Goal: Task Accomplishment & Management: Use online tool/utility

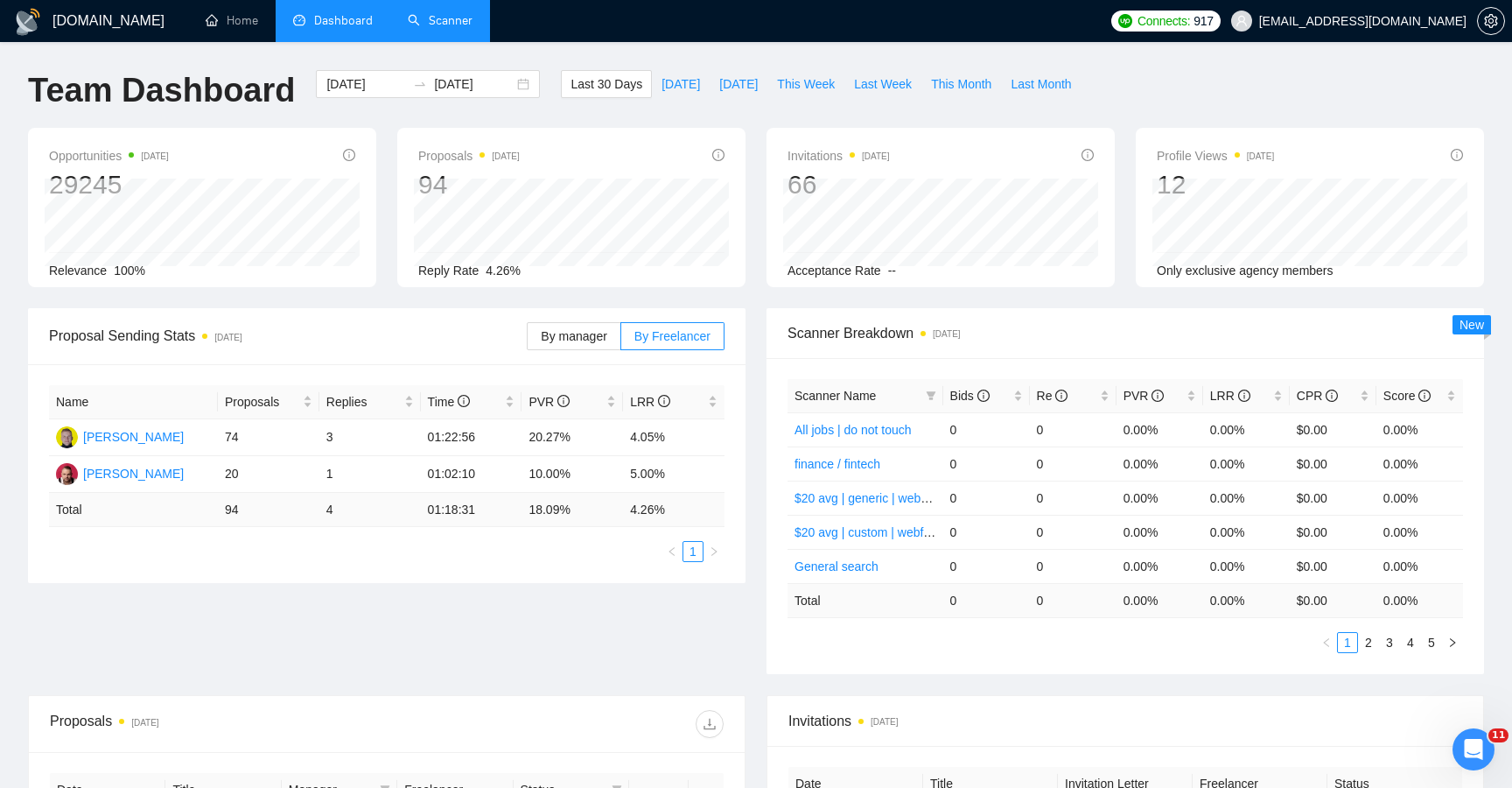
click at [455, 25] on link "Scanner" at bounding box center [440, 21] width 65 height 15
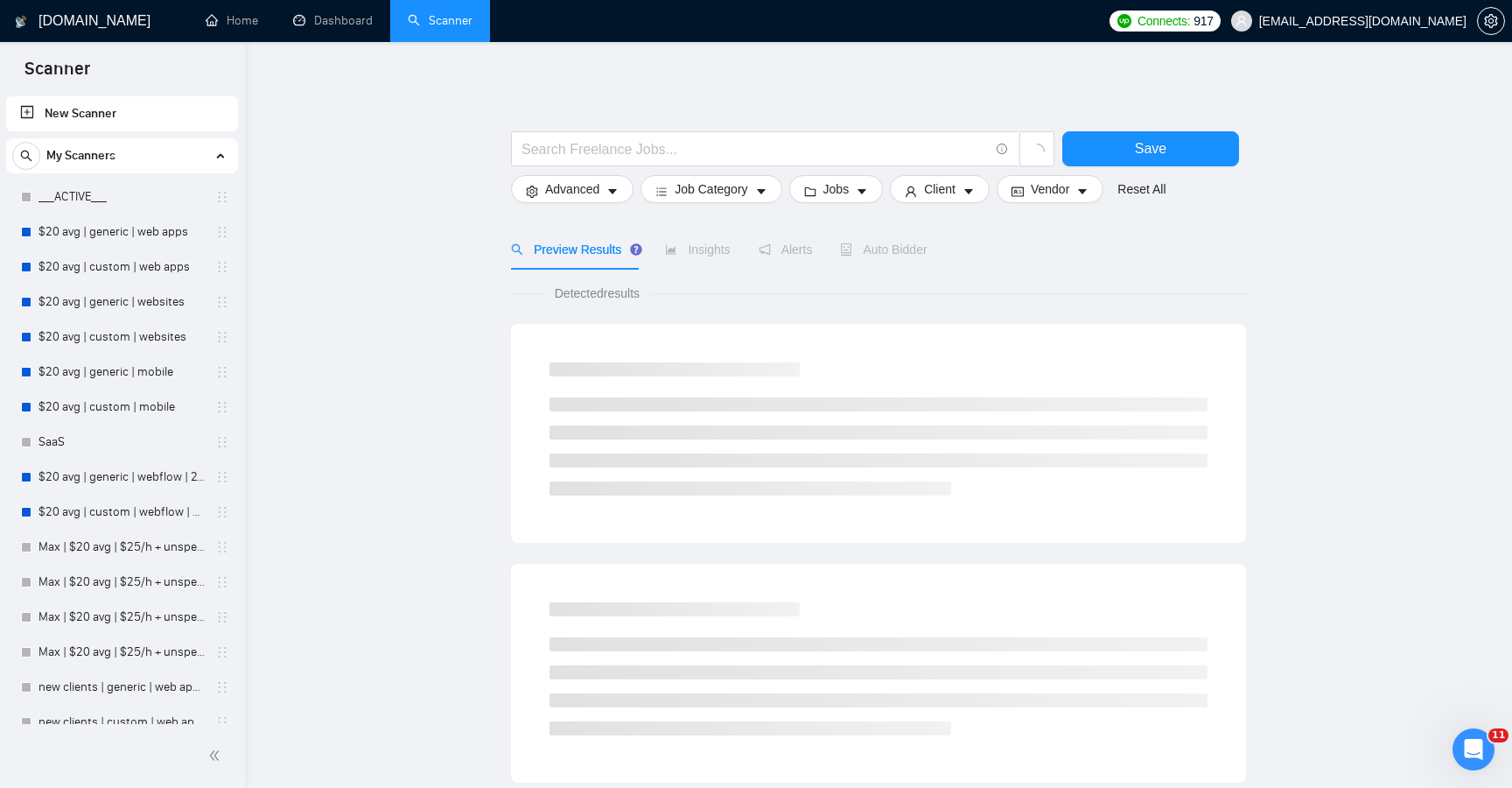
click at [149, 126] on link "New Scanner" at bounding box center [122, 113] width 203 height 35
click at [181, 120] on link "New Scanner" at bounding box center [122, 113] width 203 height 35
click at [597, 156] on input "text" at bounding box center [756, 149] width 467 height 22
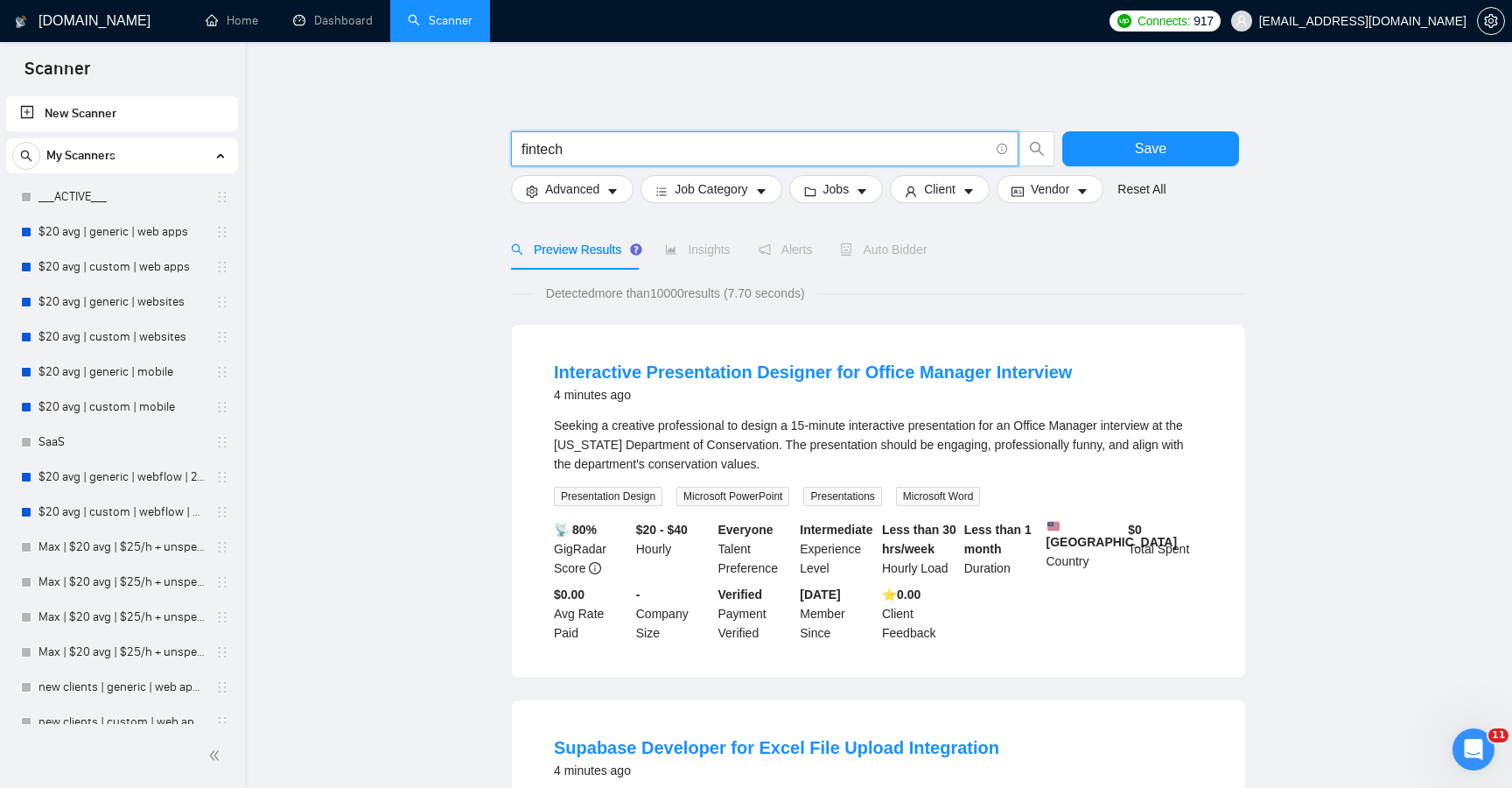
type input "fintech"
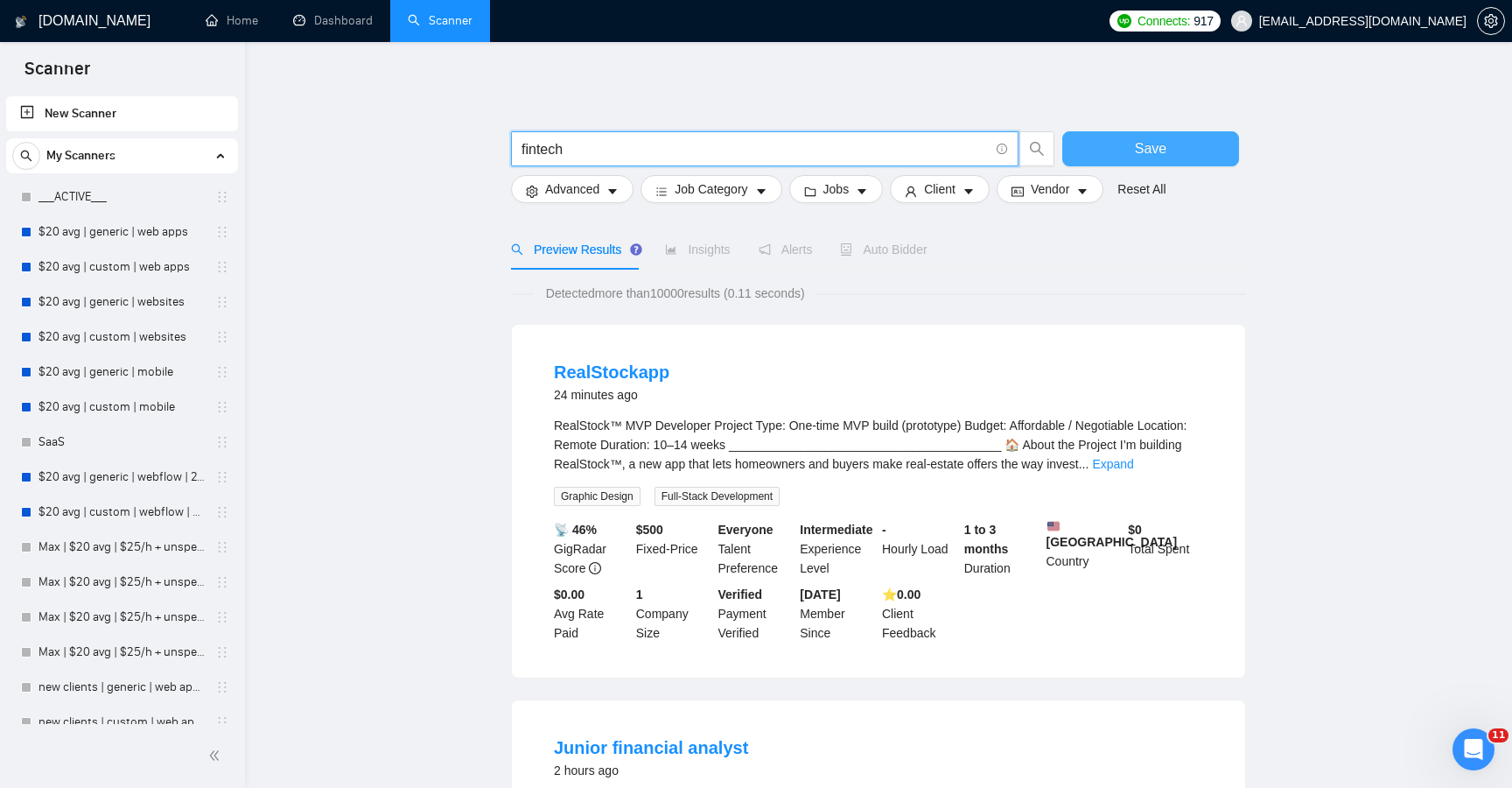
click at [1075, 141] on button "Save" at bounding box center [1151, 148] width 177 height 35
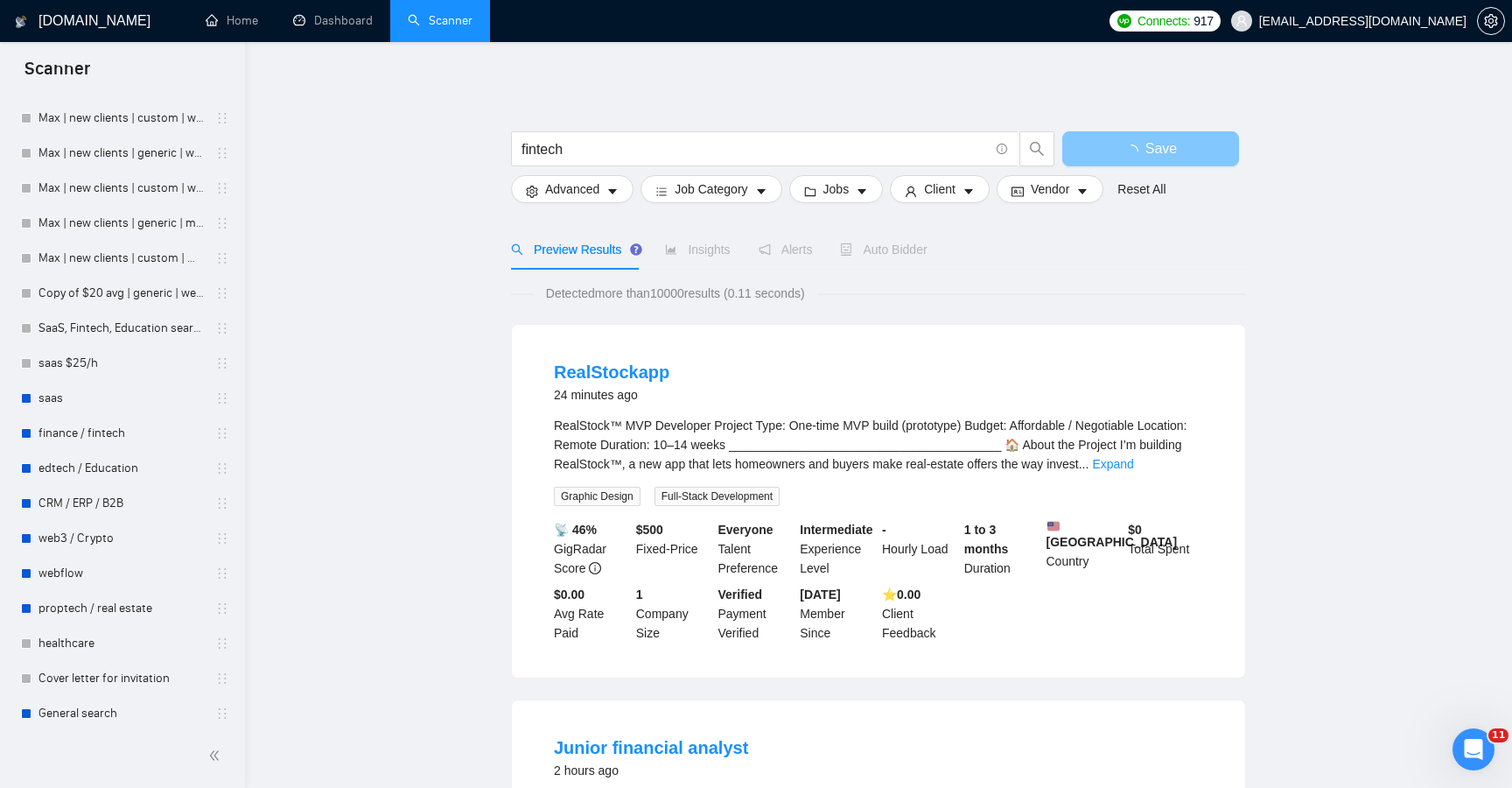
scroll to position [2643, 0]
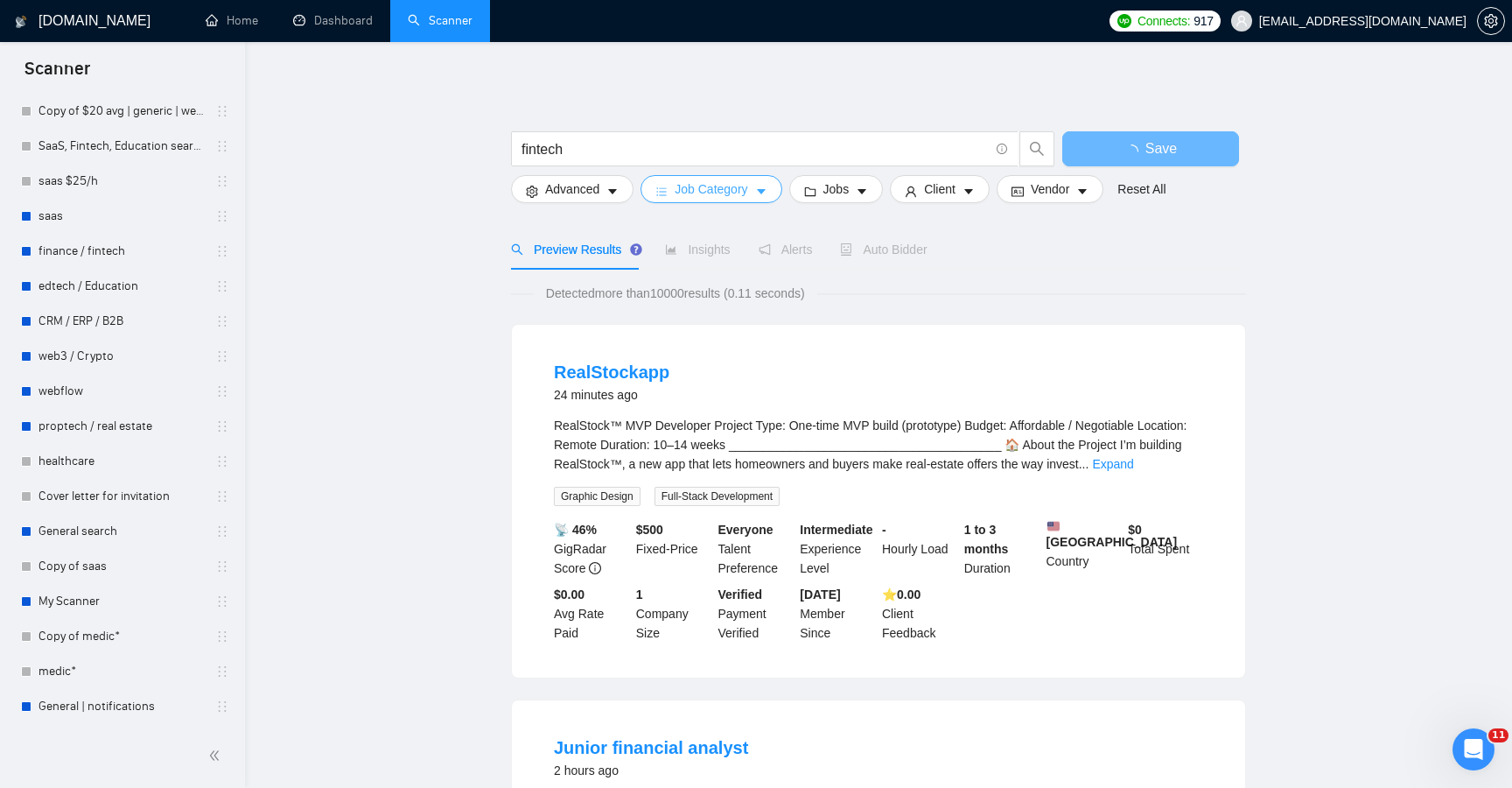
click at [739, 179] on span "Job Category" at bounding box center [710, 189] width 73 height 19
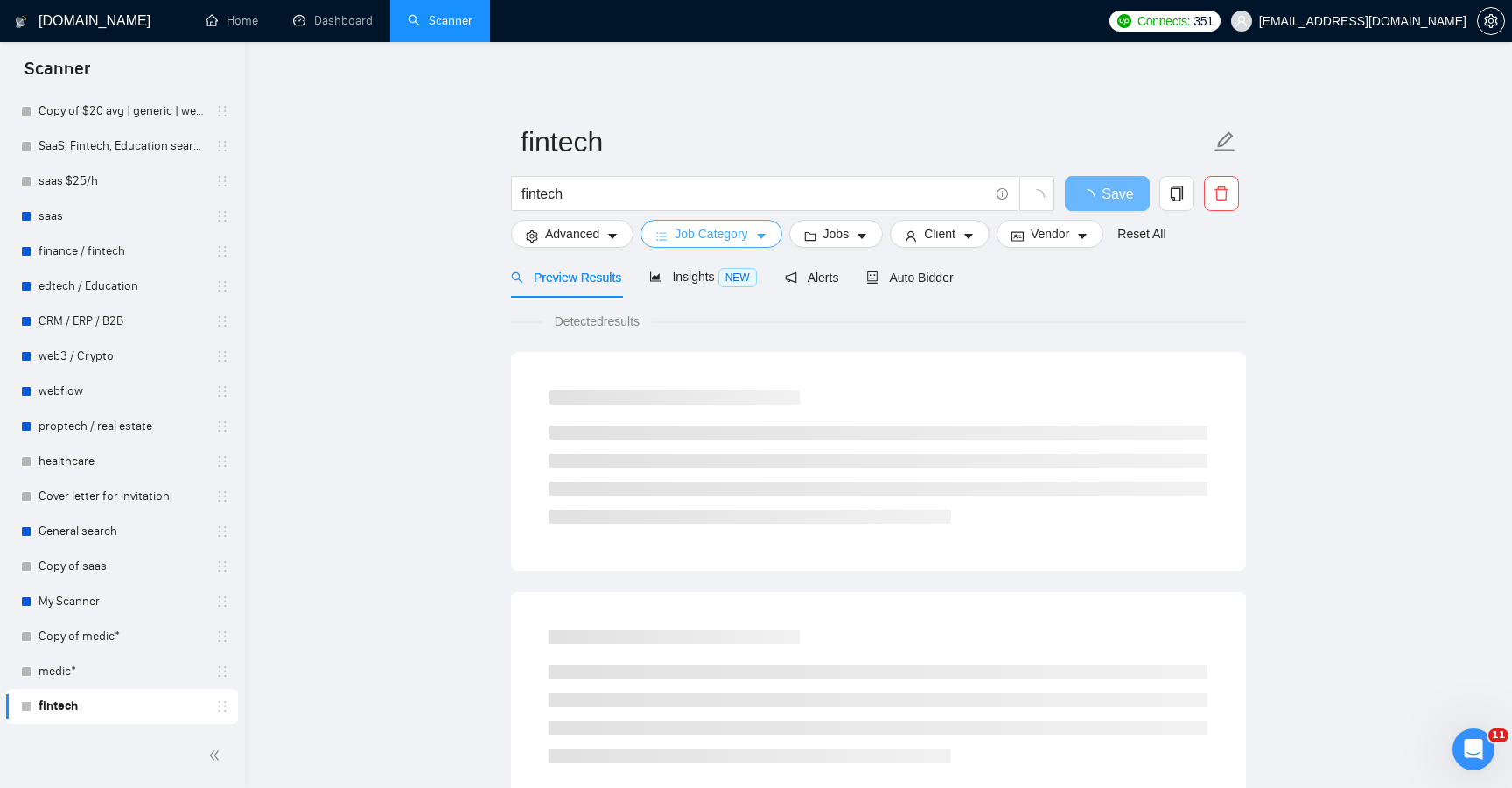
click at [727, 240] on span "Job Category" at bounding box center [710, 234] width 73 height 19
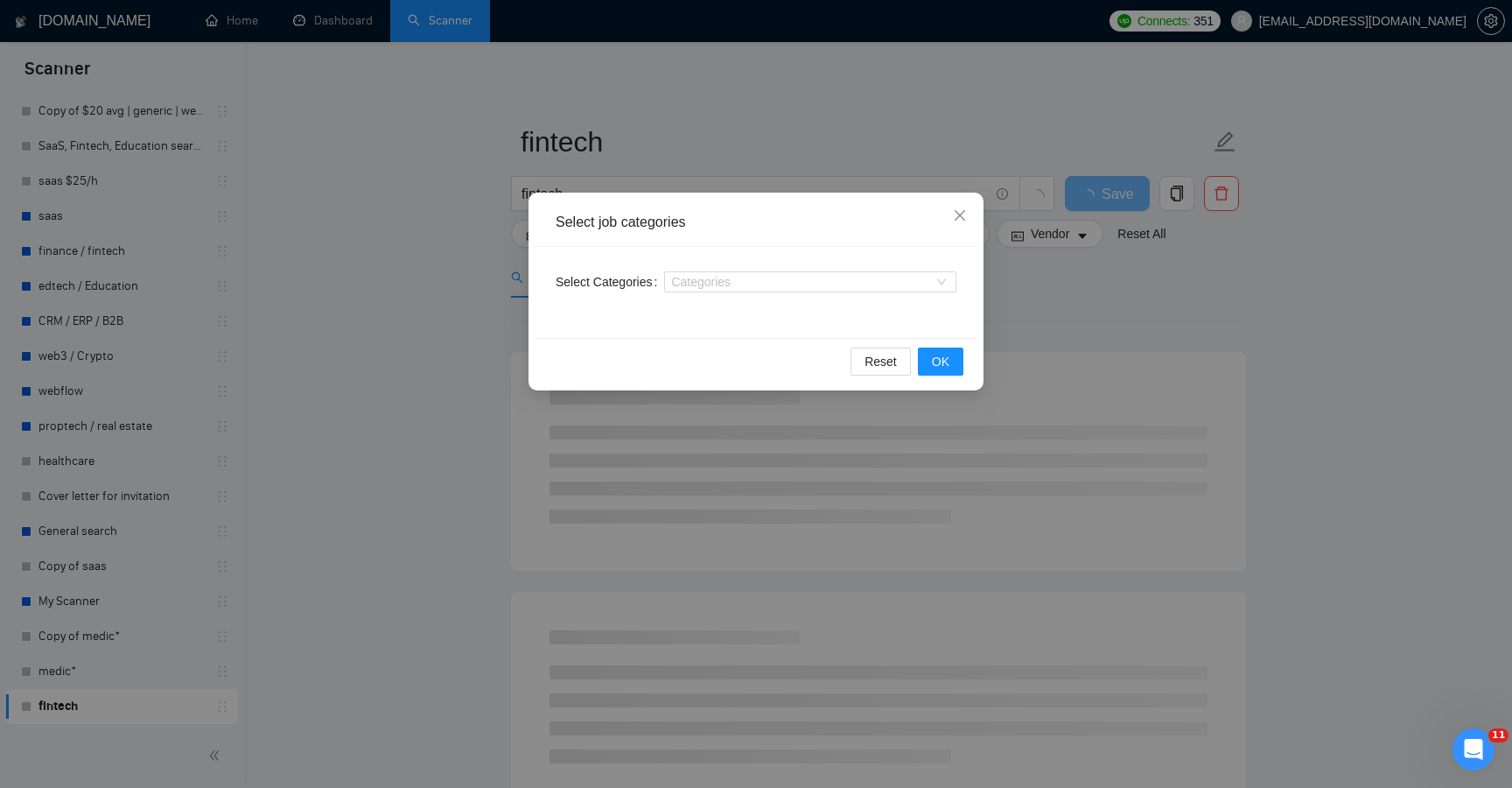
click at [715, 297] on div "Select Categories Categories" at bounding box center [756, 292] width 443 height 91
click at [719, 288] on div at bounding box center [802, 282] width 266 height 14
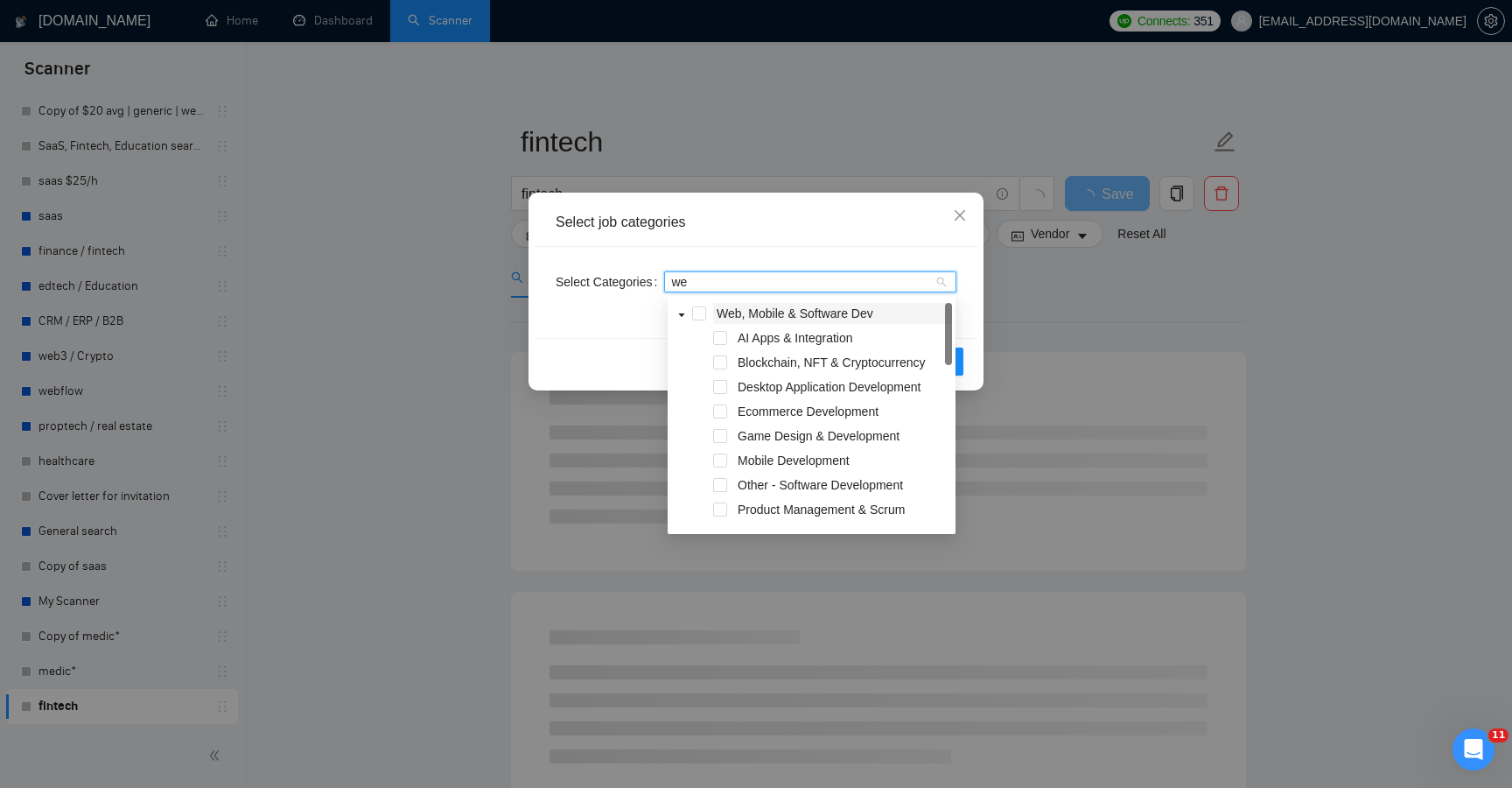
type input "web"
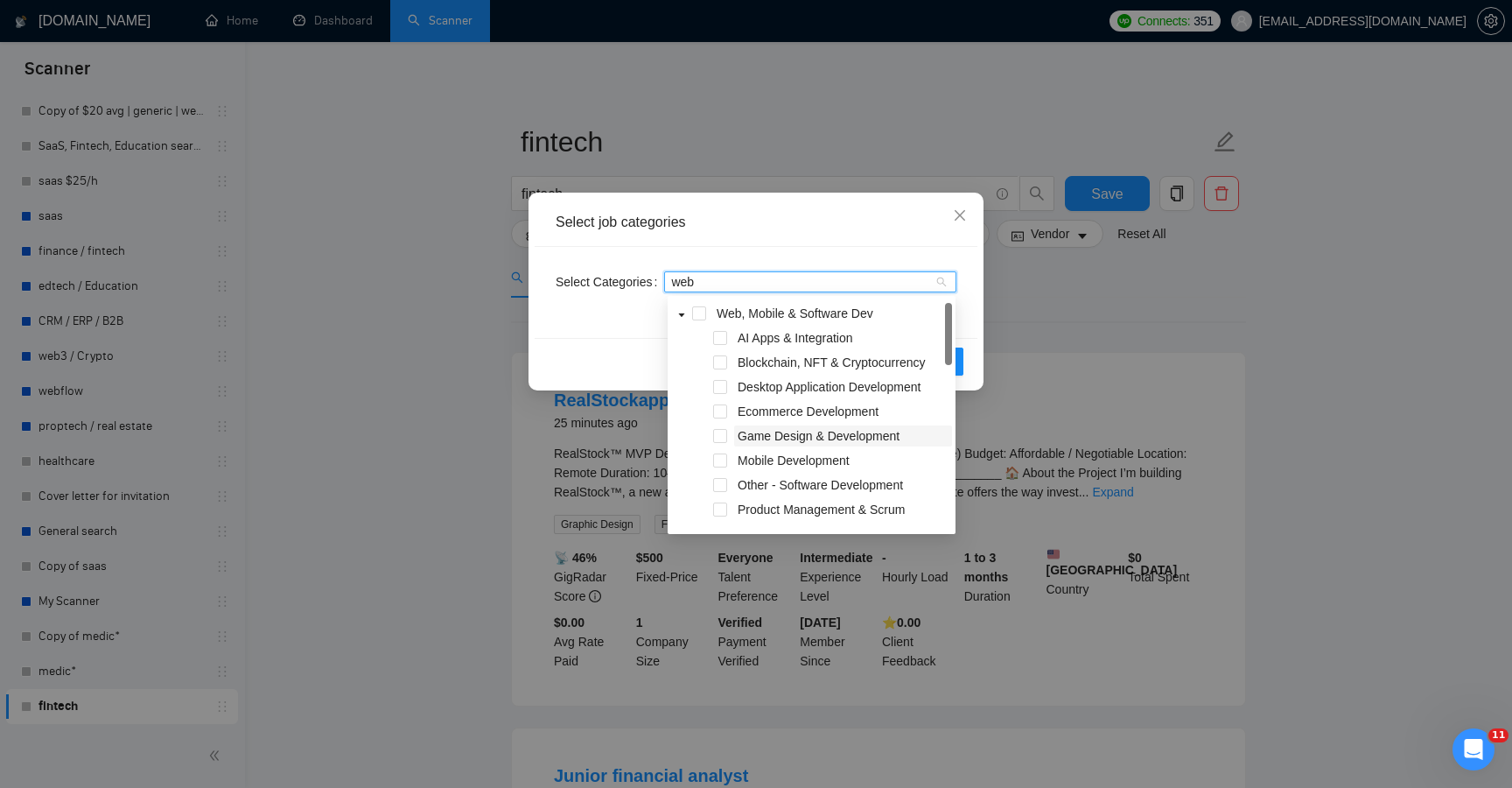
scroll to position [94, 0]
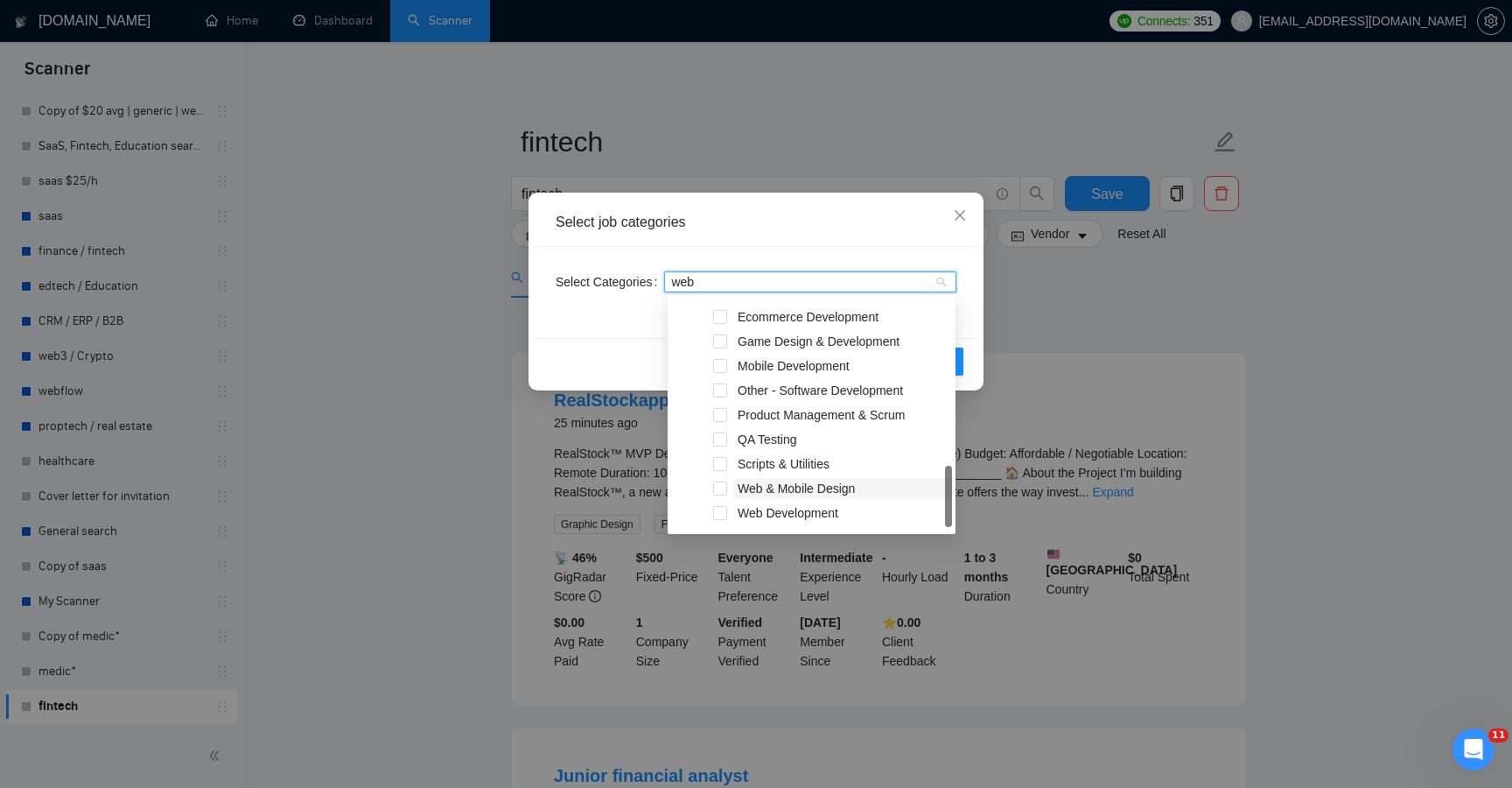
click at [777, 487] on span "Web & Mobile Design" at bounding box center [796, 488] width 117 height 14
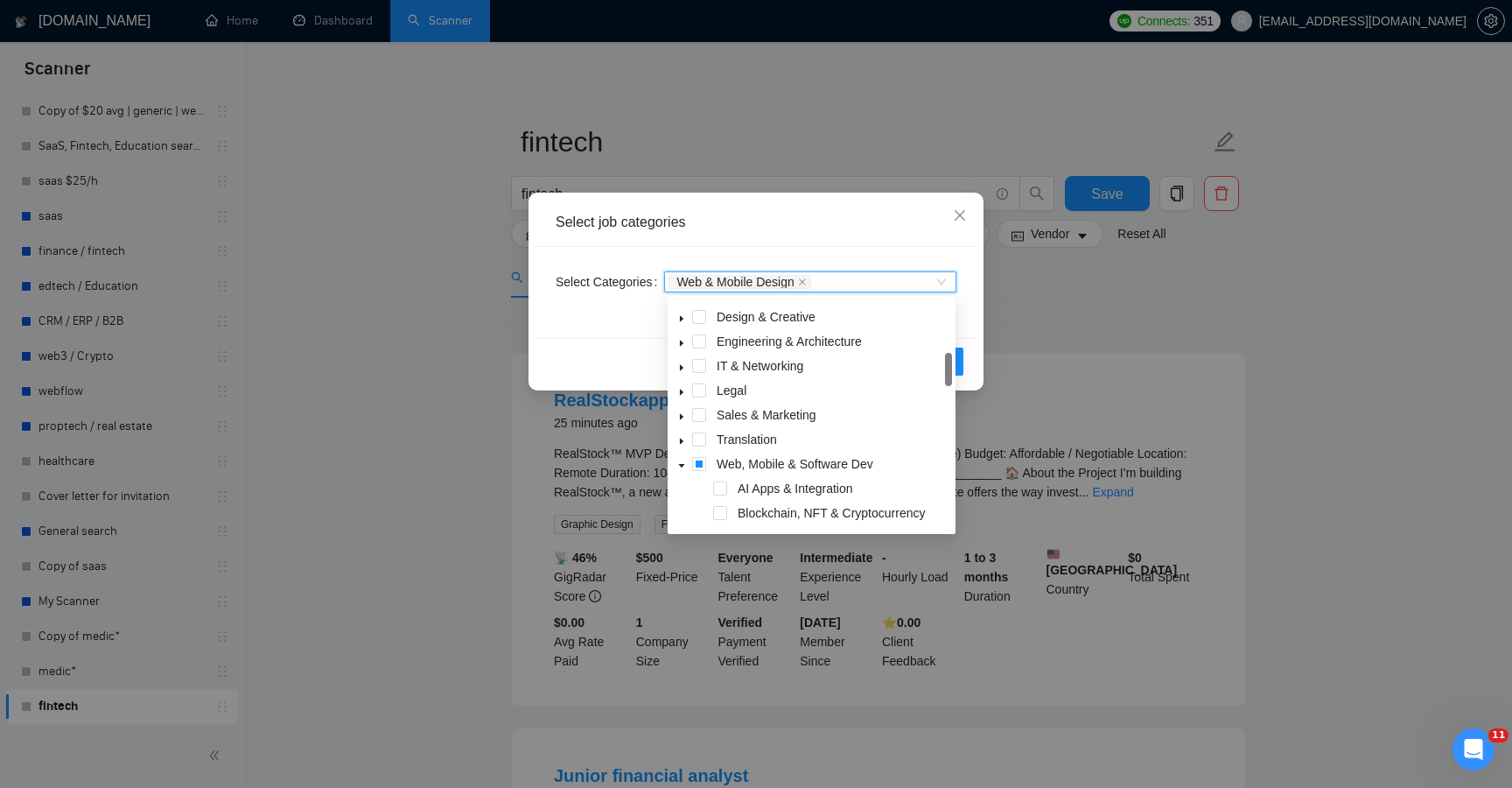
click at [967, 345] on div "Reset OK" at bounding box center [756, 361] width 443 height 46
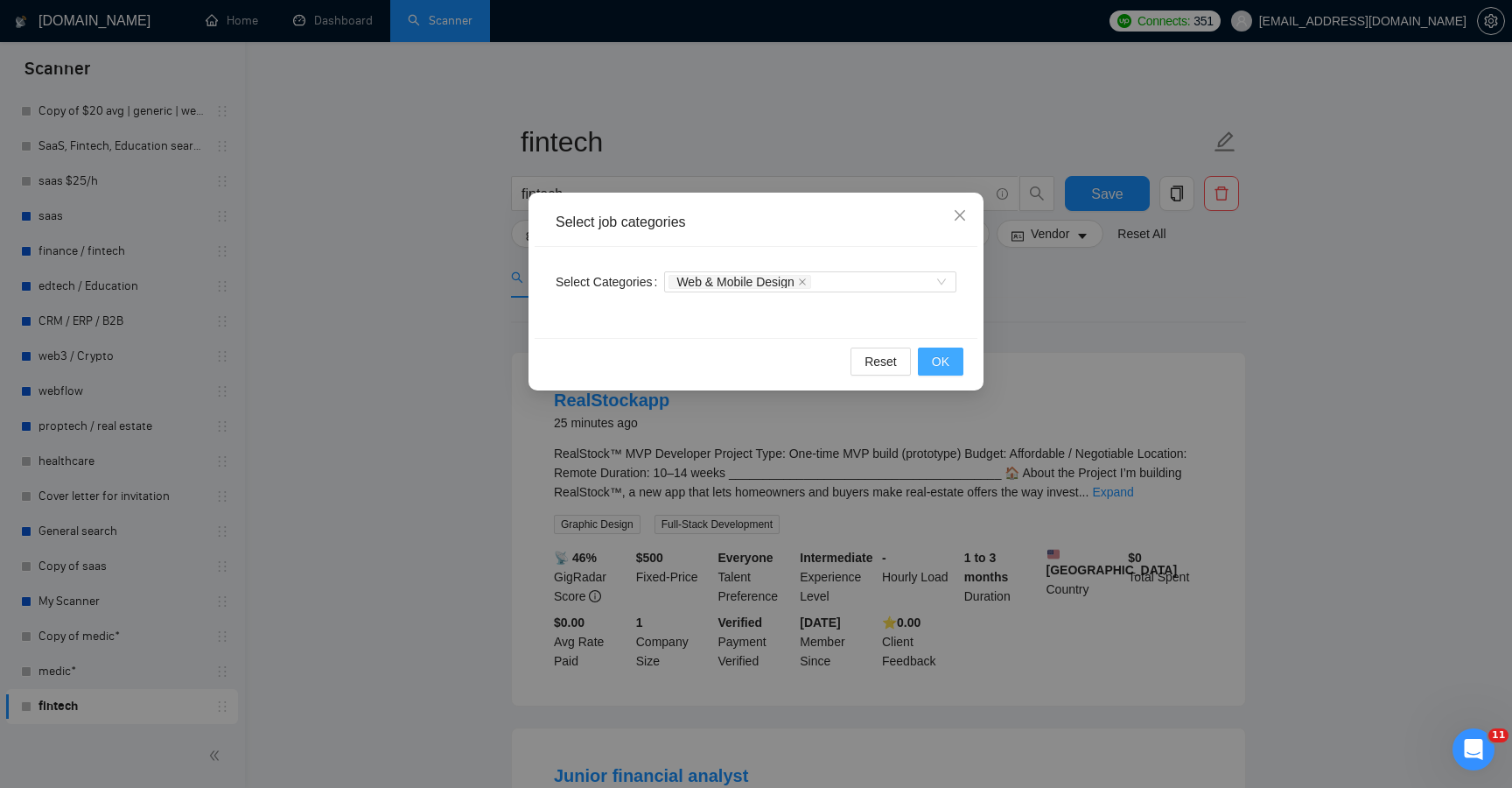
click at [960, 361] on button "OK" at bounding box center [940, 362] width 45 height 28
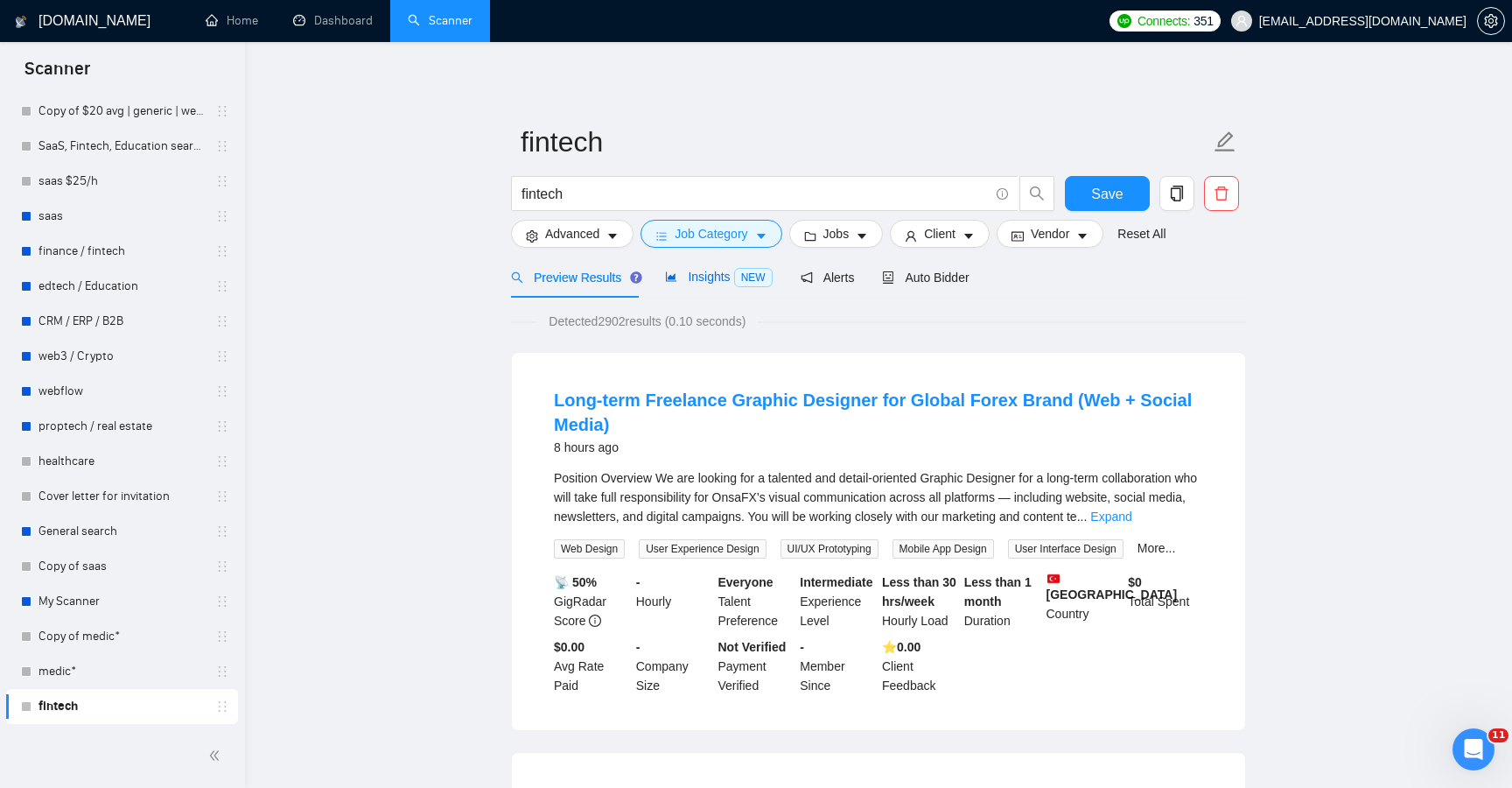
click at [712, 280] on span "Insights NEW" at bounding box center [718, 276] width 106 height 14
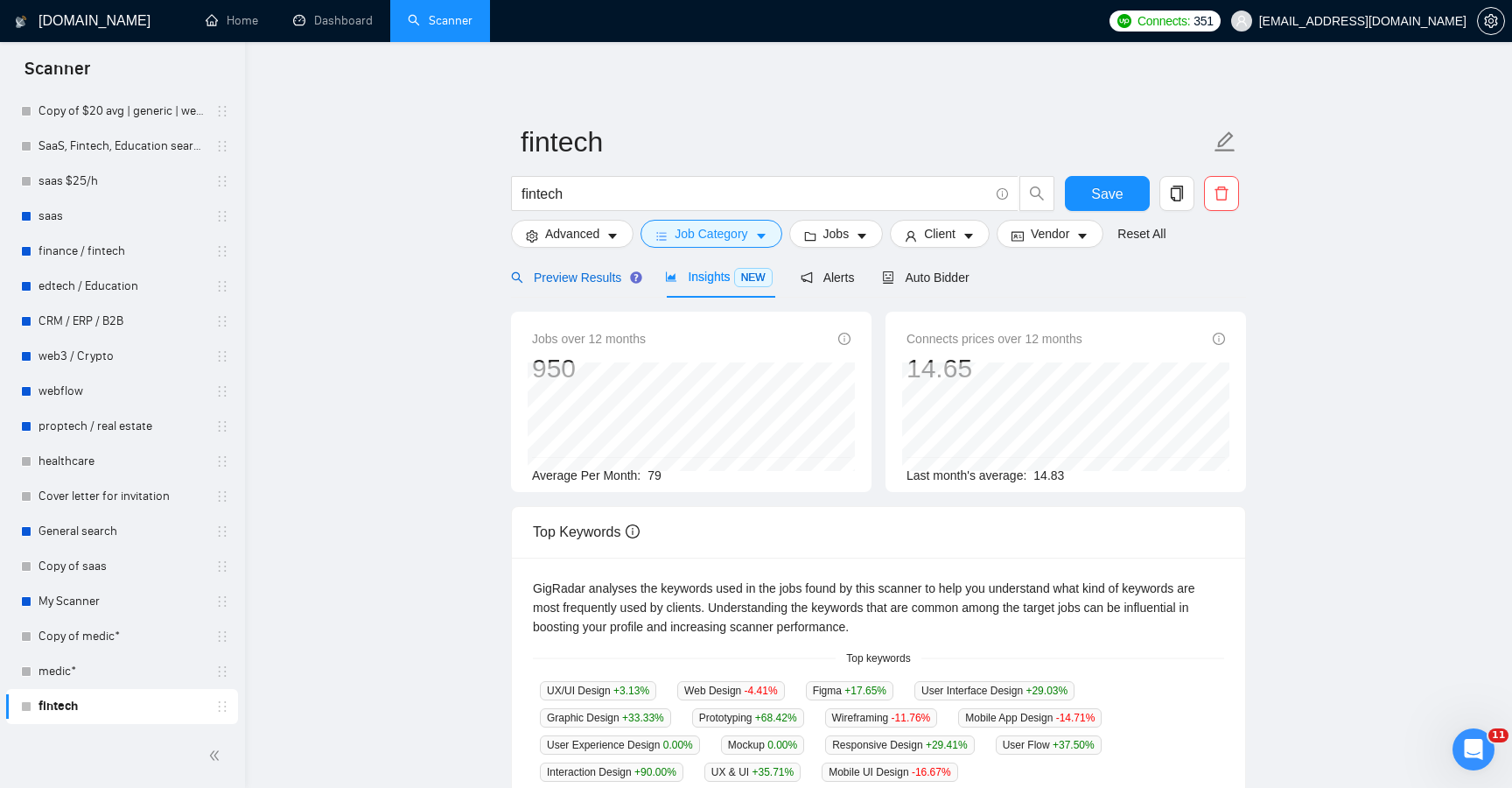
click at [589, 285] on div "Preview Results" at bounding box center [575, 277] width 126 height 19
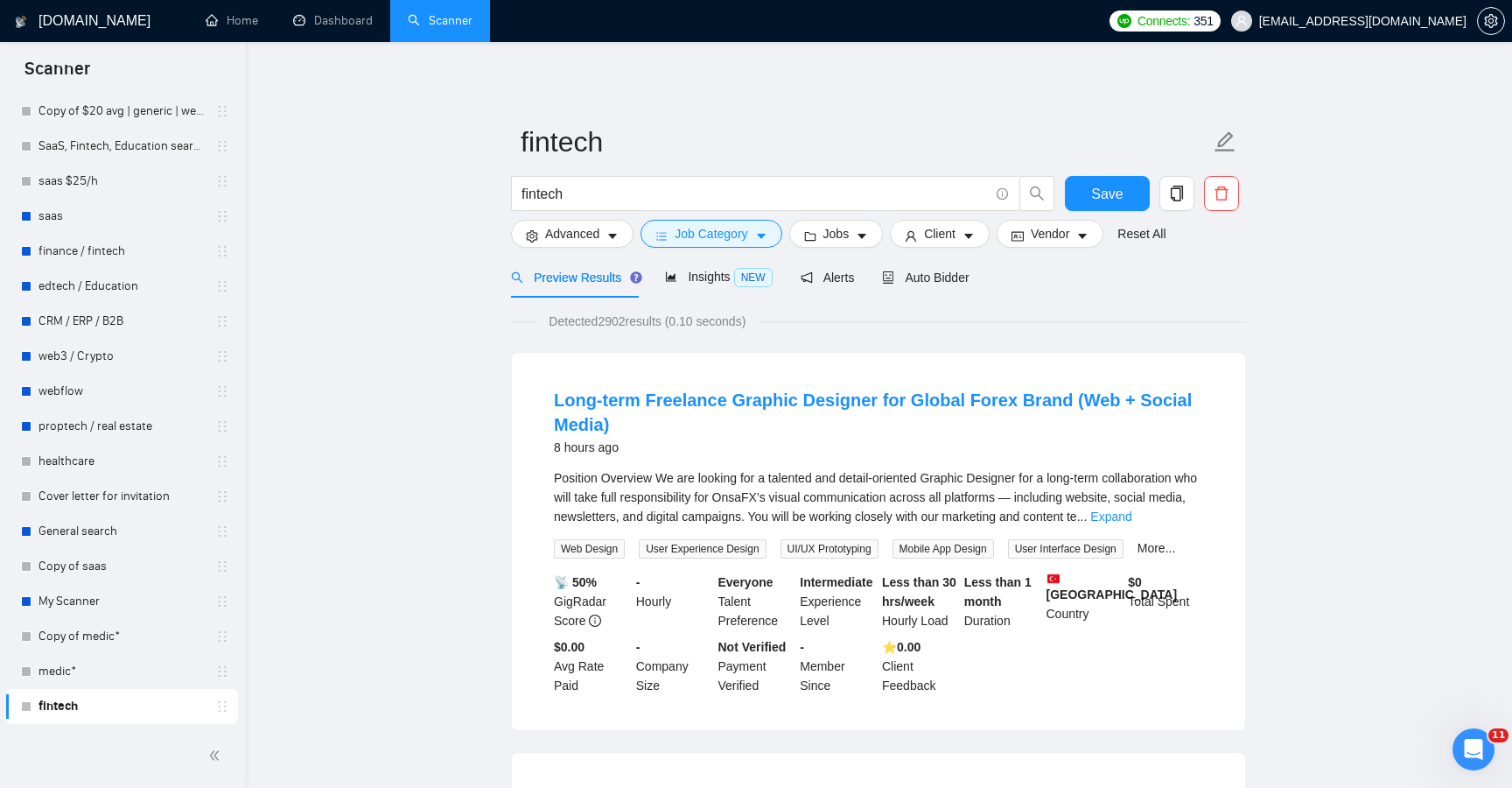
scroll to position [26, 0]
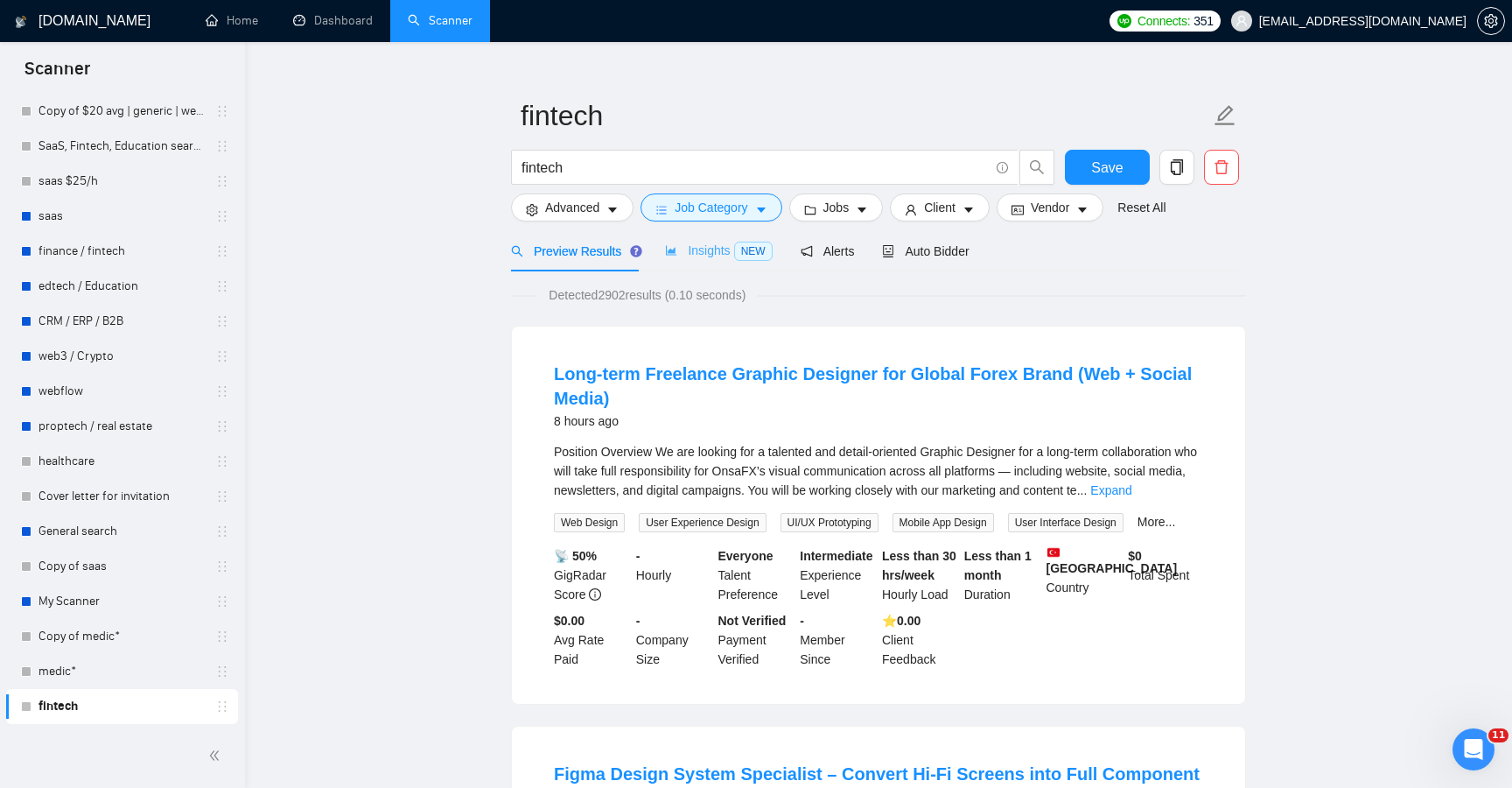
click at [694, 238] on div "Insights NEW" at bounding box center [718, 251] width 106 height 41
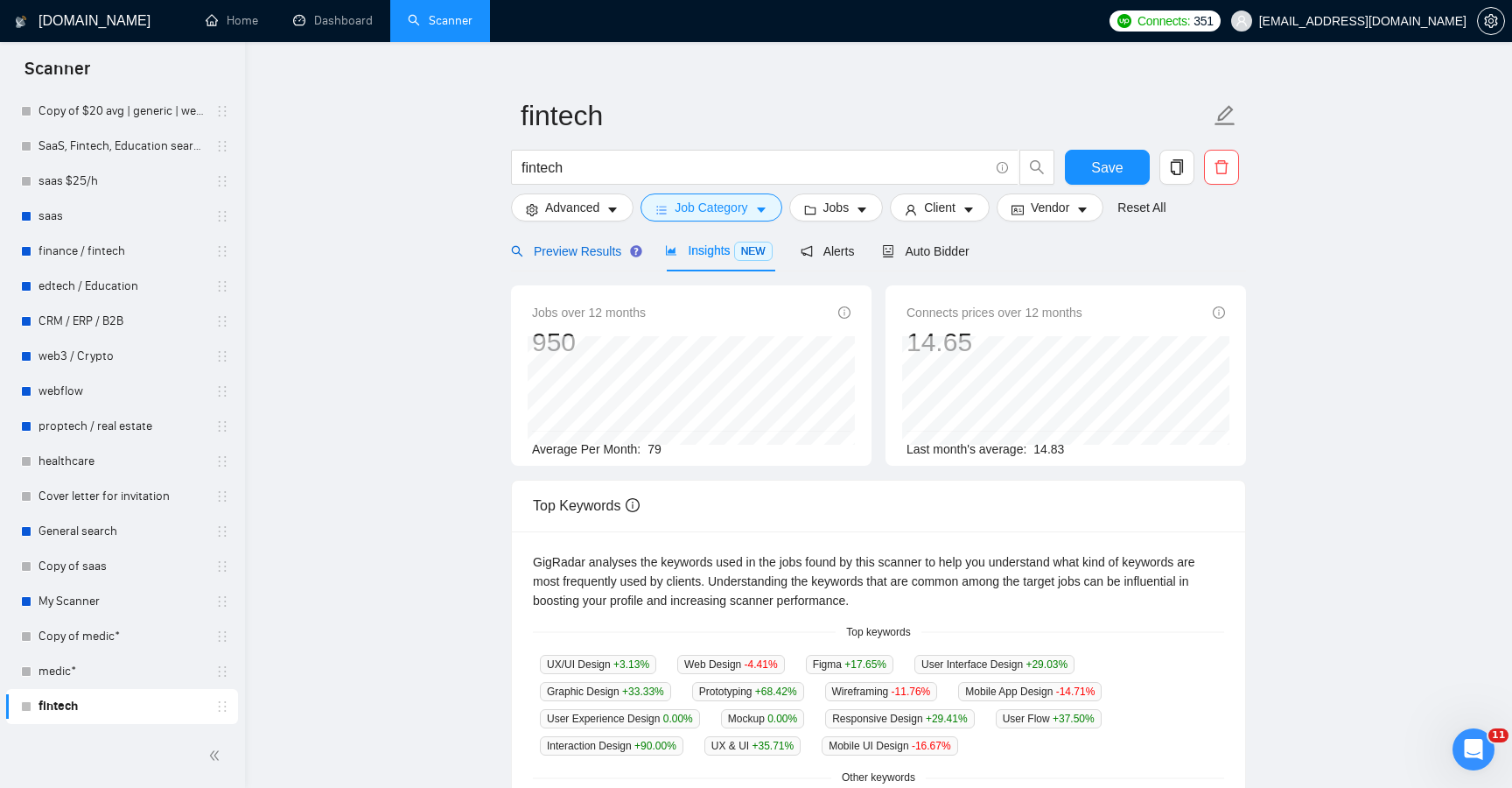
click at [617, 245] on span "Preview Results" at bounding box center [575, 251] width 126 height 14
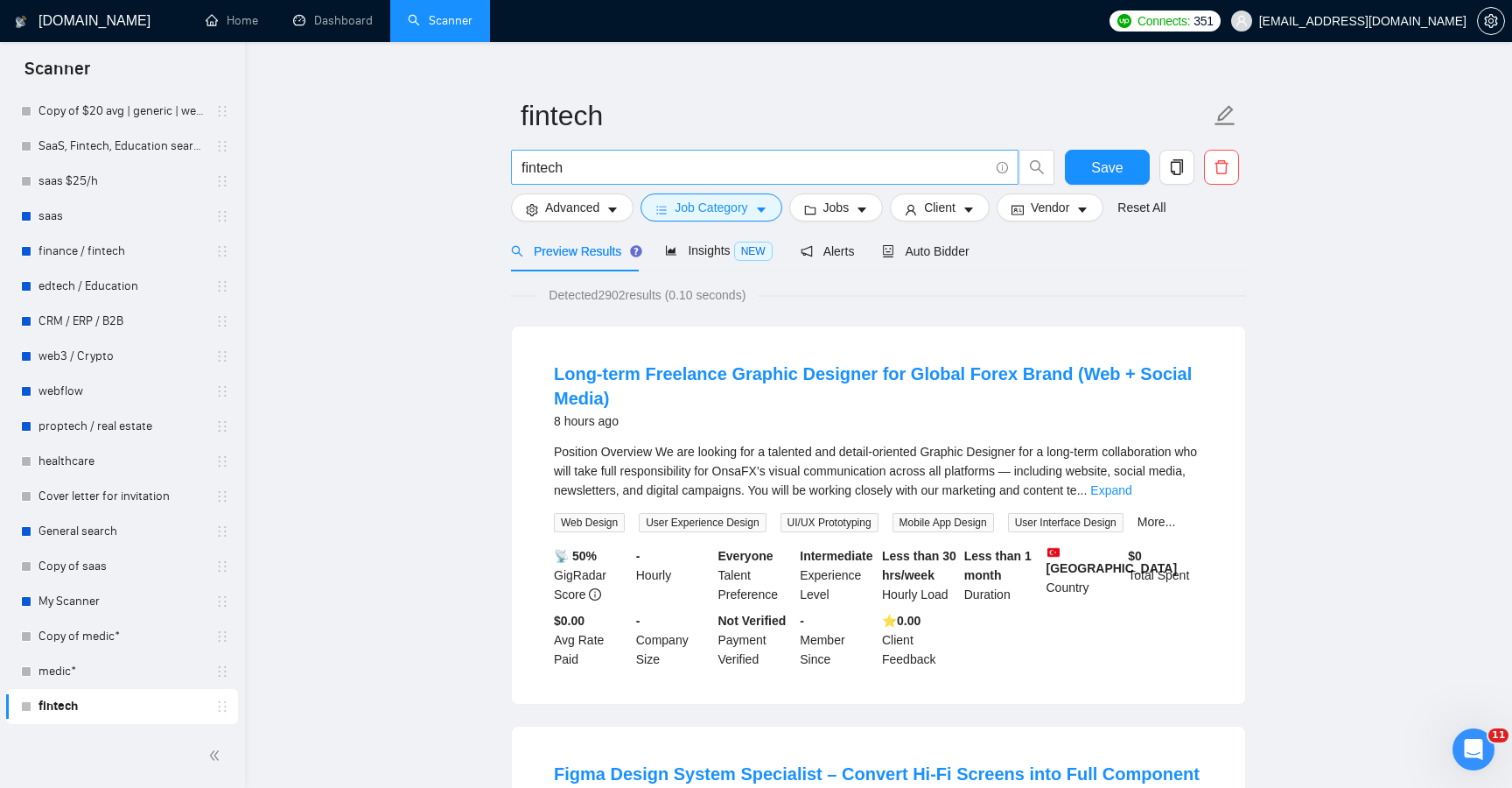
click at [635, 177] on input "fintech" at bounding box center [756, 167] width 467 height 22
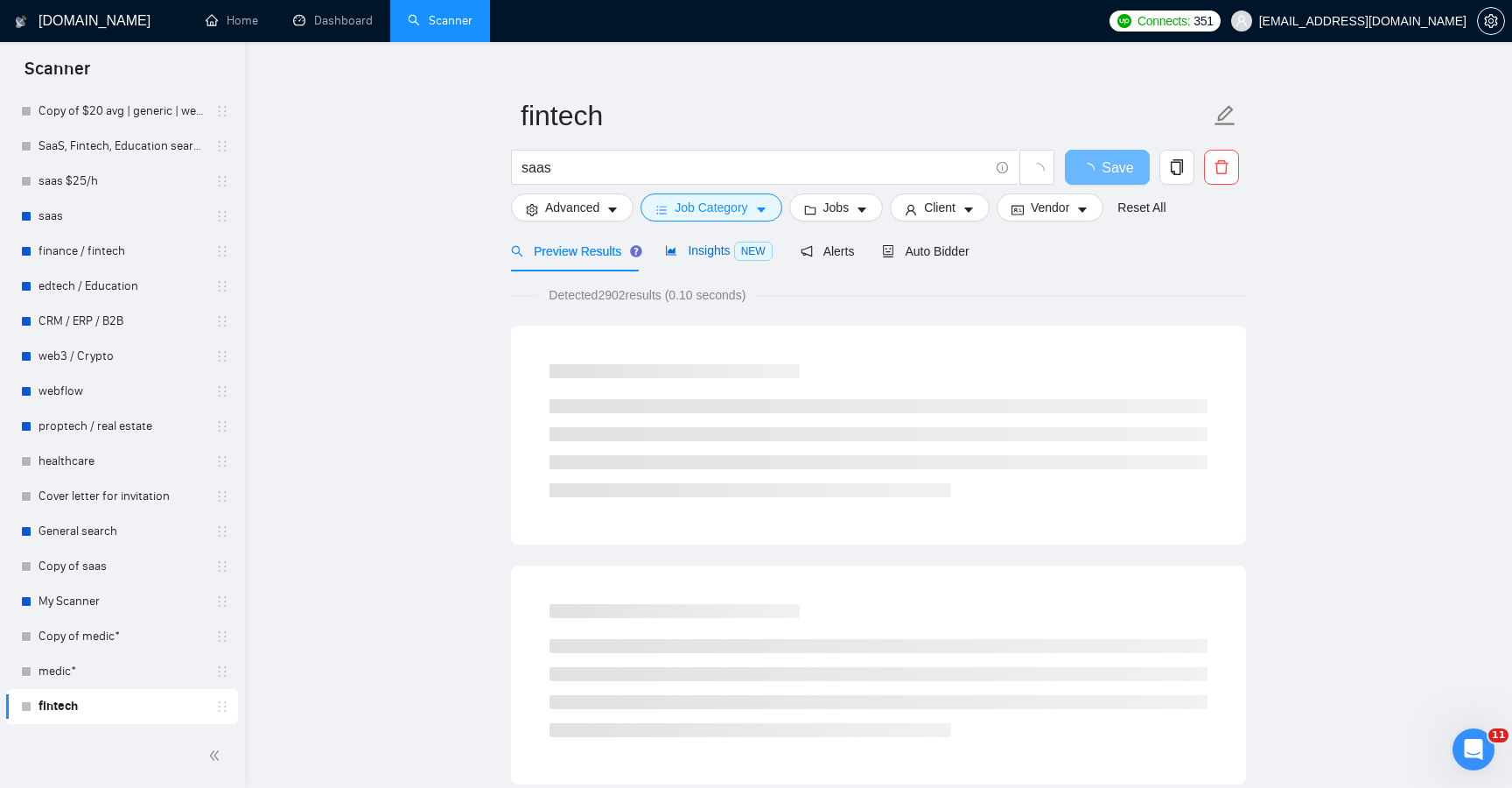
click at [709, 249] on span "Insights NEW" at bounding box center [718, 250] width 106 height 14
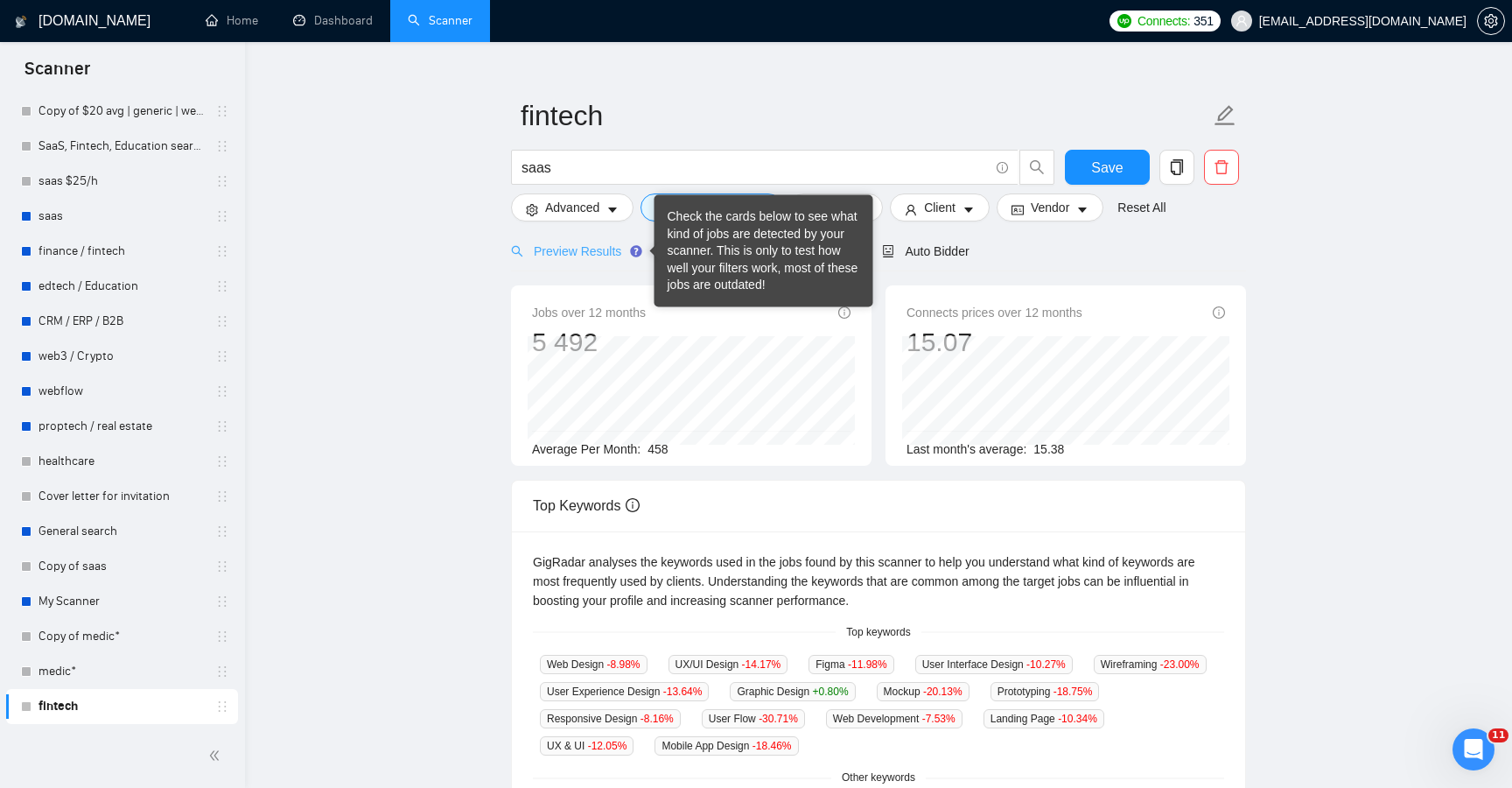
click at [591, 262] on div "Preview Results" at bounding box center [575, 251] width 126 height 41
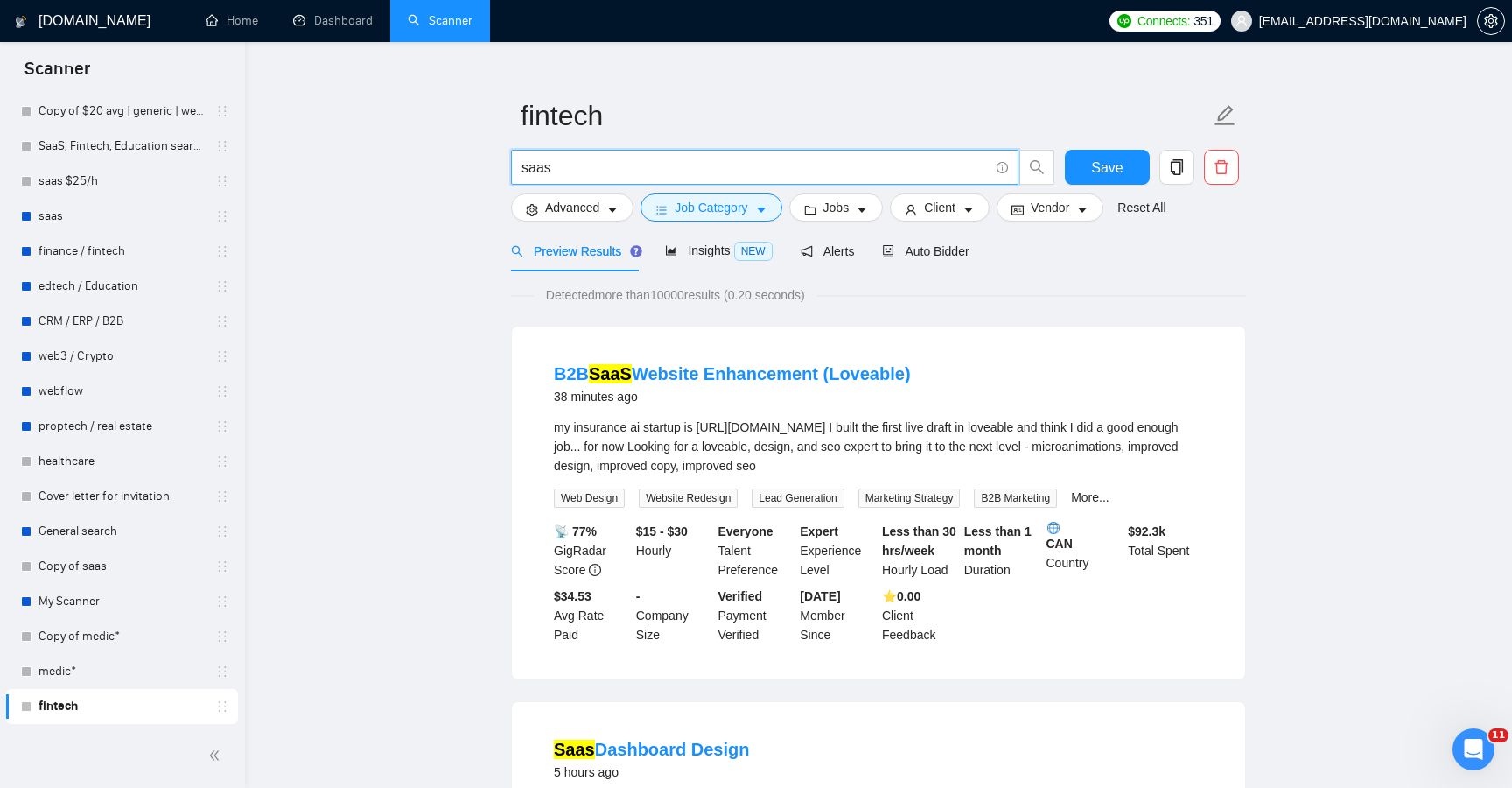
click at [615, 163] on input "saas" at bounding box center [756, 167] width 467 height 22
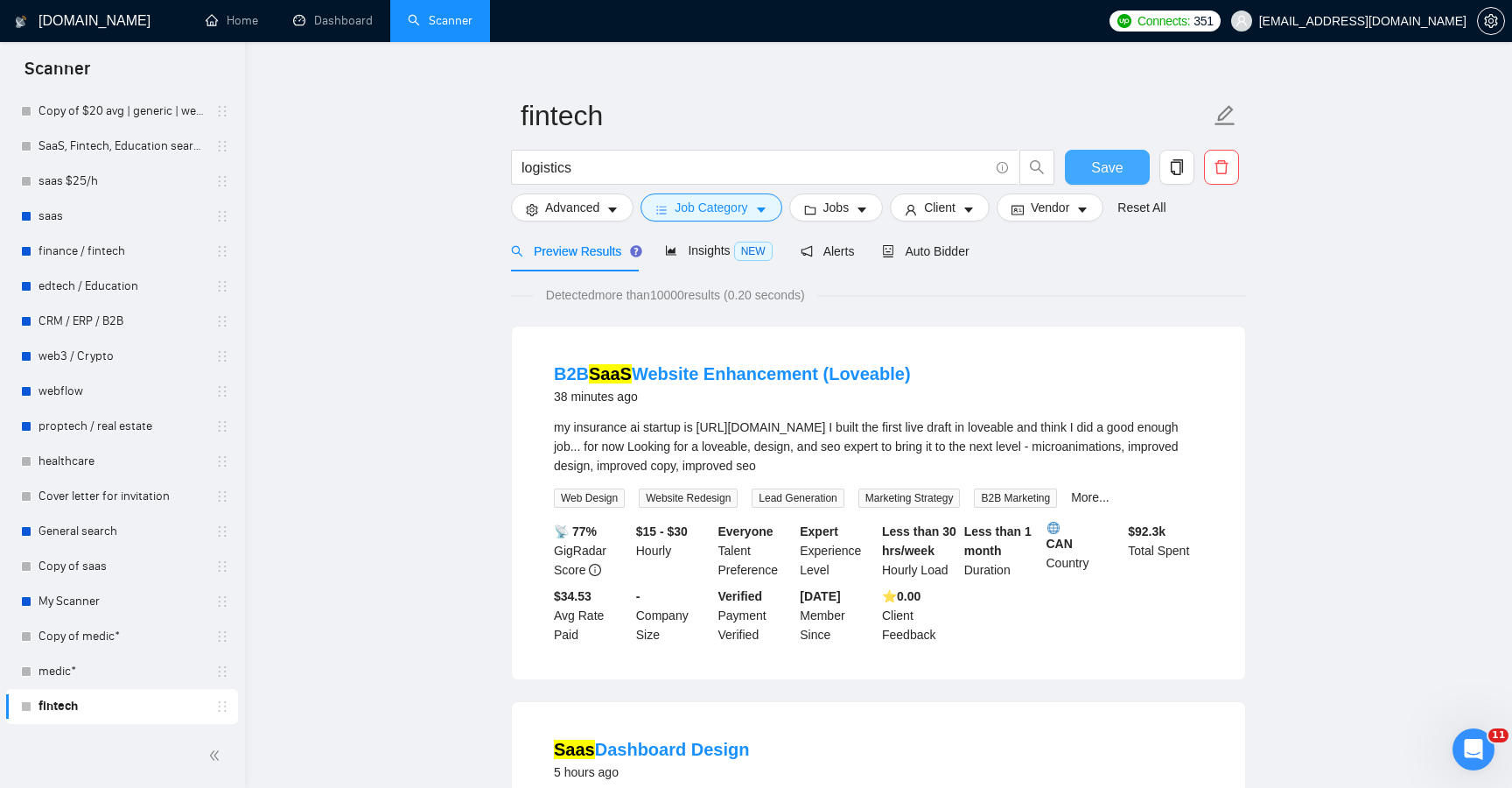
click at [1075, 170] on button "Save" at bounding box center [1108, 167] width 85 height 35
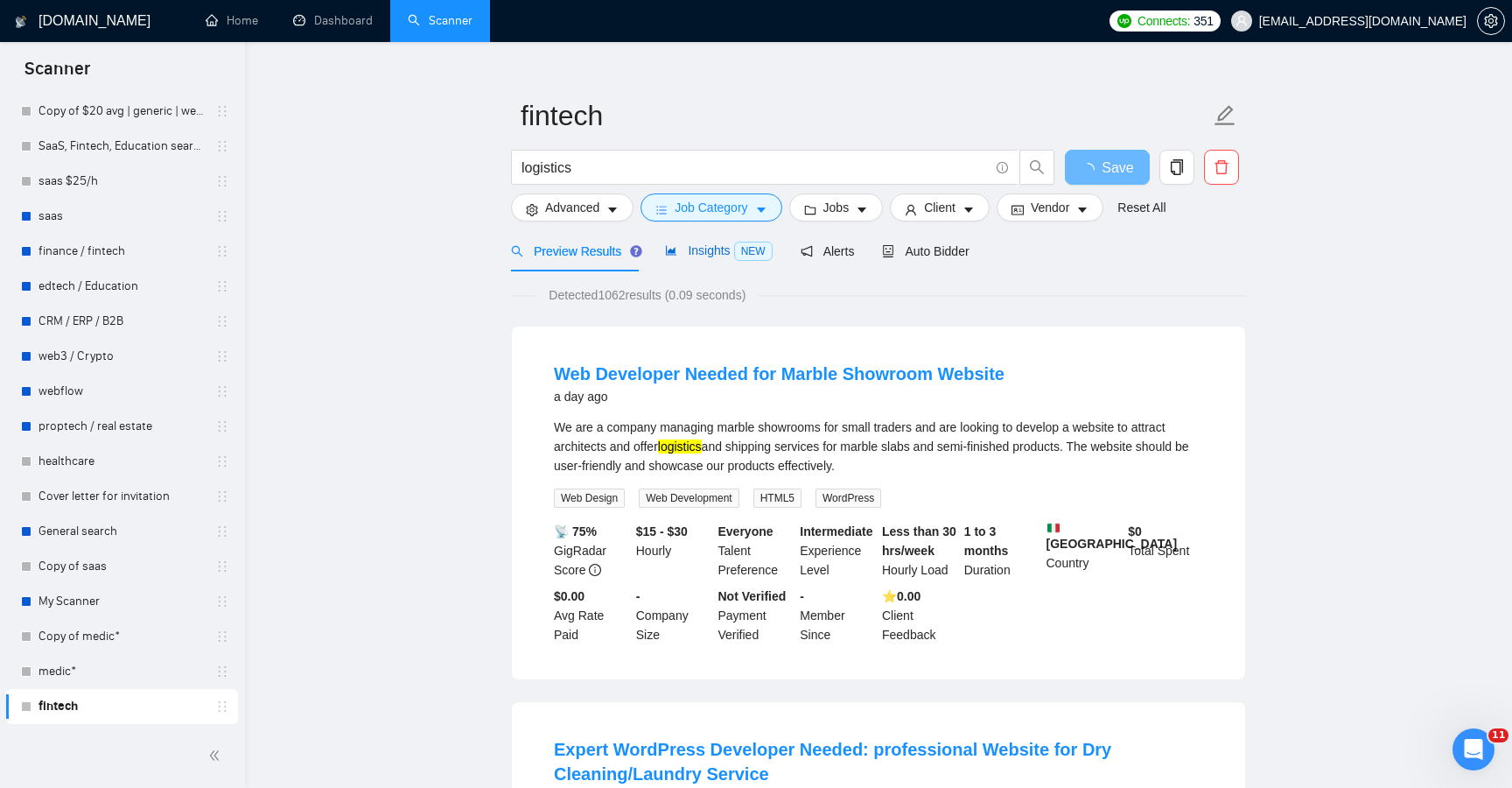
click at [708, 248] on span "Insights NEW" at bounding box center [718, 250] width 106 height 14
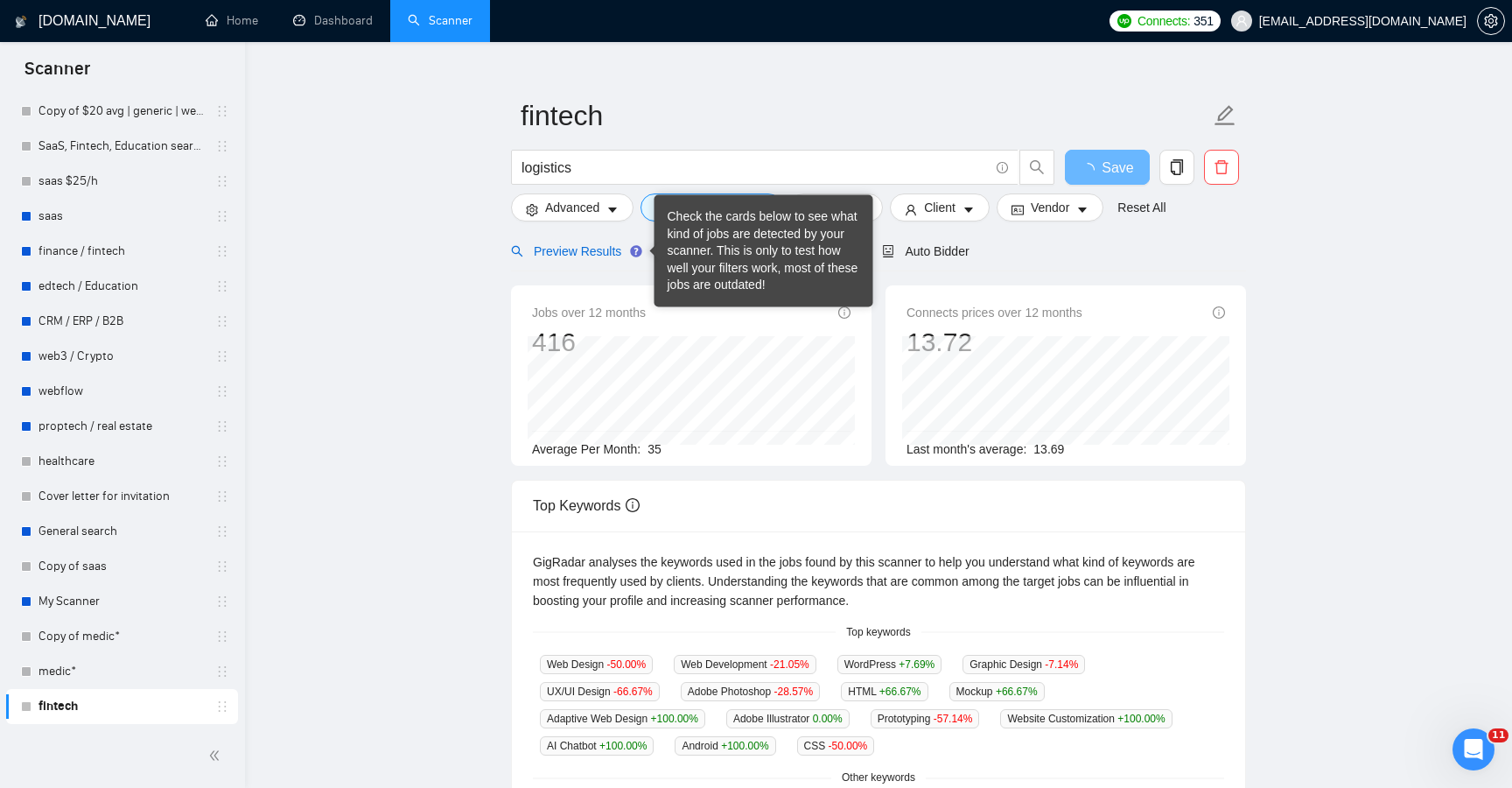
click at [578, 257] on span "Preview Results" at bounding box center [575, 251] width 126 height 14
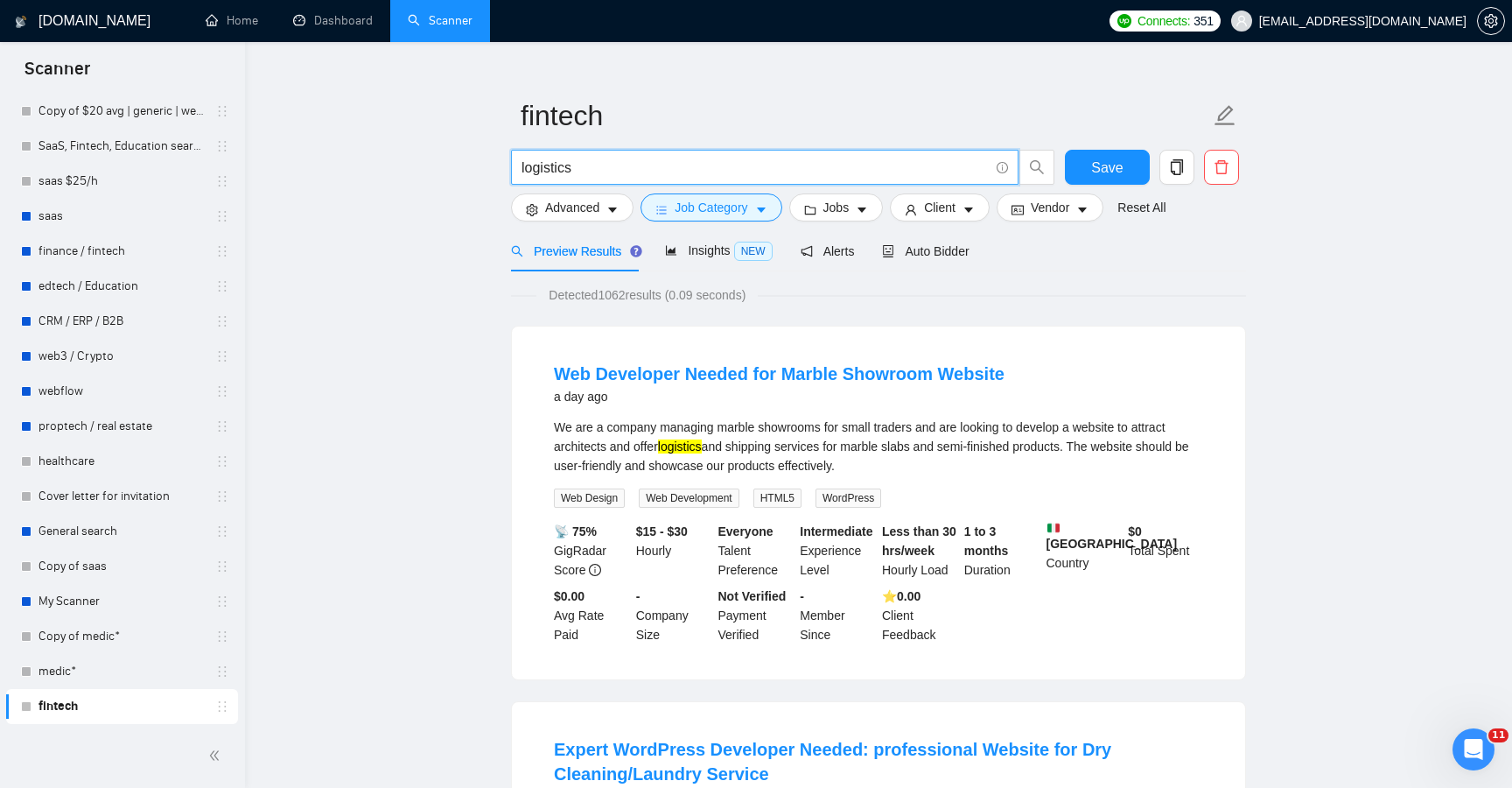
click at [626, 174] on input "logistics" at bounding box center [756, 167] width 467 height 22
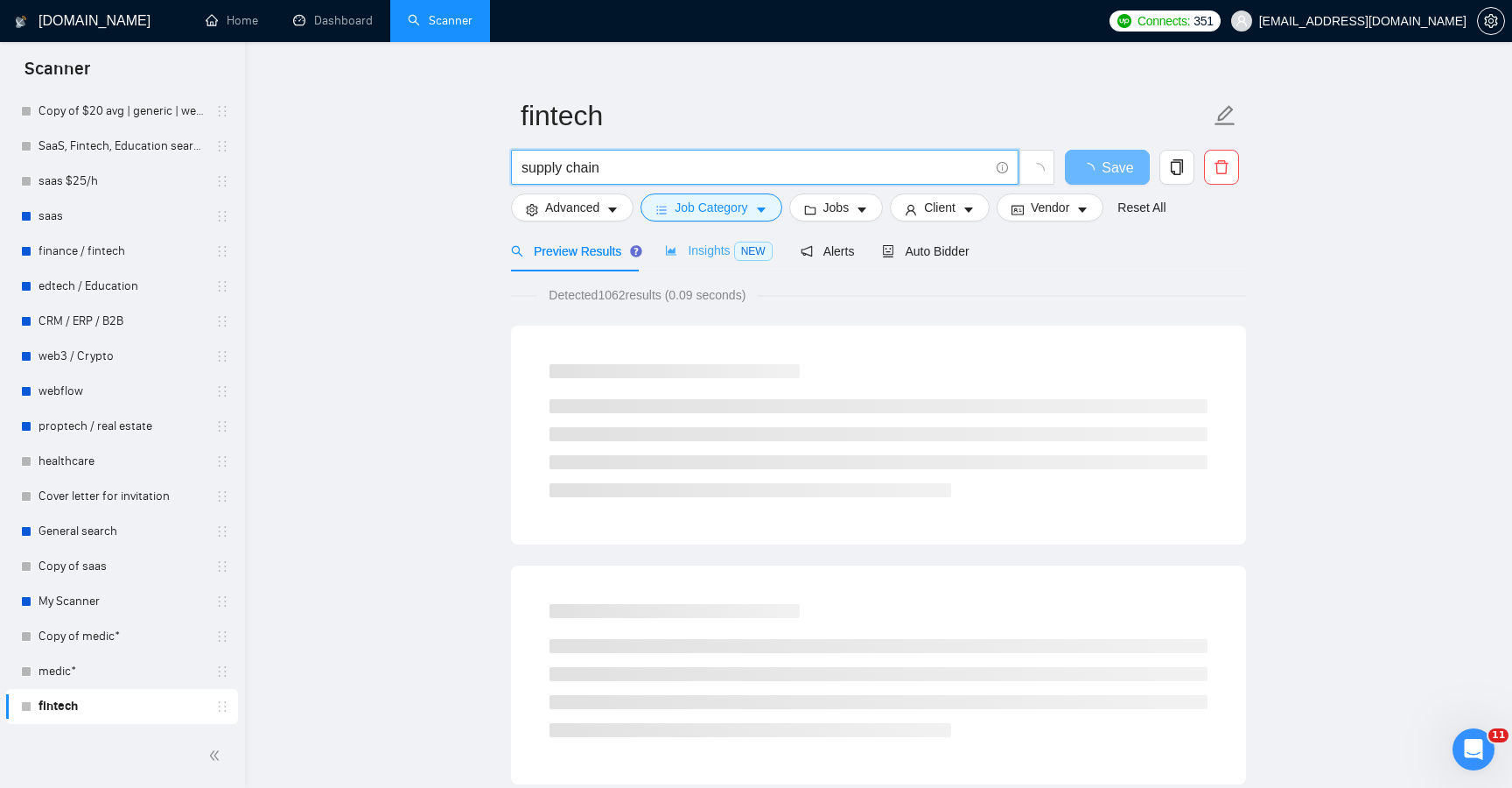
click at [721, 261] on div "Insights NEW" at bounding box center [718, 251] width 106 height 41
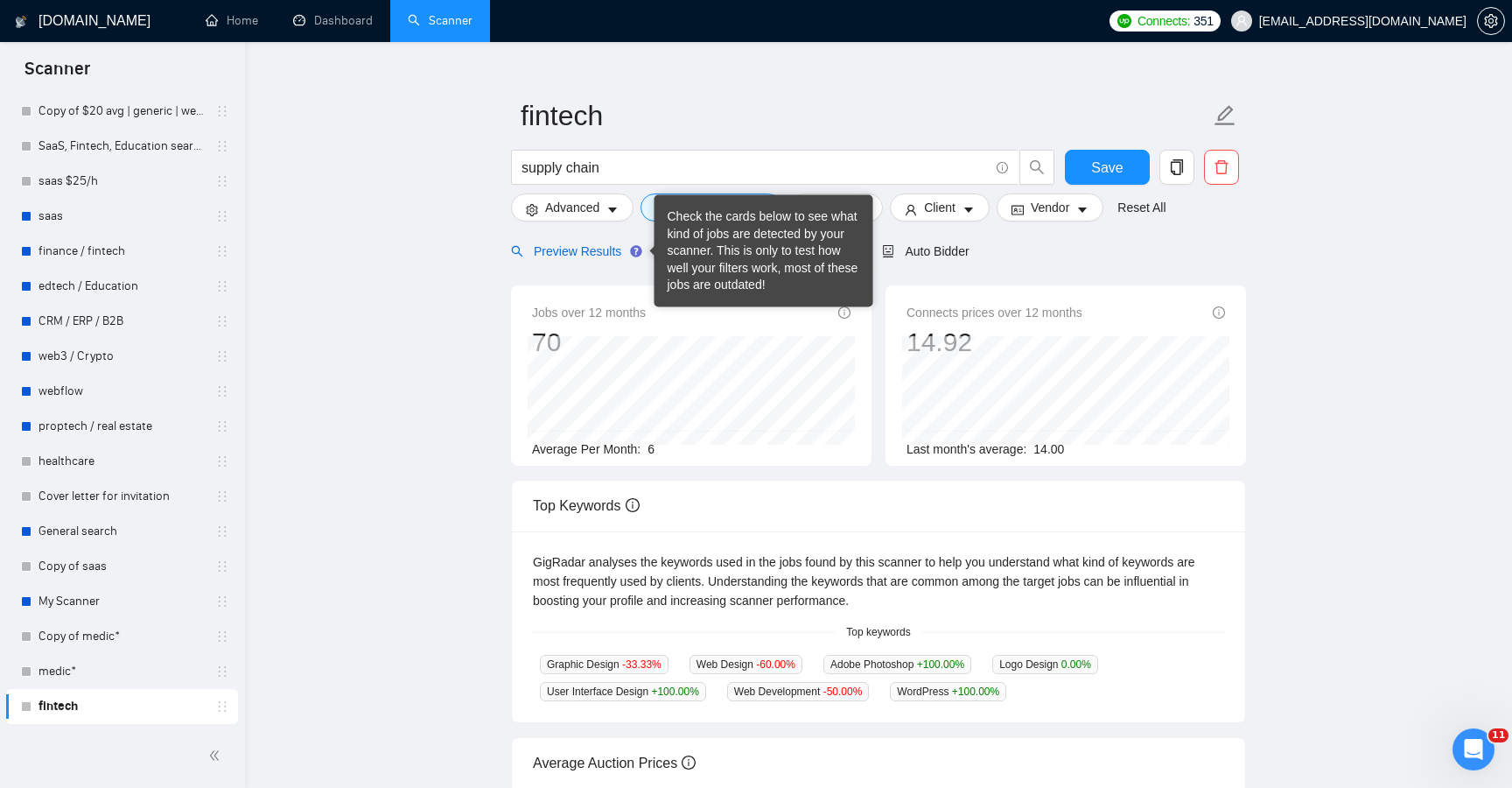
click at [593, 248] on span "Preview Results" at bounding box center [575, 251] width 126 height 14
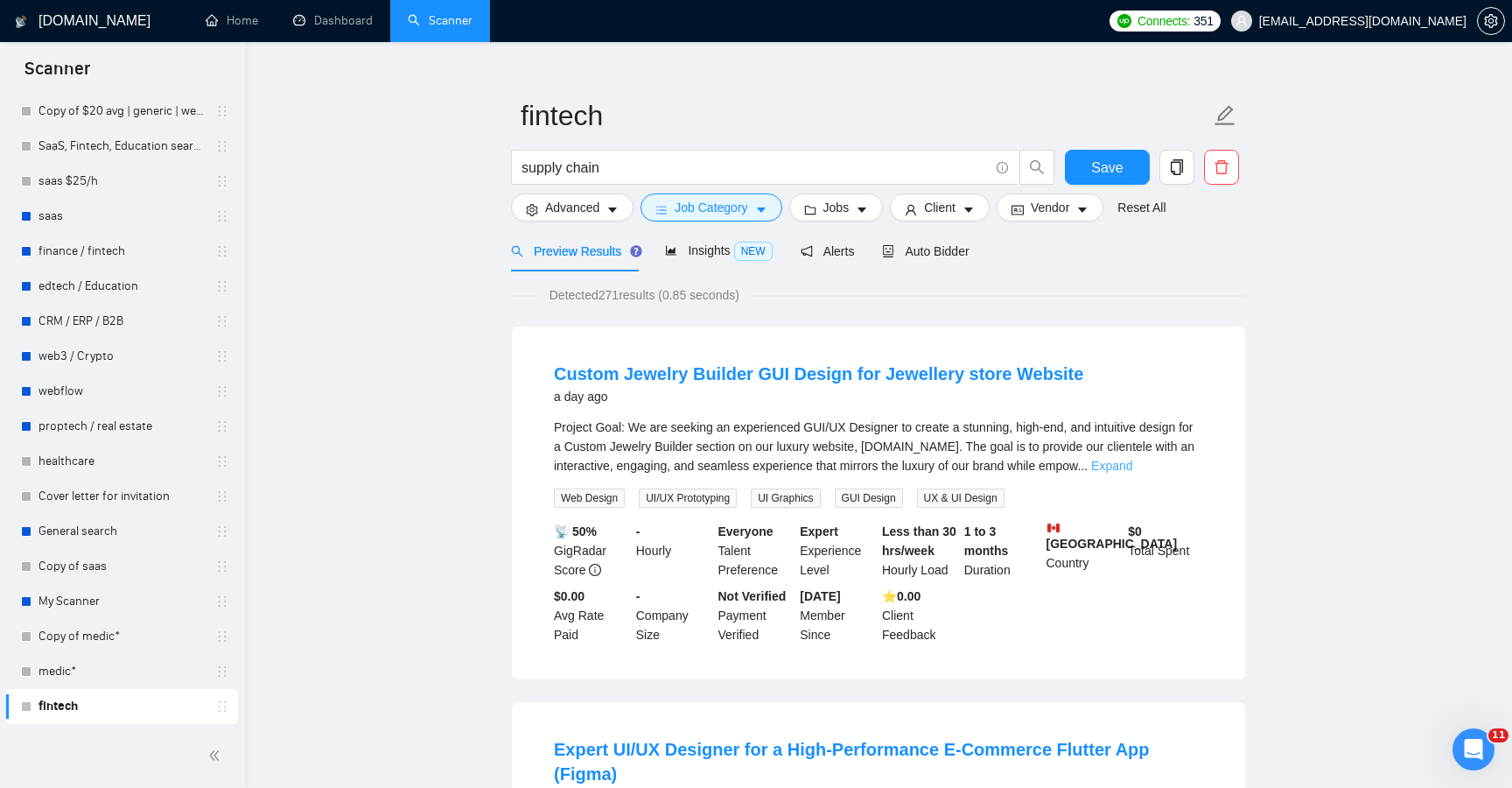
click at [1132, 464] on link "Expand" at bounding box center [1112, 466] width 41 height 14
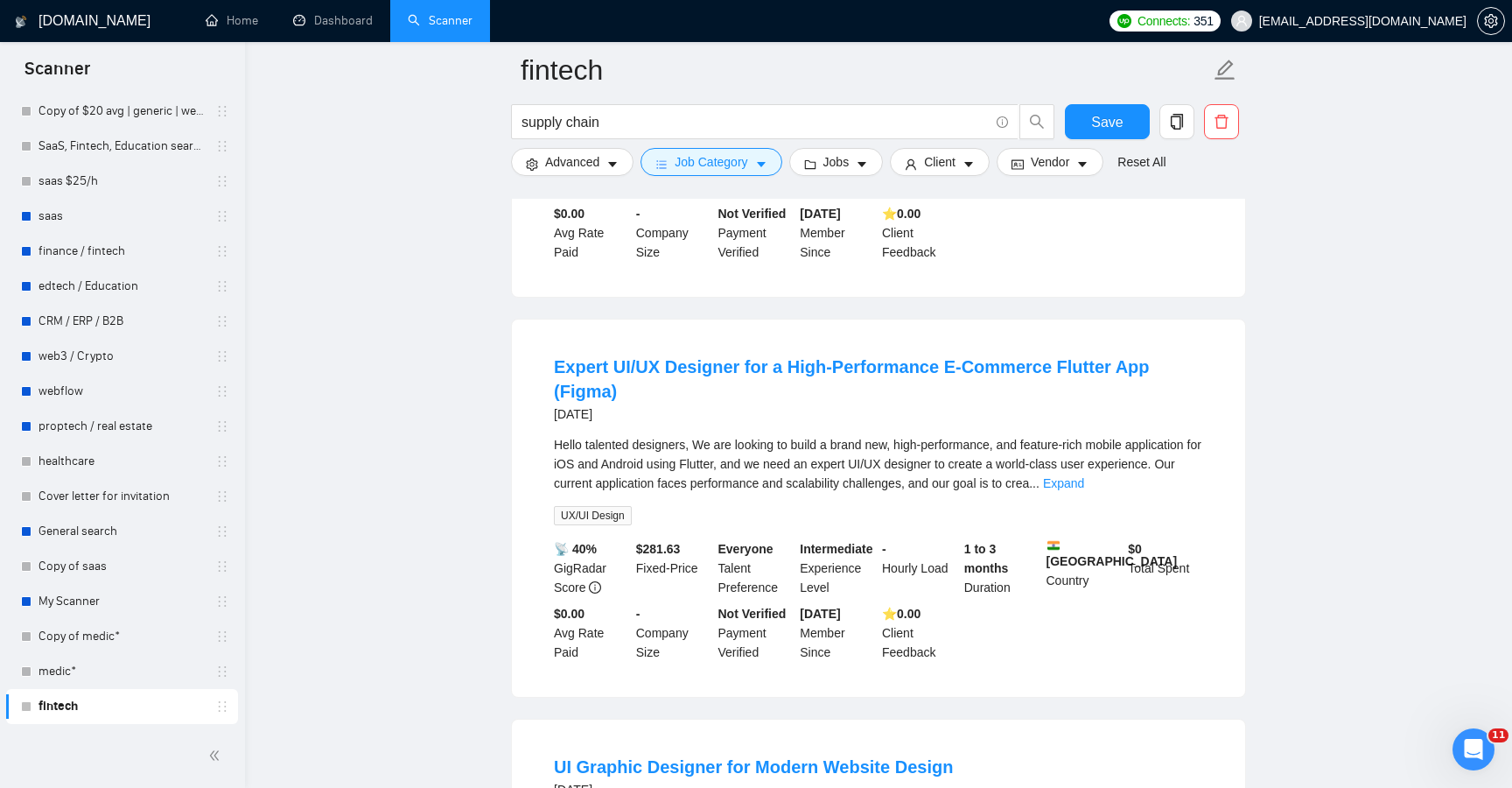
scroll to position [944, 0]
click at [1084, 475] on link "Expand" at bounding box center [1064, 482] width 41 height 14
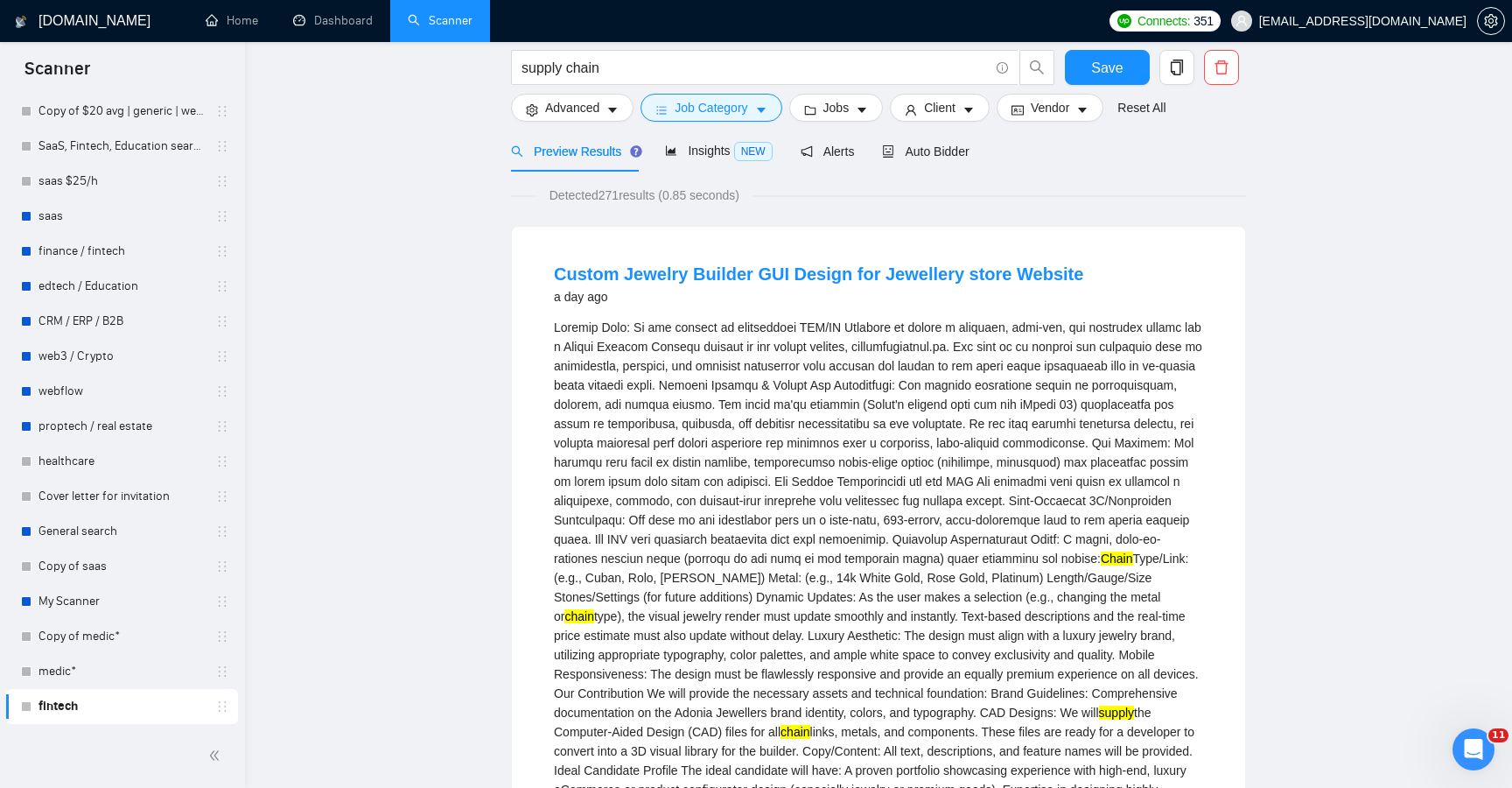
scroll to position [0, 0]
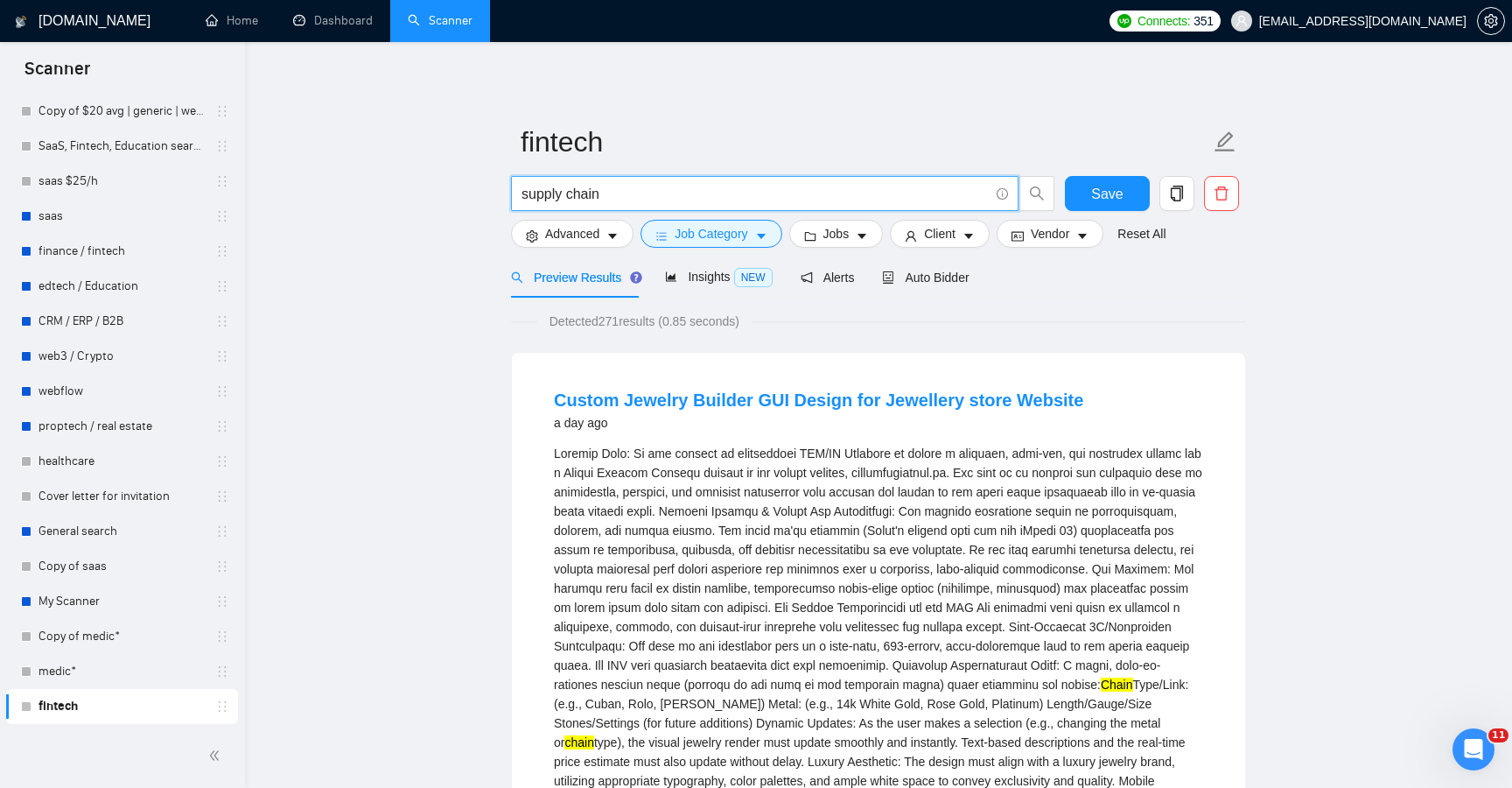
click at [606, 198] on input "supply chain" at bounding box center [756, 193] width 467 height 22
click at [1079, 192] on button "Save" at bounding box center [1108, 193] width 85 height 35
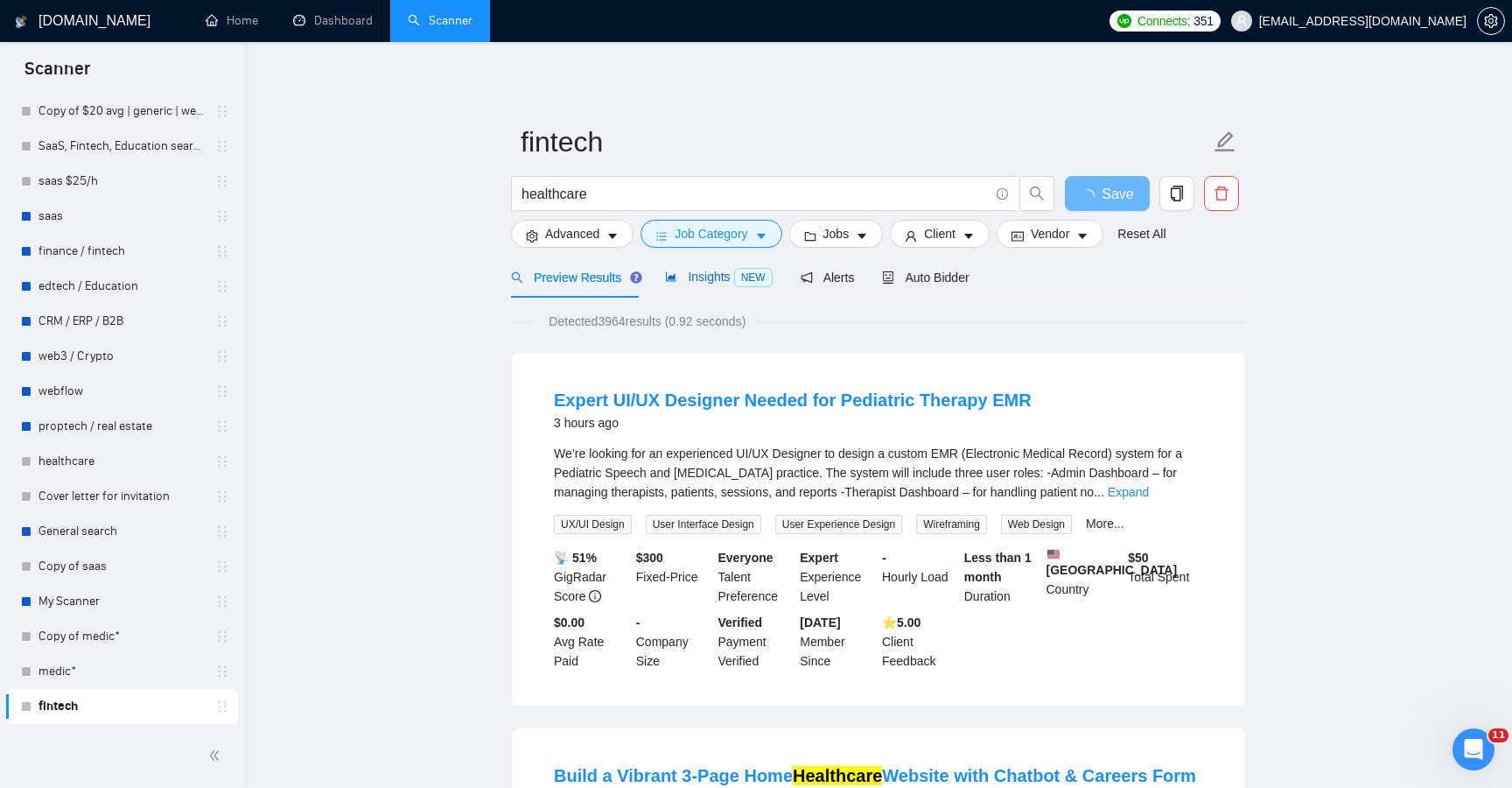
click at [689, 281] on span "Insights NEW" at bounding box center [718, 276] width 106 height 14
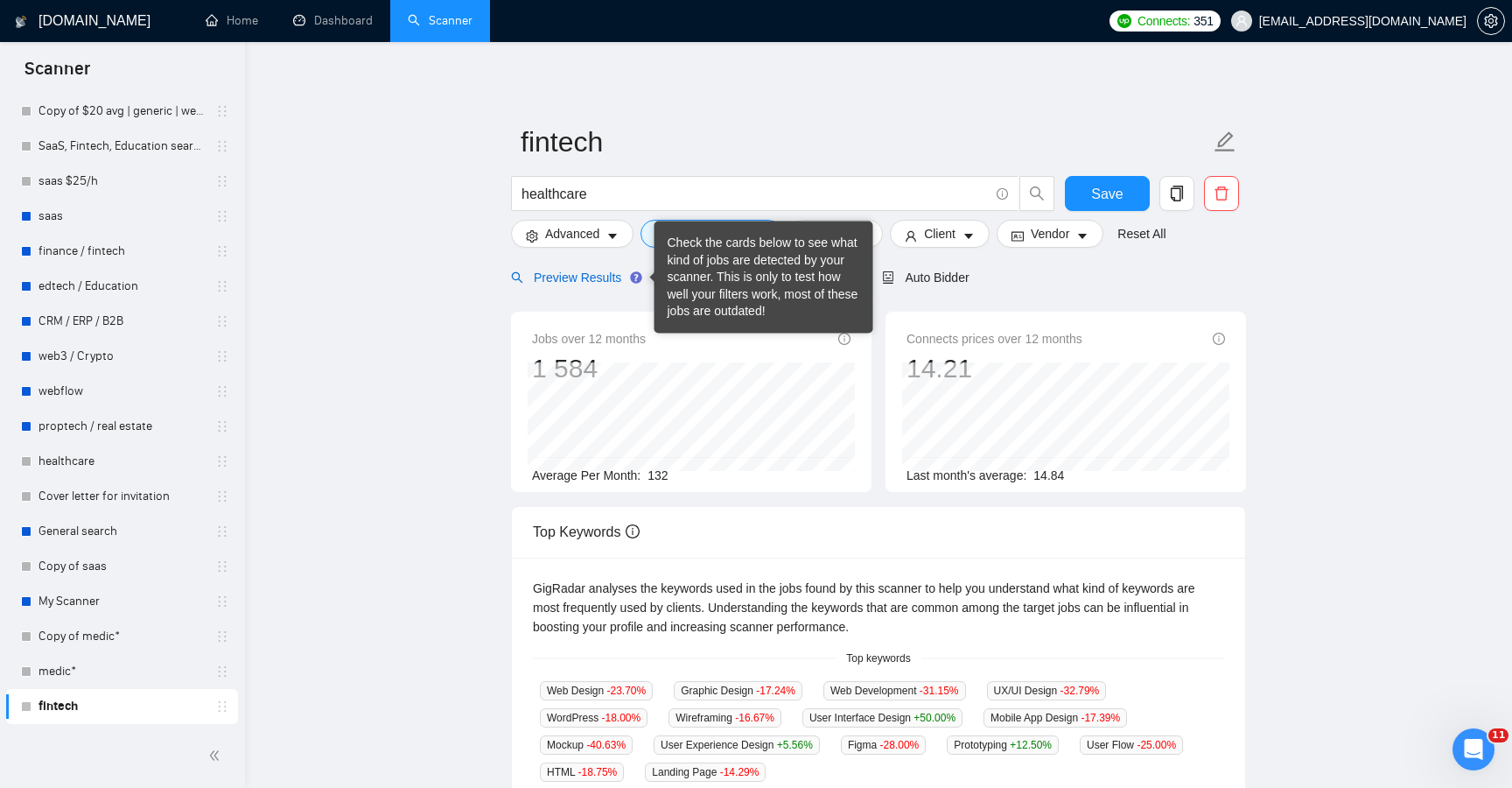
click at [600, 283] on span "Preview Results" at bounding box center [575, 277] width 126 height 14
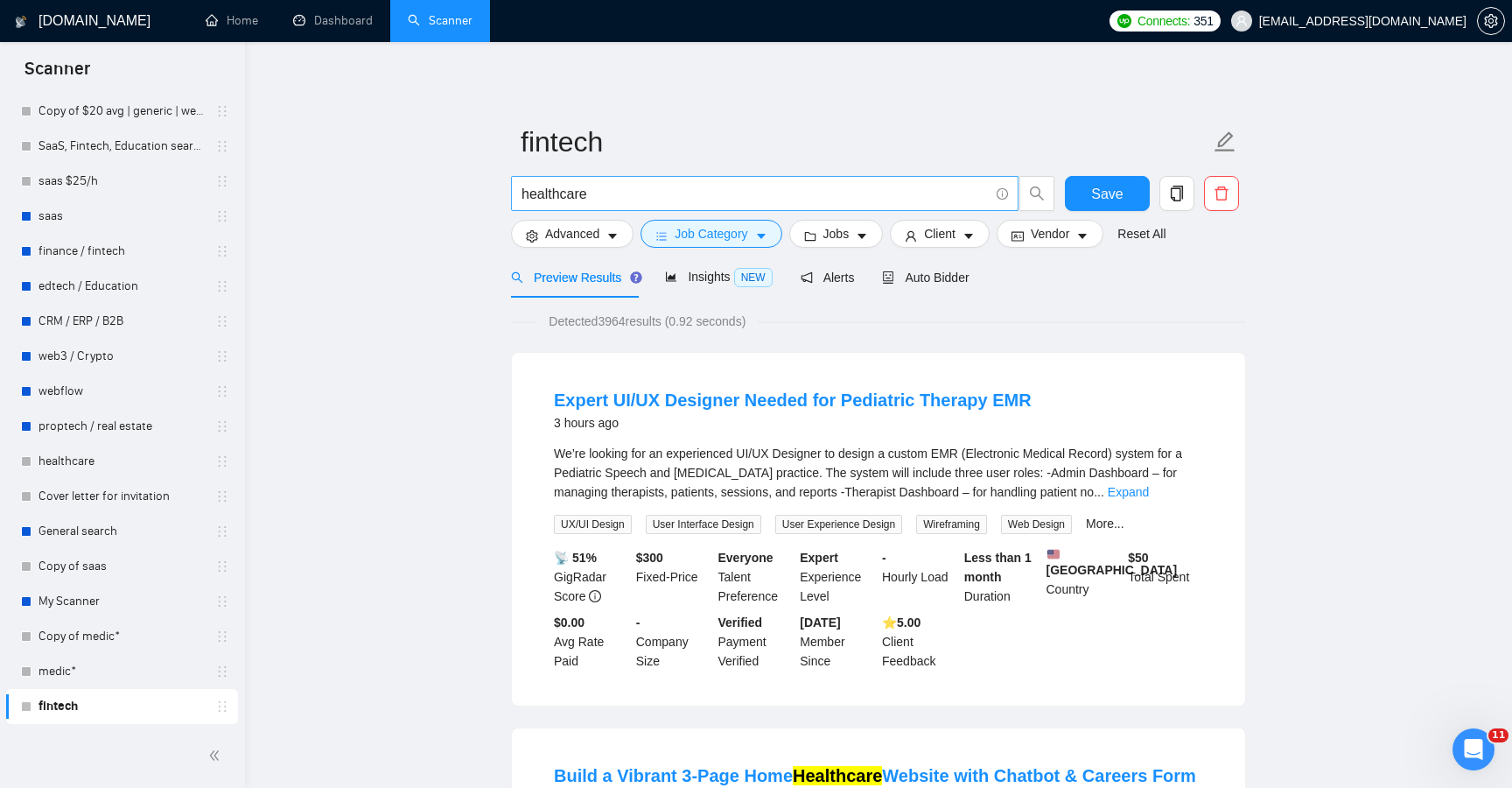
click at [727, 203] on input "healthcare" at bounding box center [756, 193] width 467 height 22
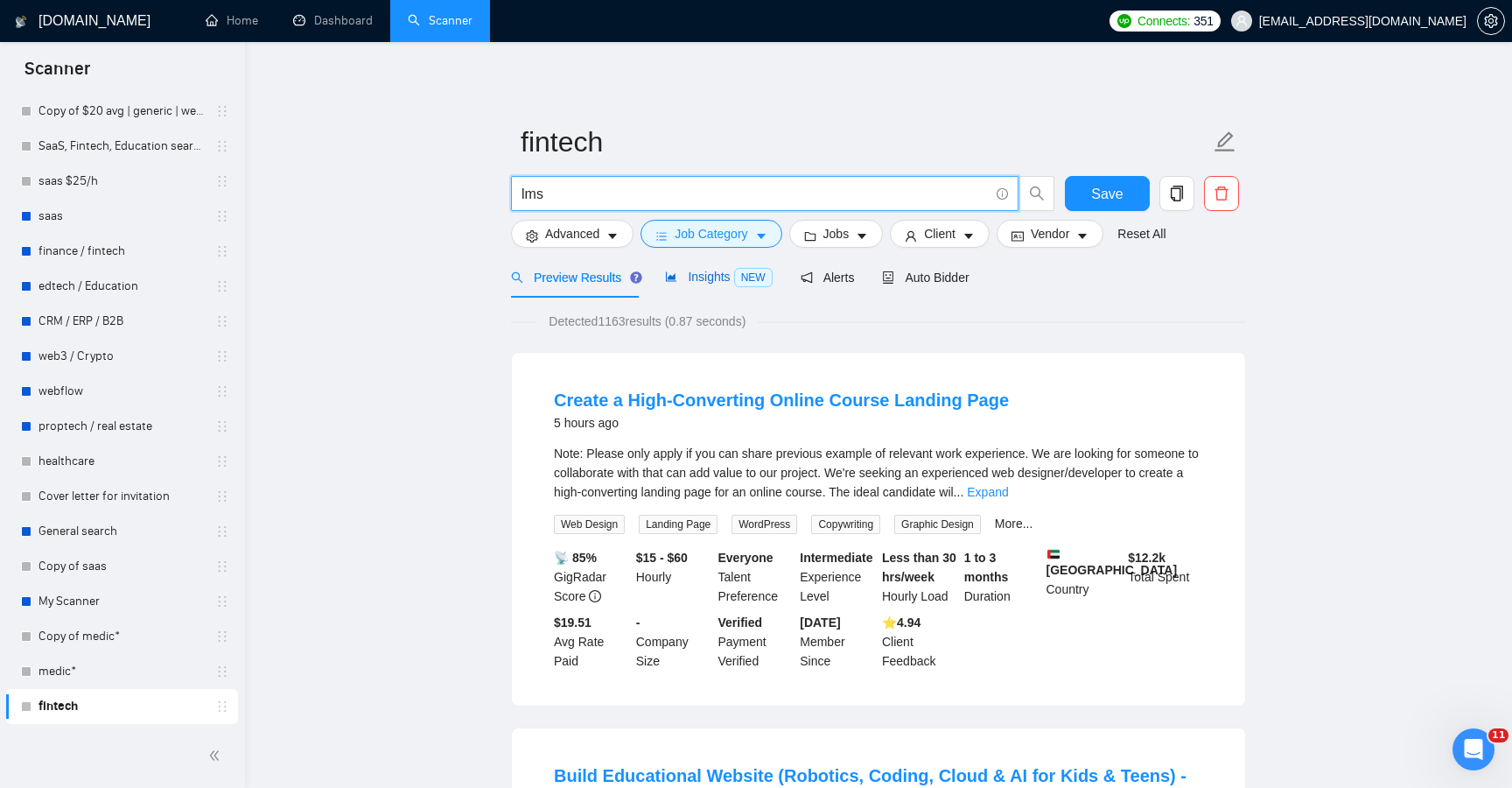
click at [714, 279] on span "Insights NEW" at bounding box center [718, 276] width 106 height 14
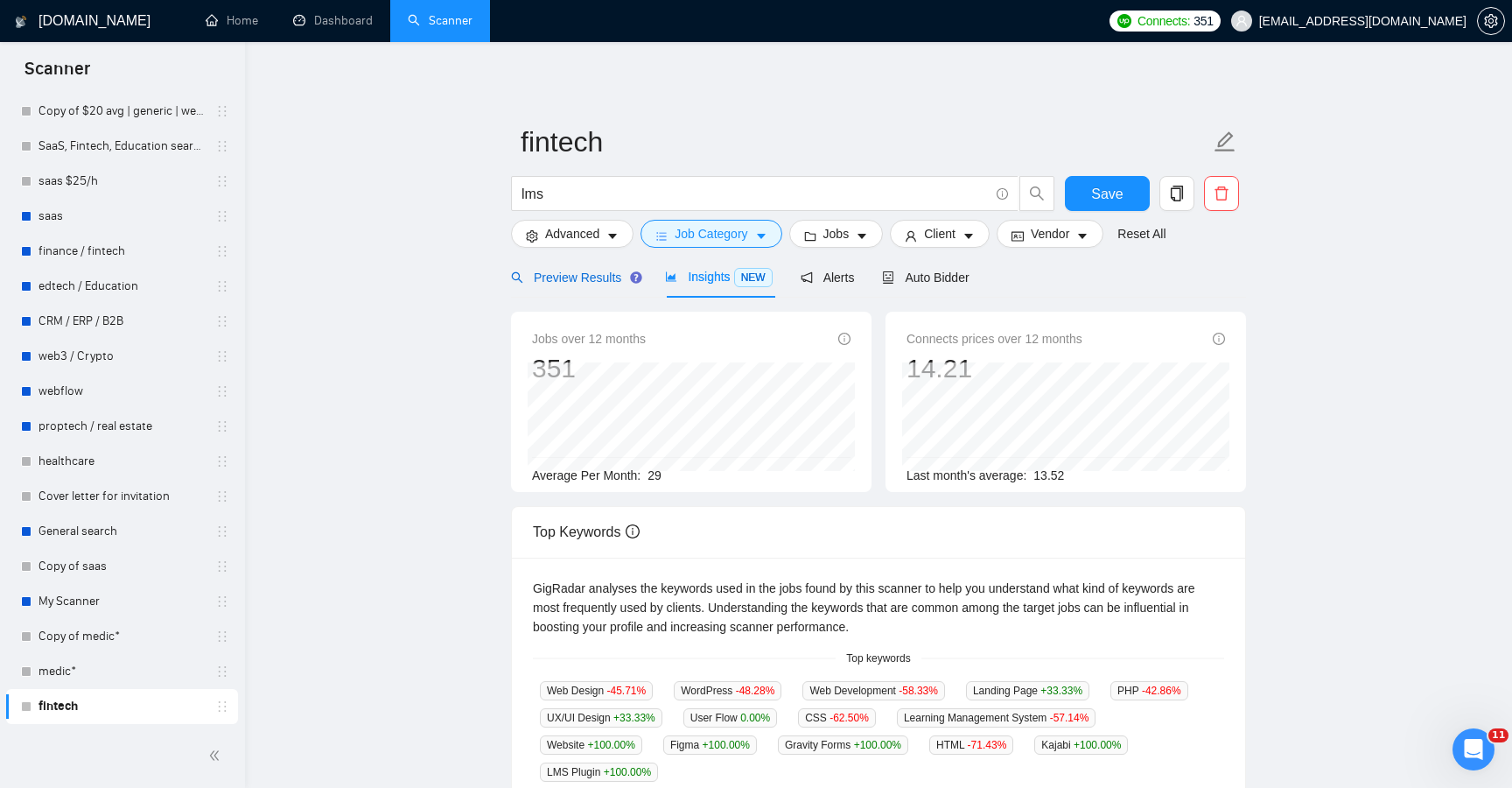
click at [573, 280] on span "Preview Results" at bounding box center [575, 277] width 126 height 14
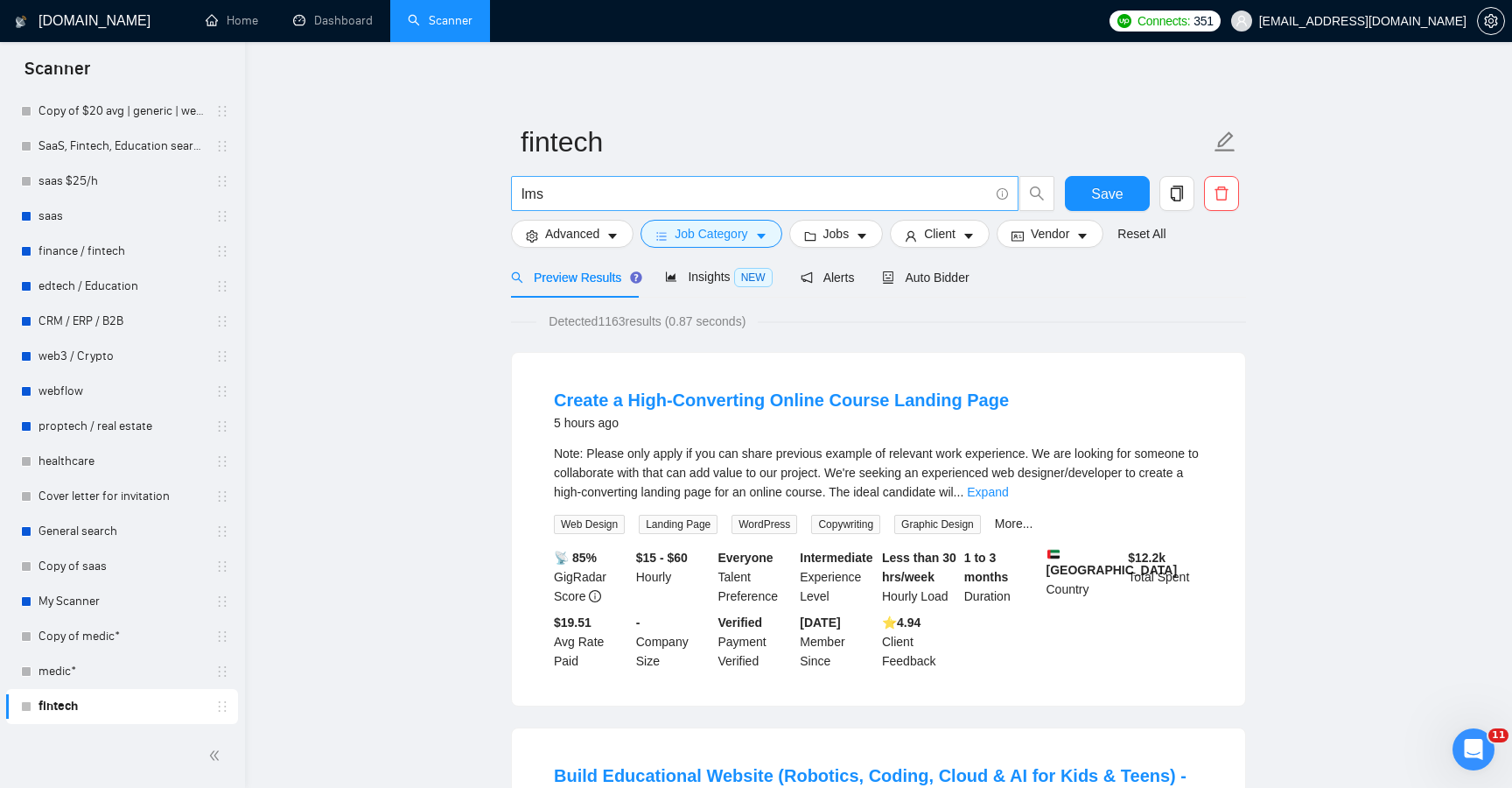
click at [604, 197] on input "lms" at bounding box center [756, 193] width 467 height 22
click at [1090, 207] on button "Save" at bounding box center [1108, 193] width 85 height 35
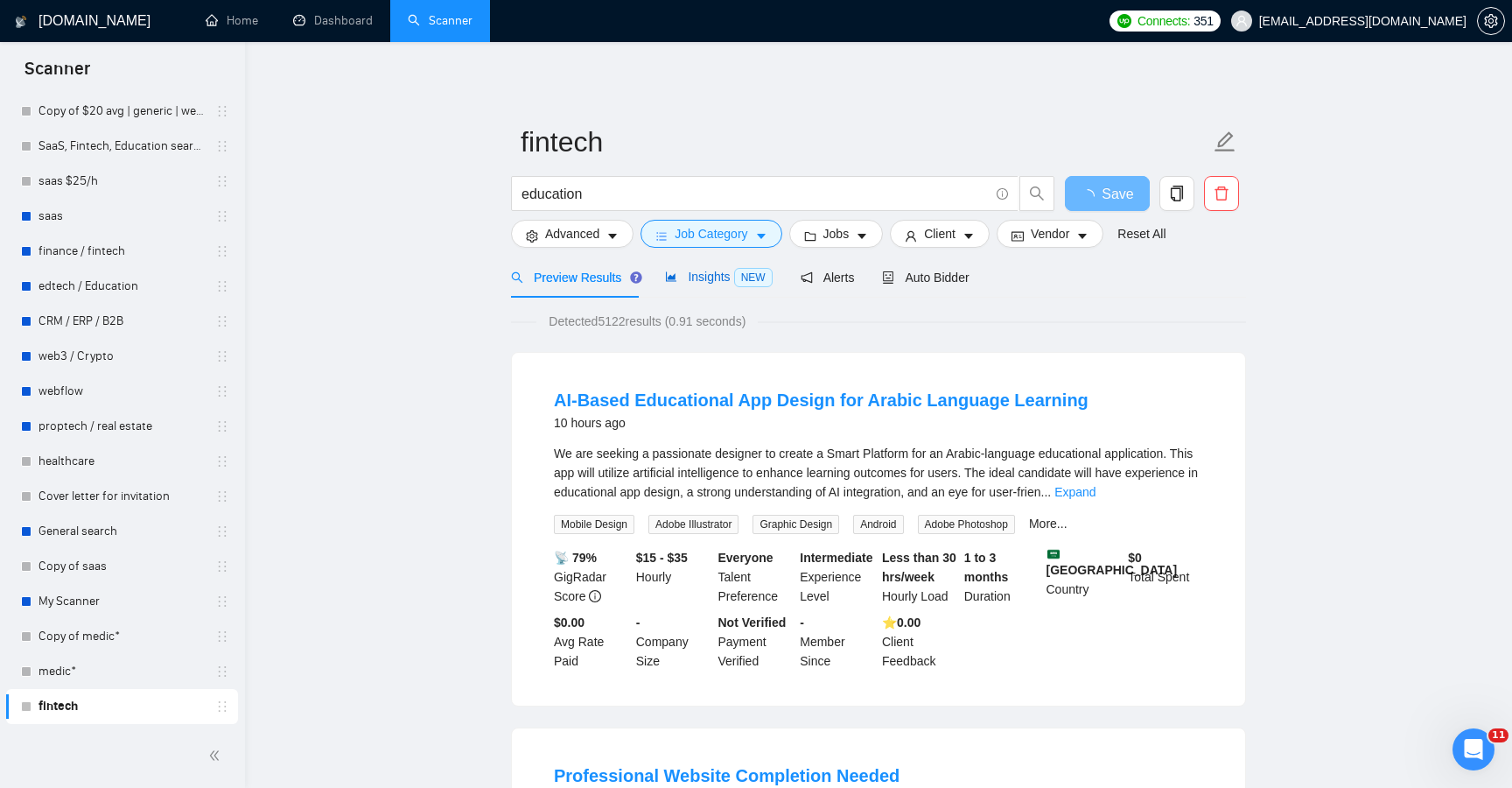
click at [701, 277] on span "Insights NEW" at bounding box center [718, 276] width 106 height 14
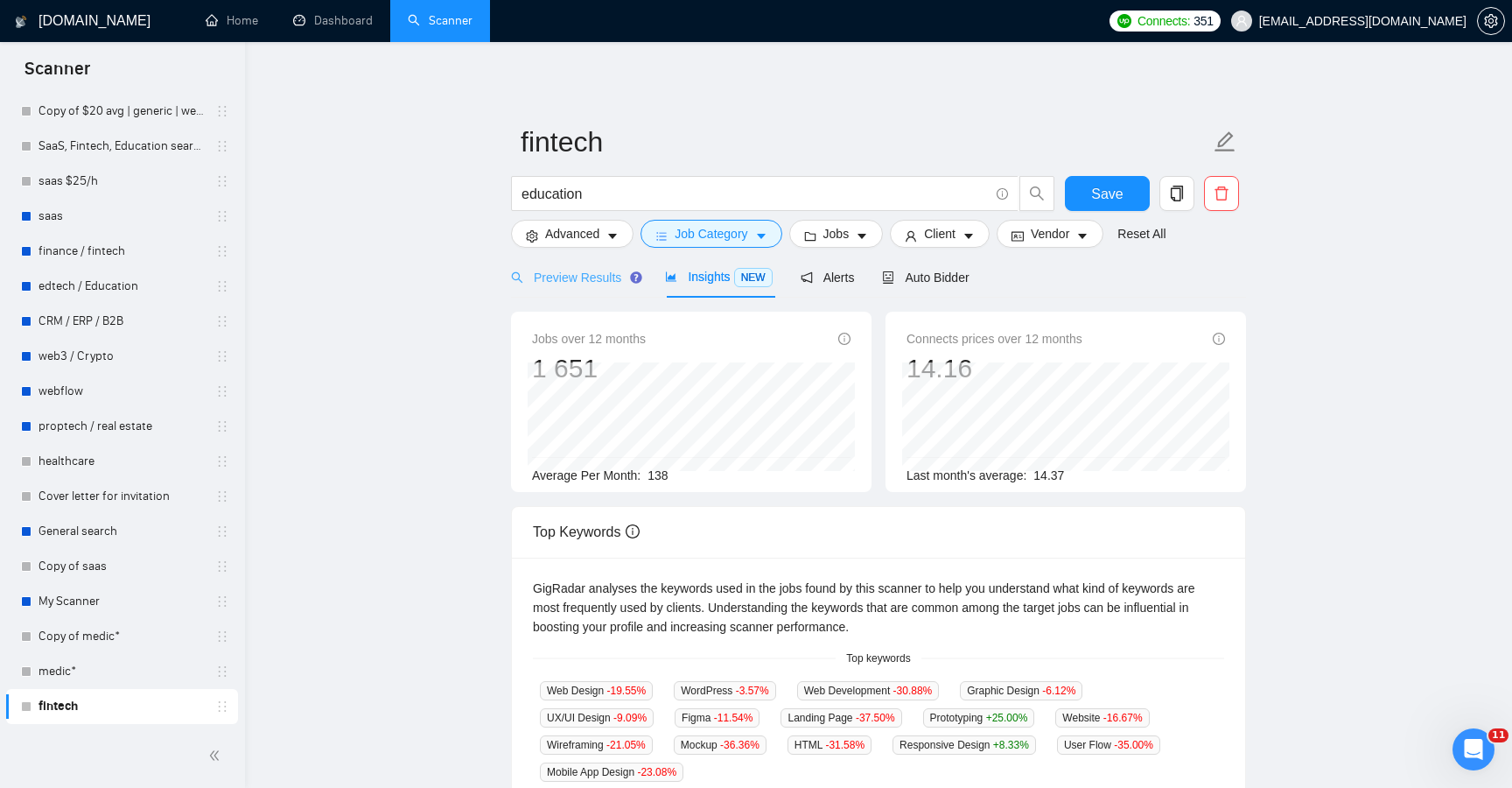
click at [579, 266] on div "Preview Results" at bounding box center [575, 277] width 126 height 41
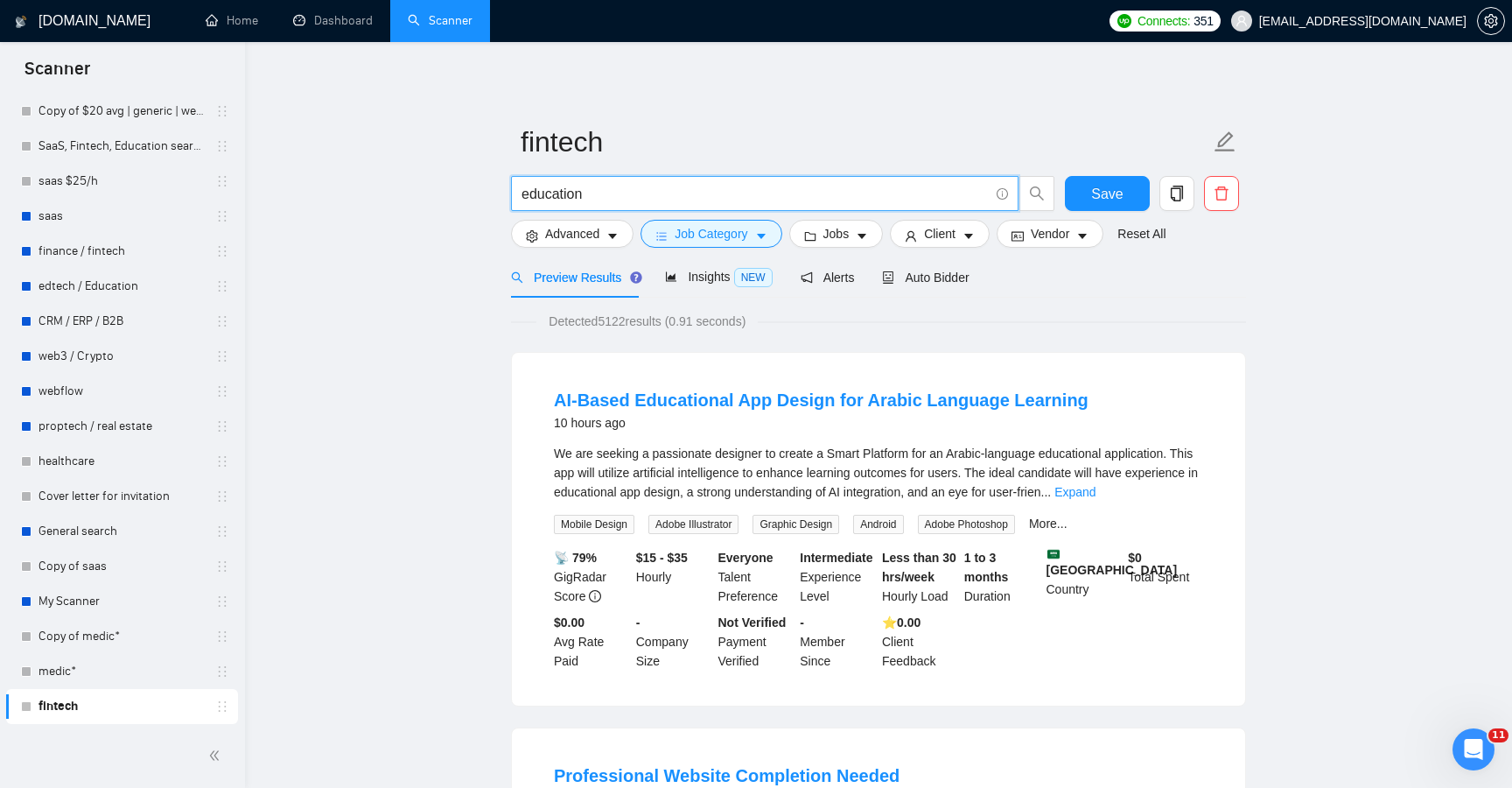
click at [616, 196] on input "education" at bounding box center [756, 193] width 467 height 22
type input "p"
click at [1112, 178] on button "Save" at bounding box center [1108, 193] width 85 height 35
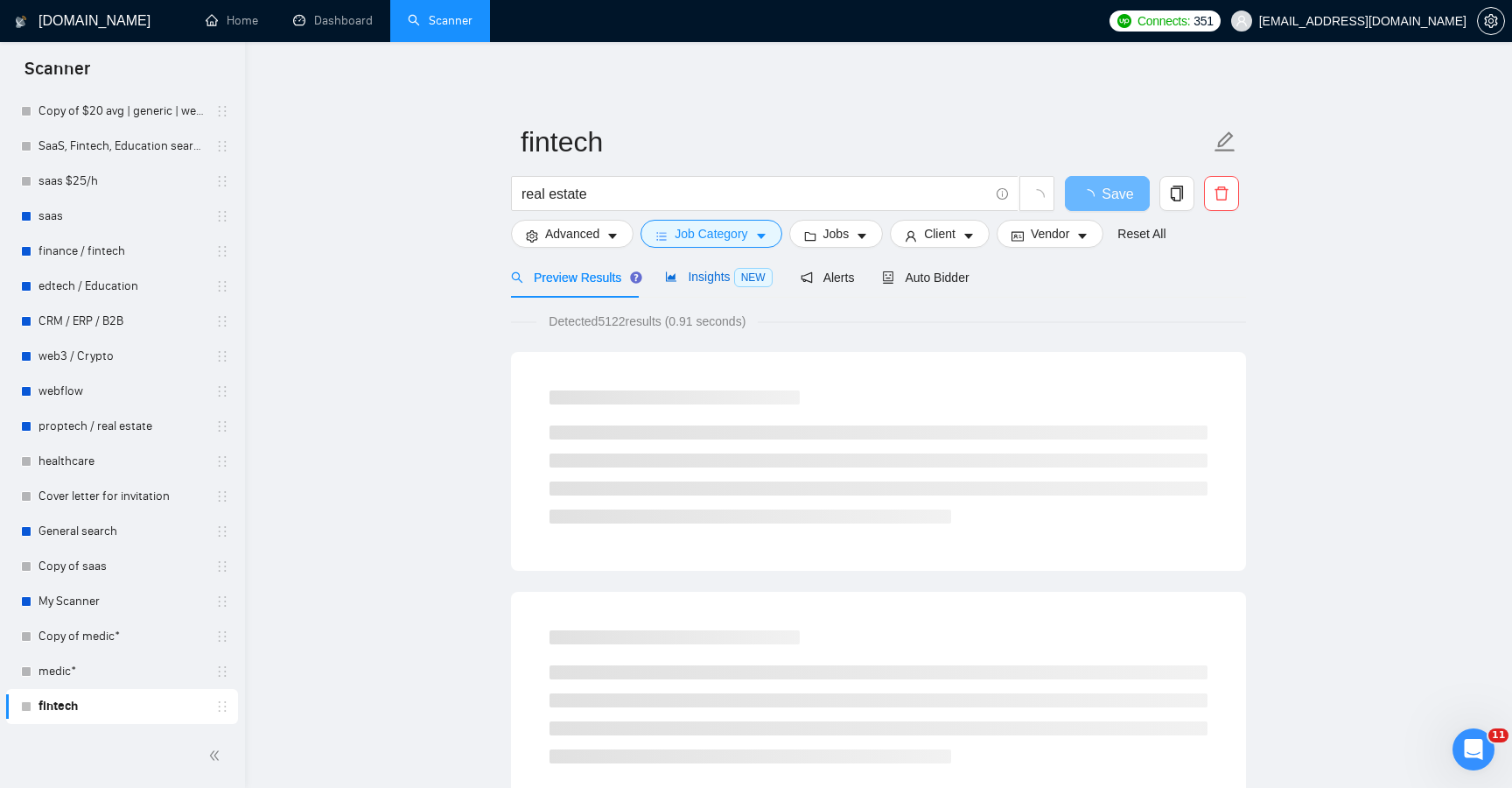
click at [707, 271] on span "Insights NEW" at bounding box center [718, 276] width 106 height 14
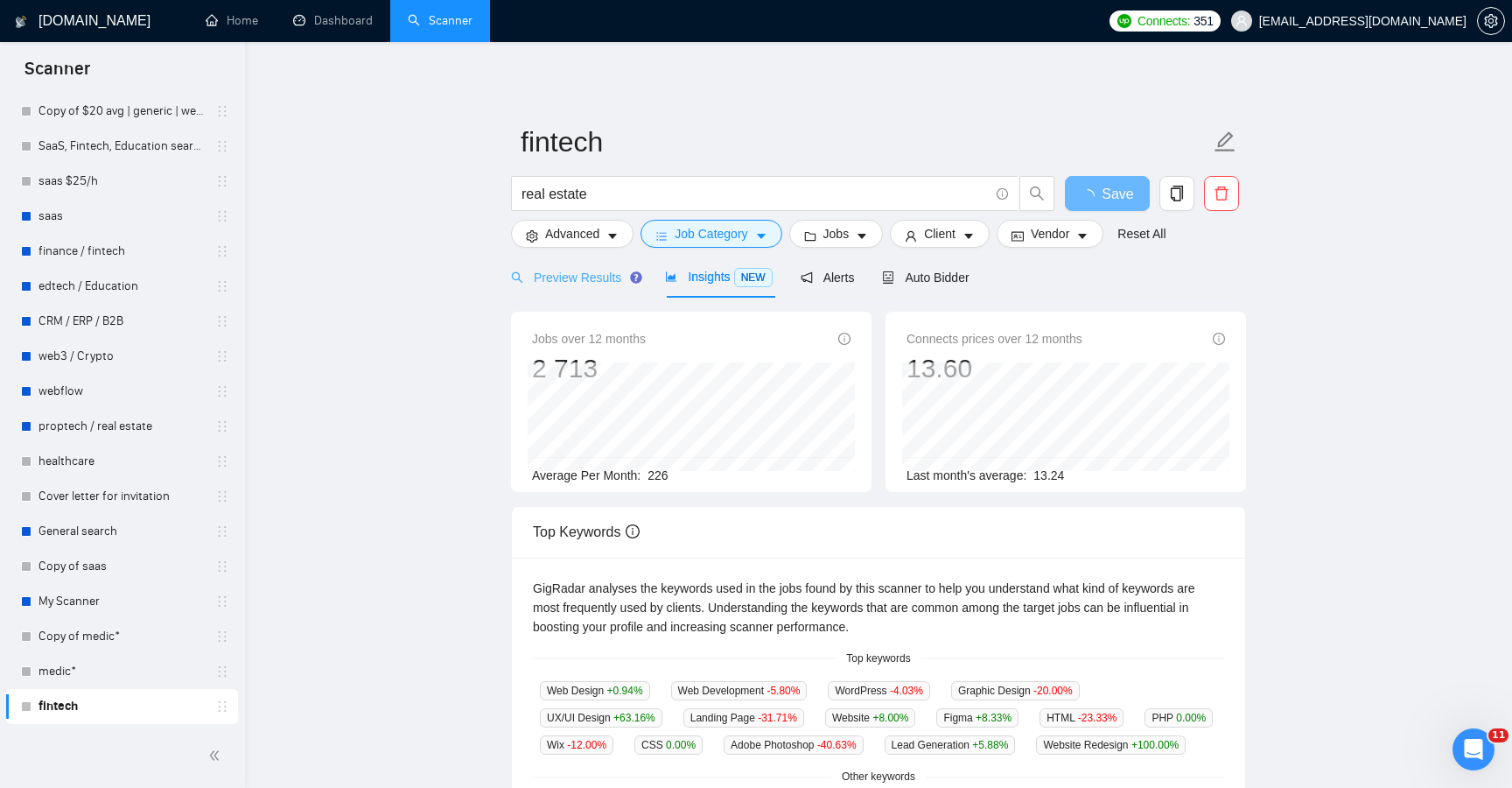
click at [613, 267] on div "Preview Results" at bounding box center [575, 277] width 126 height 41
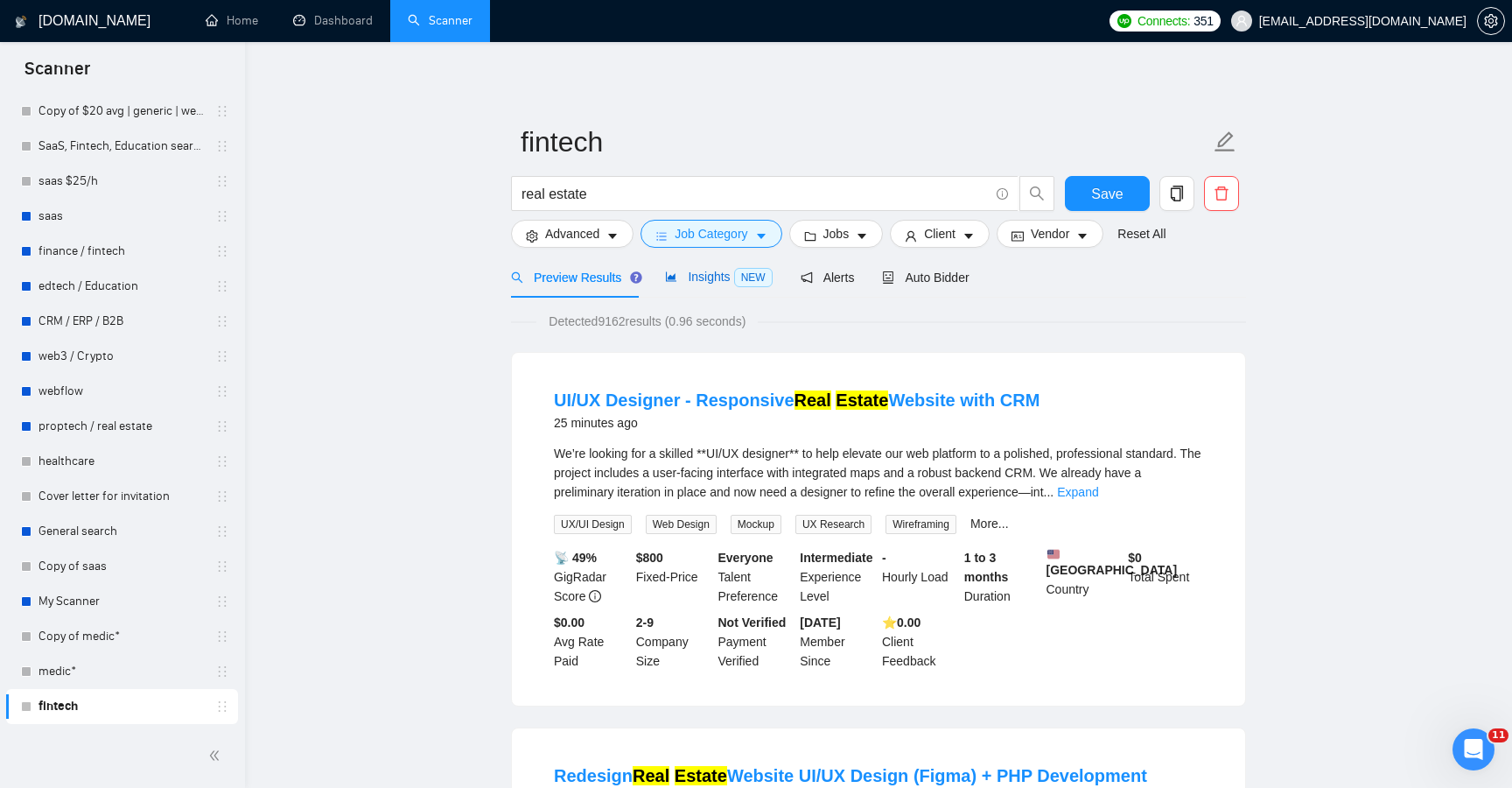
click at [693, 277] on span "Insights NEW" at bounding box center [718, 276] width 106 height 14
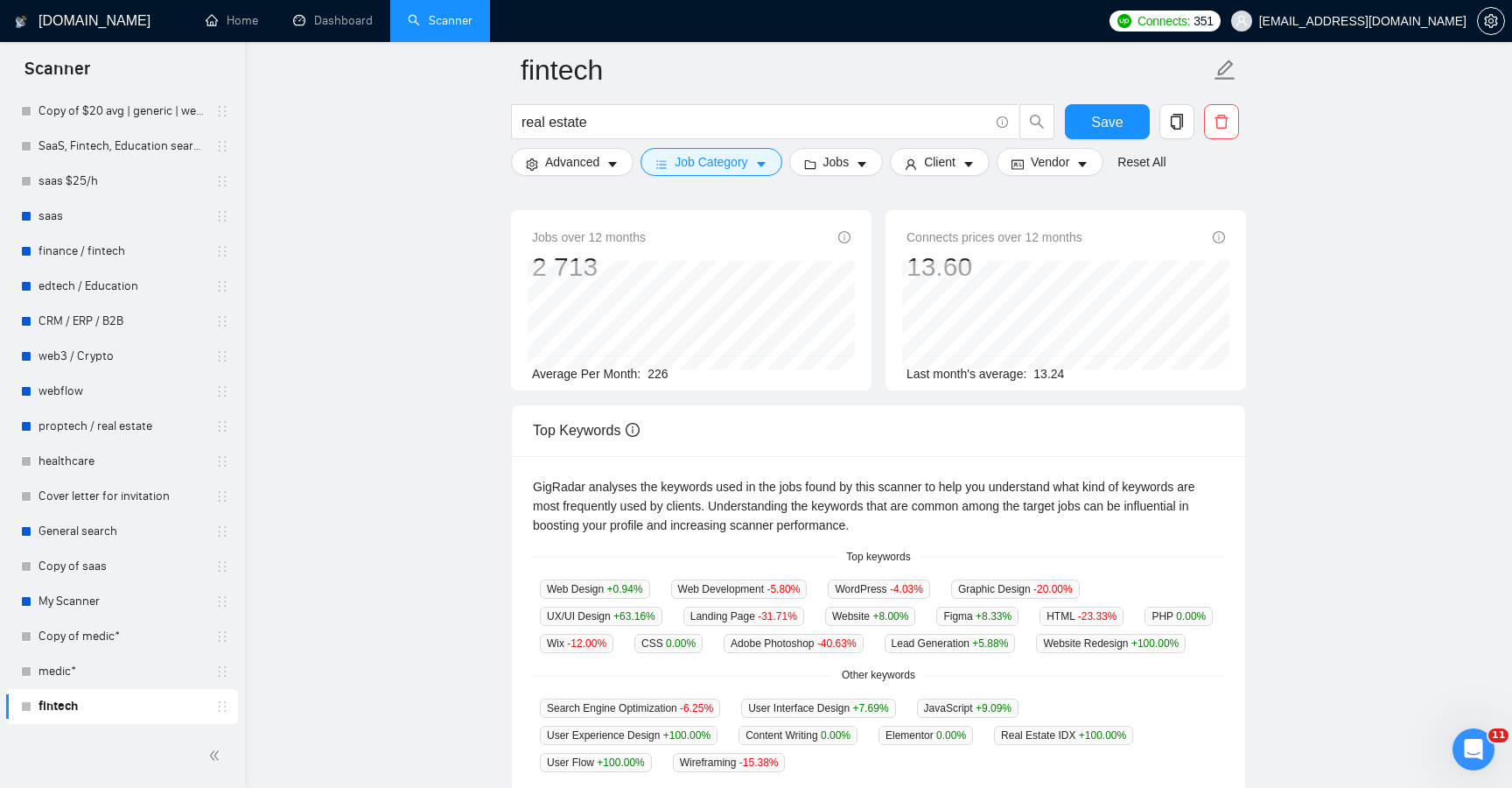
scroll to position [92, 0]
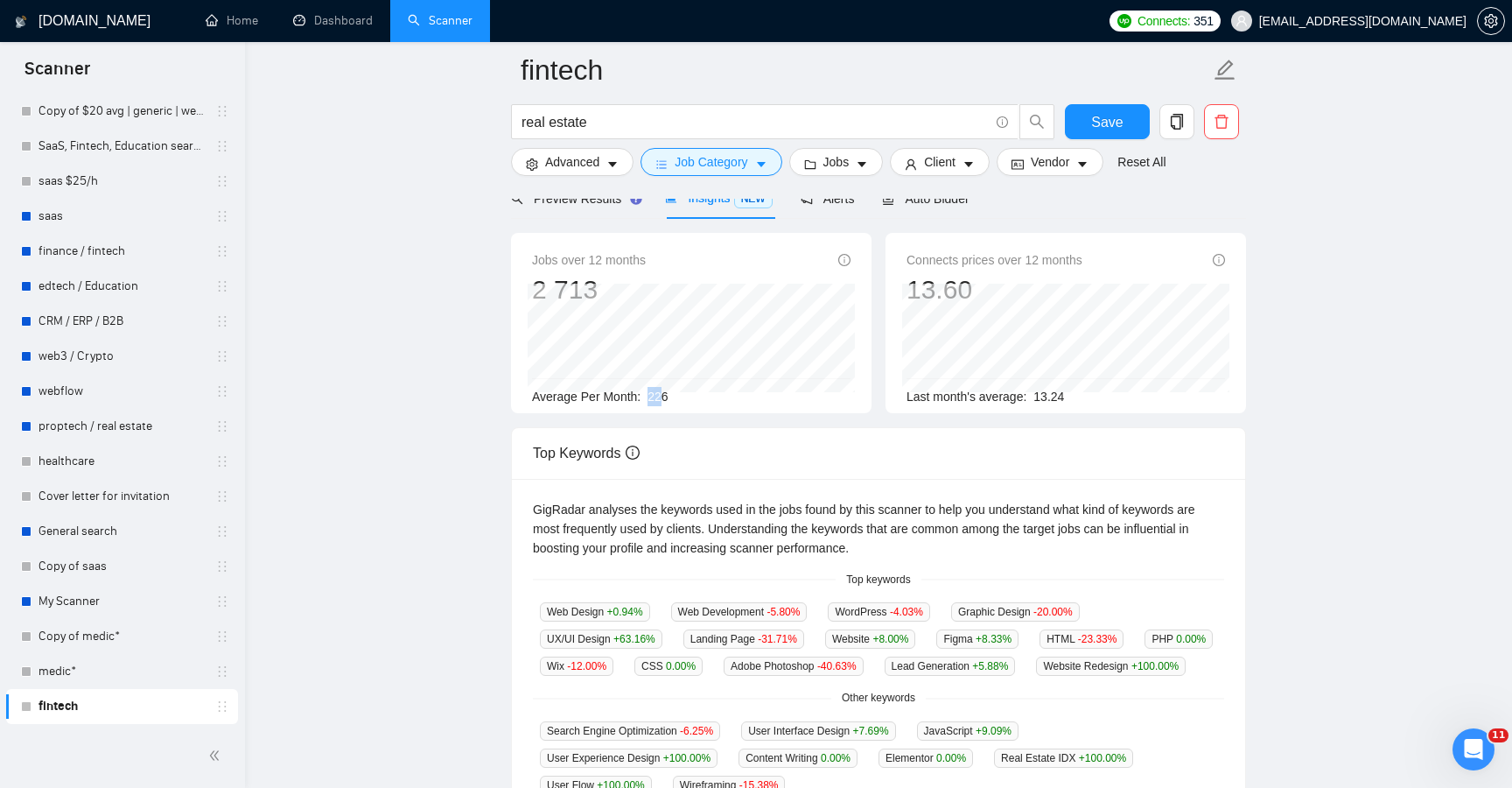
drag, startPoint x: 650, startPoint y: 398, endPoint x: 678, endPoint y: 398, distance: 28.0
click at [678, 398] on div "Average Per Month: 226" at bounding box center [691, 397] width 318 height 19
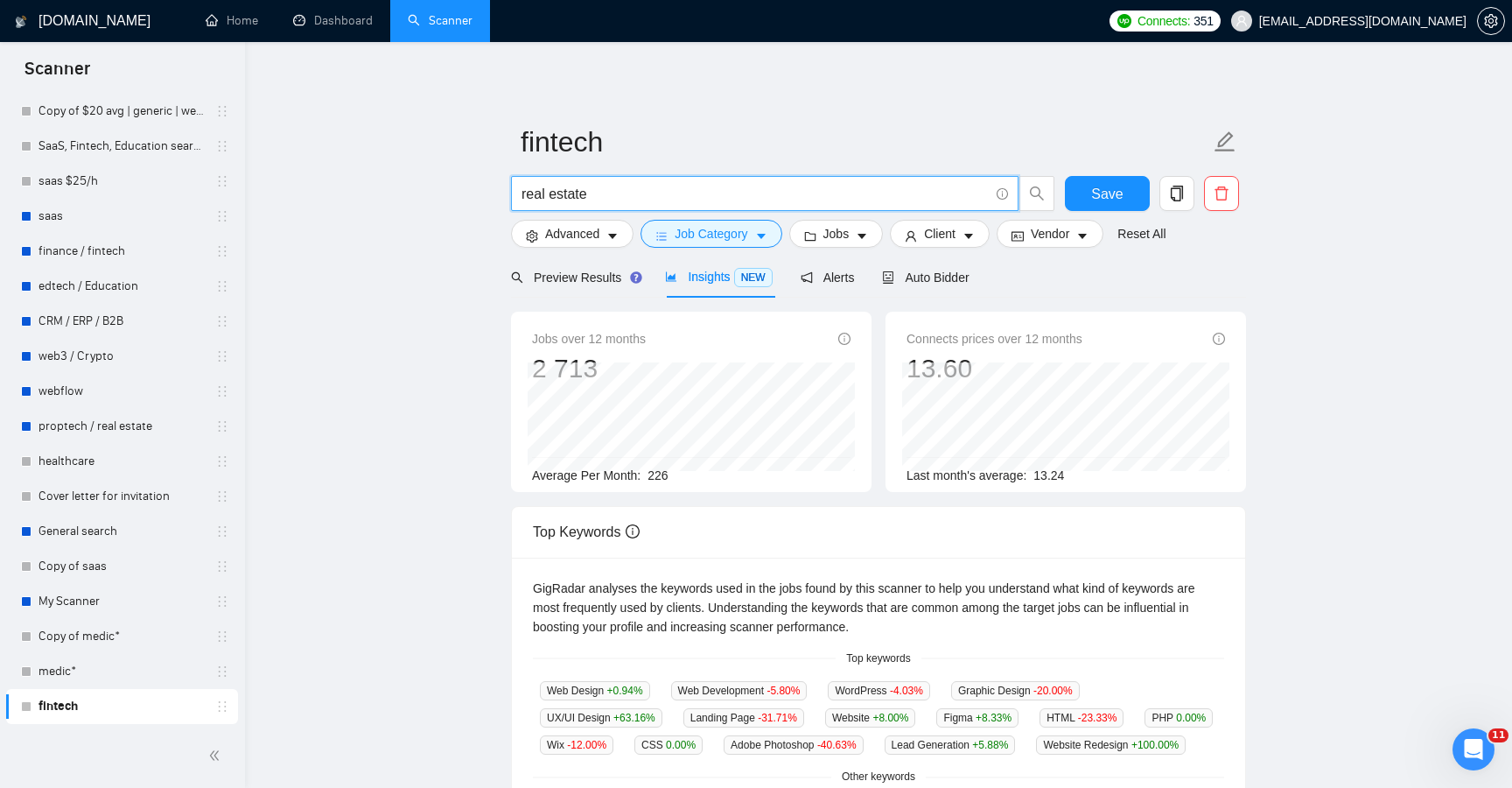
click at [617, 191] on input "real estate" at bounding box center [756, 193] width 467 height 22
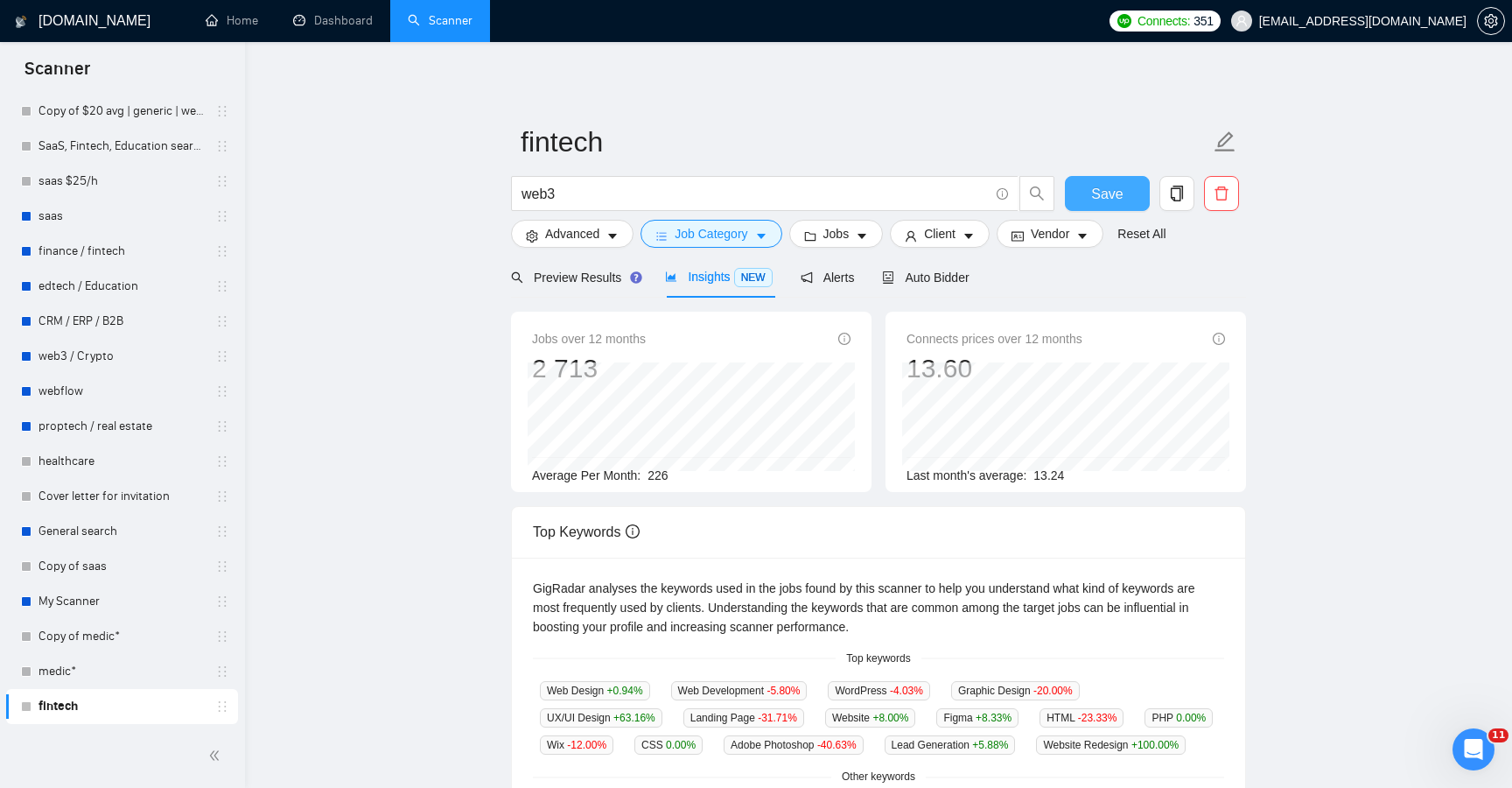
click at [1120, 191] on span "Save" at bounding box center [1106, 193] width 31 height 22
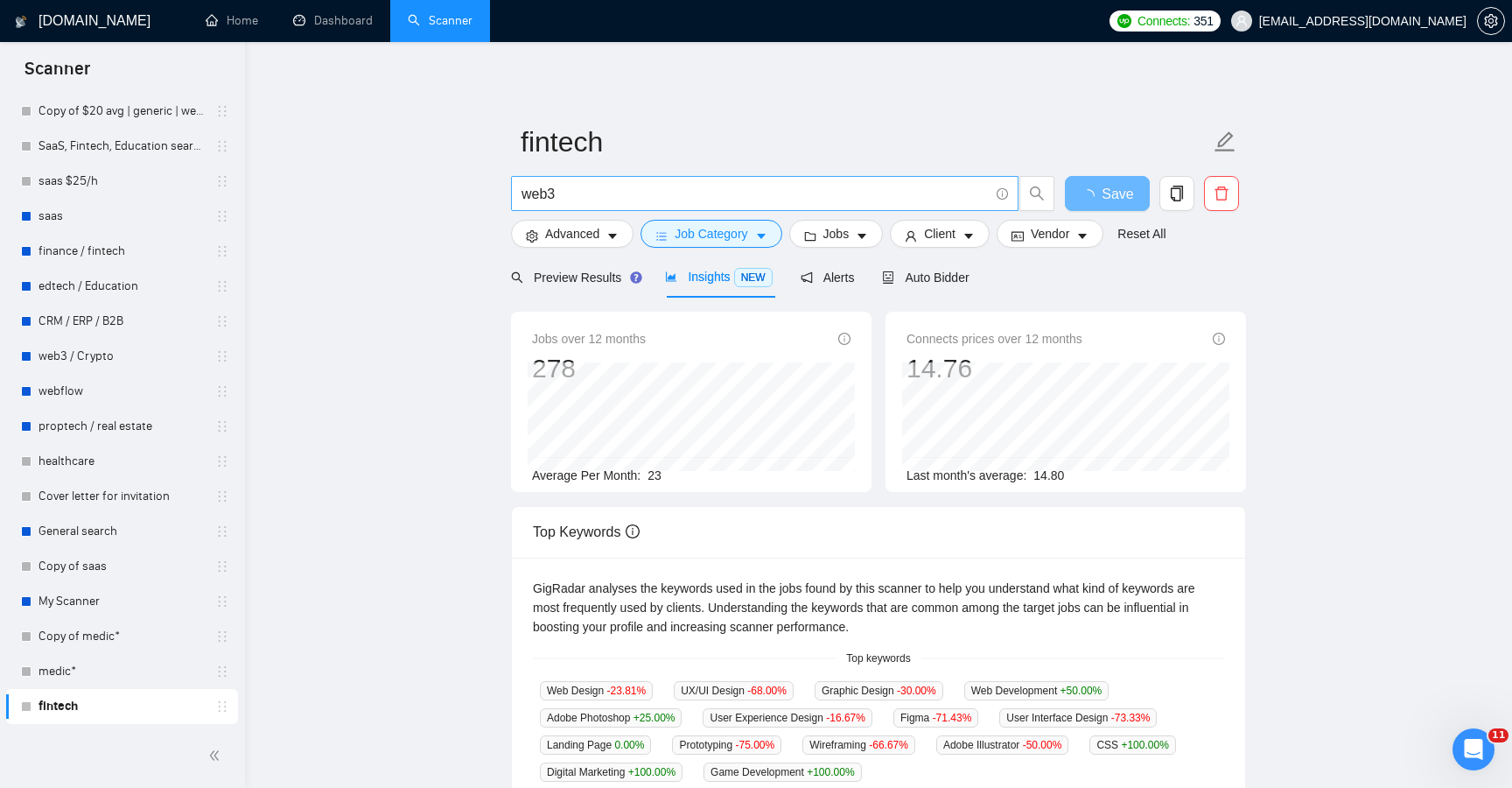
click at [723, 196] on input "web3" at bounding box center [756, 193] width 467 height 22
click at [1129, 190] on button "Save" at bounding box center [1108, 193] width 85 height 35
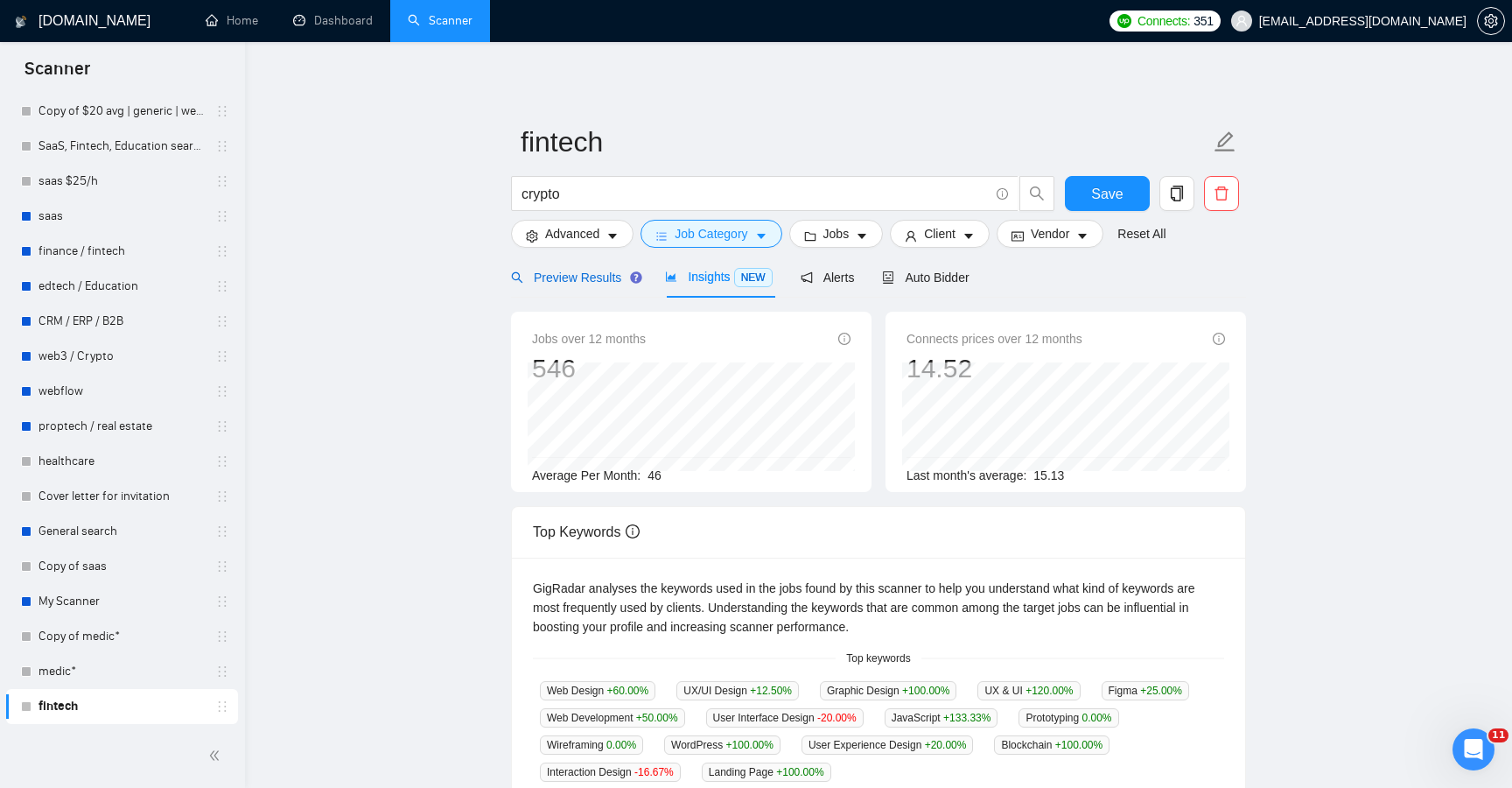
click at [593, 271] on span "Preview Results" at bounding box center [575, 277] width 126 height 14
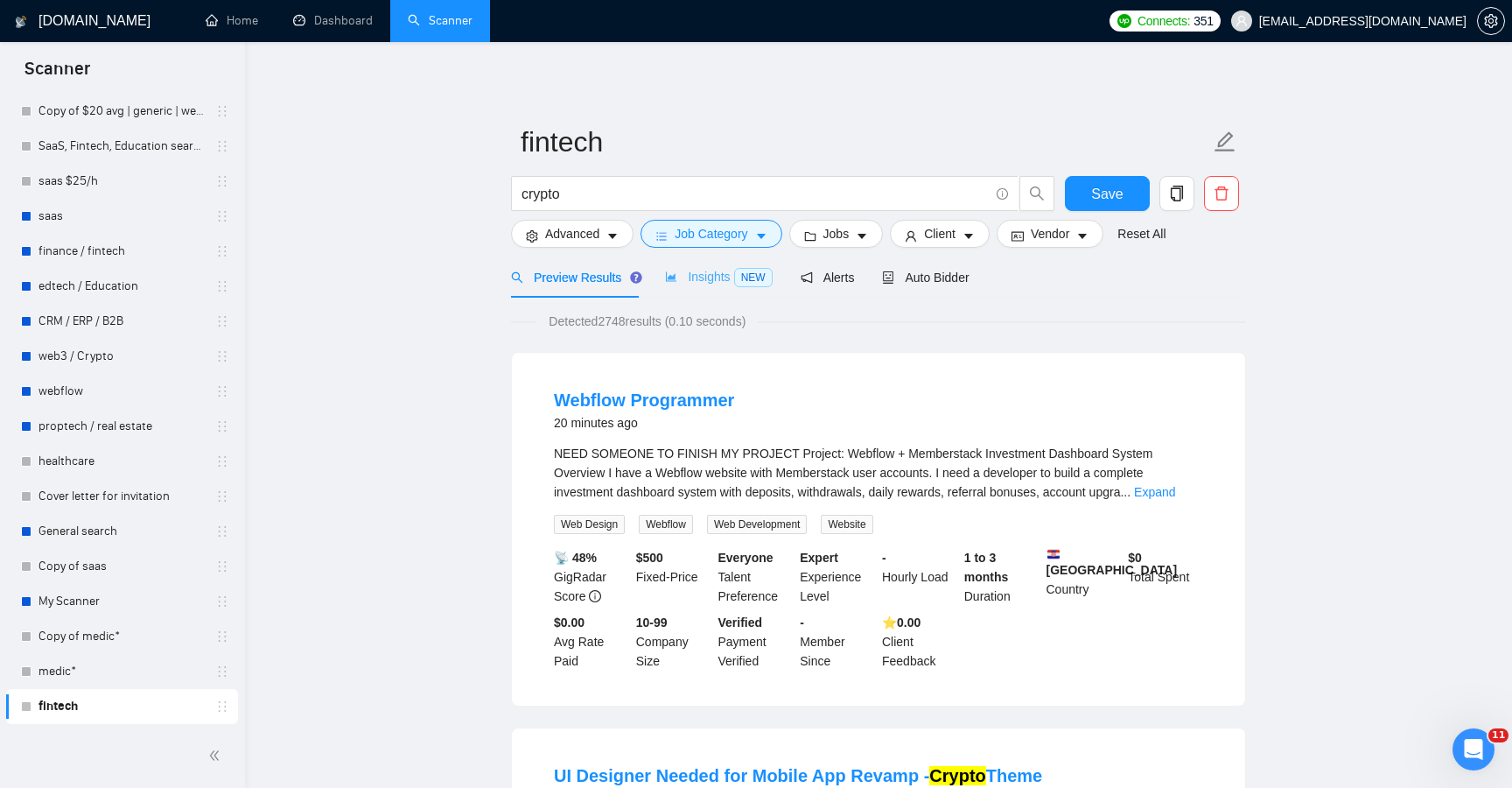
click at [709, 264] on div "Insights NEW" at bounding box center [718, 277] width 106 height 41
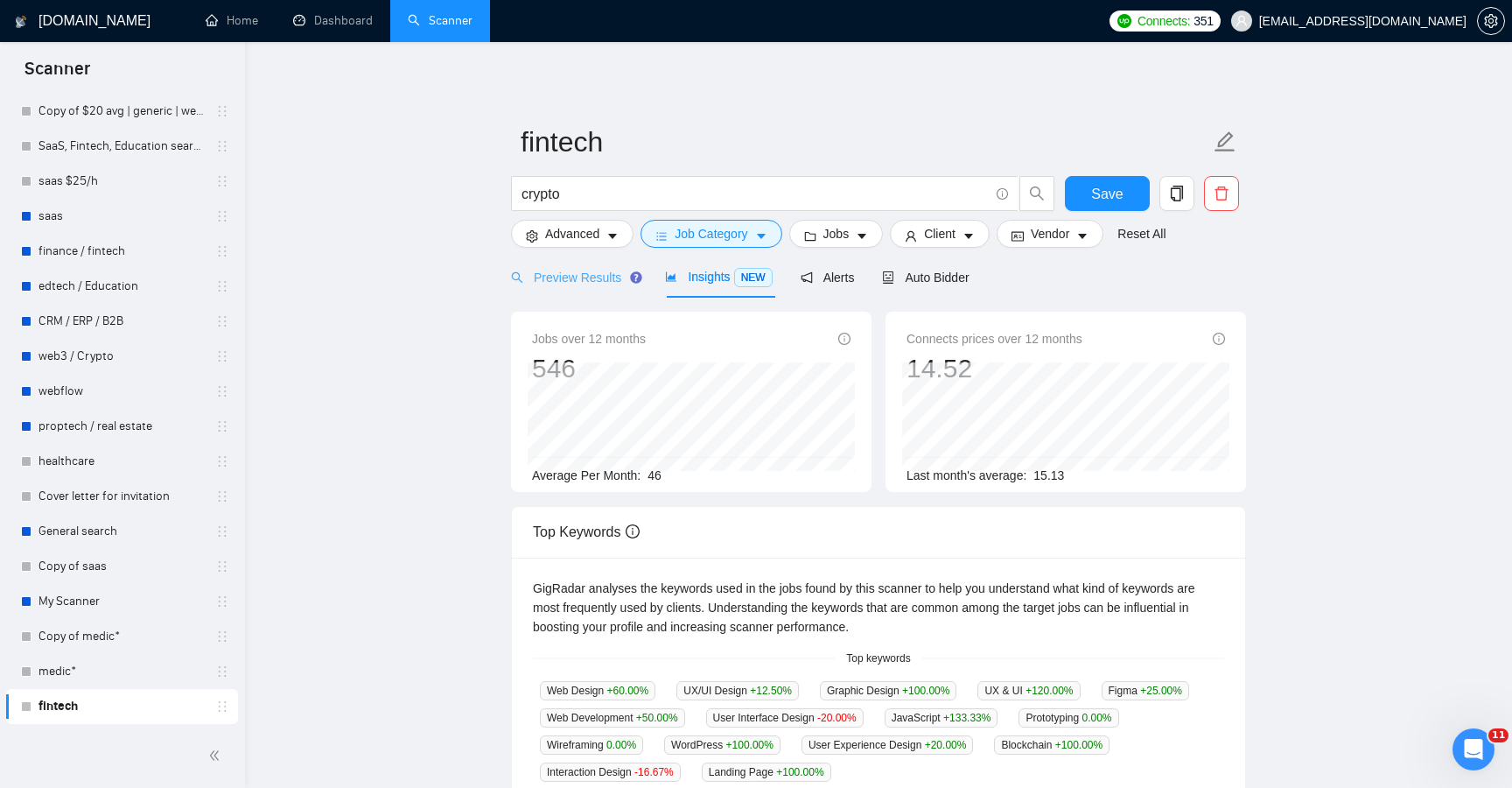
click at [577, 266] on div "Preview Results" at bounding box center [575, 277] width 126 height 41
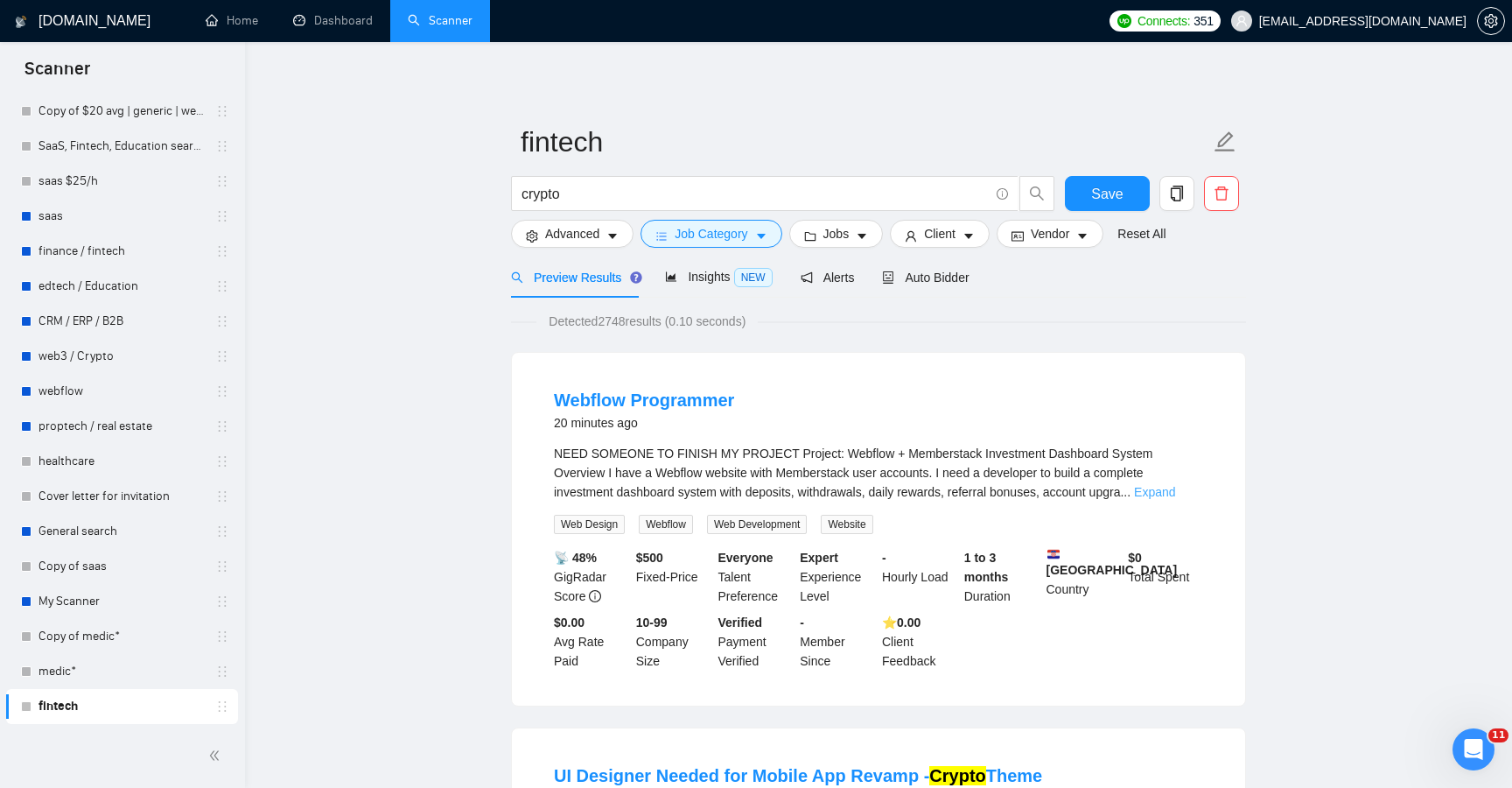
click at [1161, 493] on link "Expand" at bounding box center [1155, 492] width 41 height 14
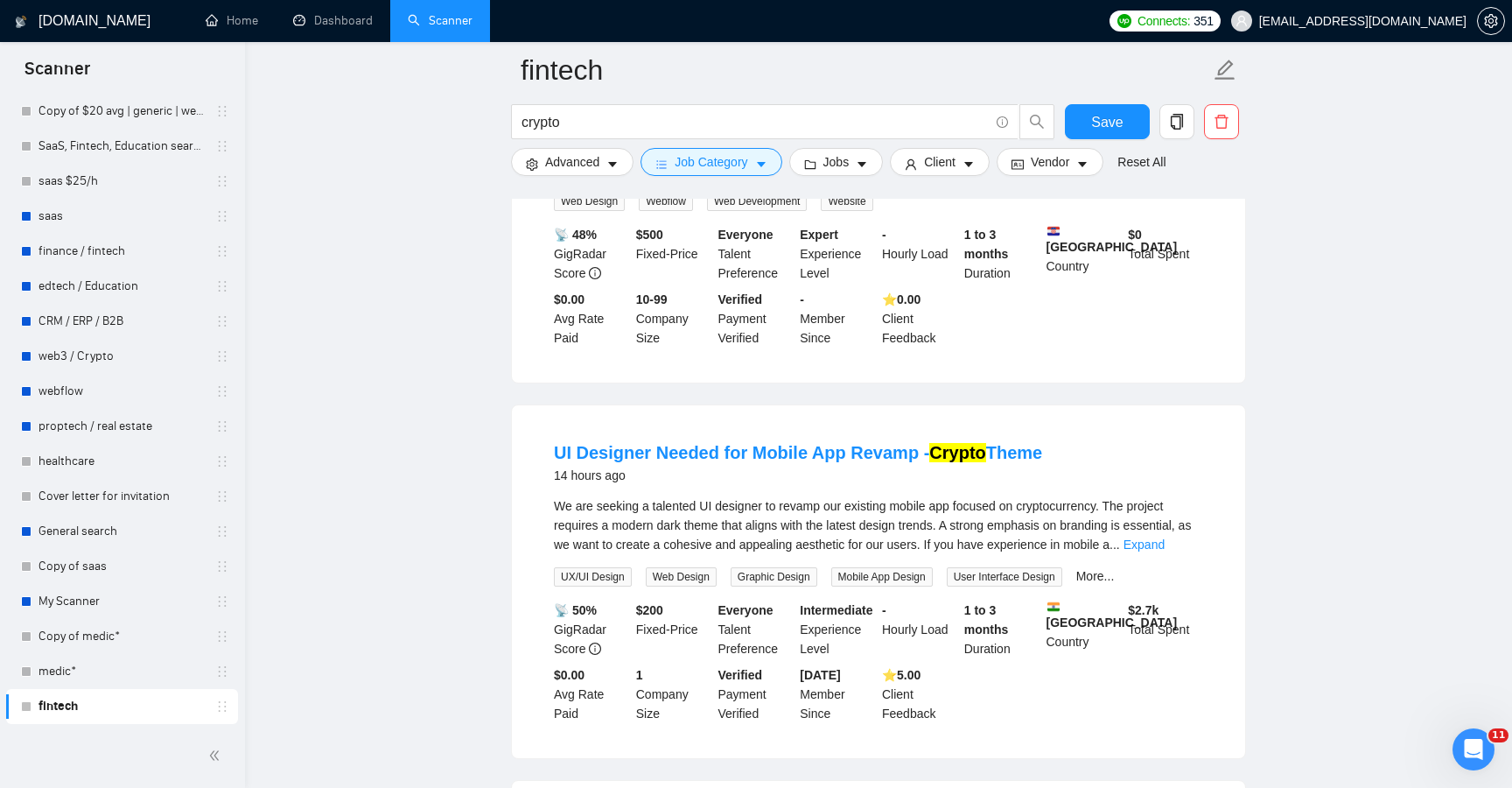
scroll to position [1341, 0]
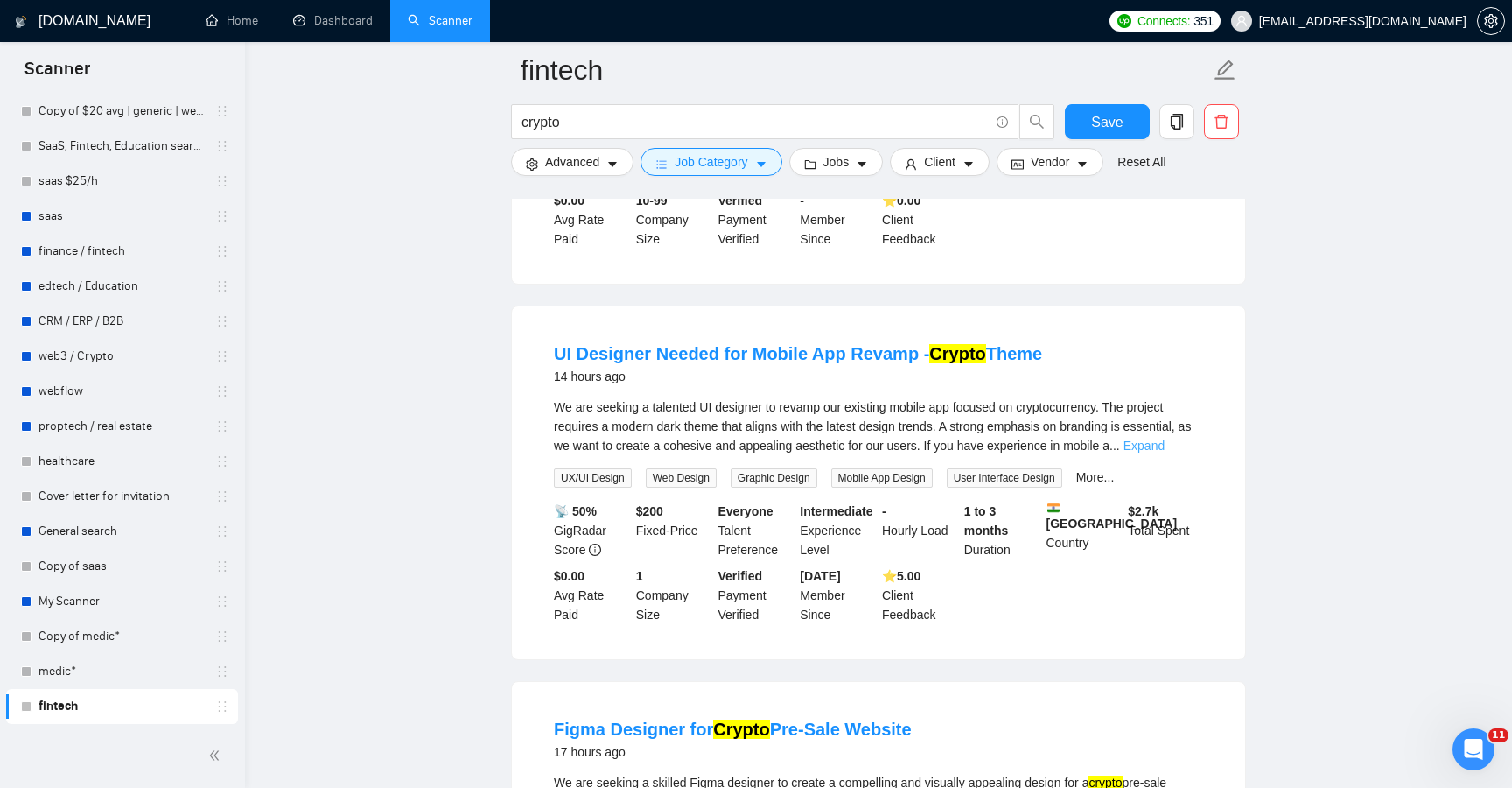
click at [1164, 452] on link "Expand" at bounding box center [1145, 445] width 41 height 14
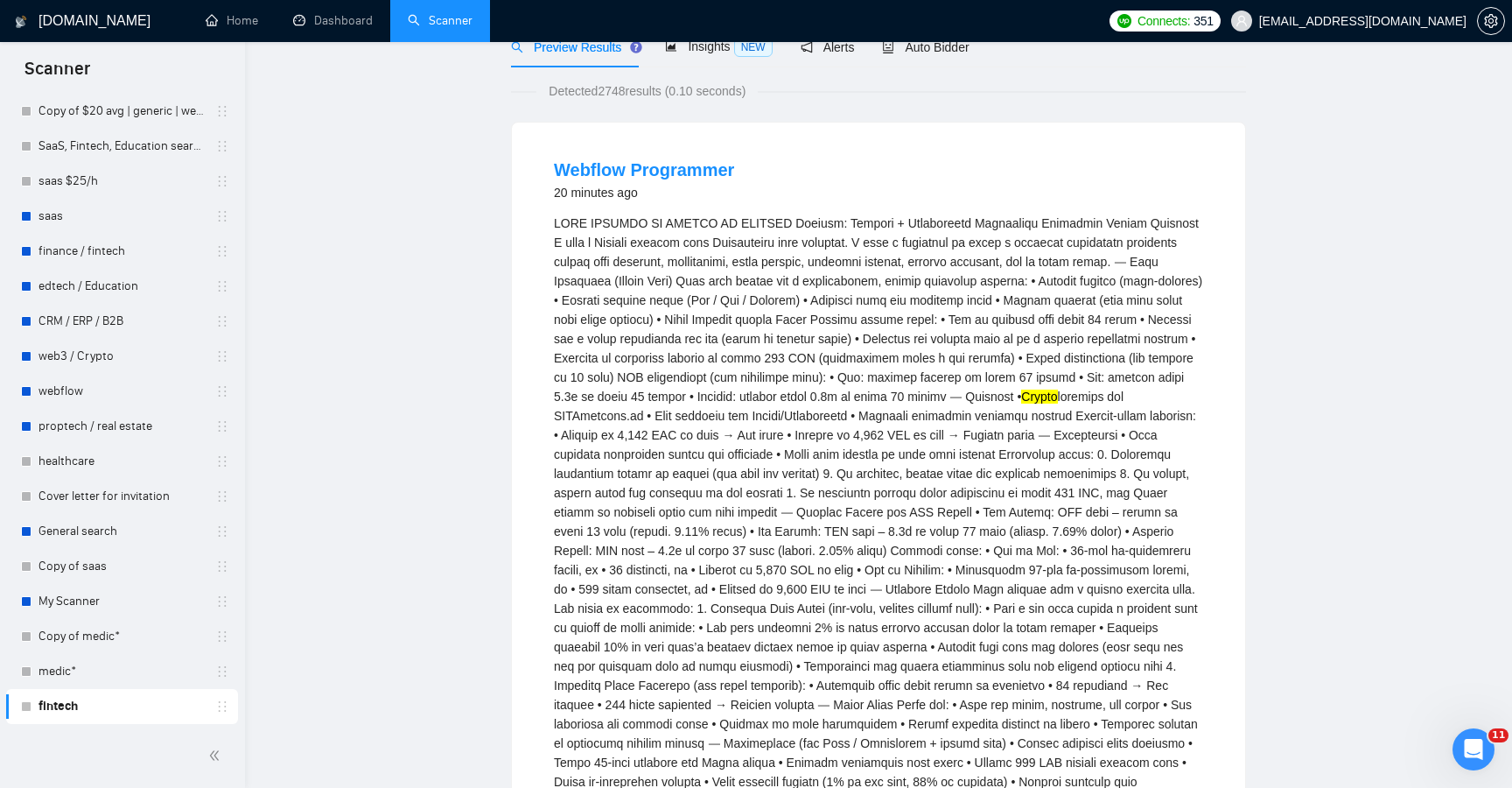
scroll to position [0, 0]
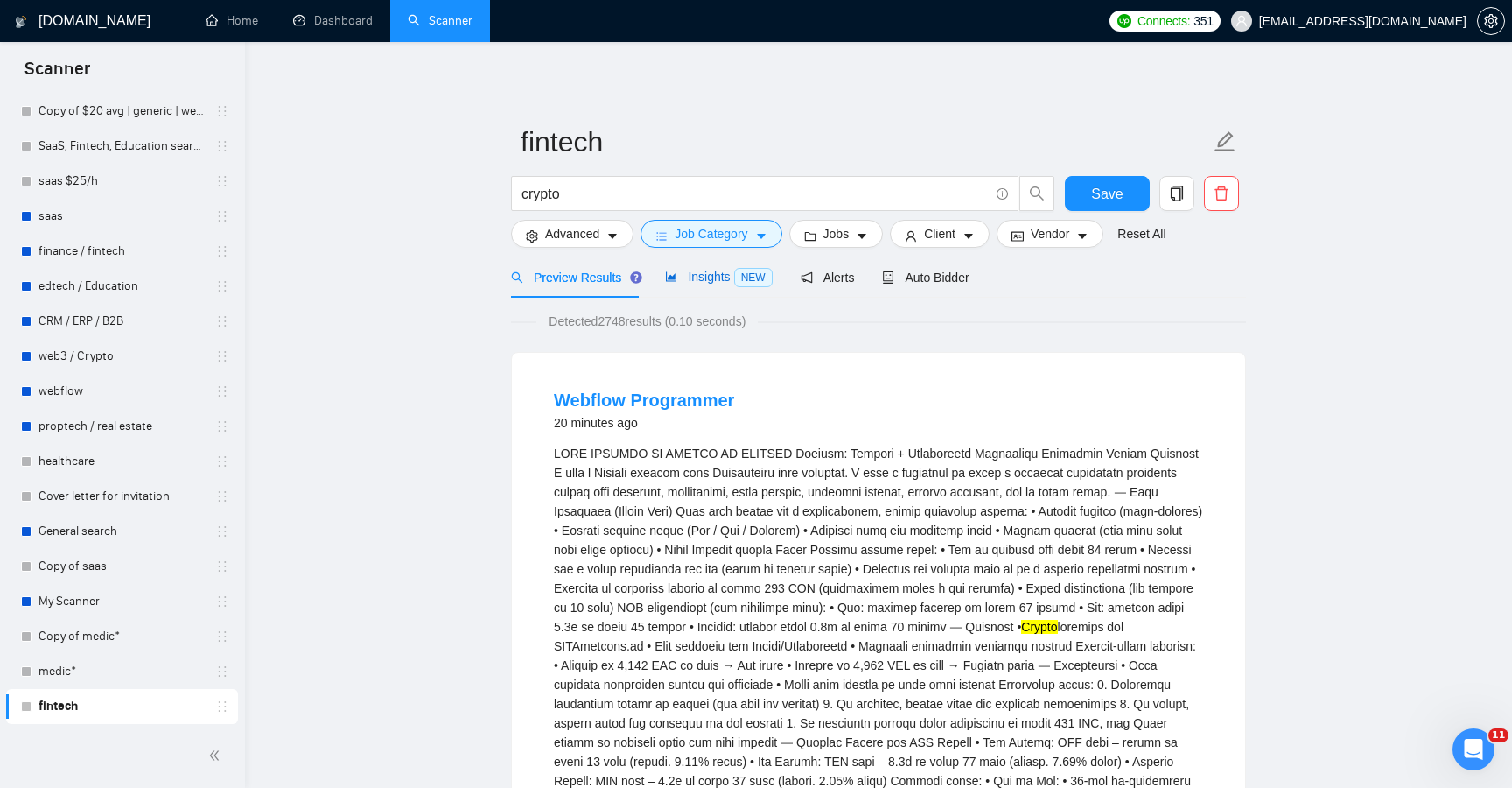
click at [710, 271] on span "Insights NEW" at bounding box center [718, 276] width 106 height 14
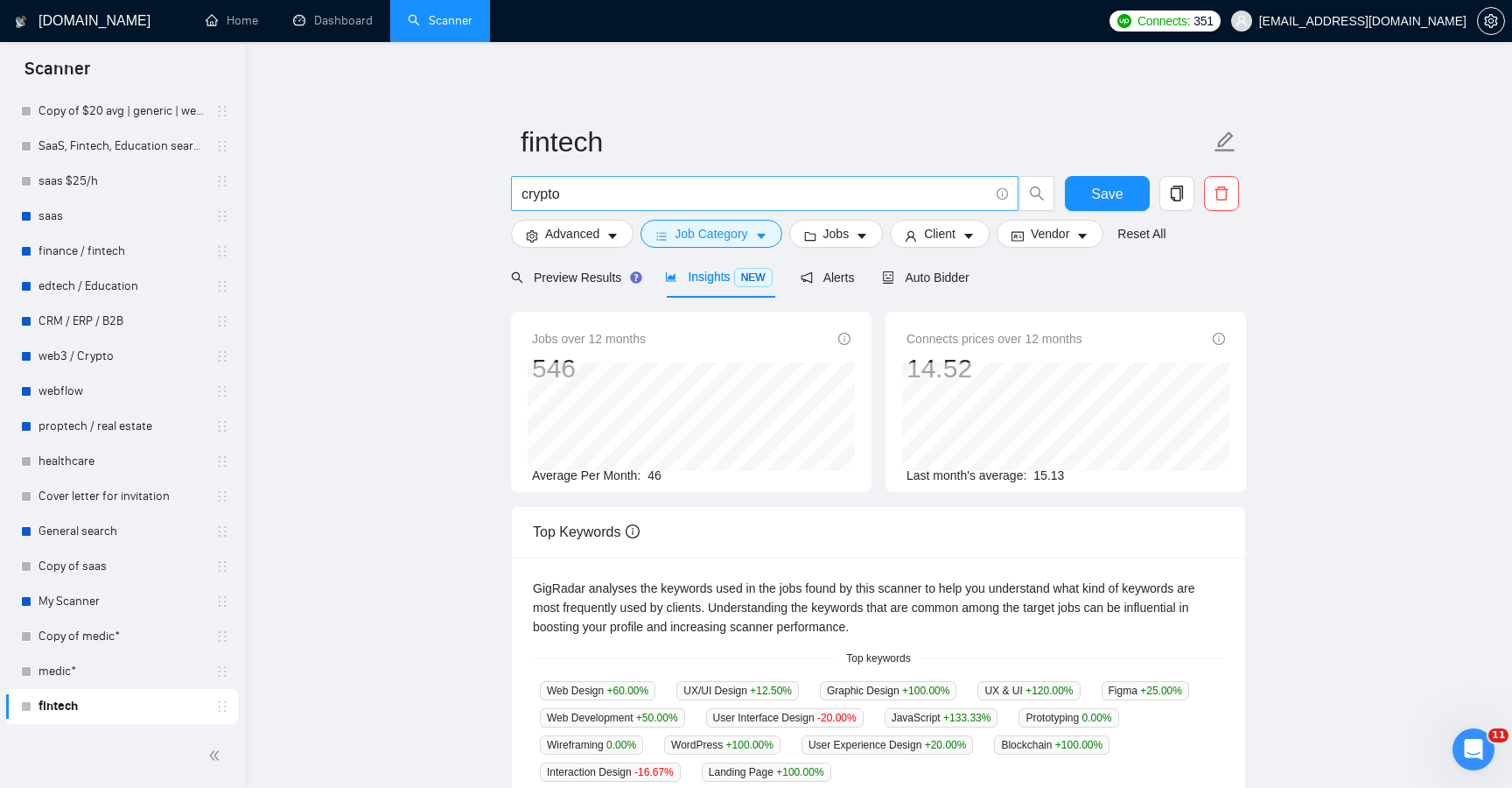
click at [625, 193] on input "crypto" at bounding box center [756, 193] width 467 height 22
click at [1078, 202] on button "Save" at bounding box center [1108, 193] width 85 height 35
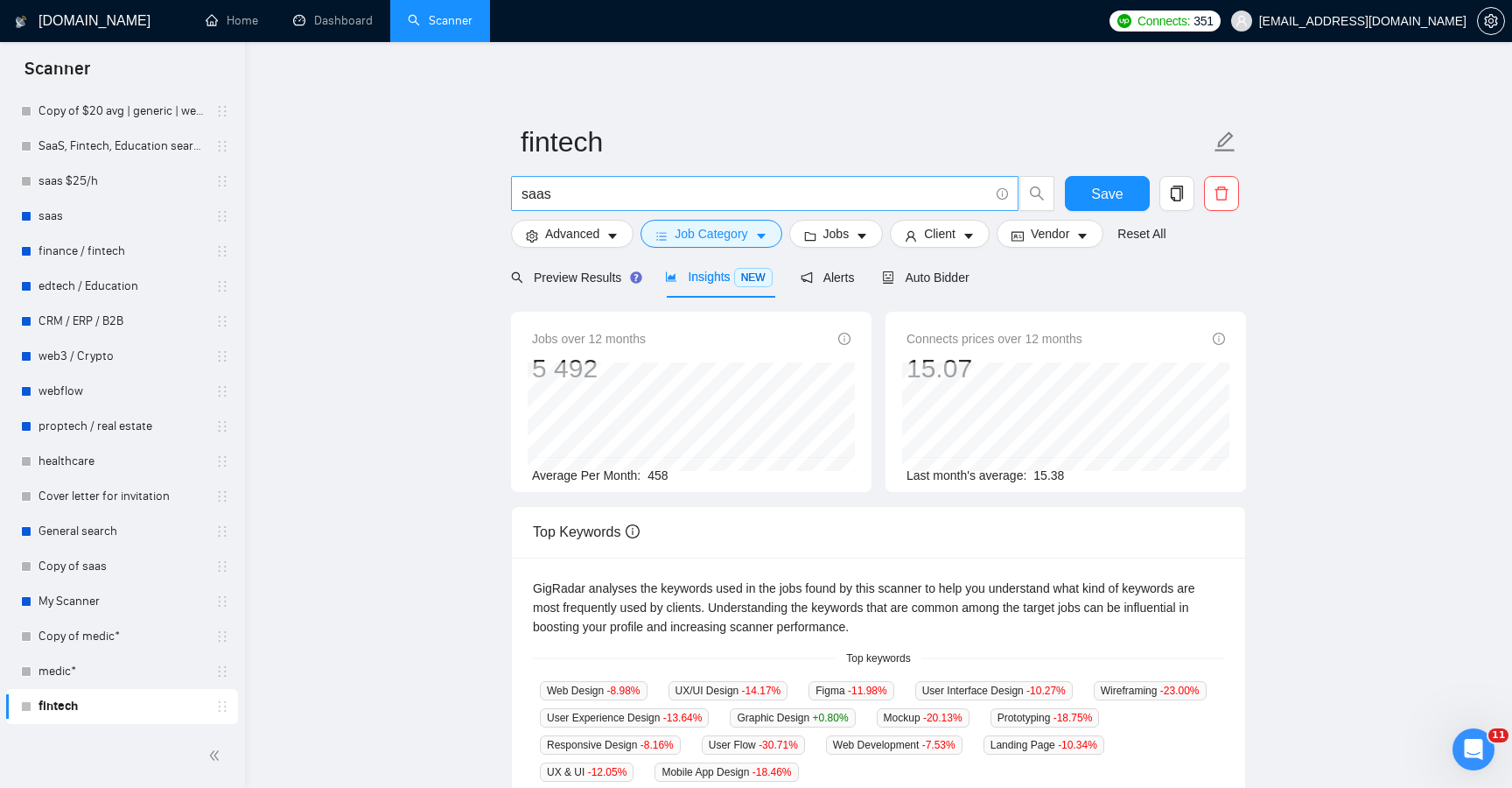
click at [691, 199] on input "saas" at bounding box center [756, 193] width 467 height 22
click at [1083, 196] on button "Save" at bounding box center [1108, 193] width 85 height 35
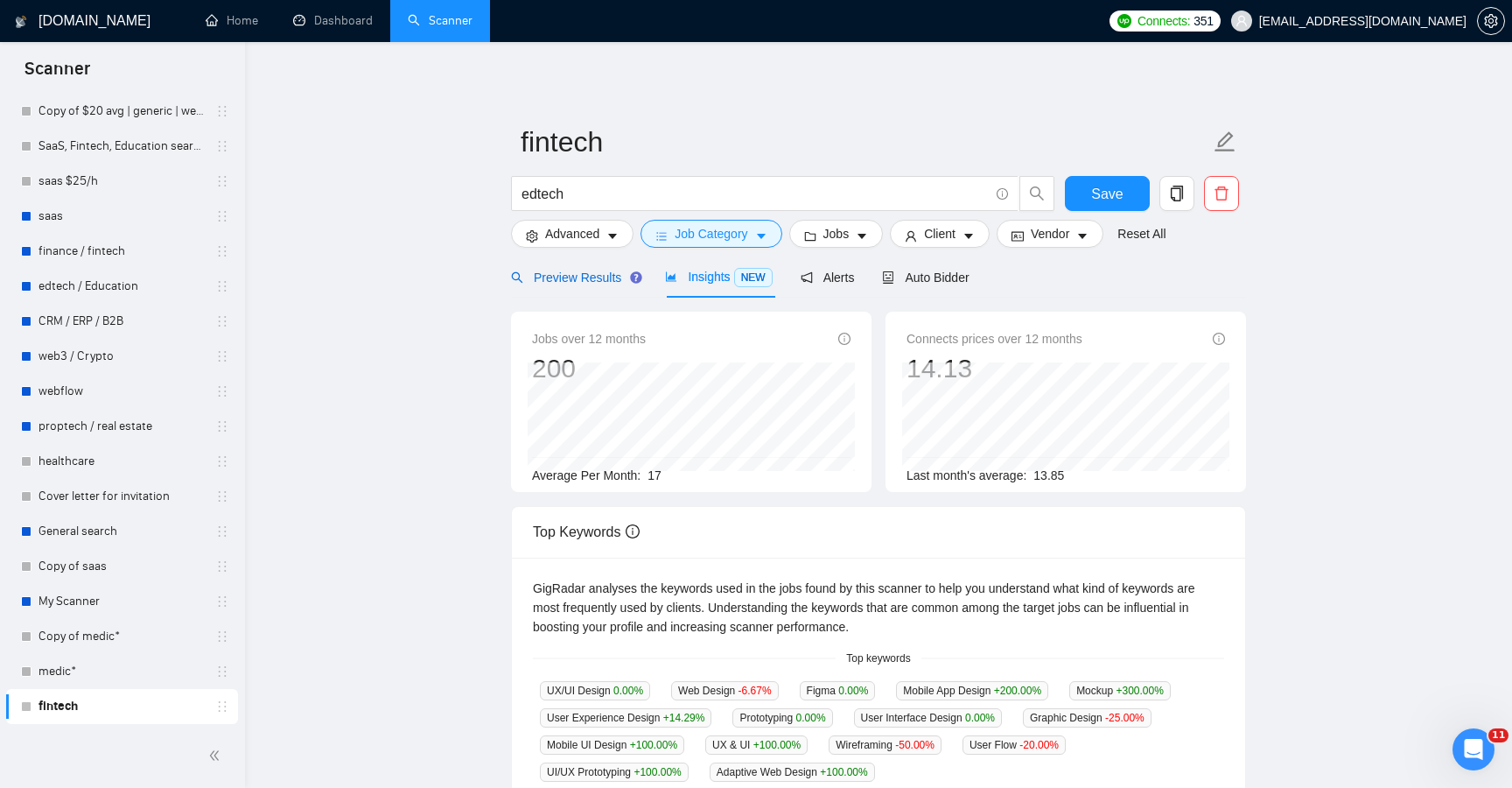
click at [541, 274] on span "Preview Results" at bounding box center [575, 277] width 126 height 14
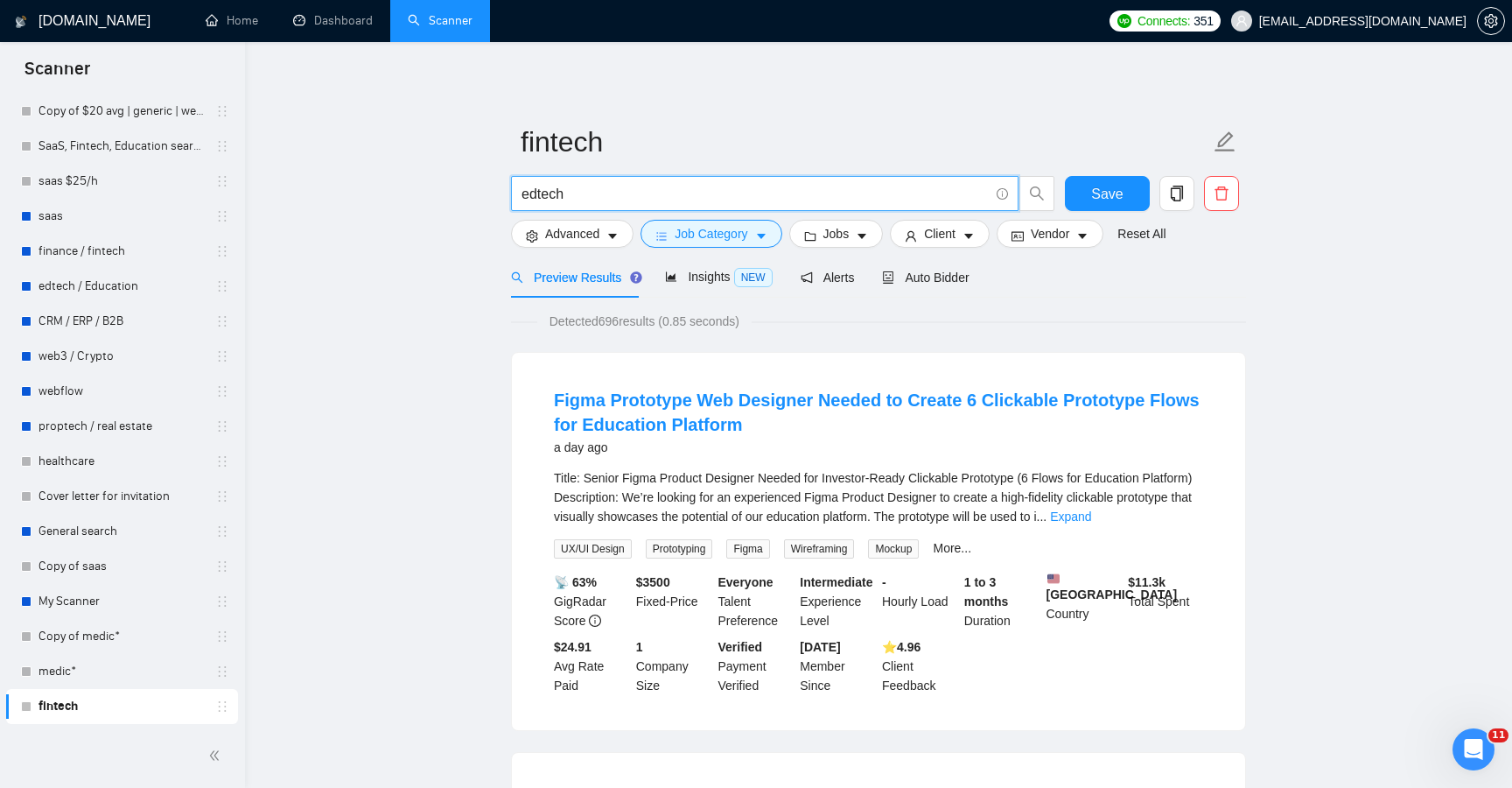
drag, startPoint x: 594, startPoint y: 196, endPoint x: 535, endPoint y: 191, distance: 59.2
click at [535, 191] on input "edtech" at bounding box center [756, 193] width 467 height 22
click at [1105, 204] on span "Save" at bounding box center [1106, 193] width 31 height 22
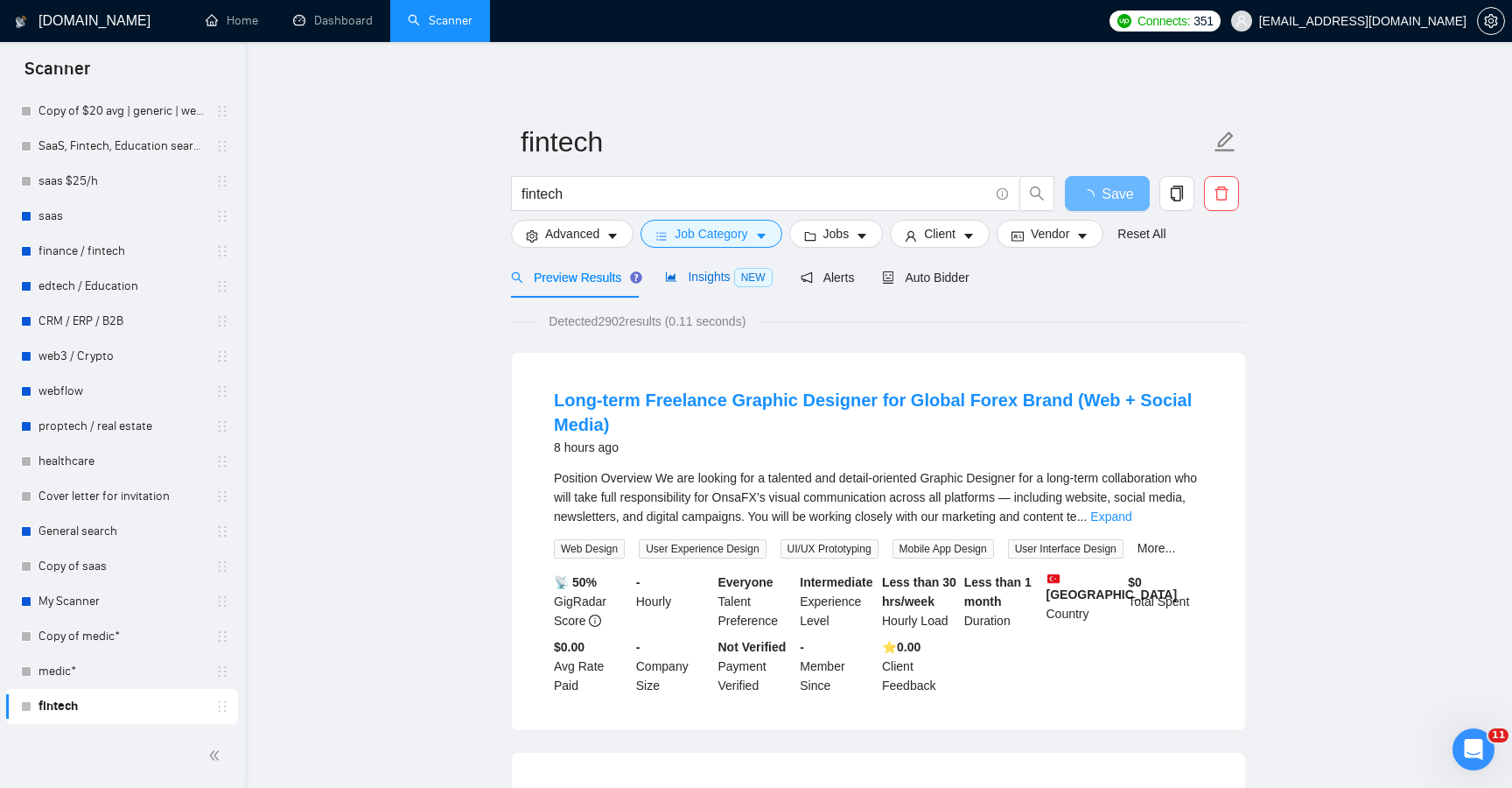
click at [689, 287] on div "Insights NEW" at bounding box center [718, 276] width 106 height 20
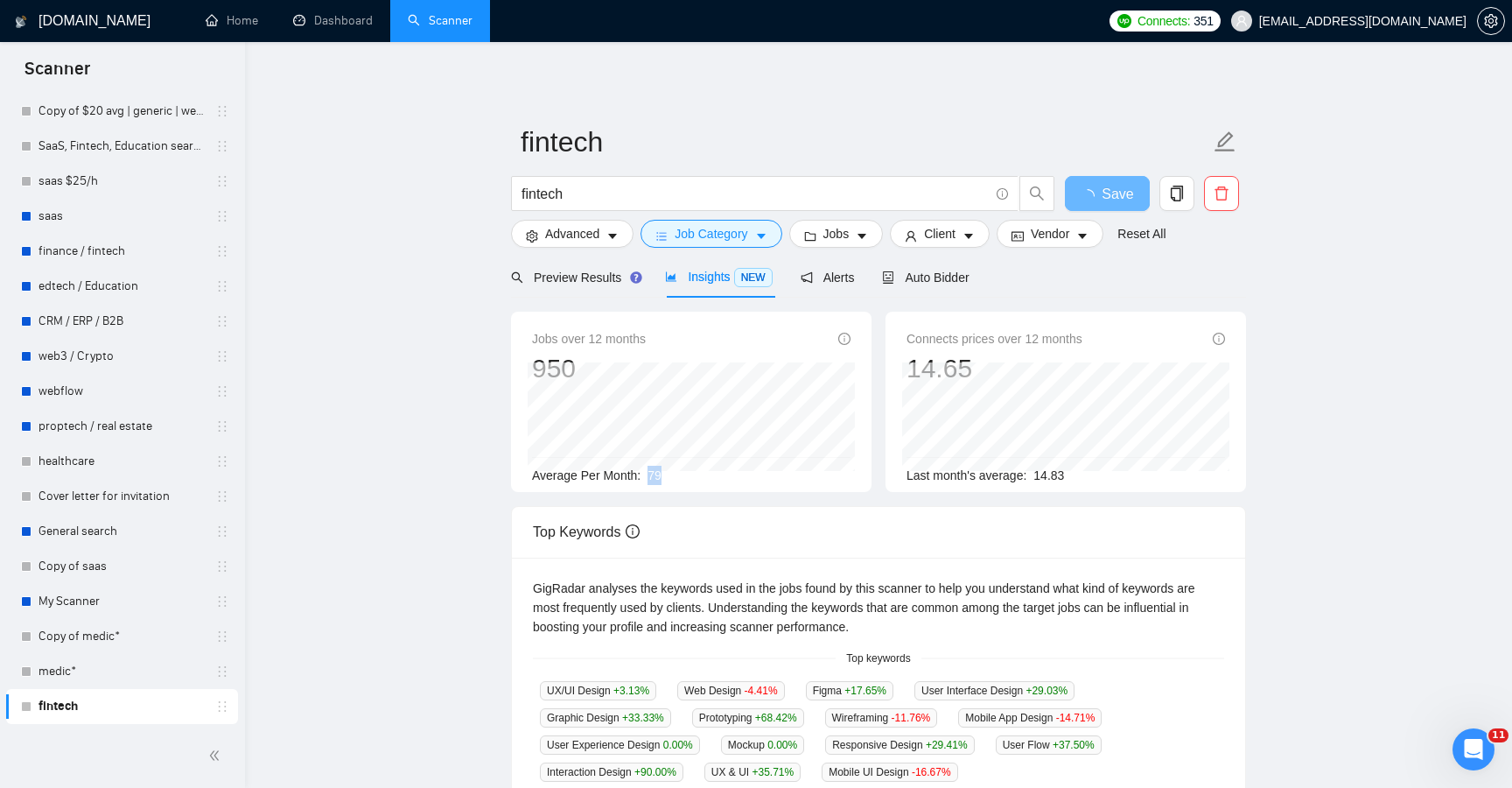
drag, startPoint x: 647, startPoint y: 474, endPoint x: 673, endPoint y: 474, distance: 26.0
click at [671, 474] on div "Average Per Month: 79" at bounding box center [691, 475] width 318 height 19
click at [577, 291] on div "Preview Results" at bounding box center [575, 277] width 126 height 41
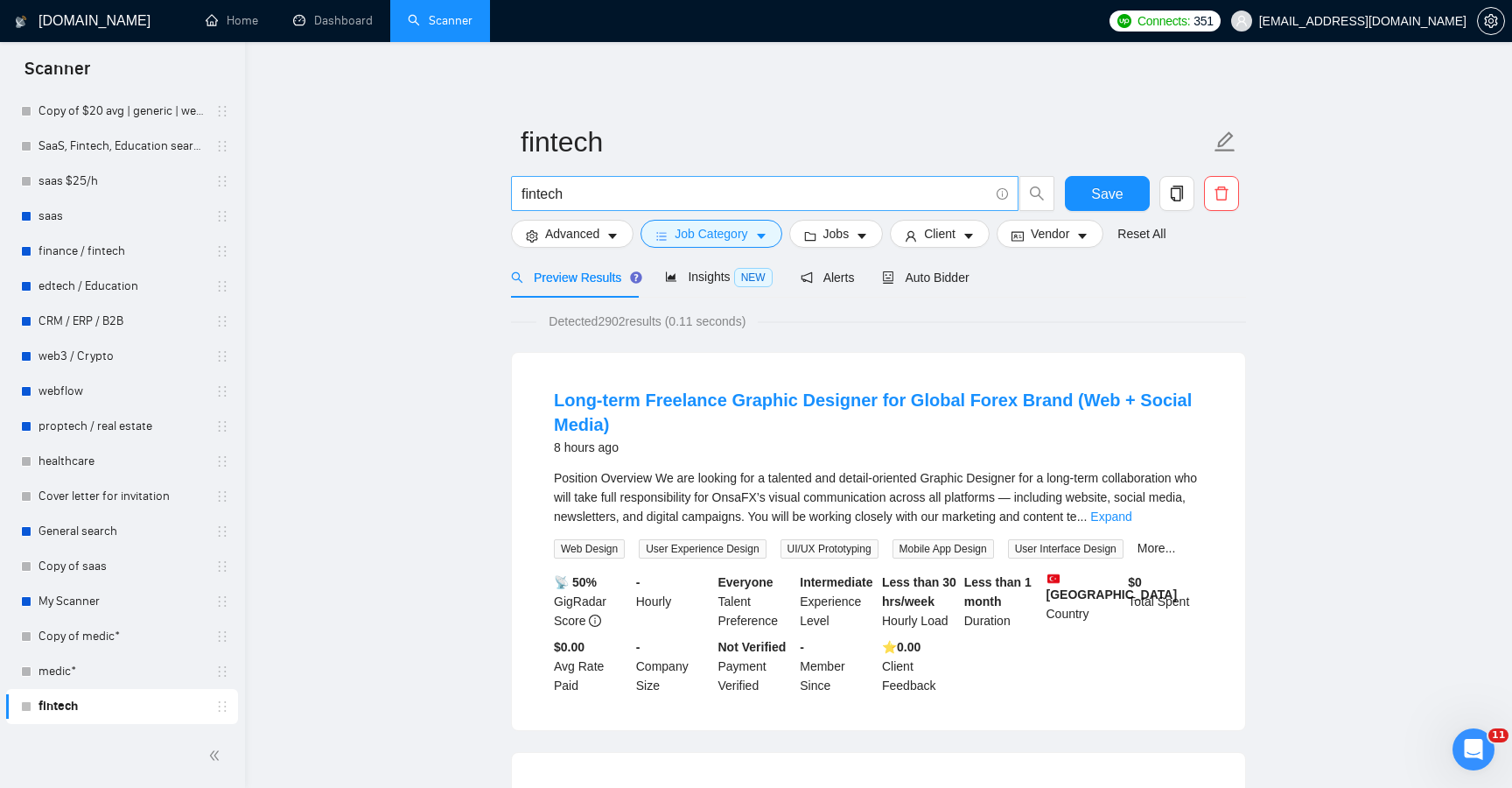
click at [606, 205] on span "fintech" at bounding box center [765, 193] width 508 height 35
drag, startPoint x: 1082, startPoint y: 188, endPoint x: 697, endPoint y: 211, distance: 385.7
click at [1082, 189] on button "Save" at bounding box center [1108, 193] width 85 height 35
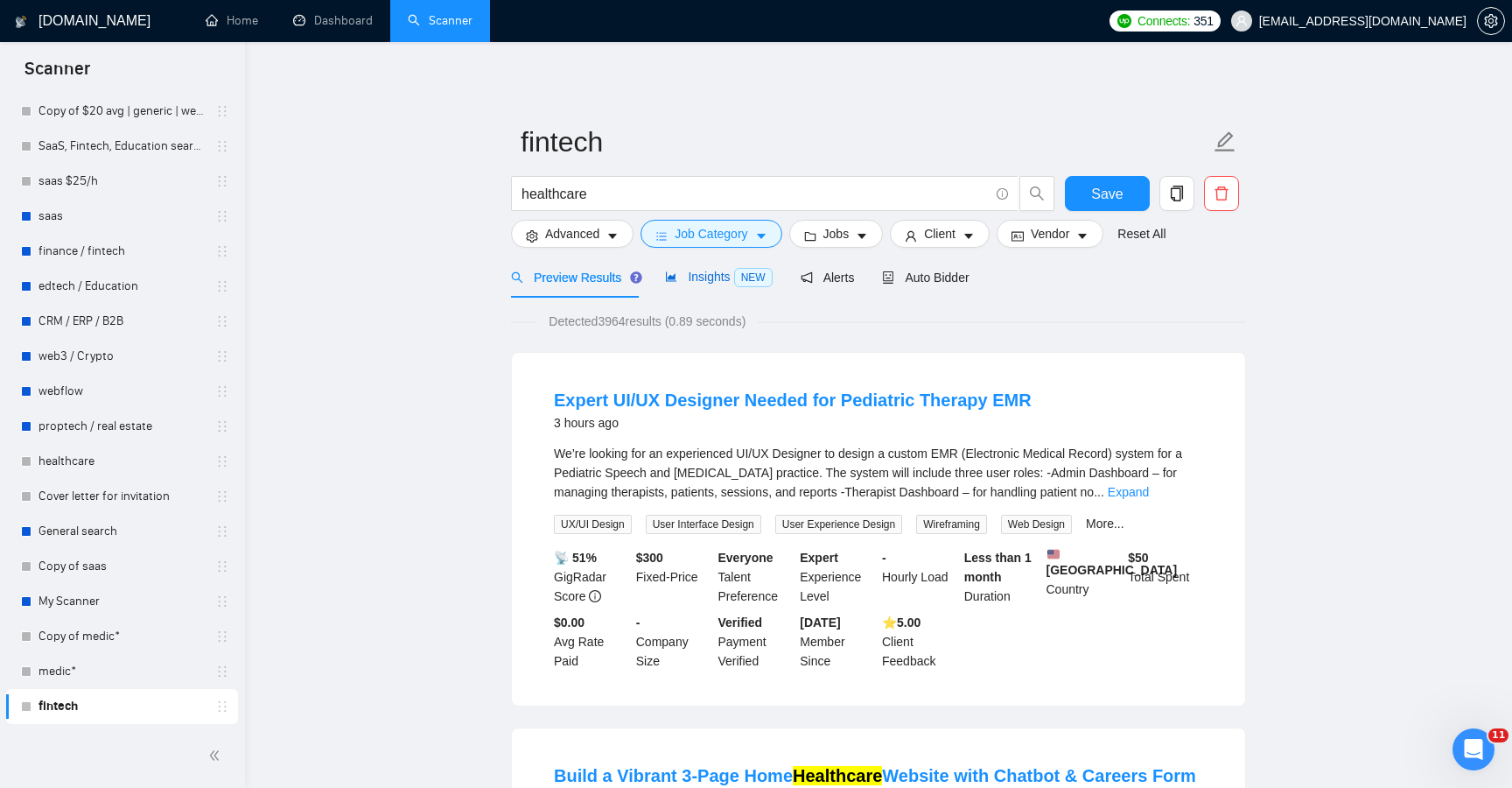
click at [683, 272] on span "Insights NEW" at bounding box center [718, 276] width 106 height 14
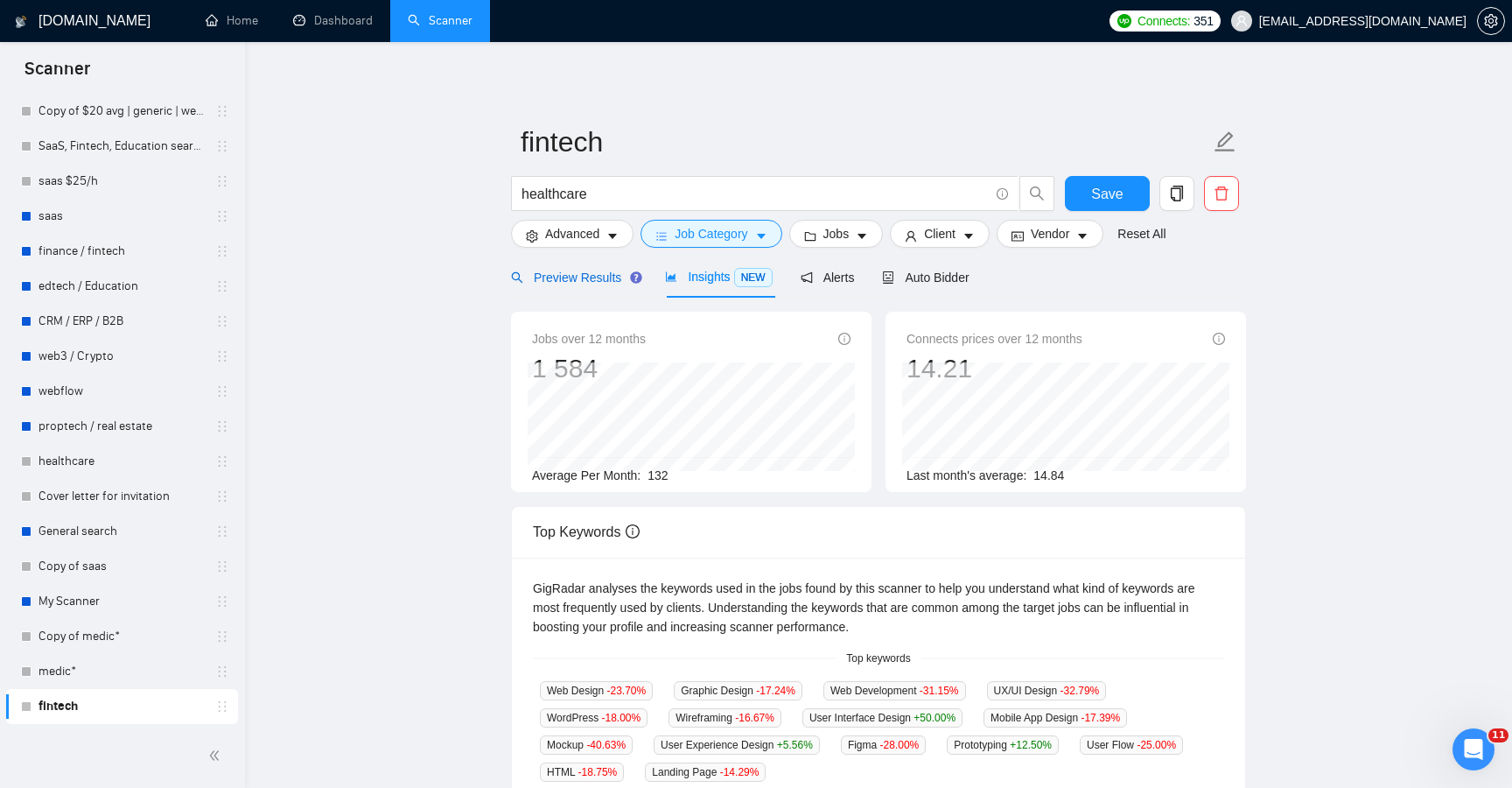
click at [587, 277] on span "Preview Results" at bounding box center [575, 277] width 126 height 14
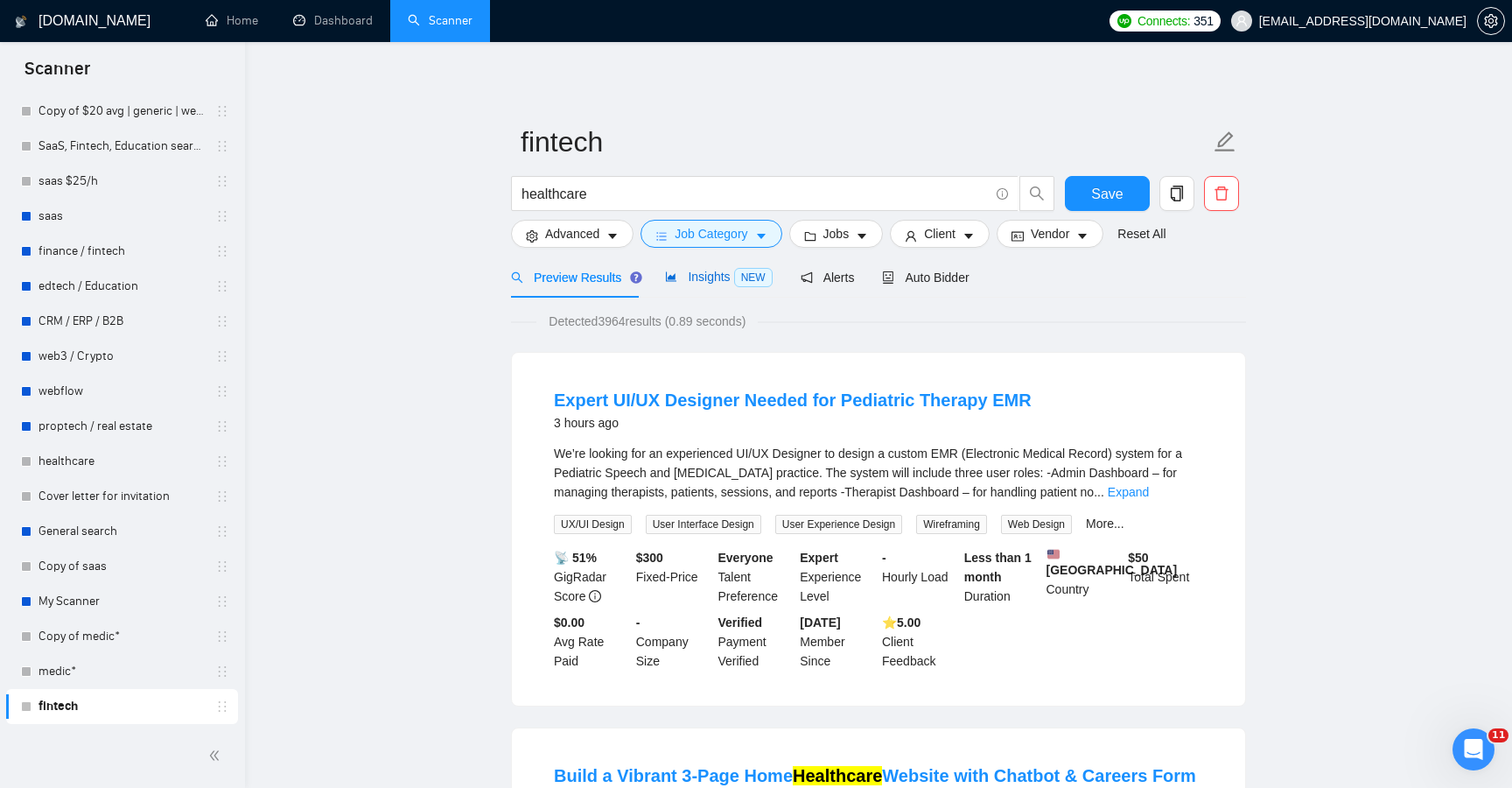
click at [703, 284] on span "Insights NEW" at bounding box center [718, 276] width 106 height 14
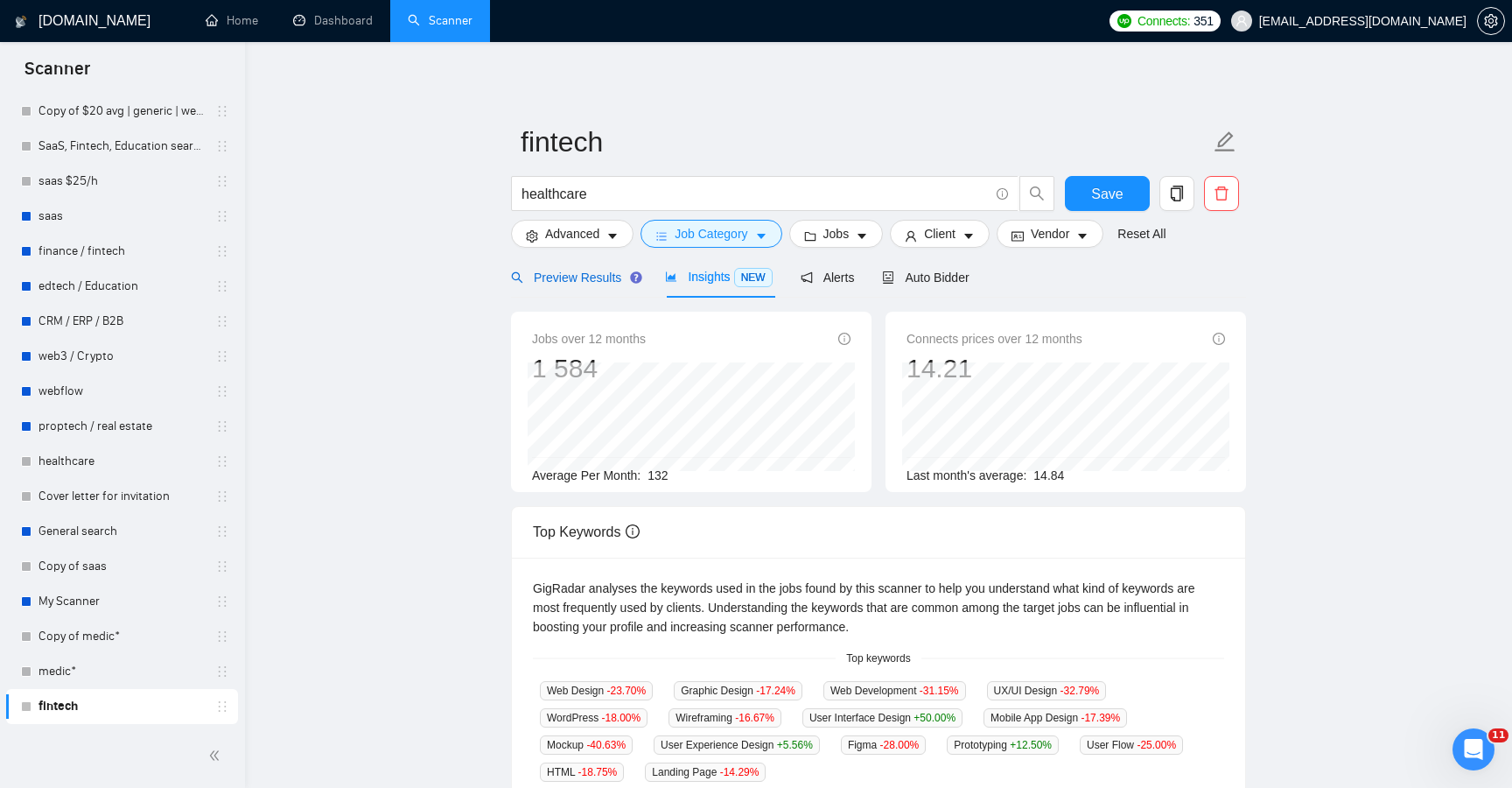
click at [591, 272] on span "Preview Results" at bounding box center [575, 277] width 126 height 14
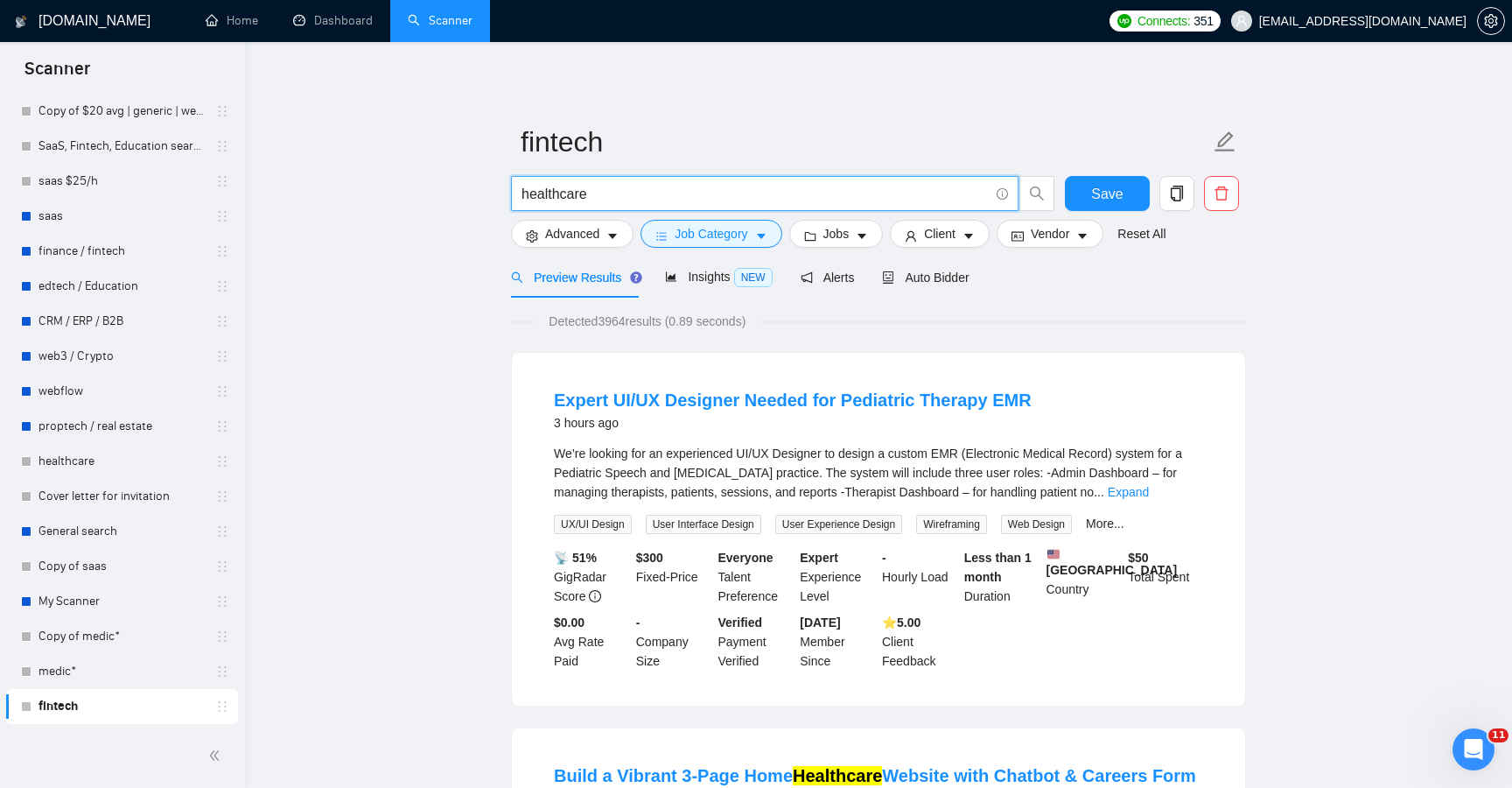
click at [638, 189] on input "healthcare" at bounding box center [756, 193] width 467 height 22
click at [1109, 197] on span "Save" at bounding box center [1106, 193] width 31 height 22
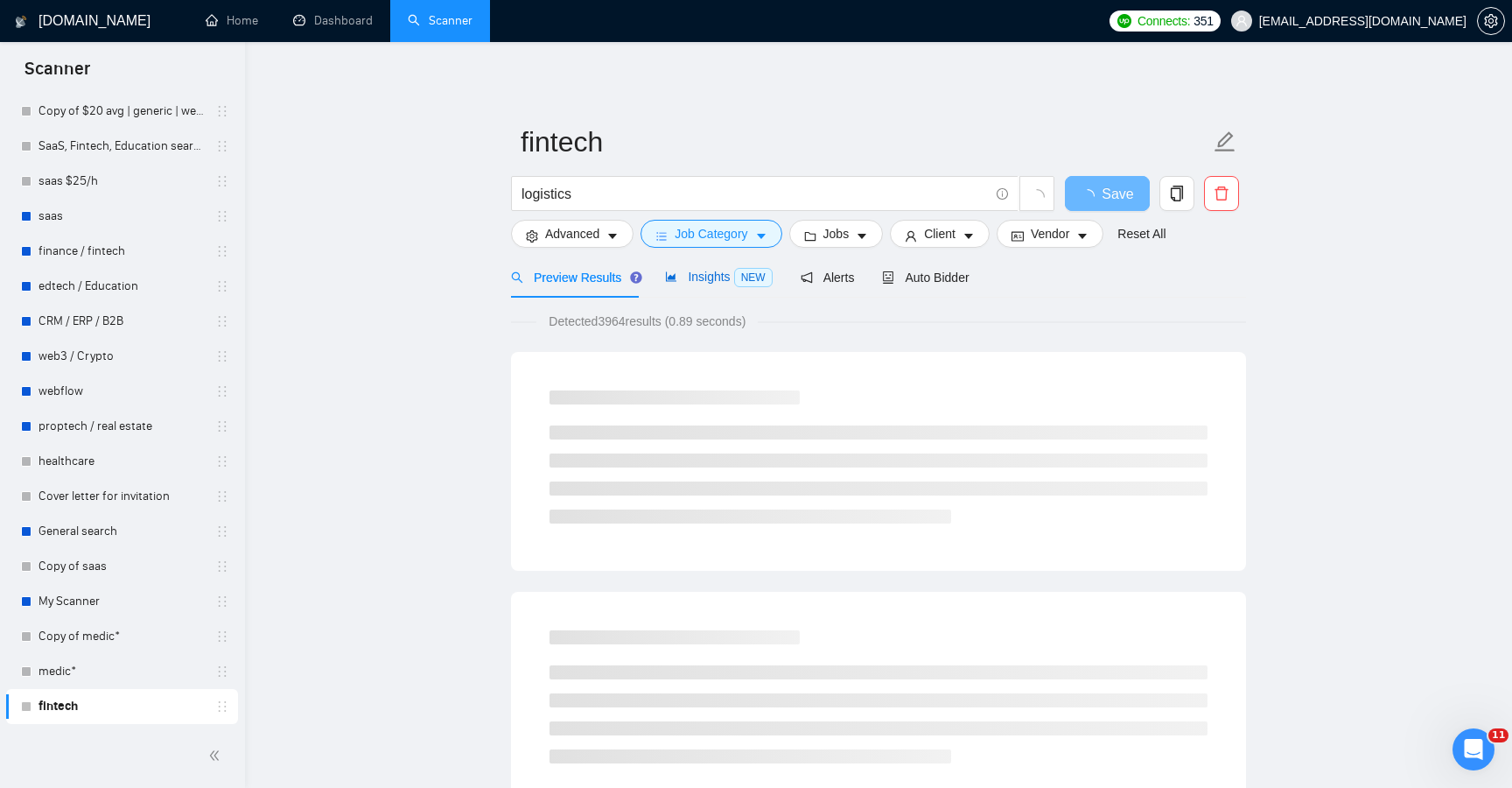
click at [700, 285] on div "Insights NEW" at bounding box center [718, 276] width 106 height 20
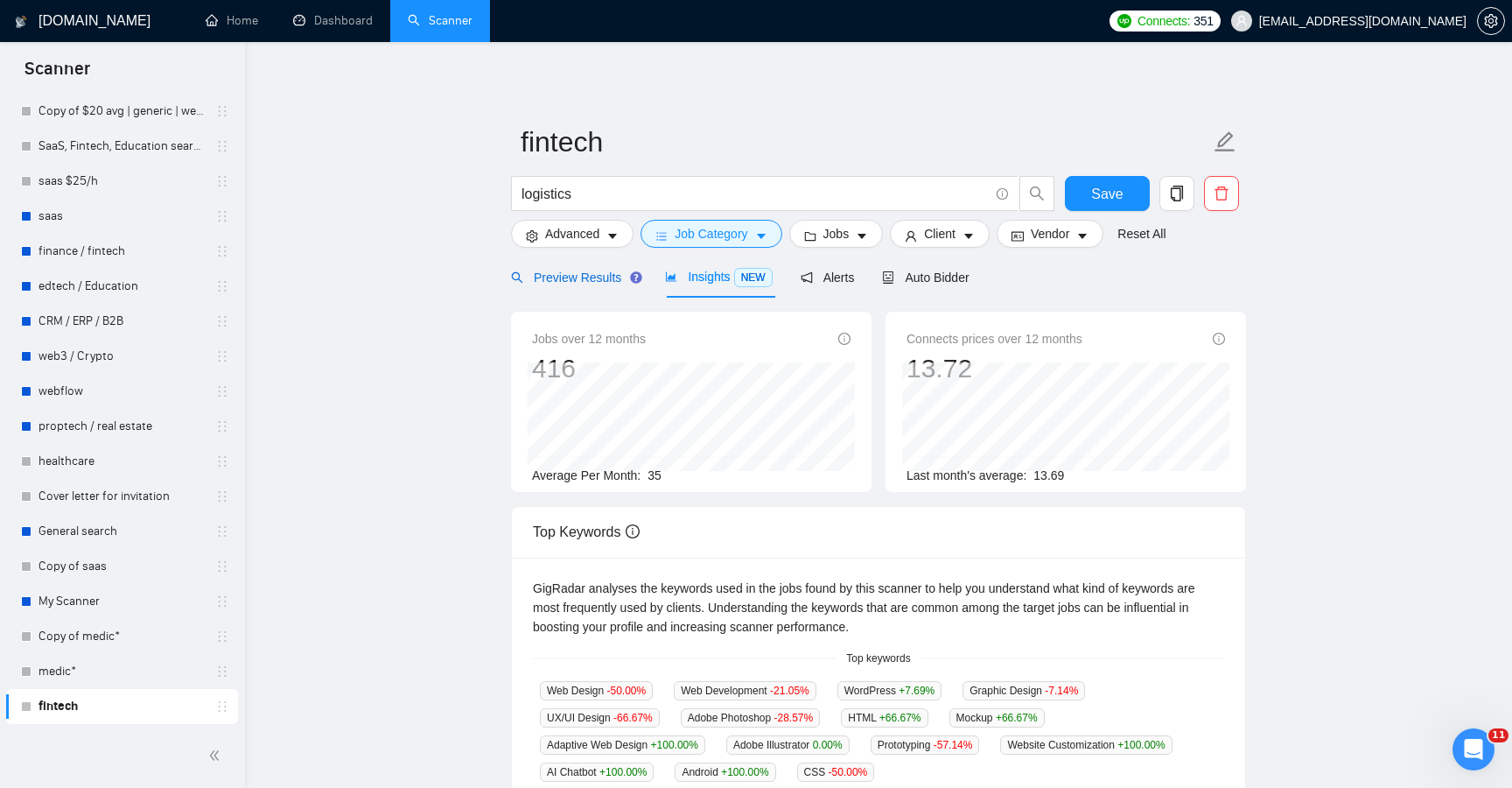
click at [574, 275] on span "Preview Results" at bounding box center [575, 277] width 126 height 14
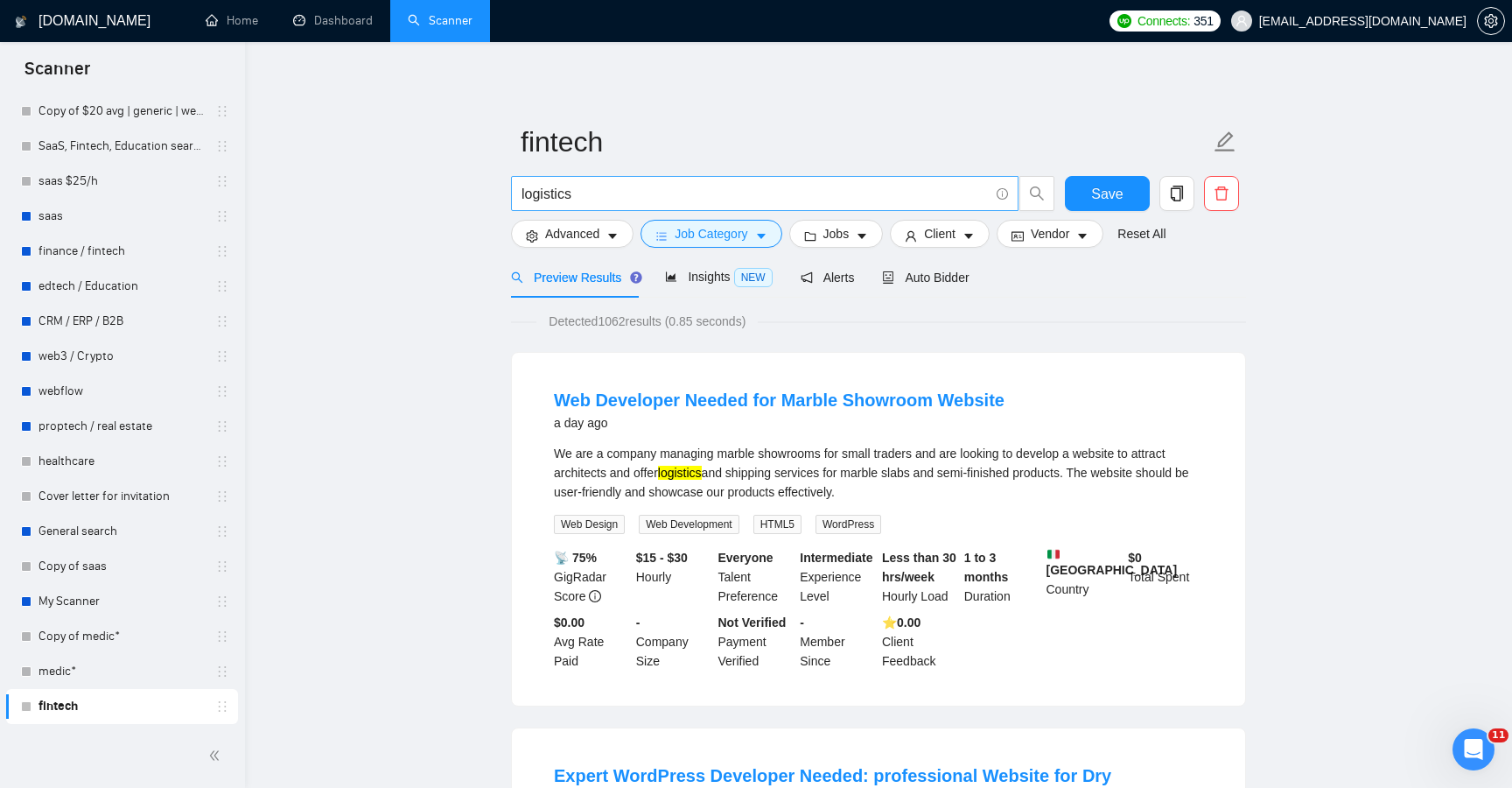
click at [615, 195] on input "logistics" at bounding box center [756, 193] width 467 height 22
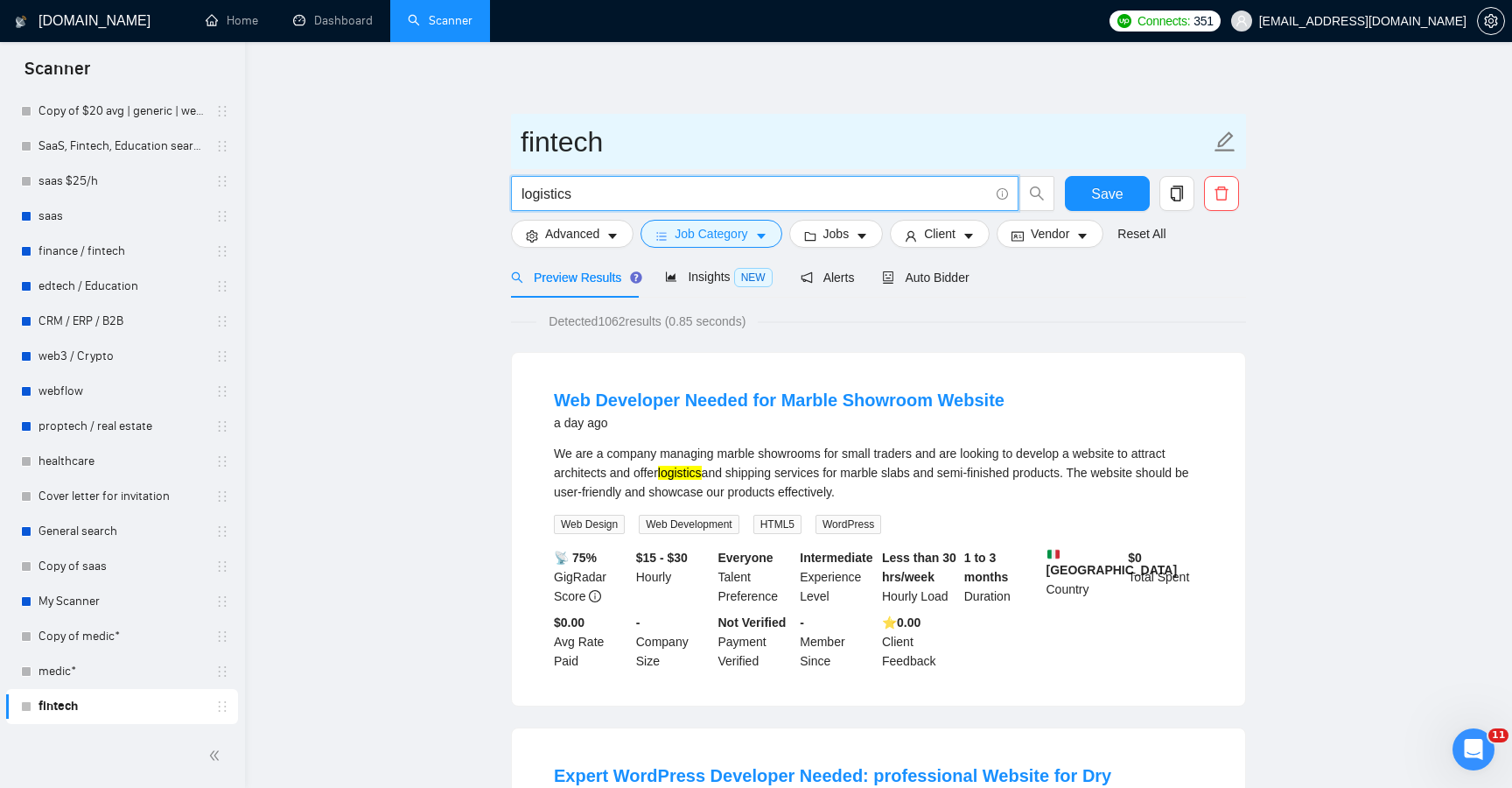
paste input "HRTech"
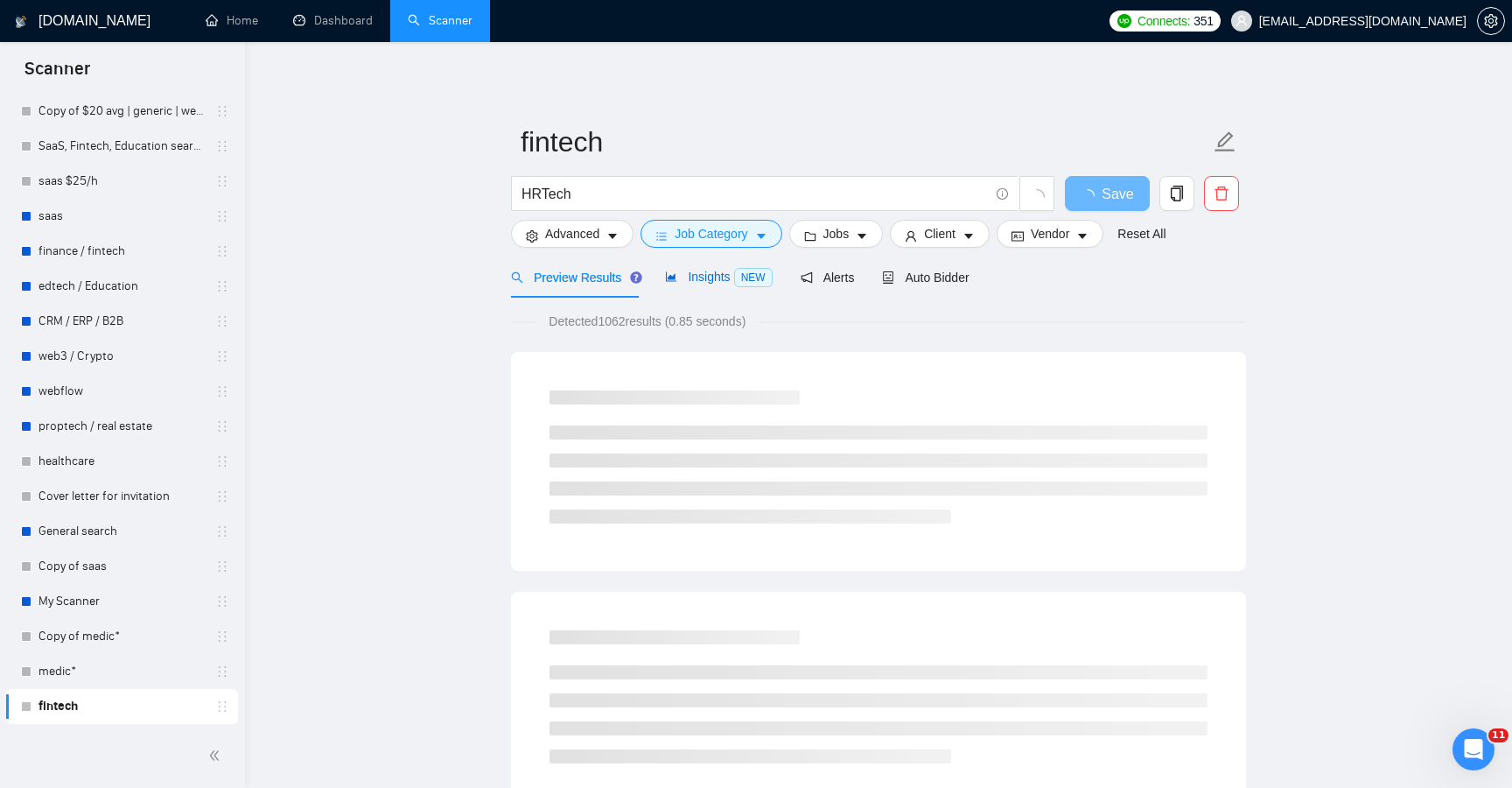
click at [699, 277] on span "Insights NEW" at bounding box center [718, 276] width 106 height 14
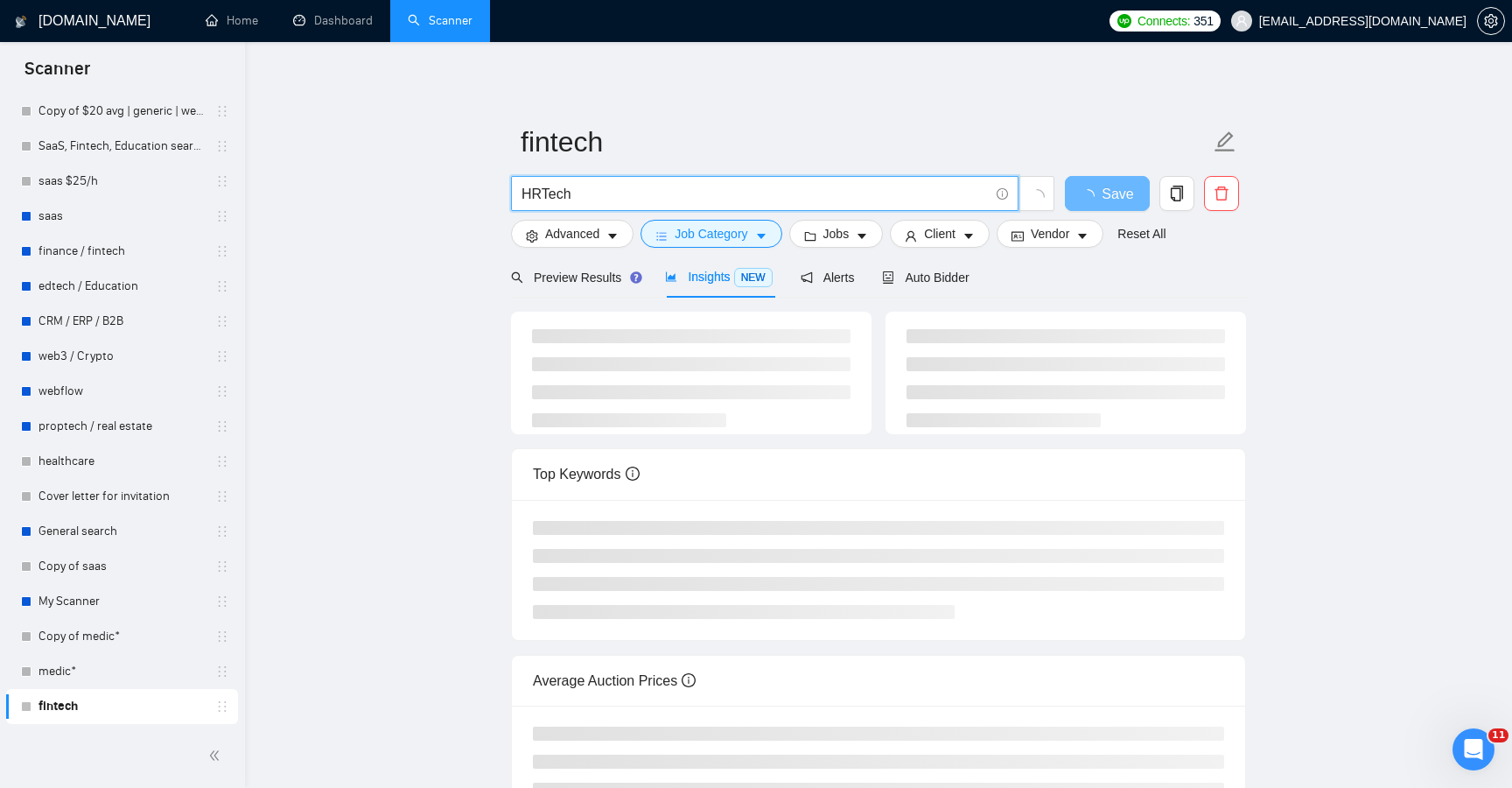
drag, startPoint x: 540, startPoint y: 193, endPoint x: 609, endPoint y: 196, distance: 69.1
click at [608, 196] on input "HRTech" at bounding box center [756, 193] width 467 height 22
click at [767, 68] on div "[DOMAIN_NAME] Home Dashboard Scanner Connects: 351 [EMAIL_ADDRESS][DOMAIN_NAME]…" at bounding box center [878, 490] width 1267 height 981
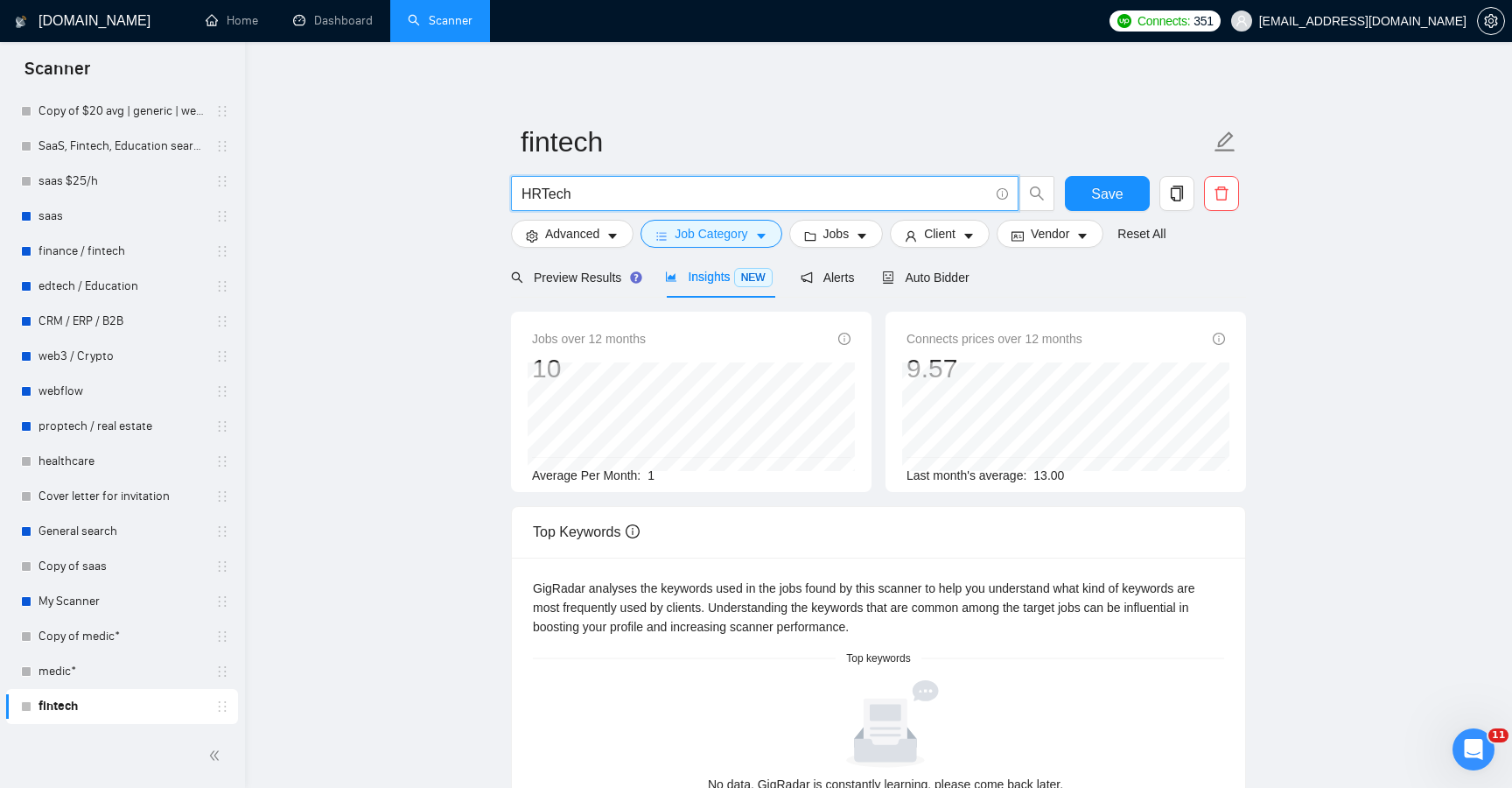
drag, startPoint x: 540, startPoint y: 195, endPoint x: 626, endPoint y: 195, distance: 86.0
click at [626, 195] on input "HRTech" at bounding box center [756, 193] width 467 height 22
click at [1121, 205] on button "Save" at bounding box center [1108, 193] width 85 height 35
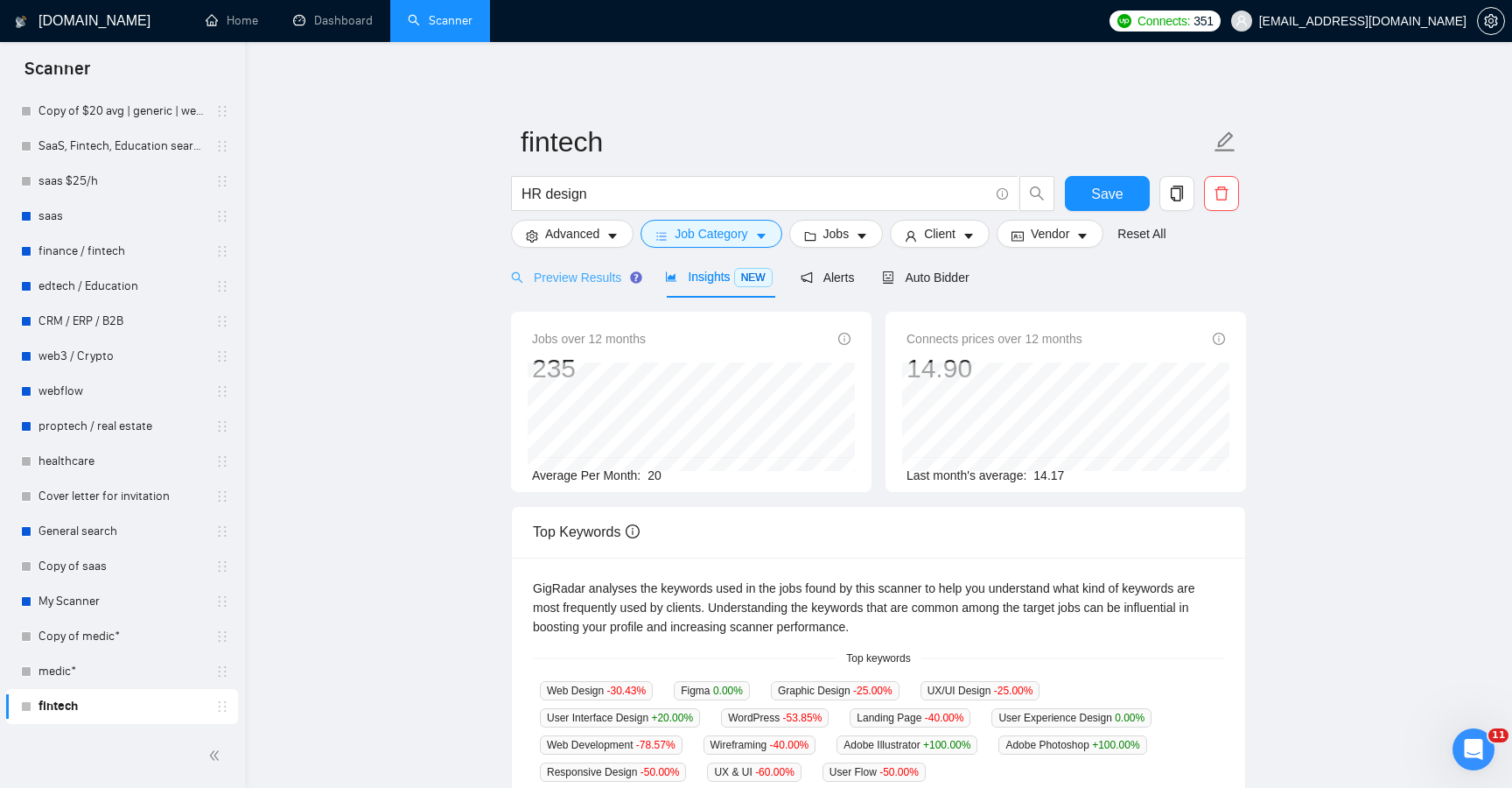
click at [586, 287] on div "Preview Results" at bounding box center [575, 277] width 126 height 41
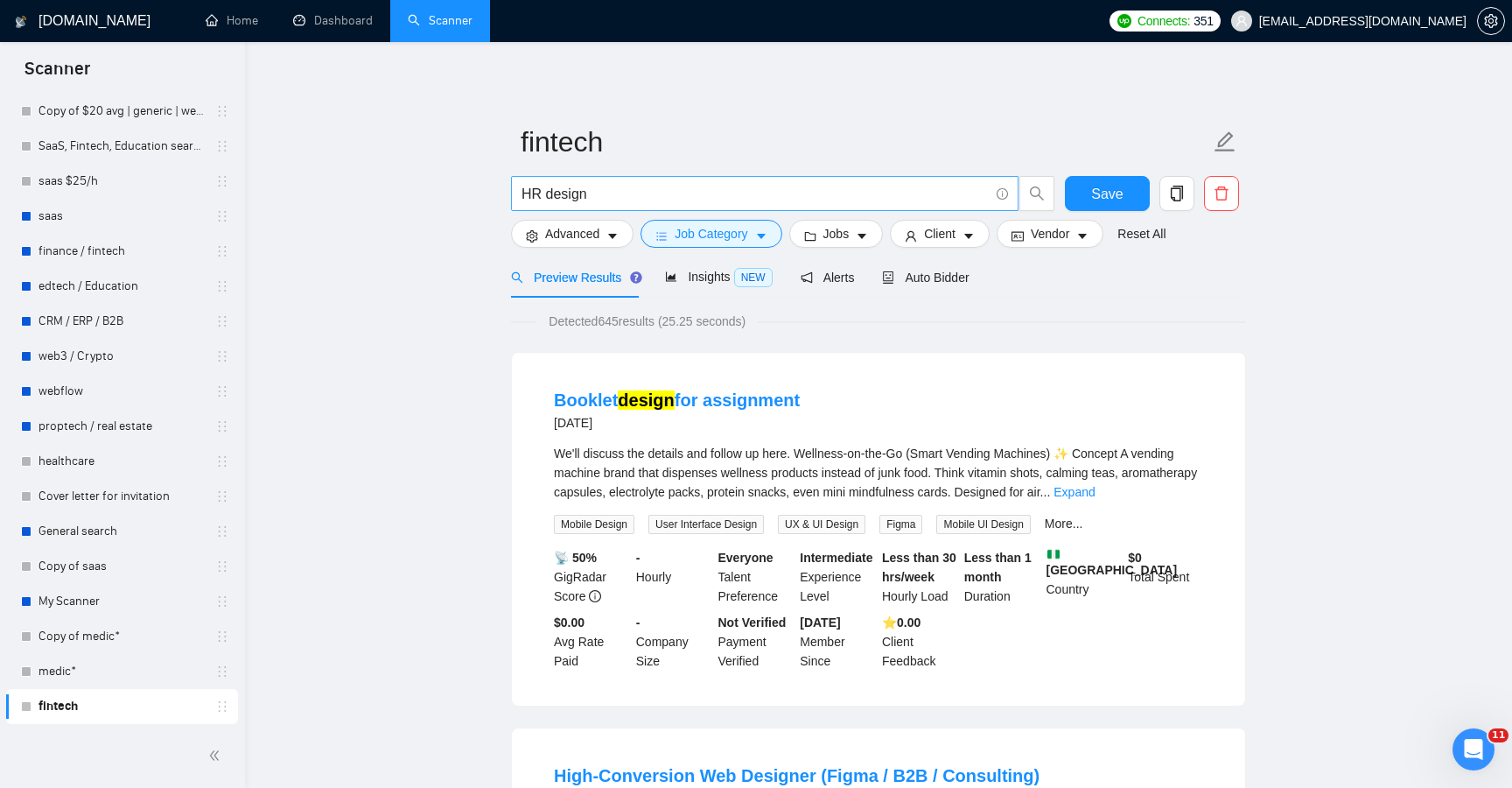
click at [786, 210] on span "HR design" at bounding box center [765, 193] width 508 height 35
paste input "Real Estate"
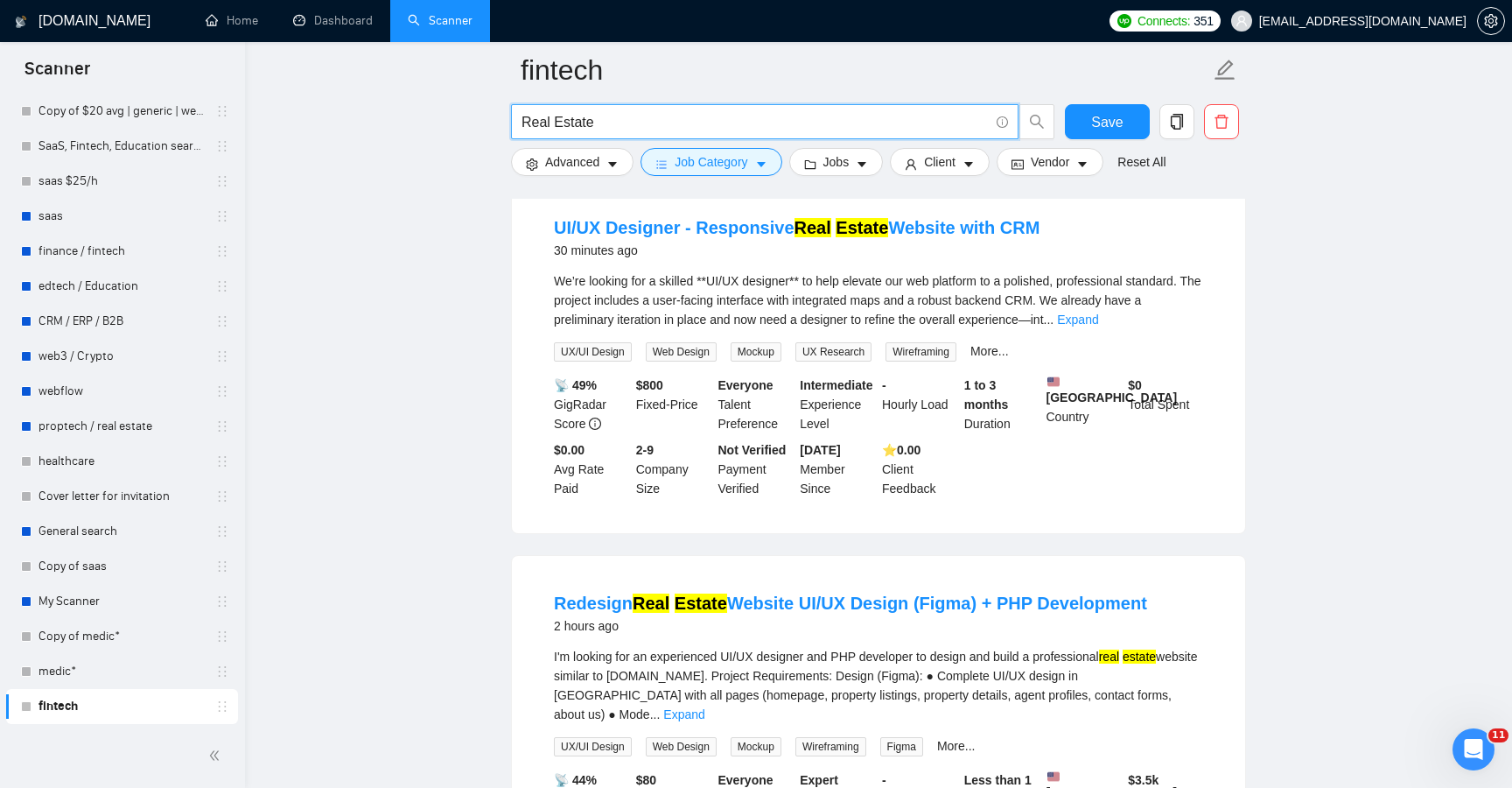
scroll to position [179, 0]
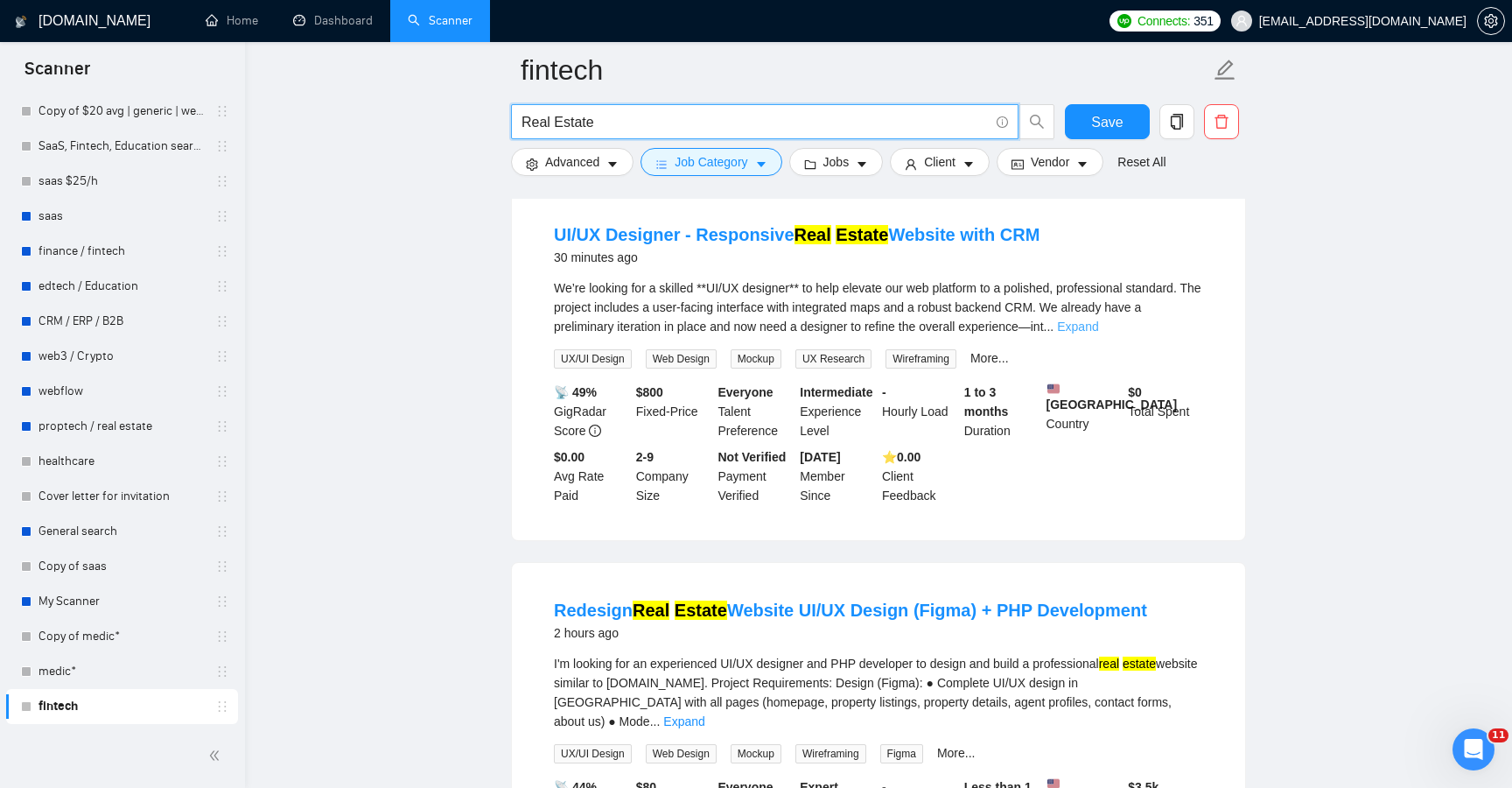
click at [1098, 332] on link "Expand" at bounding box center [1078, 326] width 41 height 14
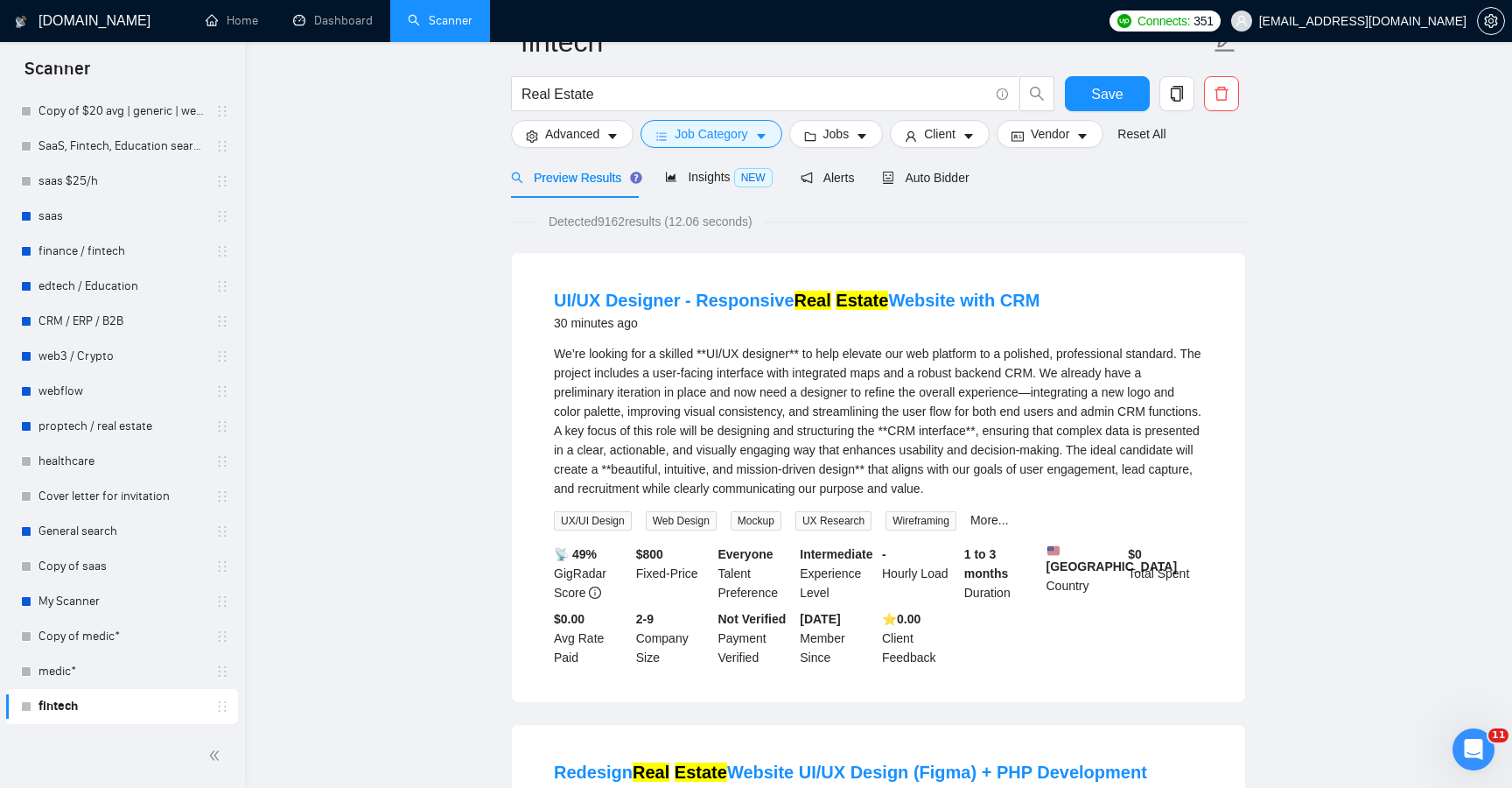
scroll to position [0, 0]
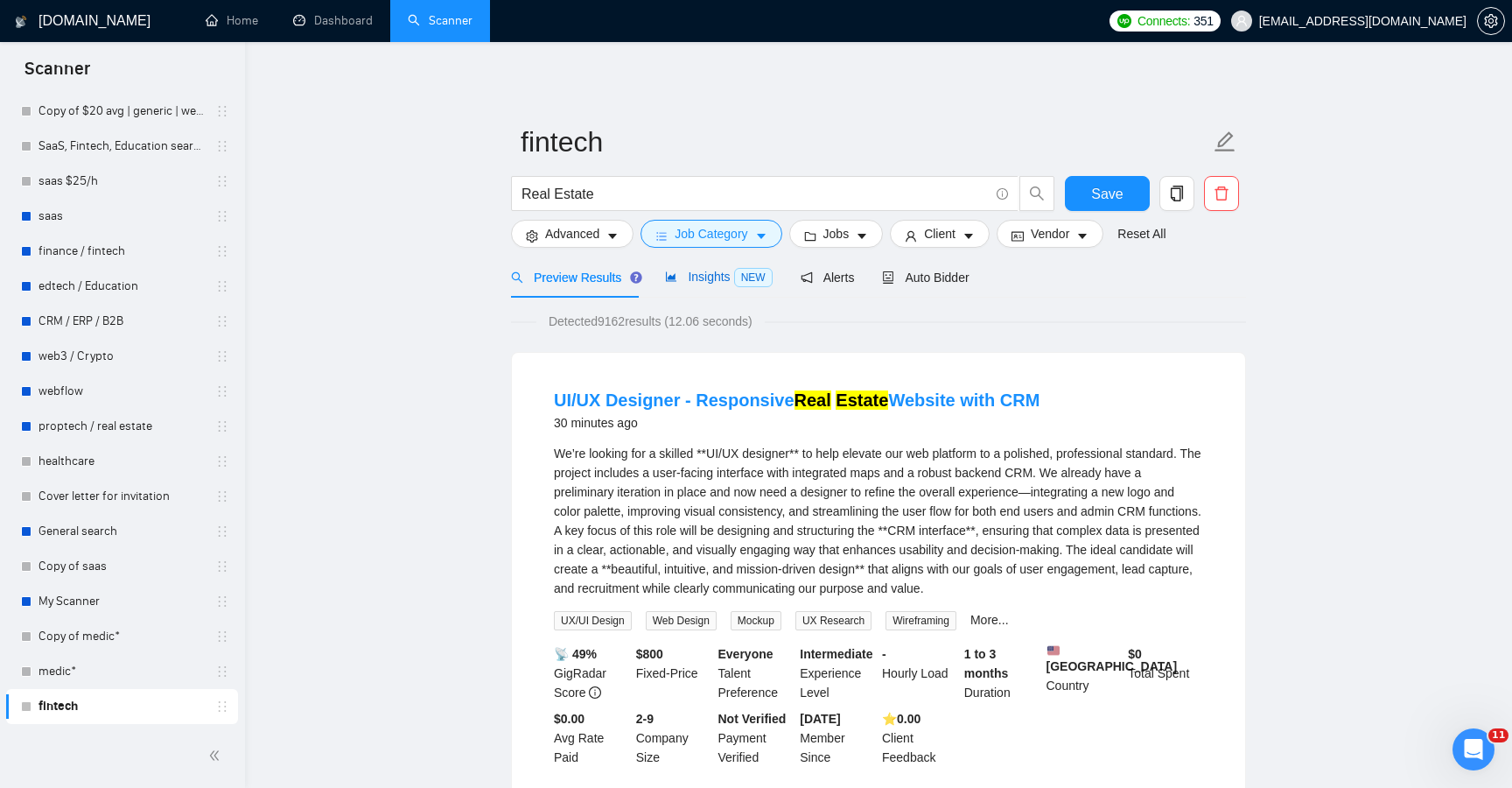
click at [695, 277] on span "Insights NEW" at bounding box center [718, 276] width 106 height 14
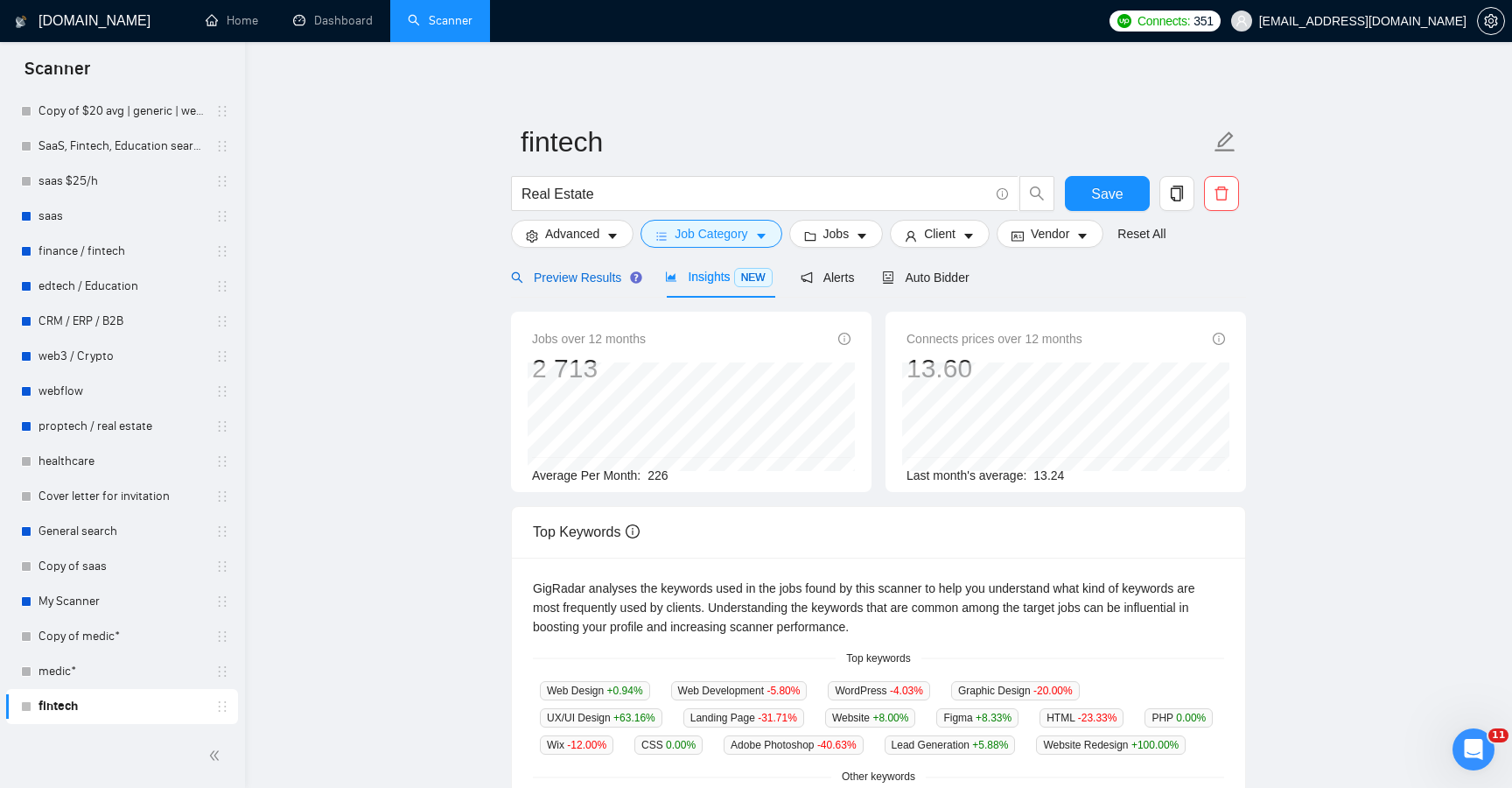
click at [583, 277] on span "Preview Results" at bounding box center [575, 277] width 126 height 14
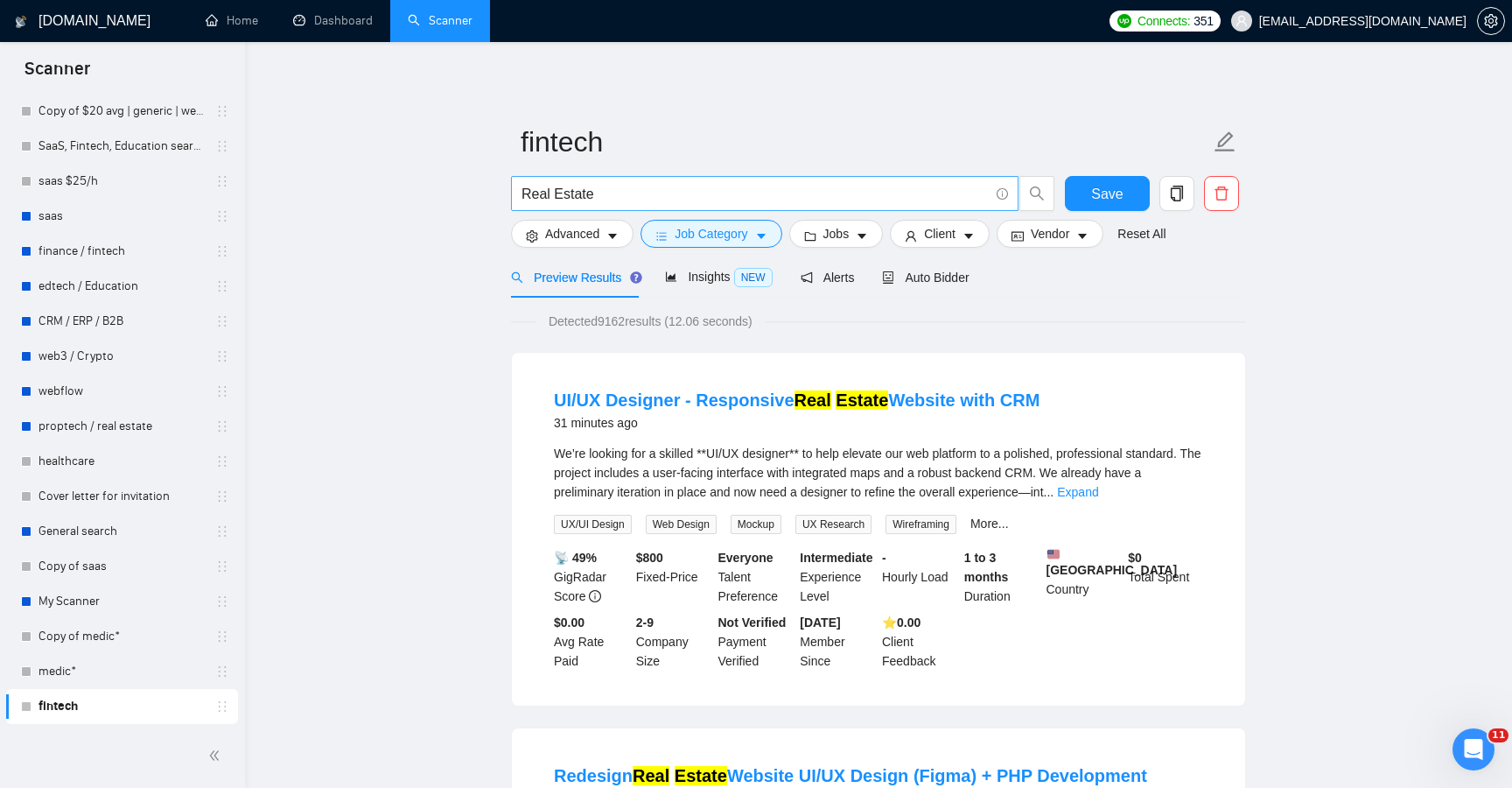
click at [601, 179] on span "Real Estate" at bounding box center [765, 193] width 508 height 35
click at [602, 189] on input "Real Estate" at bounding box center [756, 193] width 467 height 22
paste input "MarTech"
click at [1088, 192] on button "Save" at bounding box center [1108, 193] width 85 height 35
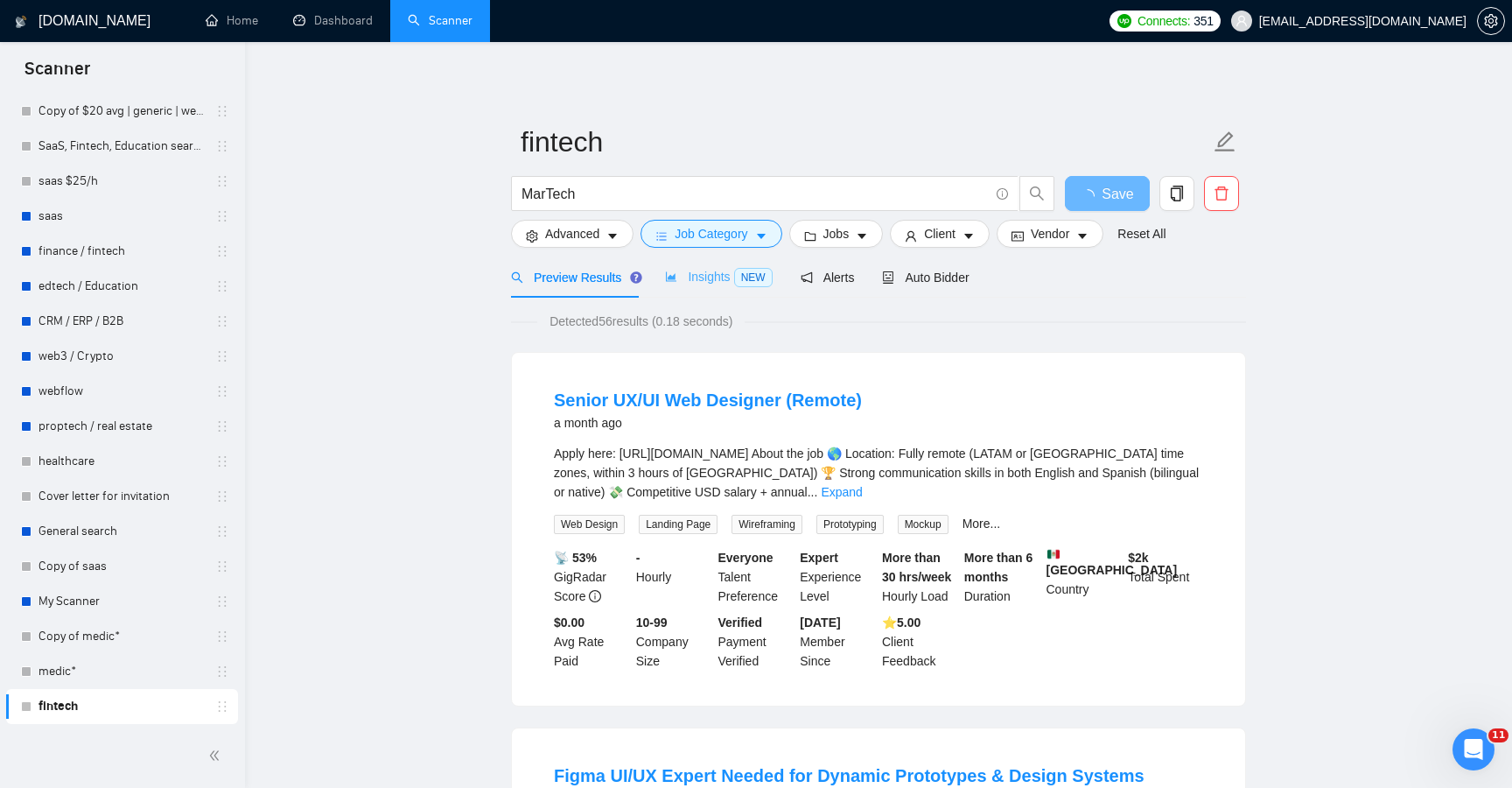
click at [699, 266] on div "Insights NEW" at bounding box center [718, 277] width 106 height 41
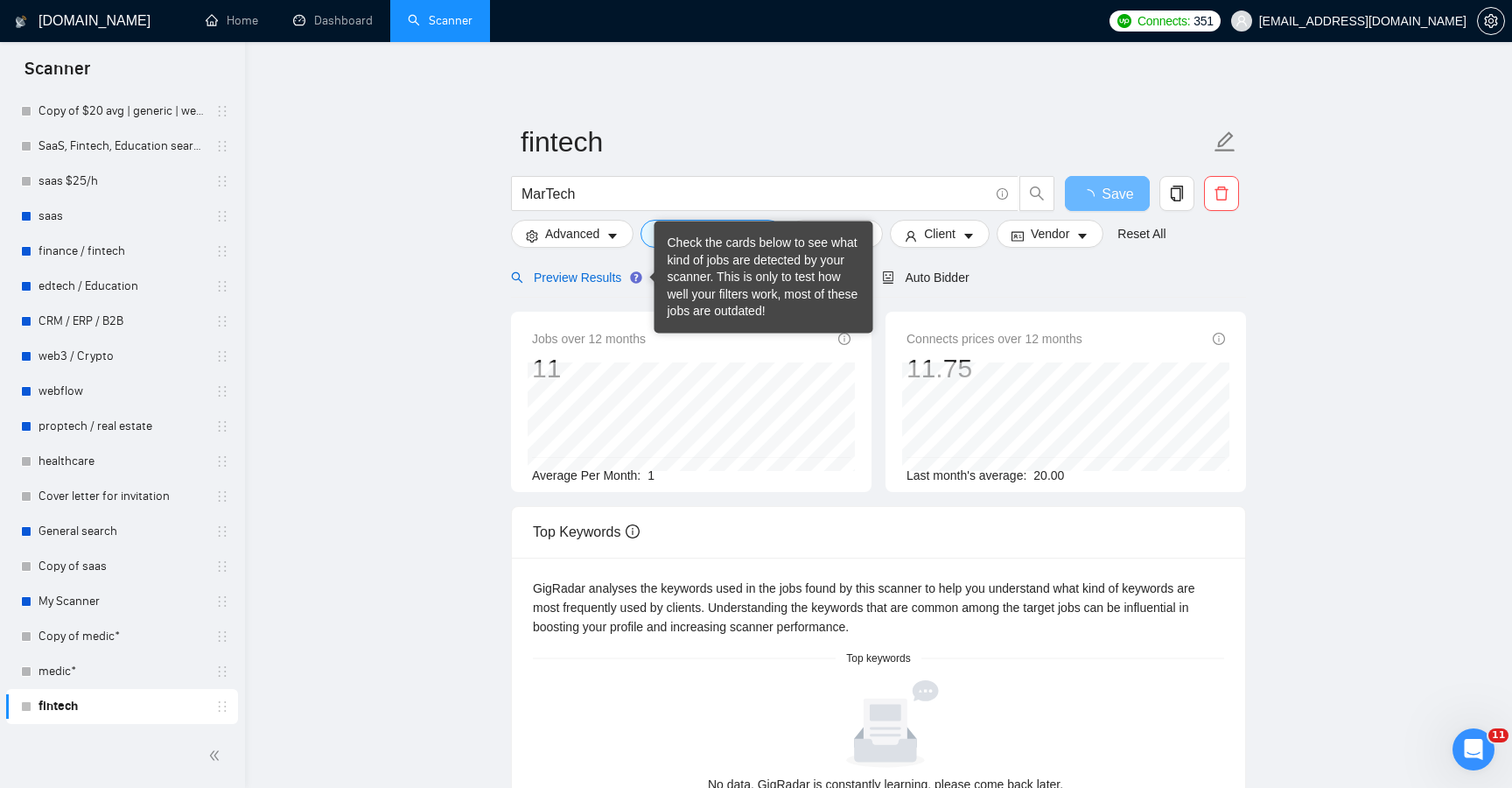
click at [587, 284] on span "Preview Results" at bounding box center [575, 277] width 126 height 14
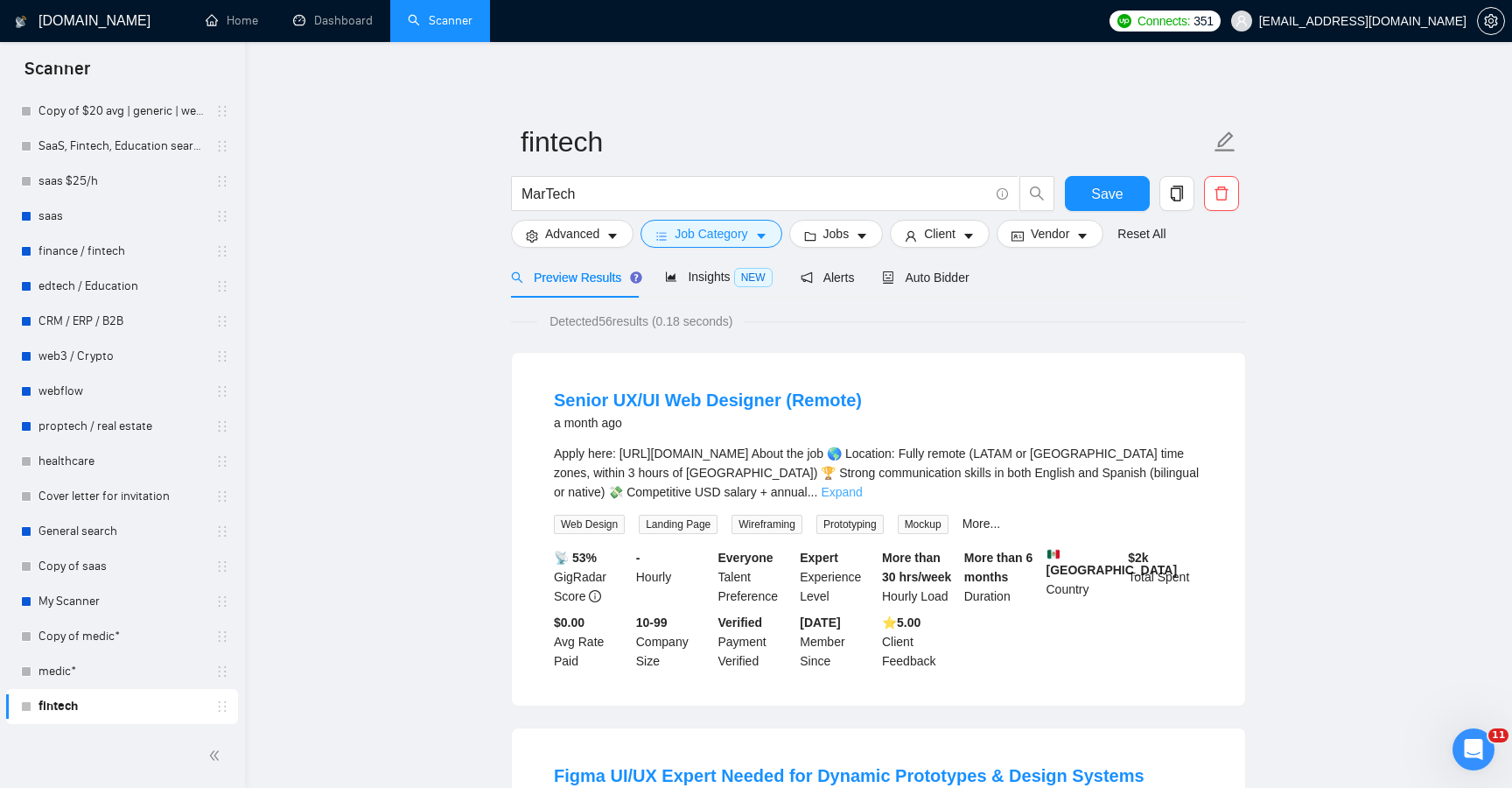
click at [862, 487] on link "Expand" at bounding box center [841, 492] width 41 height 14
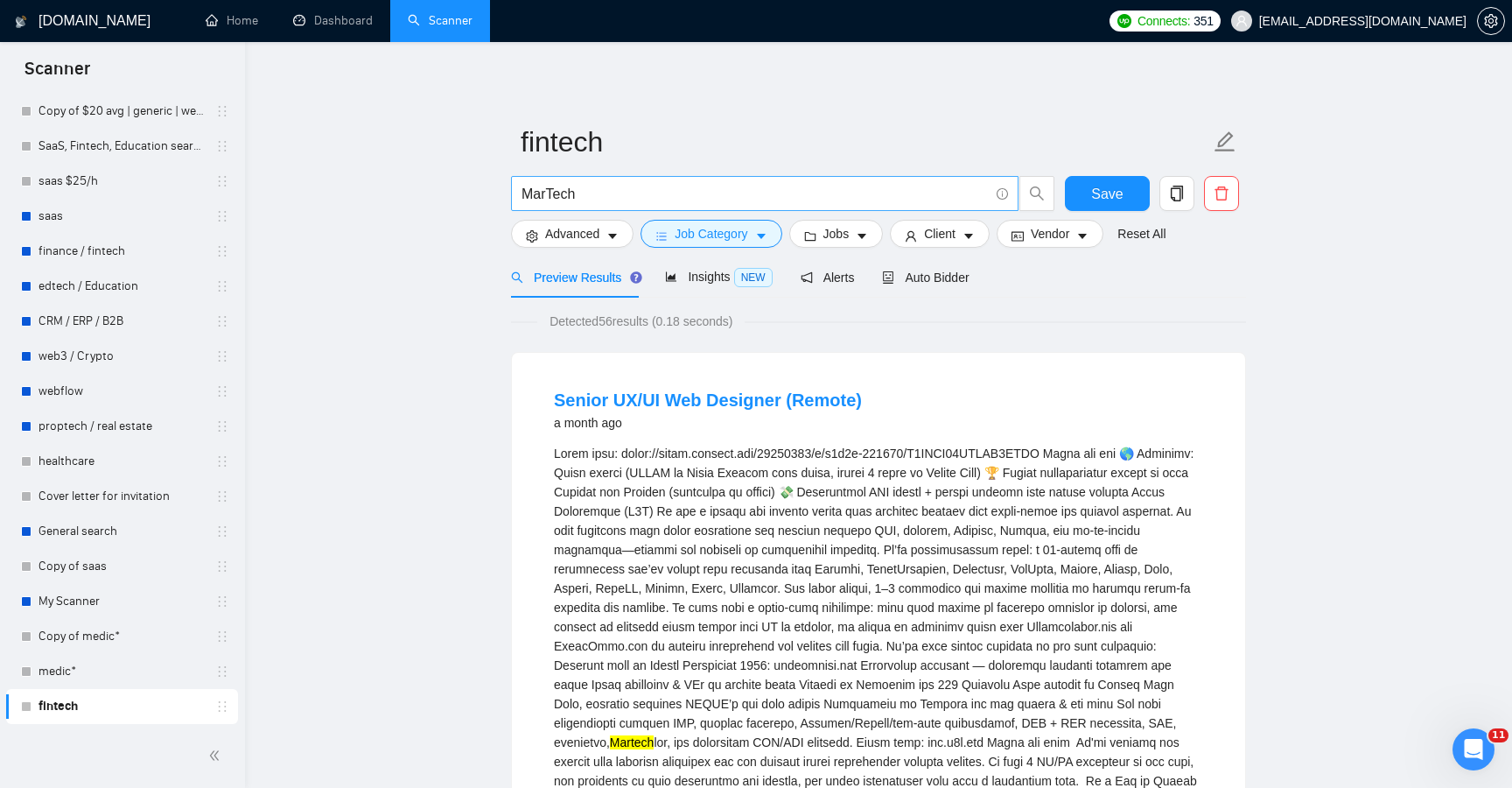
click at [614, 204] on input "MarTech" at bounding box center [756, 193] width 467 height 22
paste input "Cybersecurity"
click at [1093, 192] on span "Save" at bounding box center [1106, 193] width 31 height 22
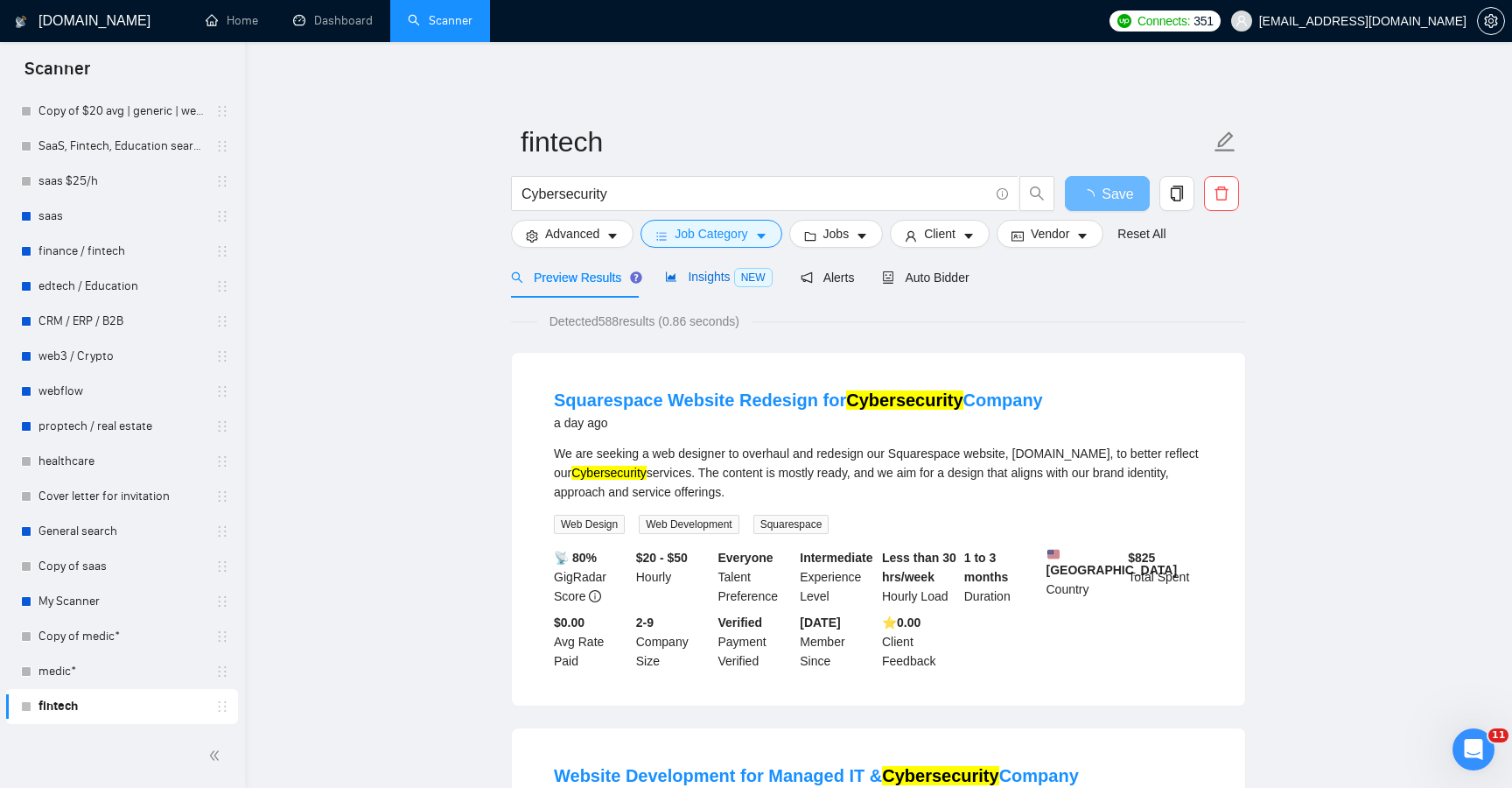
click at [700, 273] on span "Insights NEW" at bounding box center [718, 276] width 106 height 14
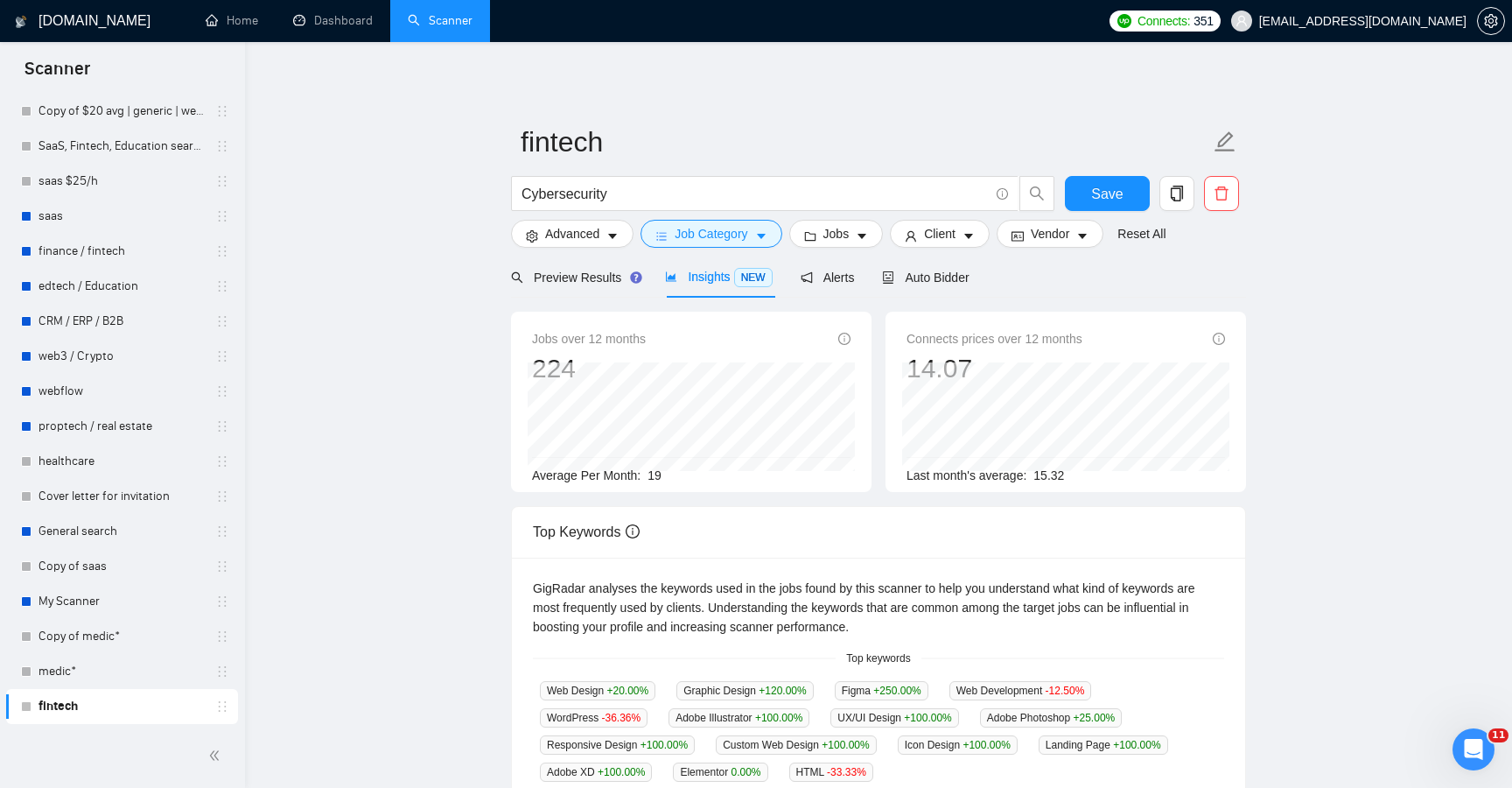
click at [585, 300] on div "Jobs over 12 months 224 Average Per Month: 19 Connects prices over 12 months 14…" at bounding box center [879, 784] width 735 height 974
click at [585, 277] on span "Preview Results" at bounding box center [575, 277] width 126 height 14
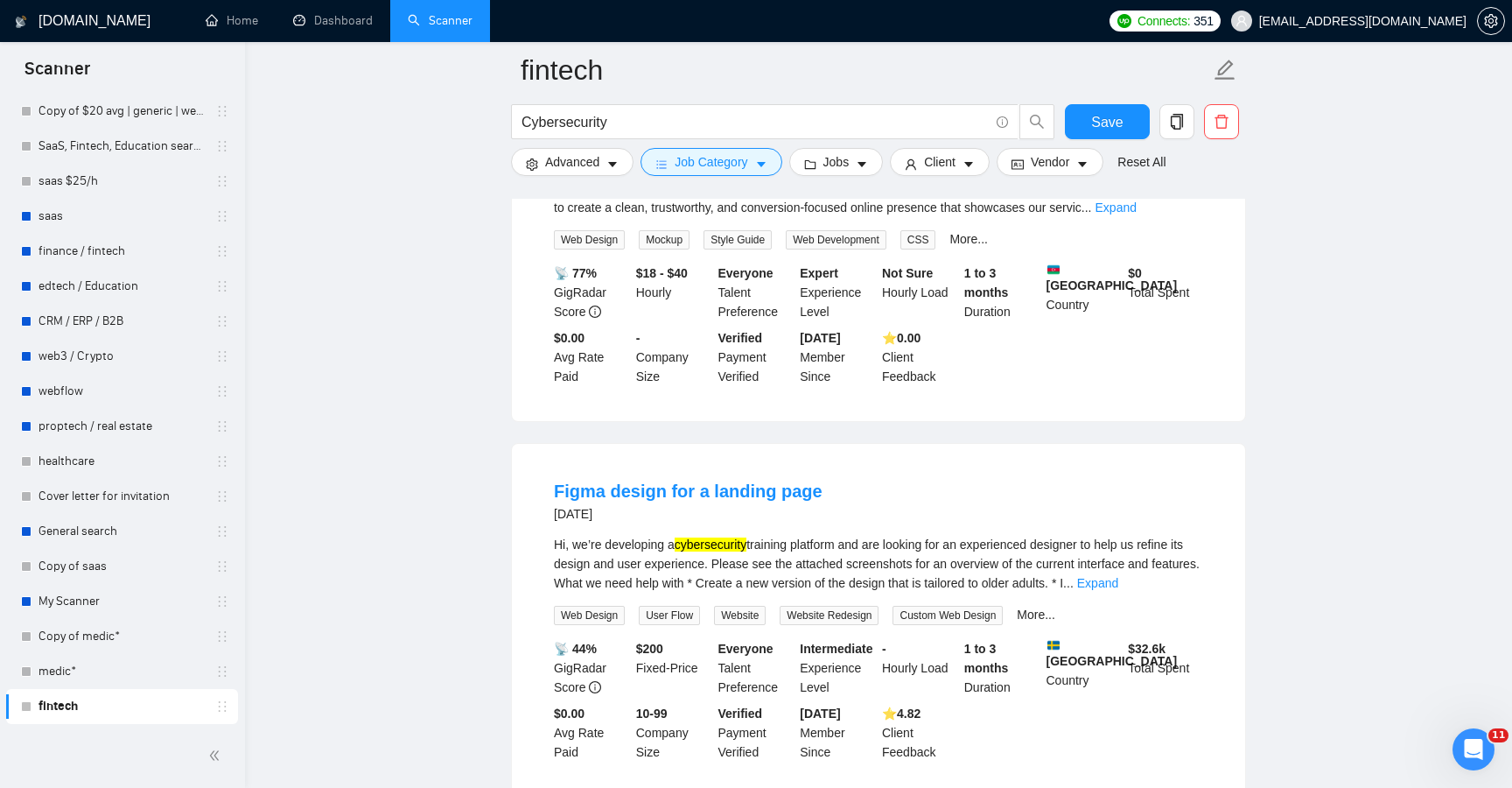
scroll to position [792, 0]
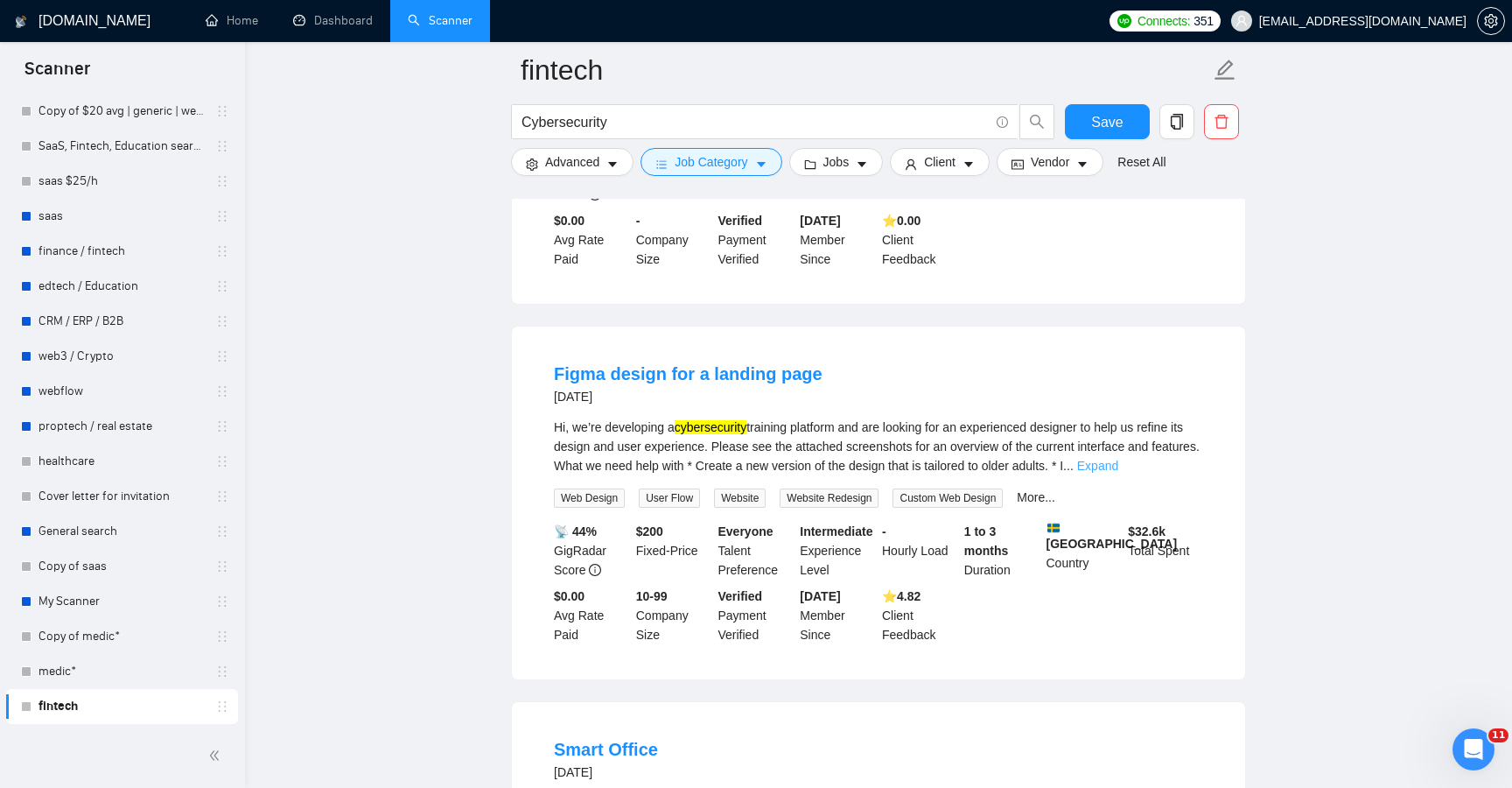
click at [1118, 473] on link "Expand" at bounding box center [1098, 466] width 41 height 14
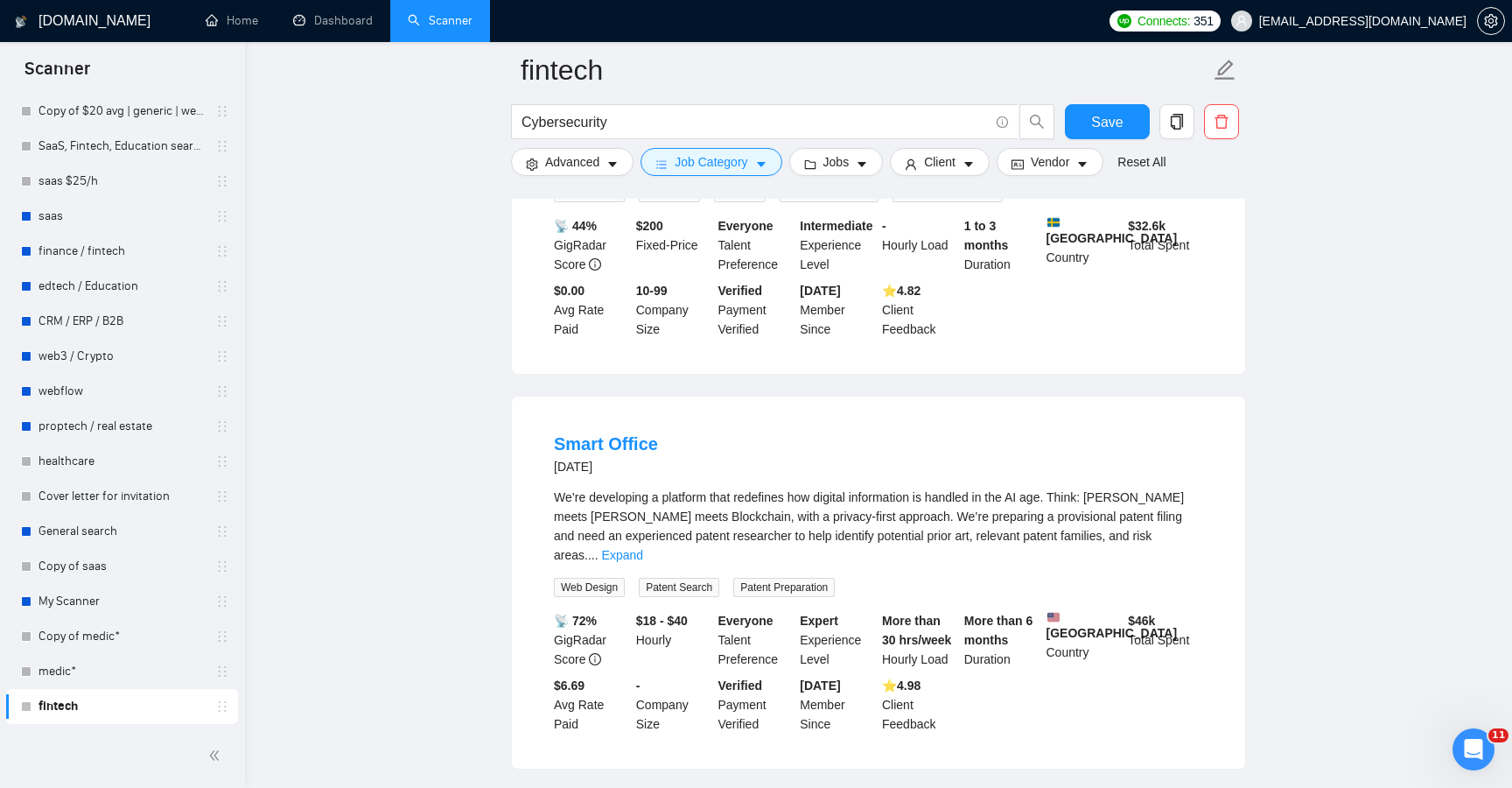
scroll to position [1317, 0]
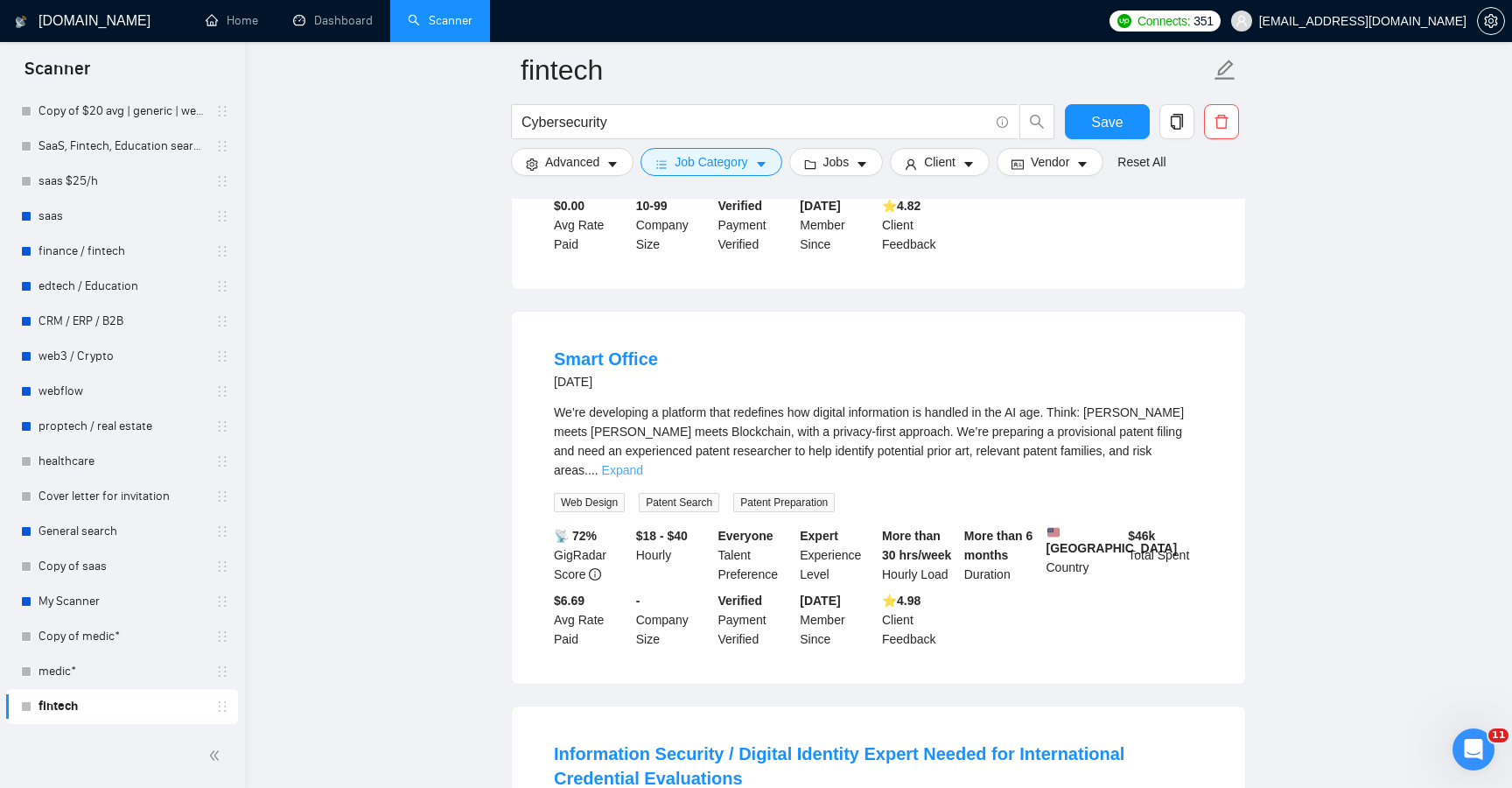
click at [643, 466] on link "Expand" at bounding box center [623, 469] width 41 height 14
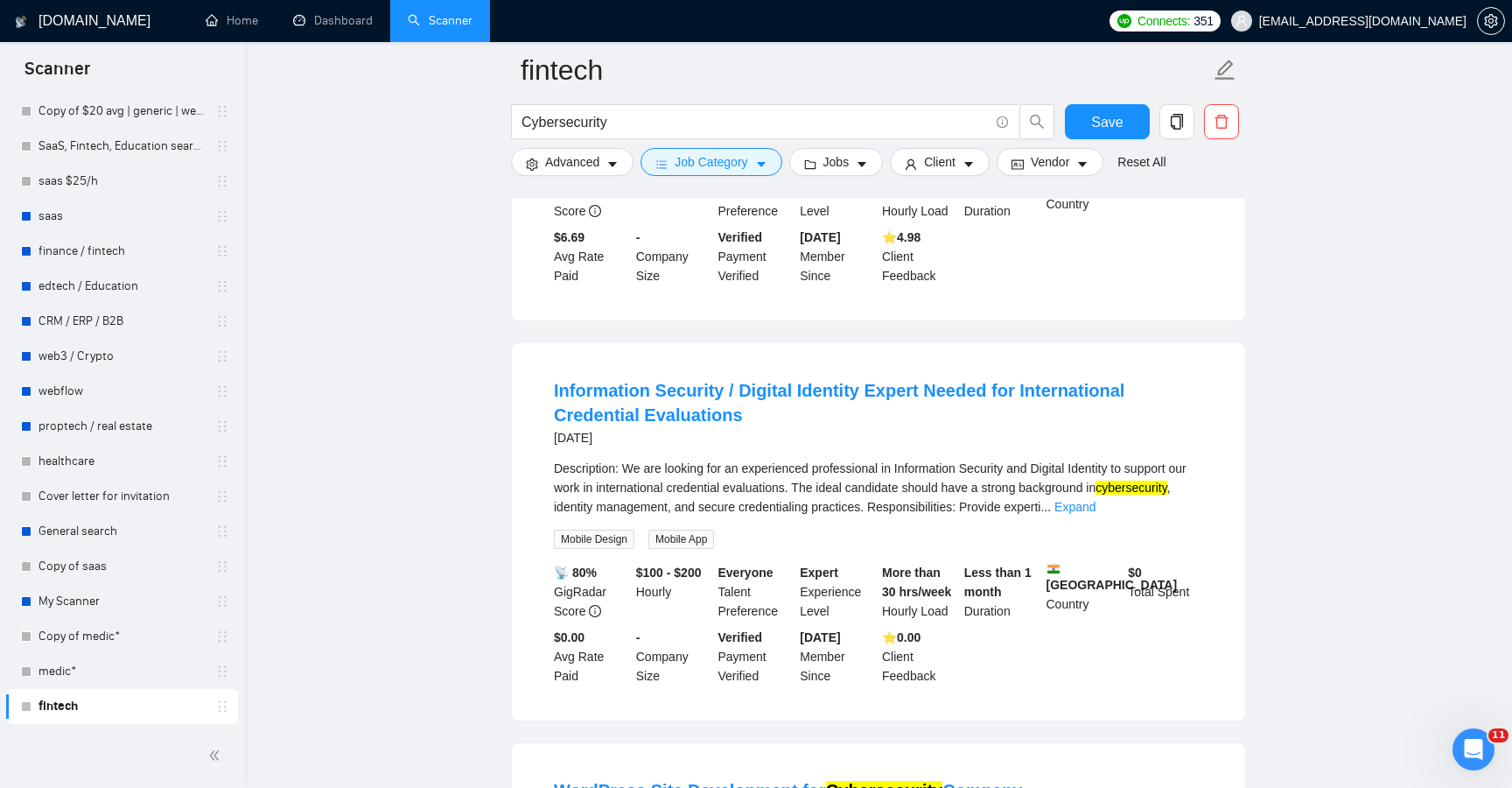
scroll to position [1958, 0]
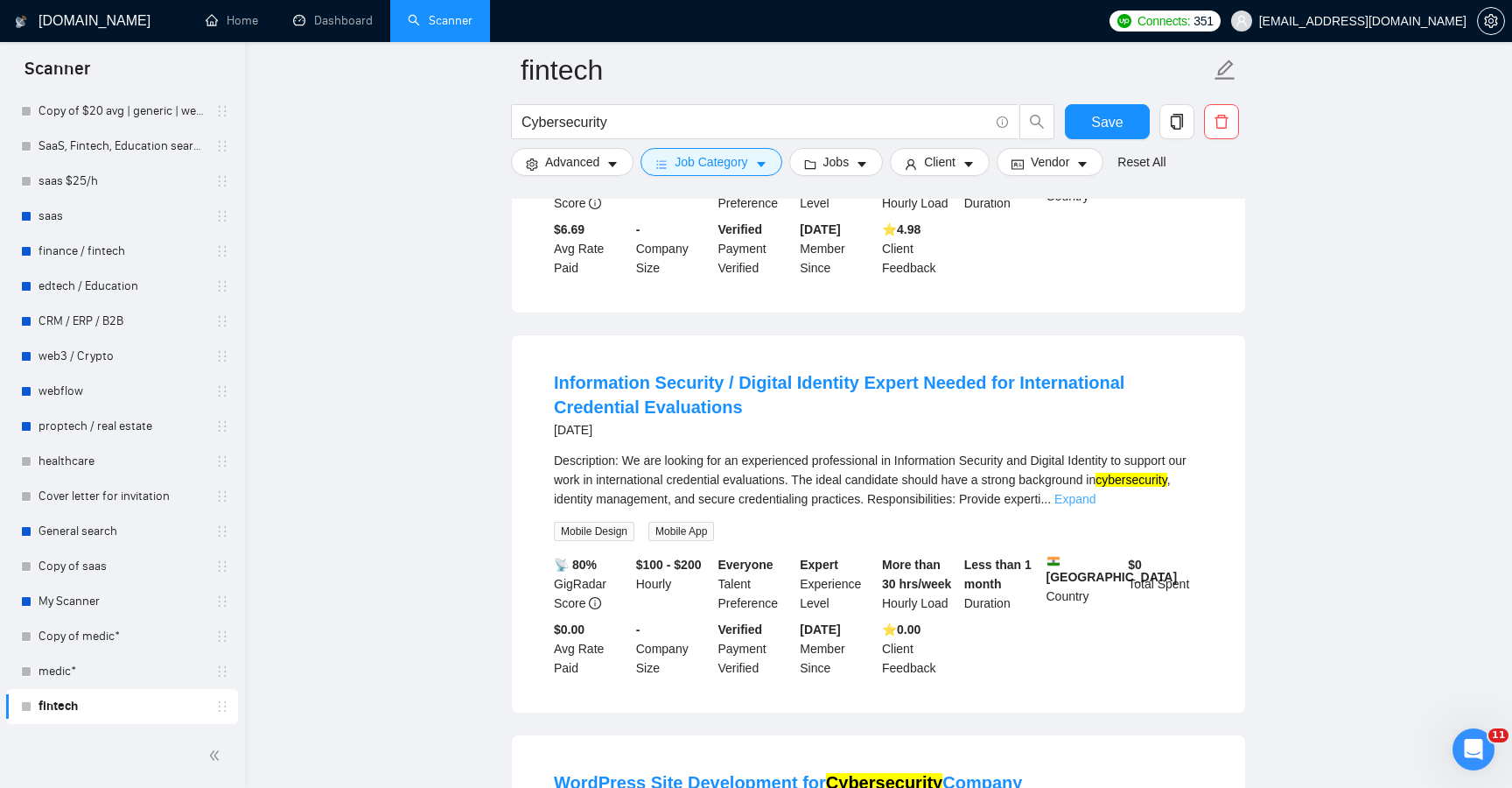
click at [1096, 506] on link "Expand" at bounding box center [1075, 499] width 41 height 14
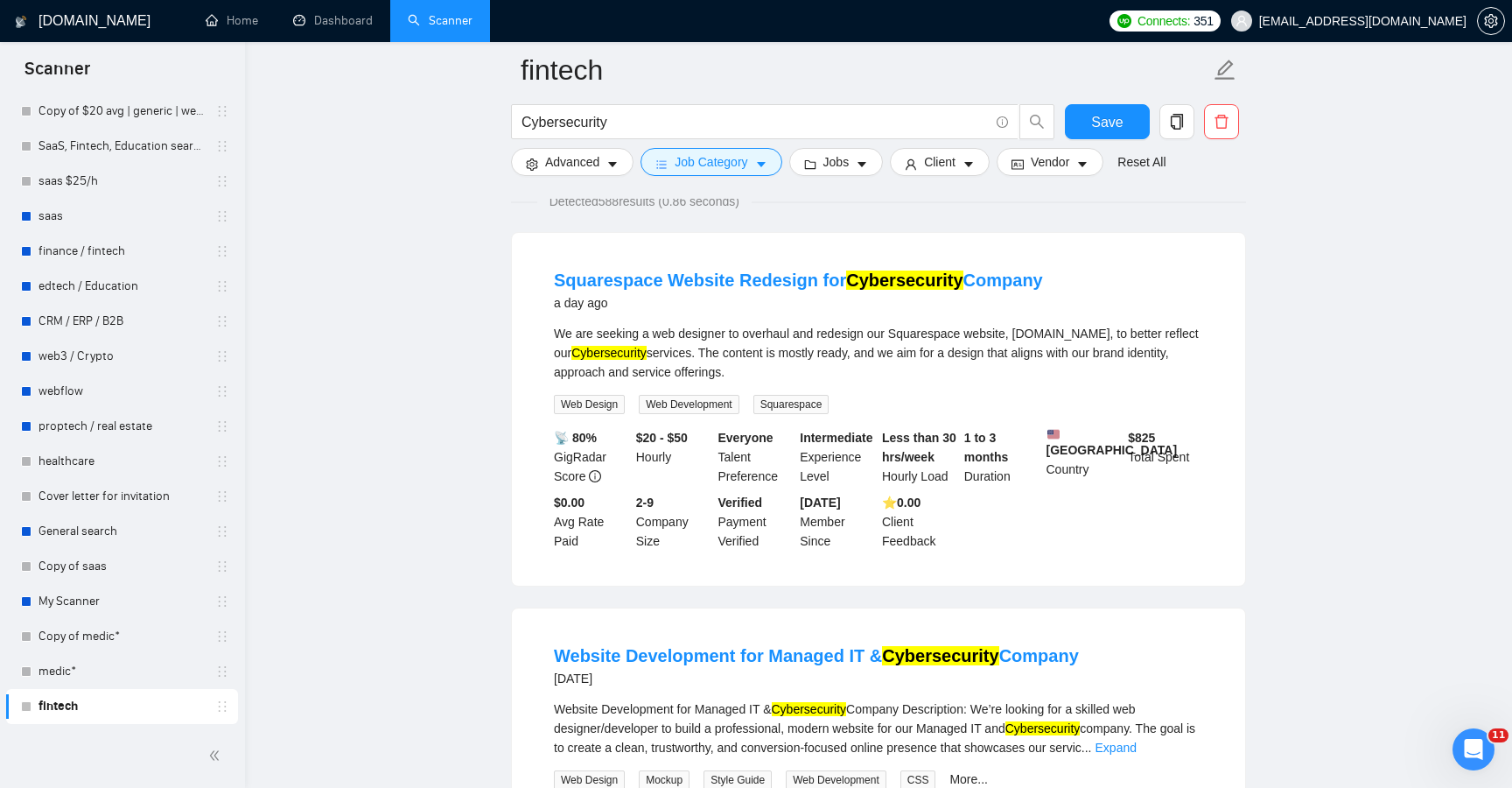
scroll to position [0, 0]
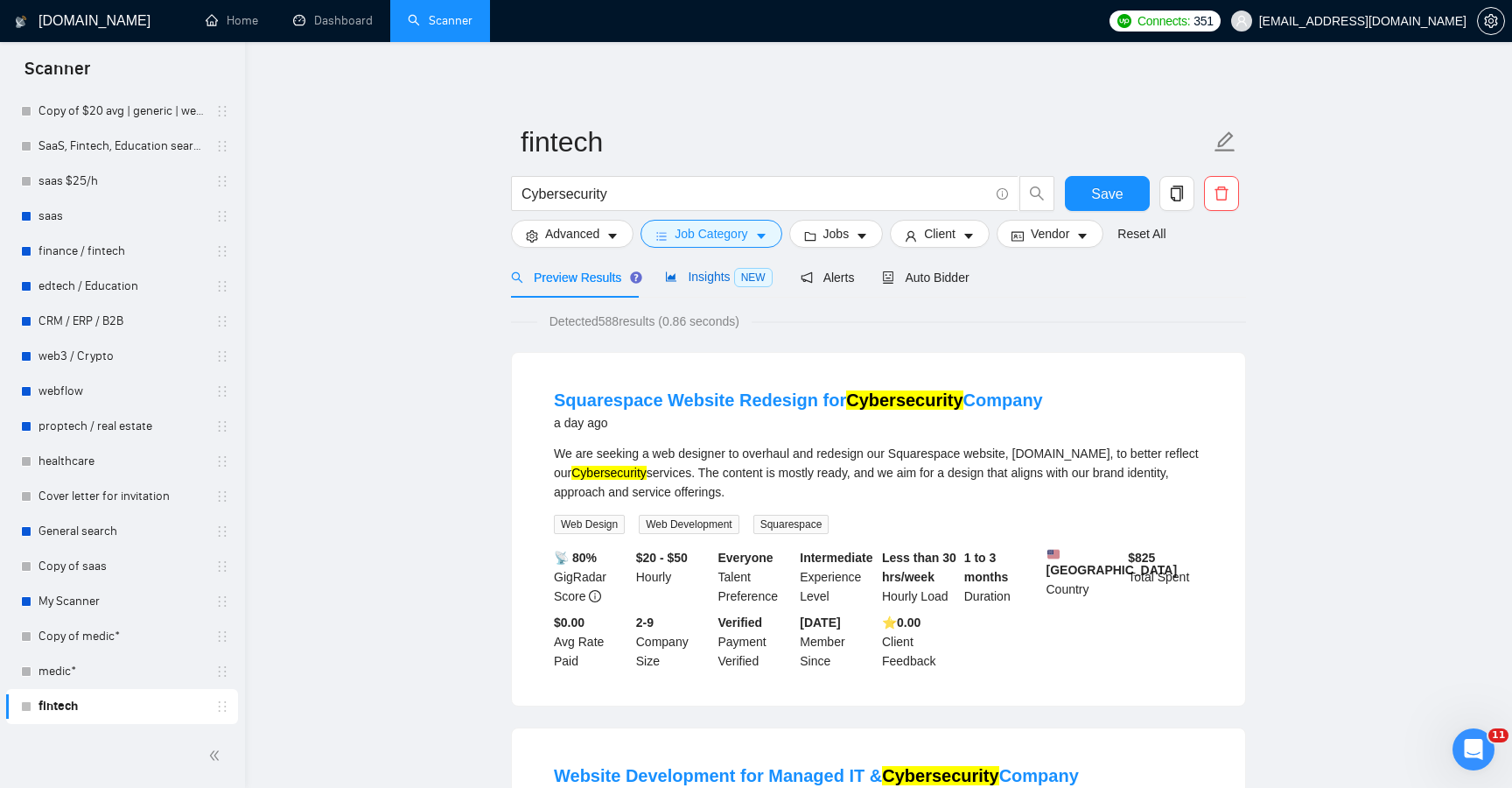
click at [683, 274] on span "Insights NEW" at bounding box center [718, 276] width 106 height 14
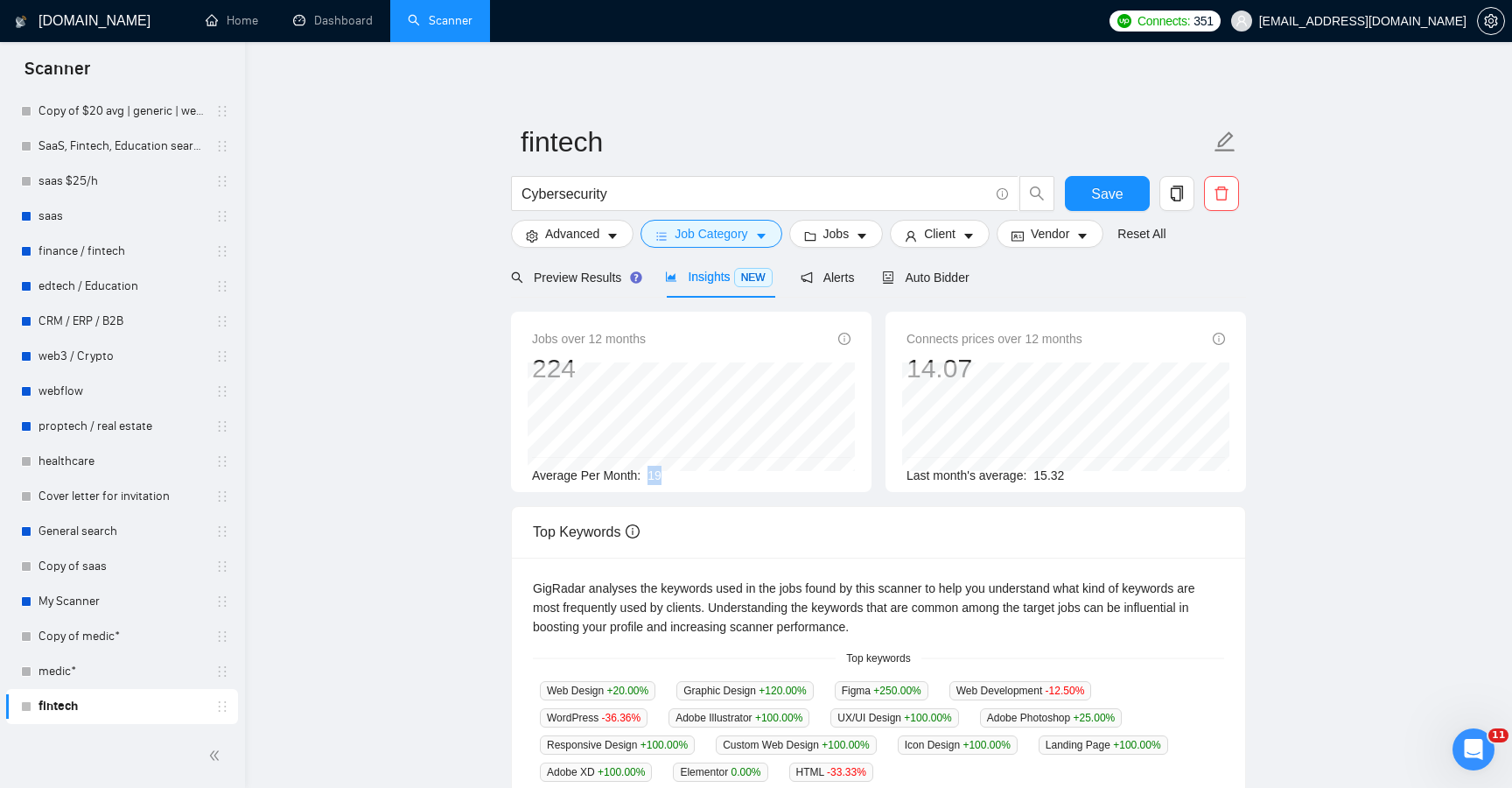
drag, startPoint x: 651, startPoint y: 475, endPoint x: 684, endPoint y: 475, distance: 33.0
click at [665, 475] on div "Average Per Month: 19" at bounding box center [691, 475] width 318 height 19
click at [642, 190] on input "Cybersecurity" at bounding box center [756, 193] width 467 height 22
paste input "HealthTech"
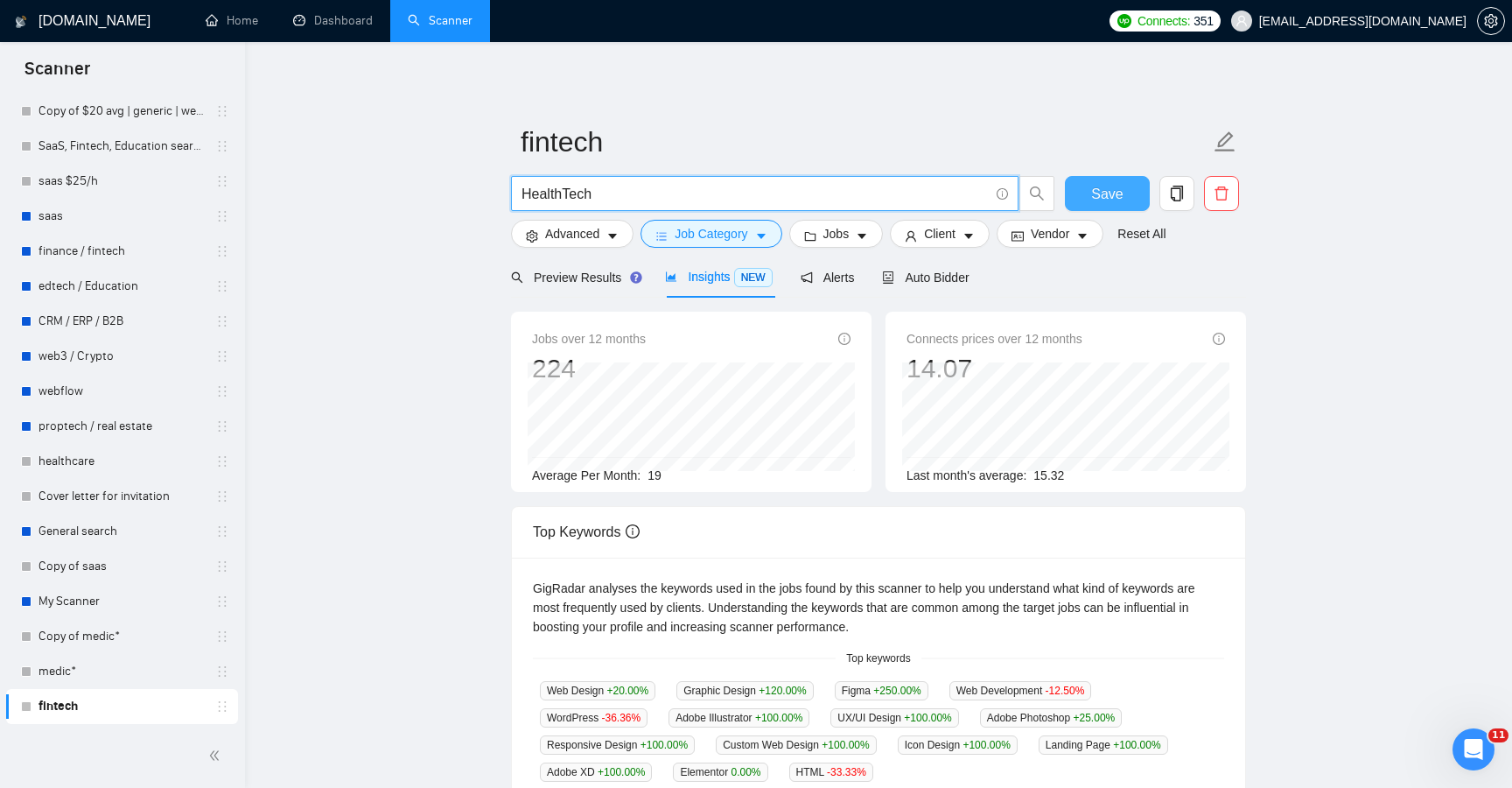
click at [1084, 201] on button "Save" at bounding box center [1108, 193] width 85 height 35
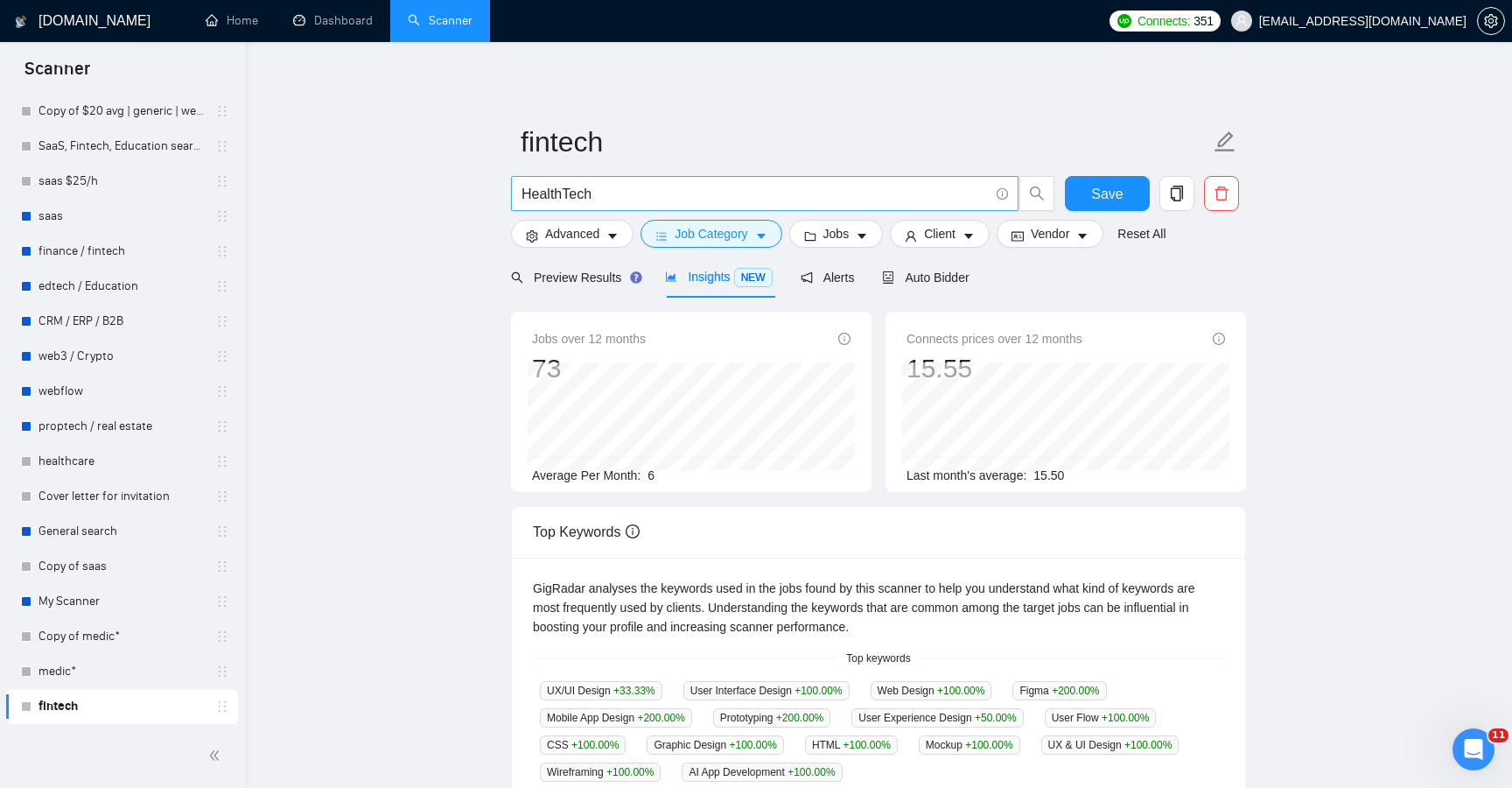
click at [599, 180] on span "HealthTech" at bounding box center [765, 193] width 508 height 35
paste input "Transportation"
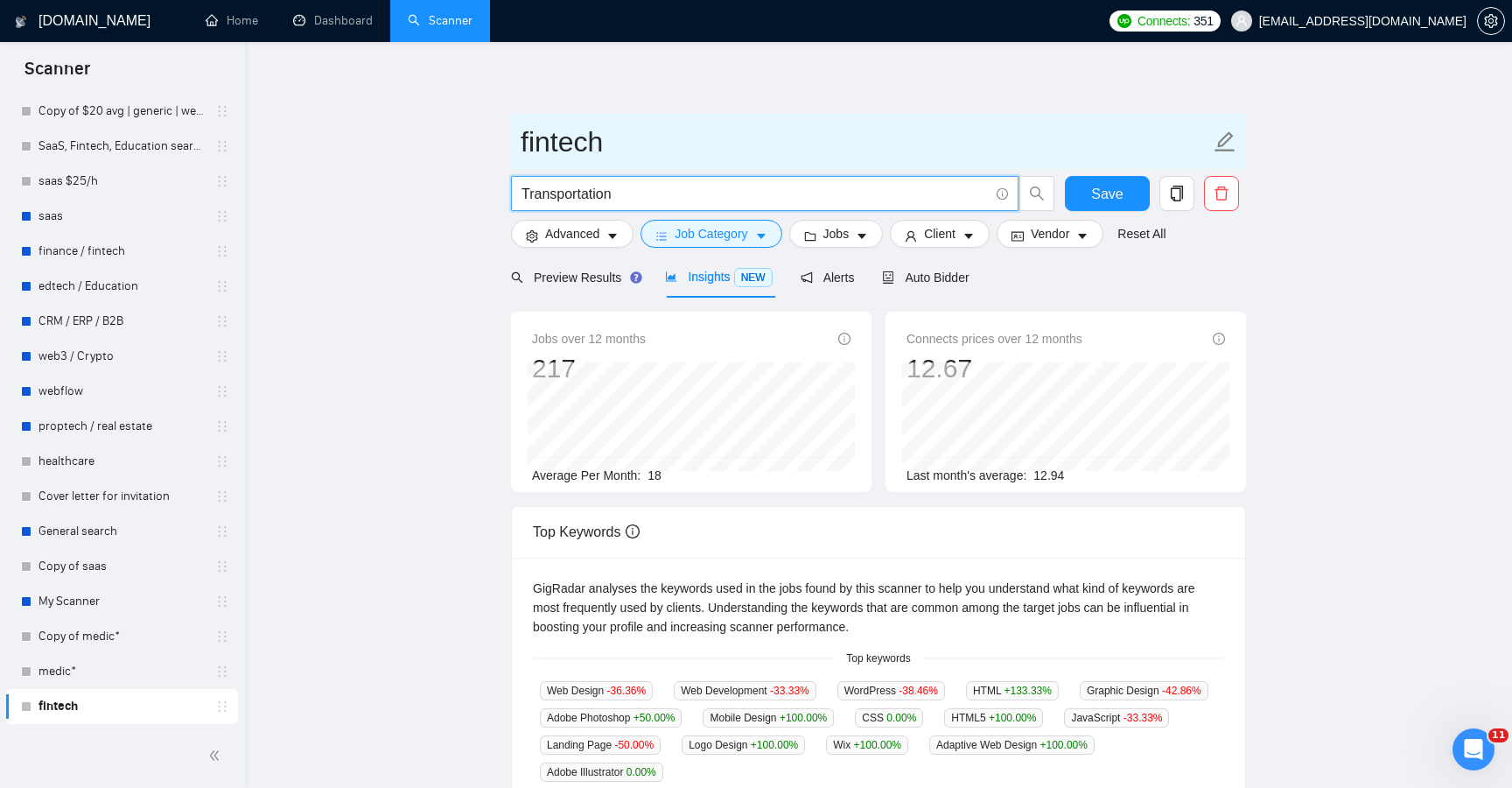
paste input "PropTech"
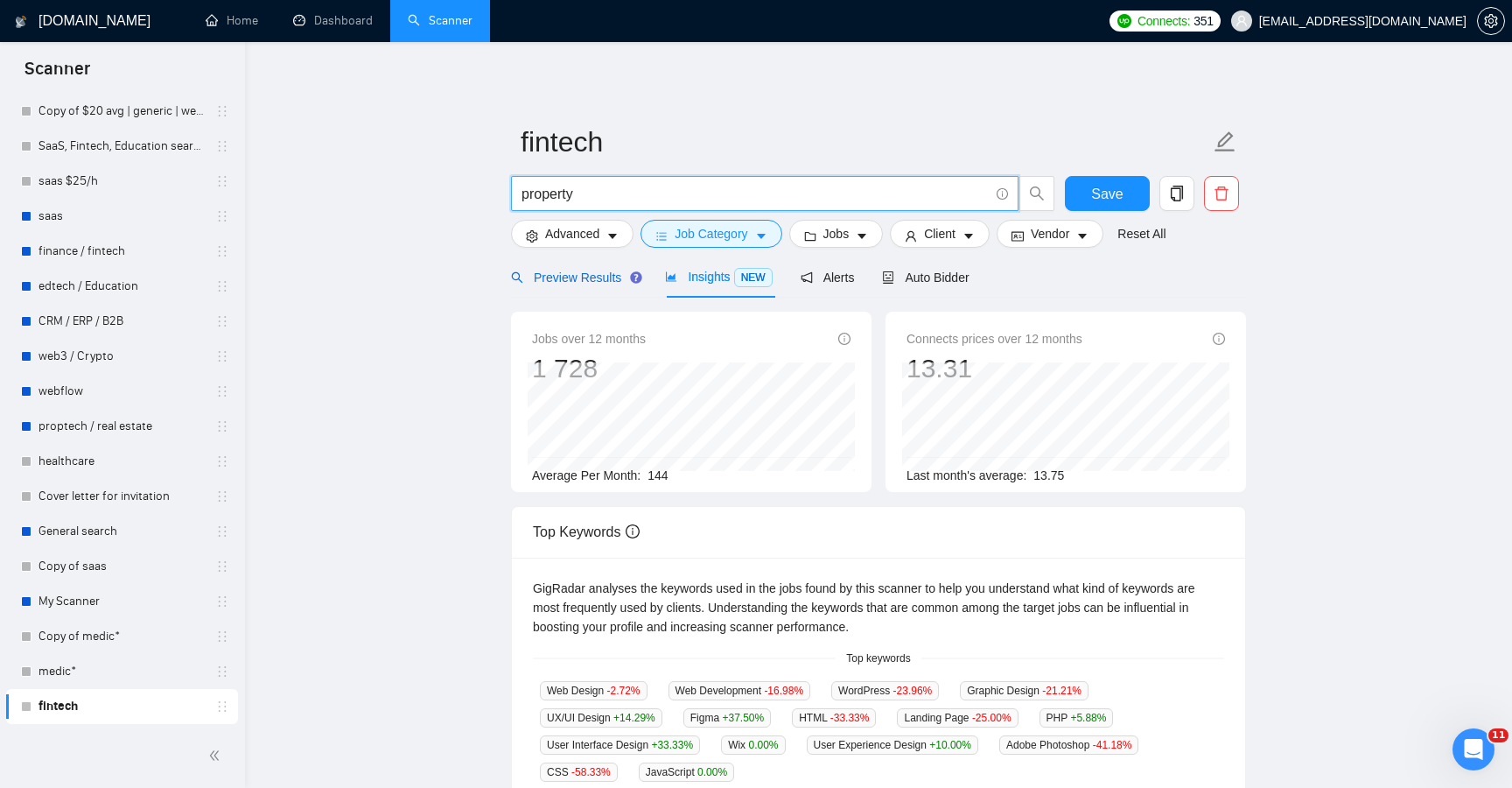
click at [596, 282] on span "Preview Results" at bounding box center [575, 277] width 126 height 14
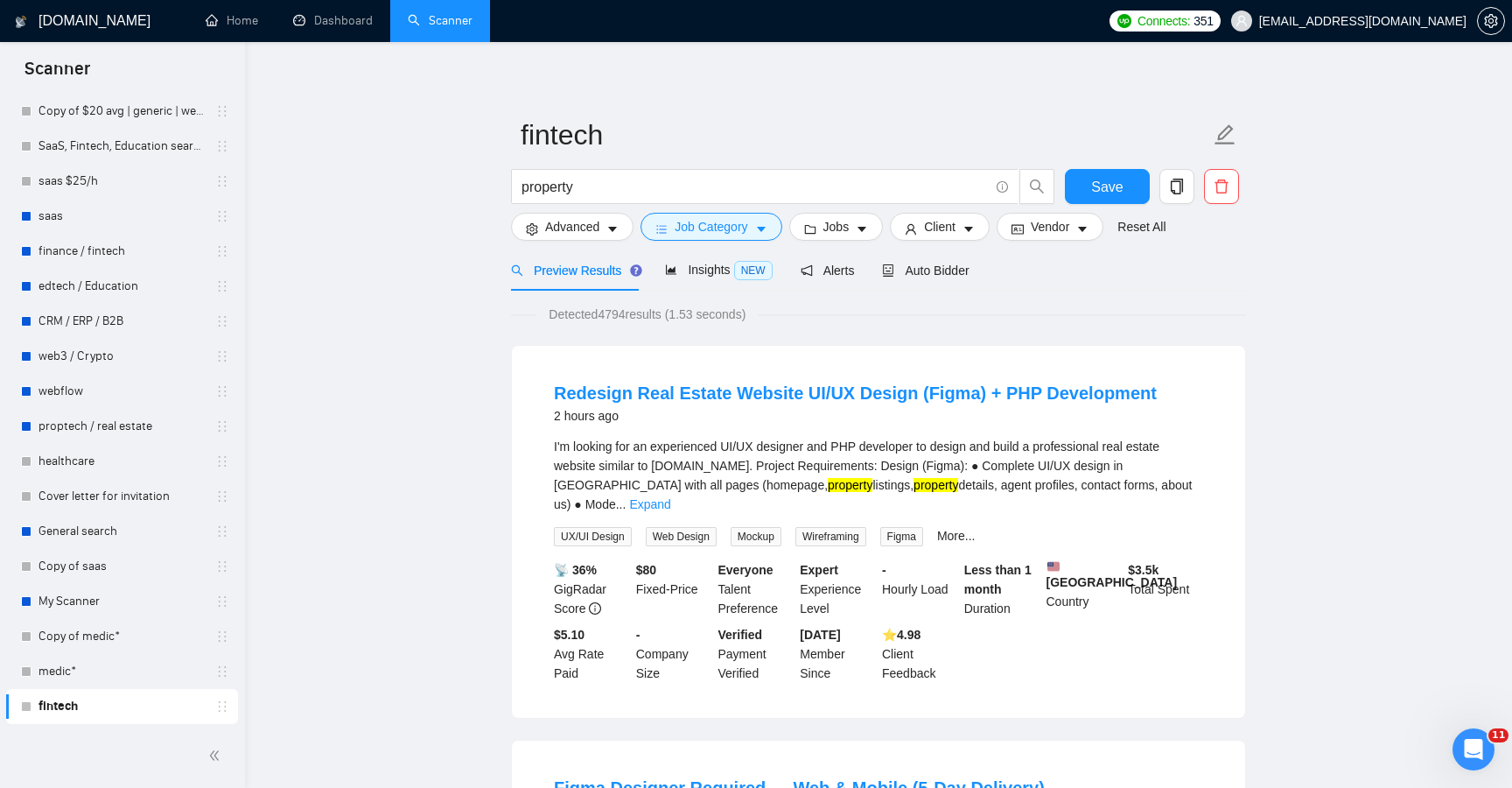
scroll to position [11, 0]
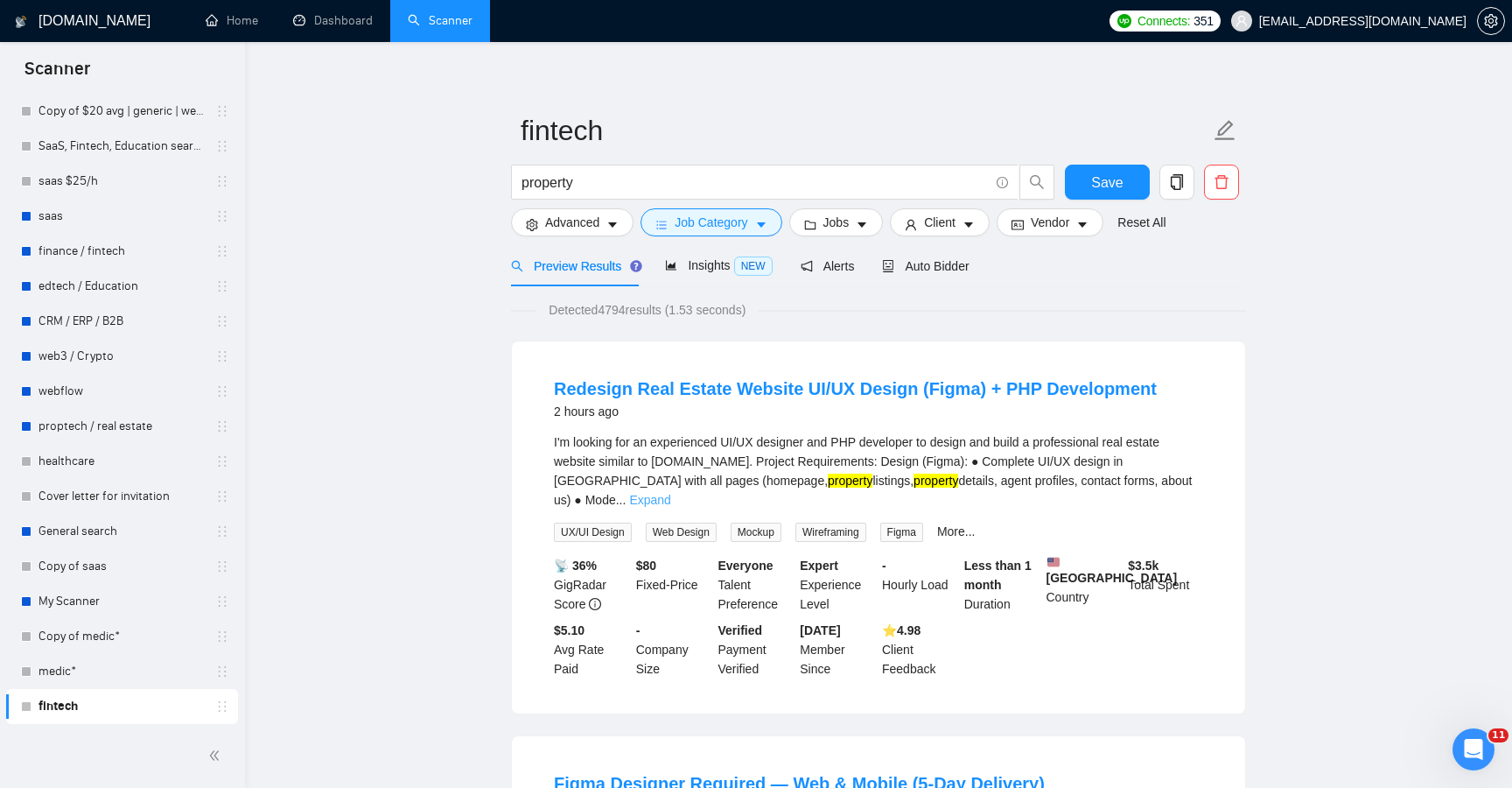
click at [671, 493] on link "Expand" at bounding box center [650, 500] width 41 height 14
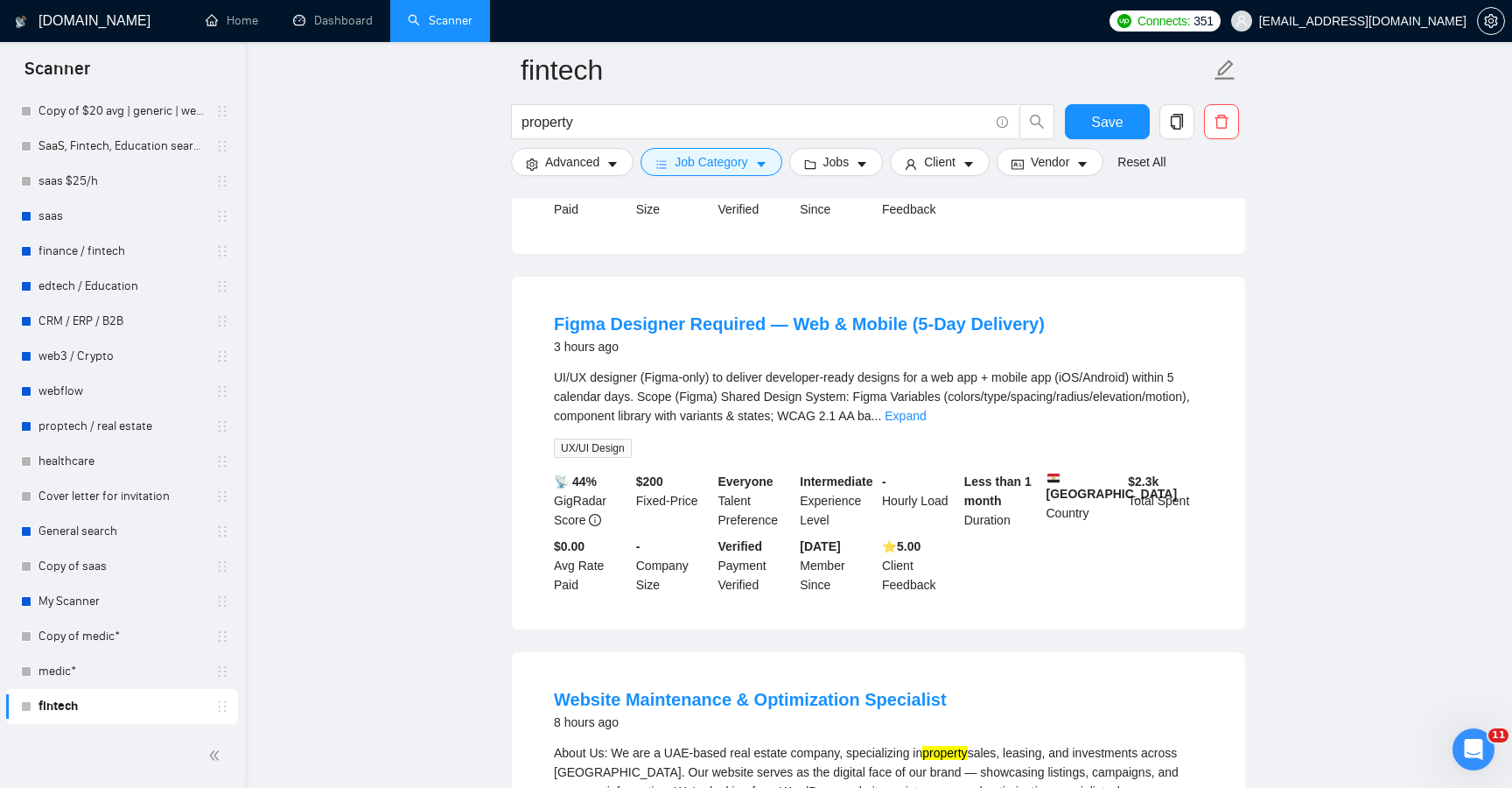
scroll to position [758, 0]
click at [926, 420] on link "Expand" at bounding box center [905, 413] width 41 height 14
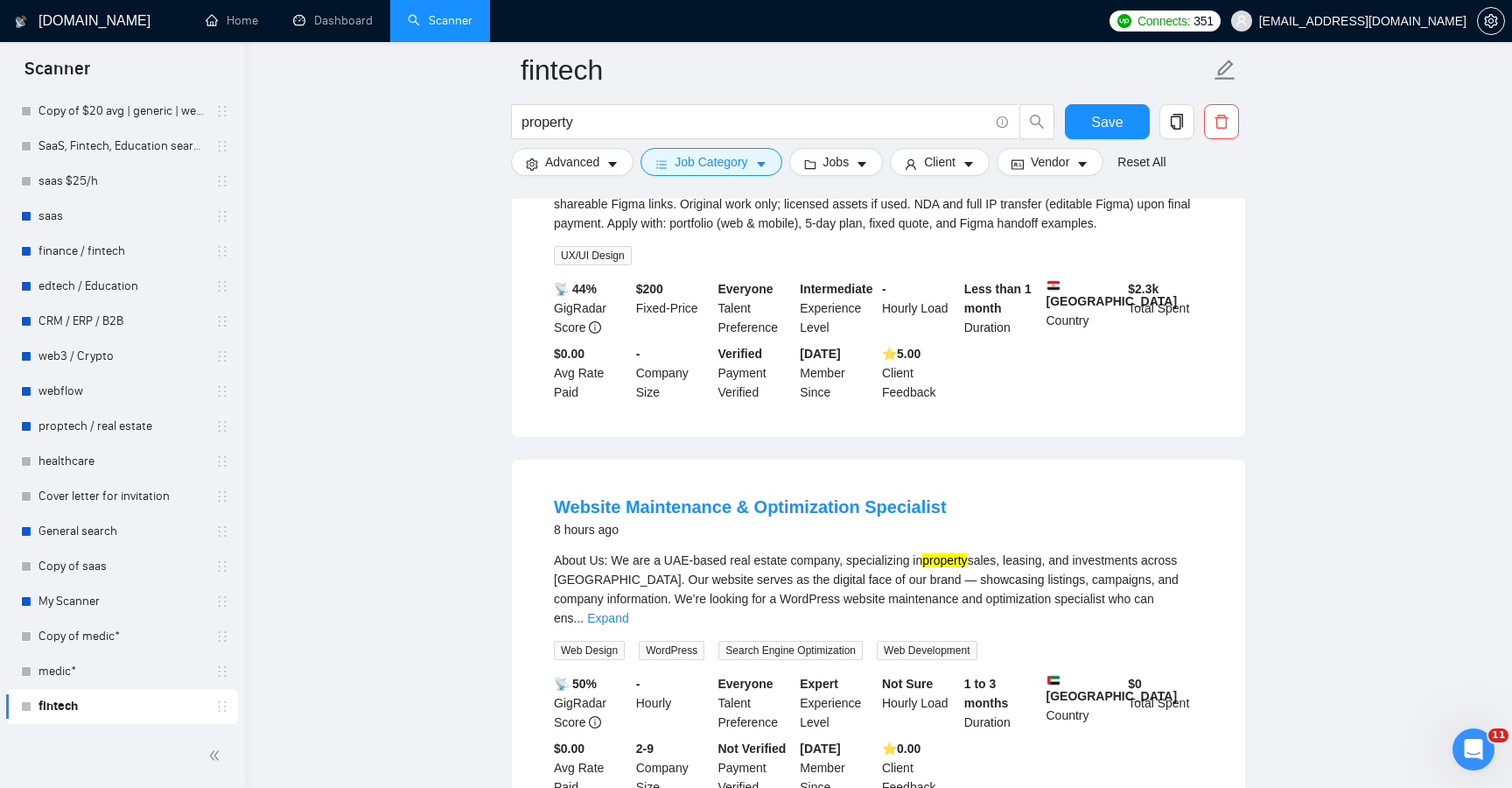
scroll to position [1198, 0]
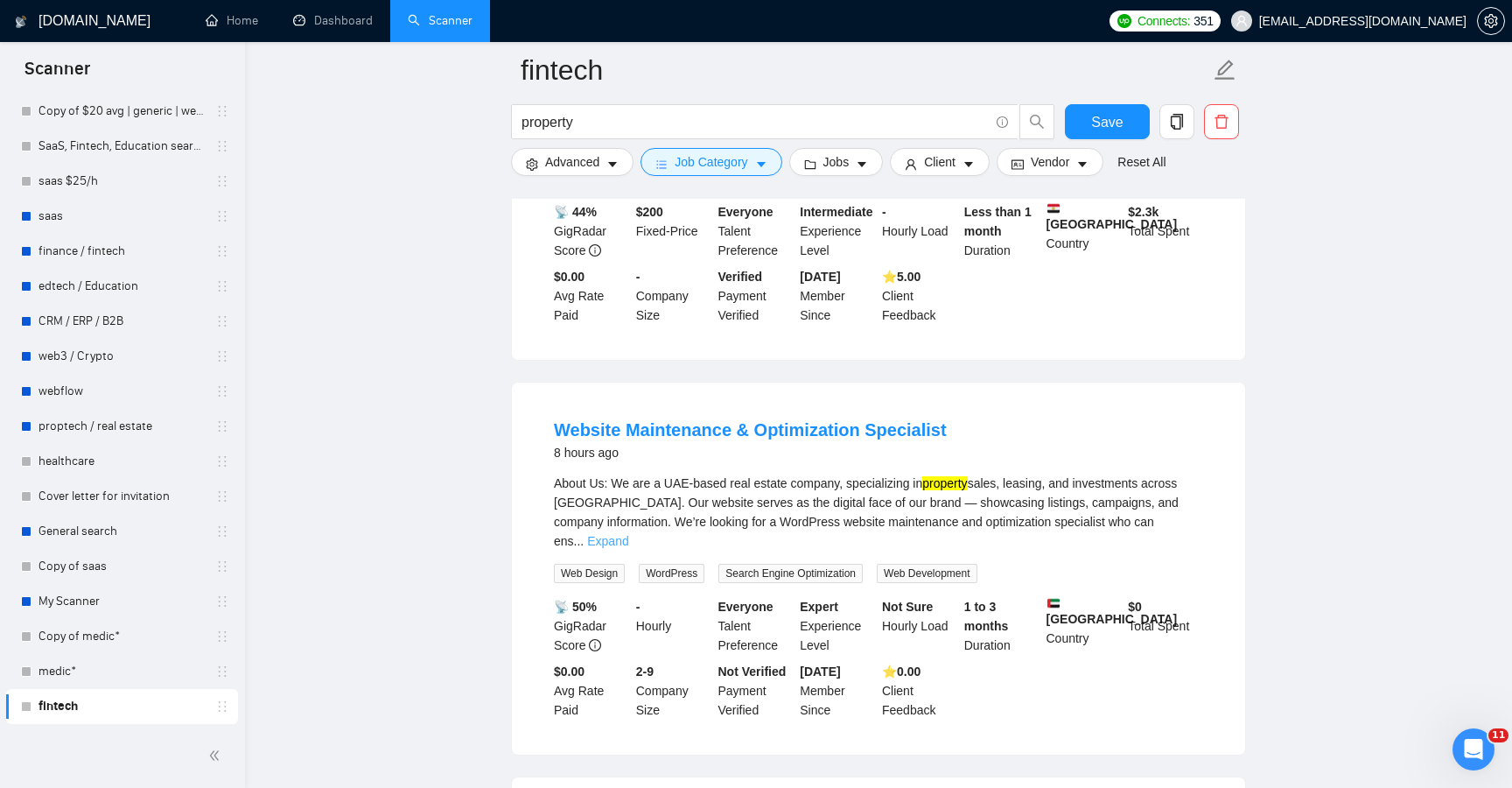
click at [628, 549] on link "Expand" at bounding box center [608, 541] width 41 height 14
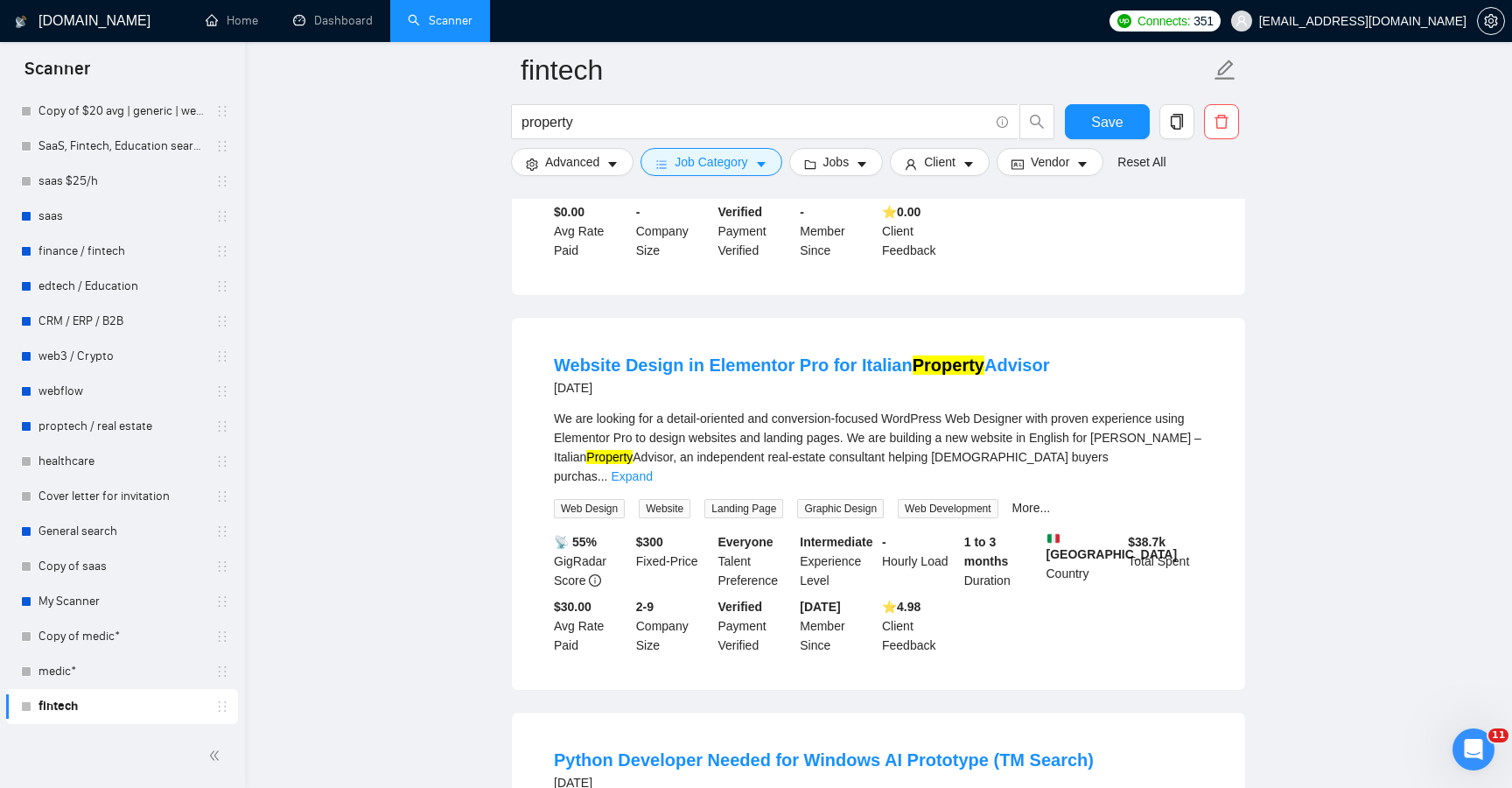
scroll to position [2791, 0]
click at [652, 483] on link "Expand" at bounding box center [631, 475] width 41 height 14
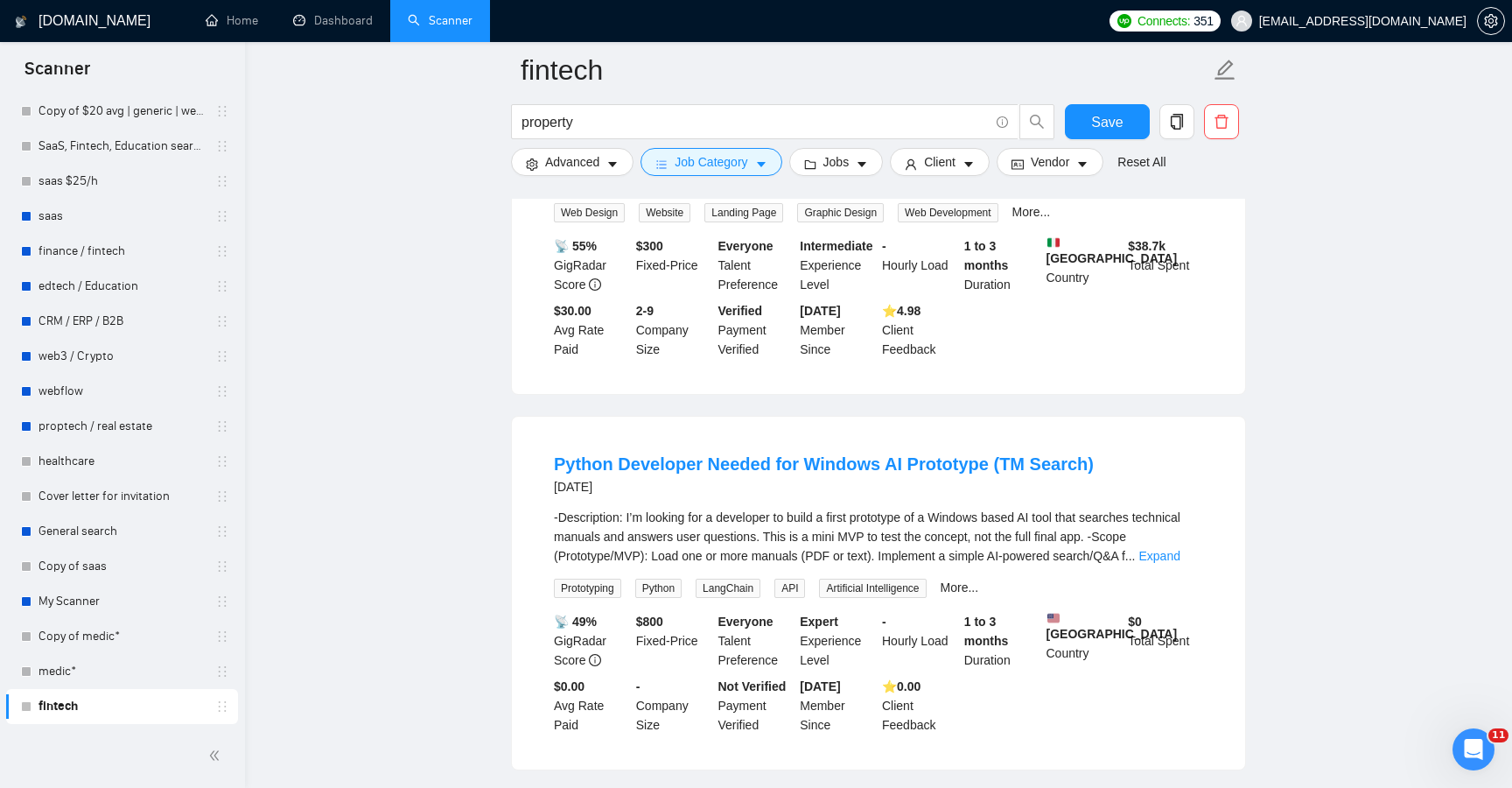
scroll to position [3500, 0]
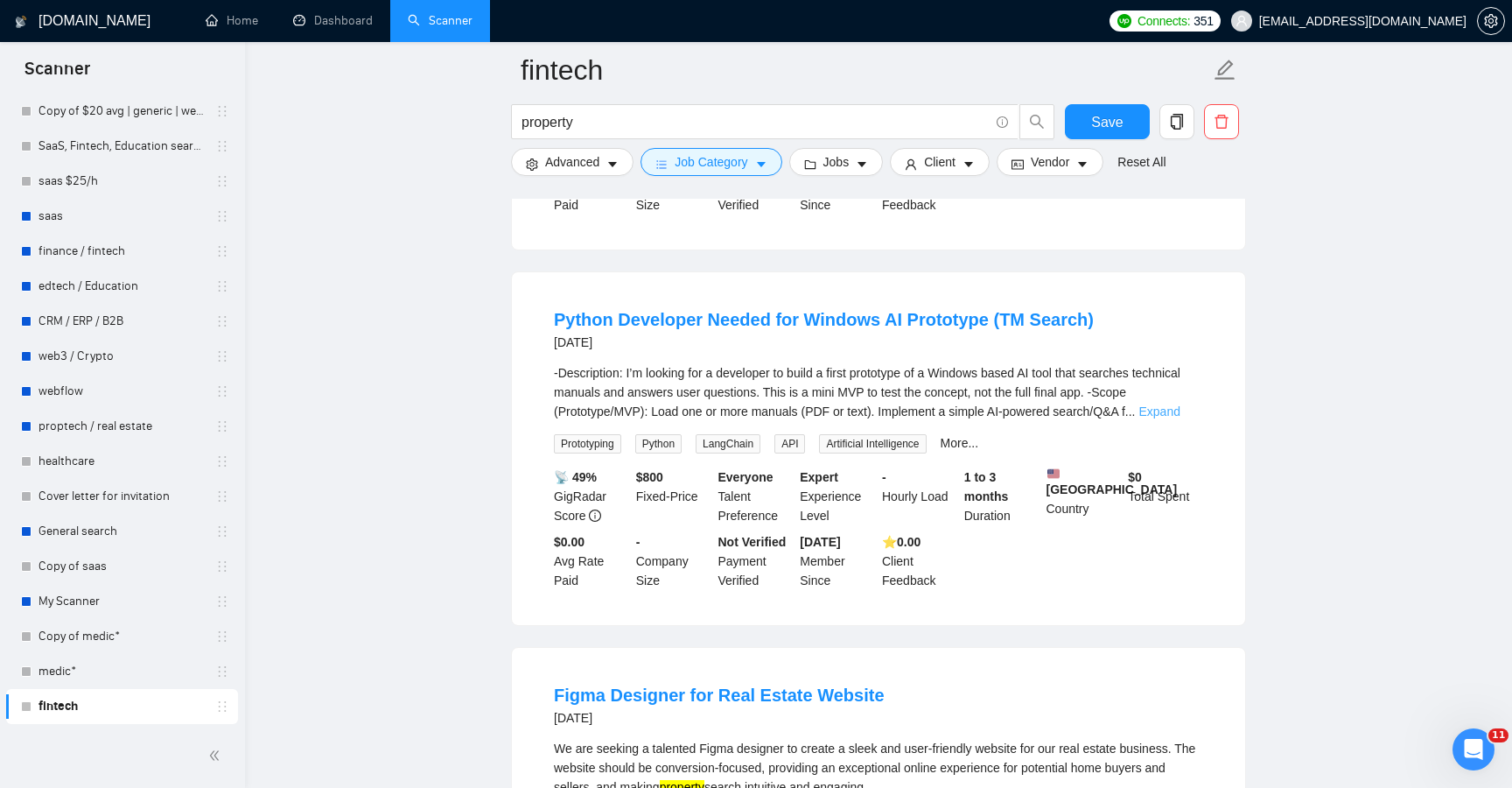
click at [1177, 419] on link "Expand" at bounding box center [1161, 411] width 41 height 14
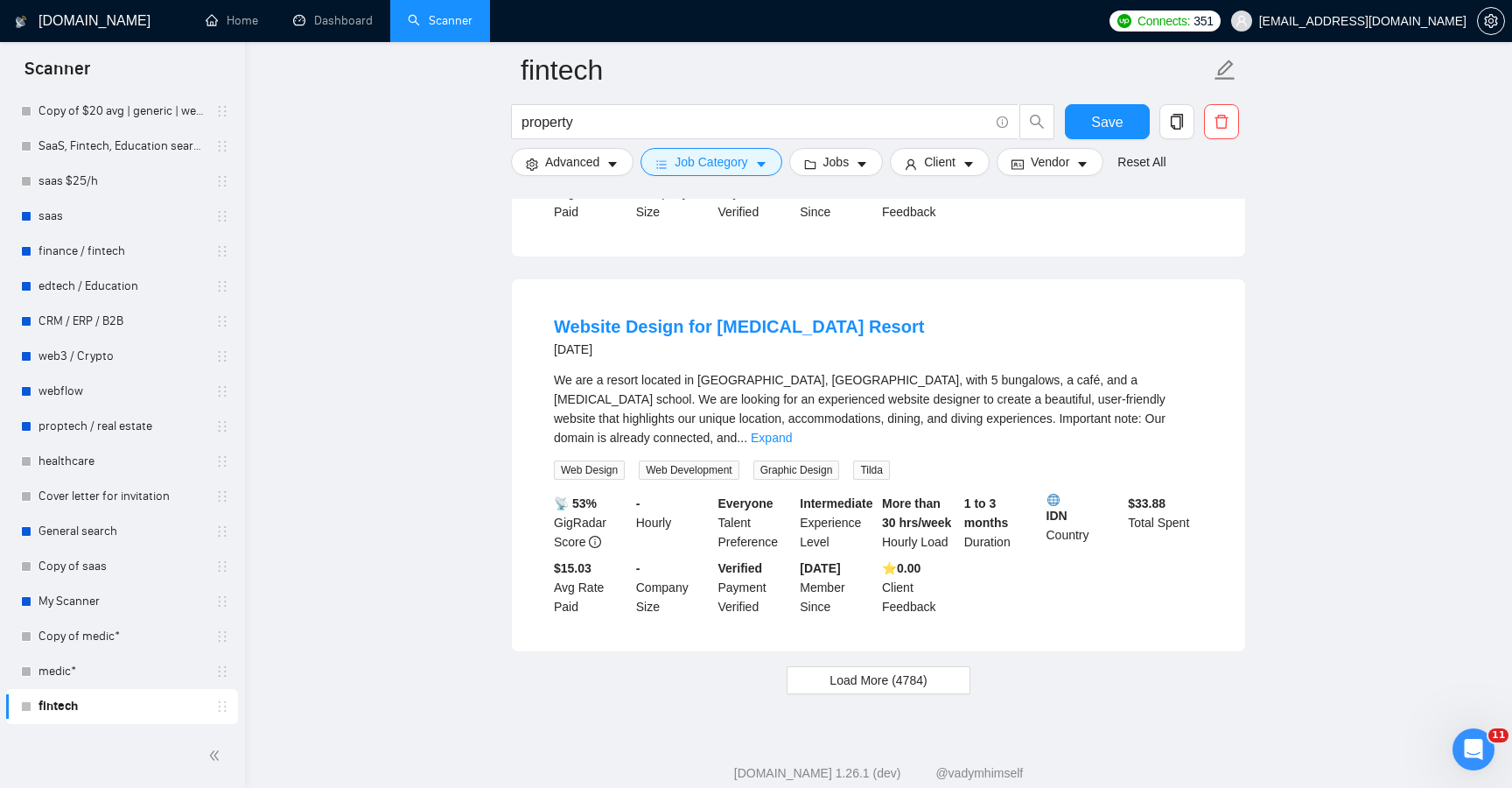
scroll to position [4535, 0]
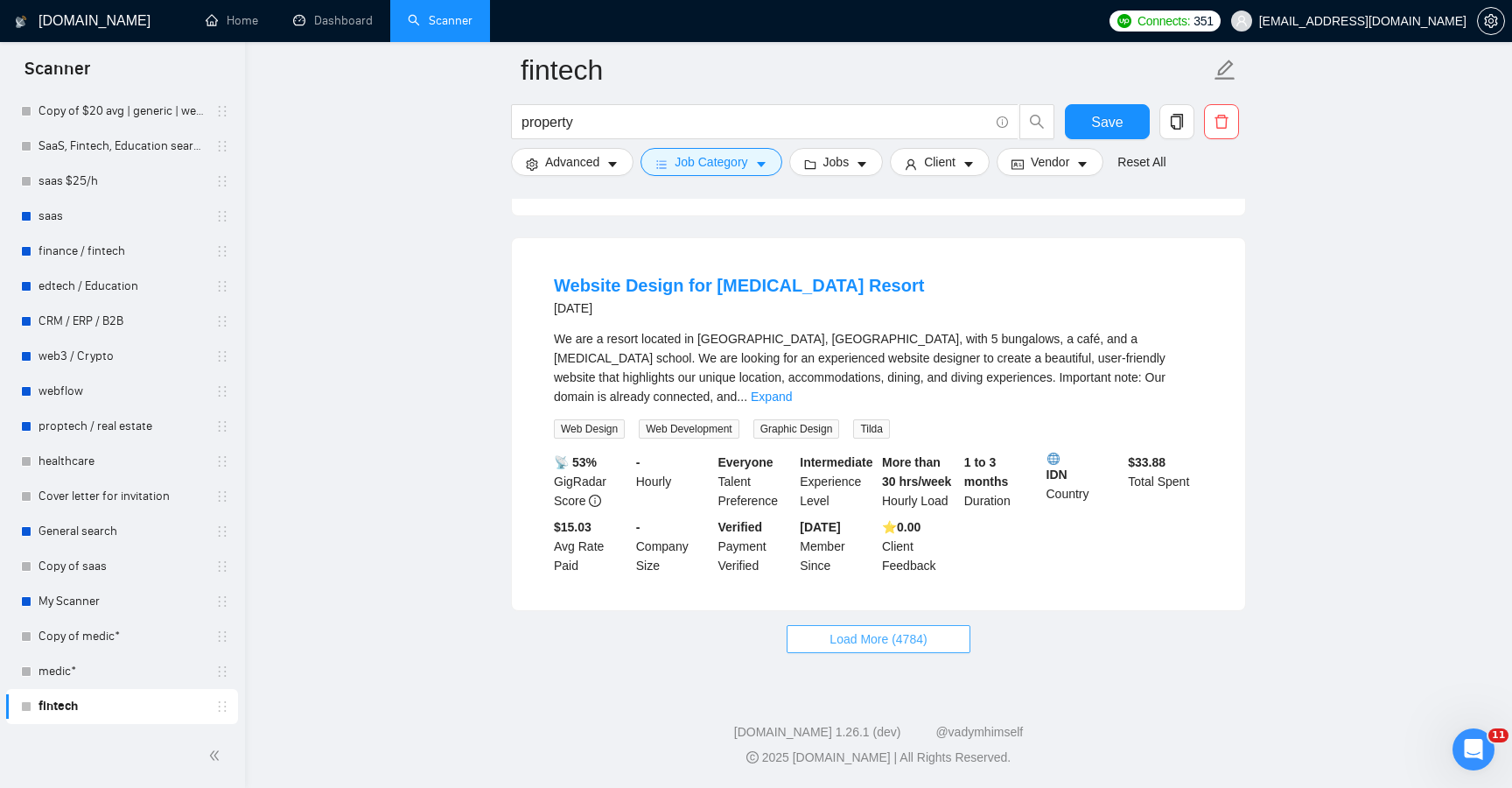
click at [943, 638] on button "Load More (4784)" at bounding box center [878, 639] width 183 height 28
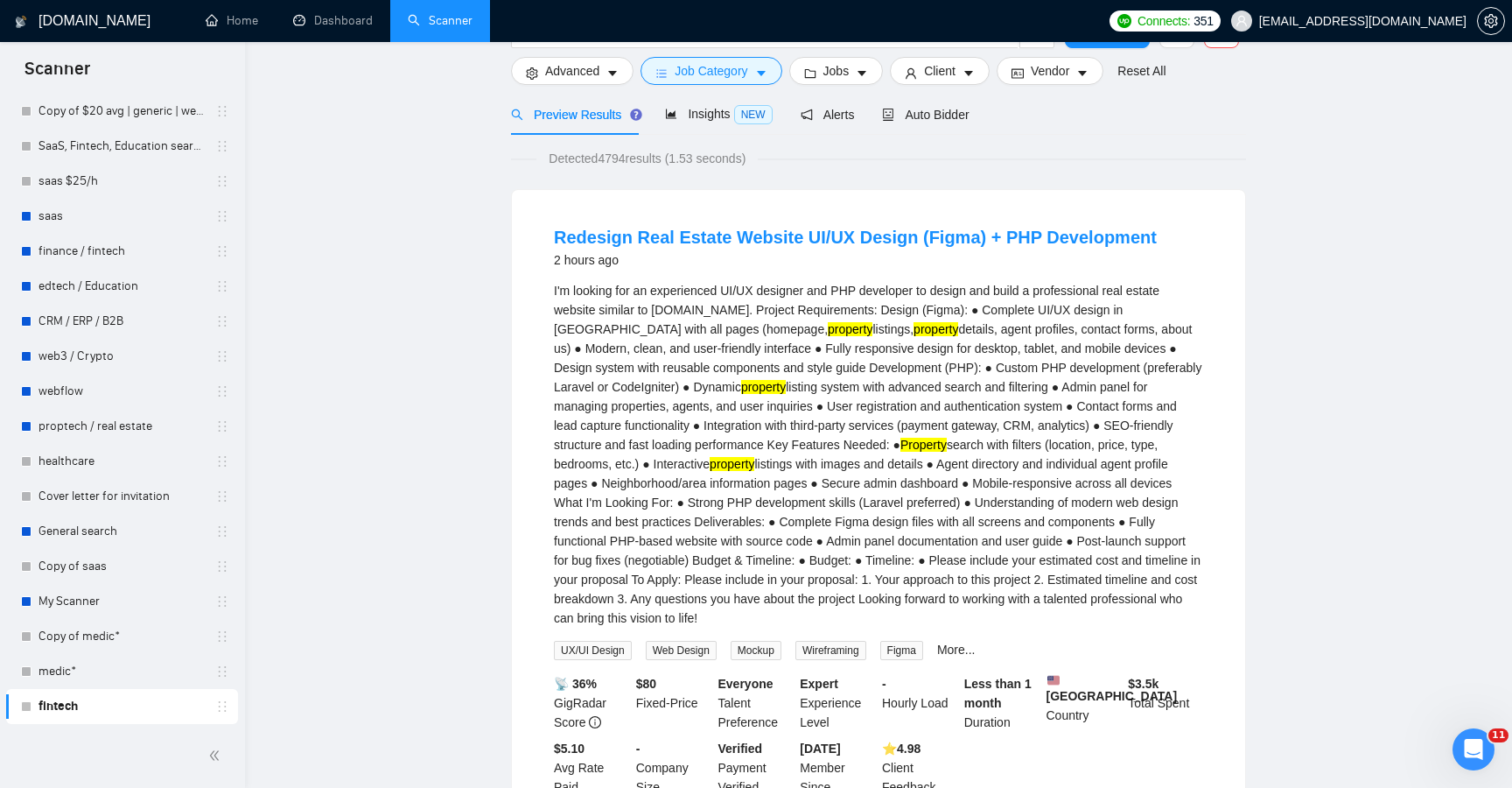
scroll to position [0, 0]
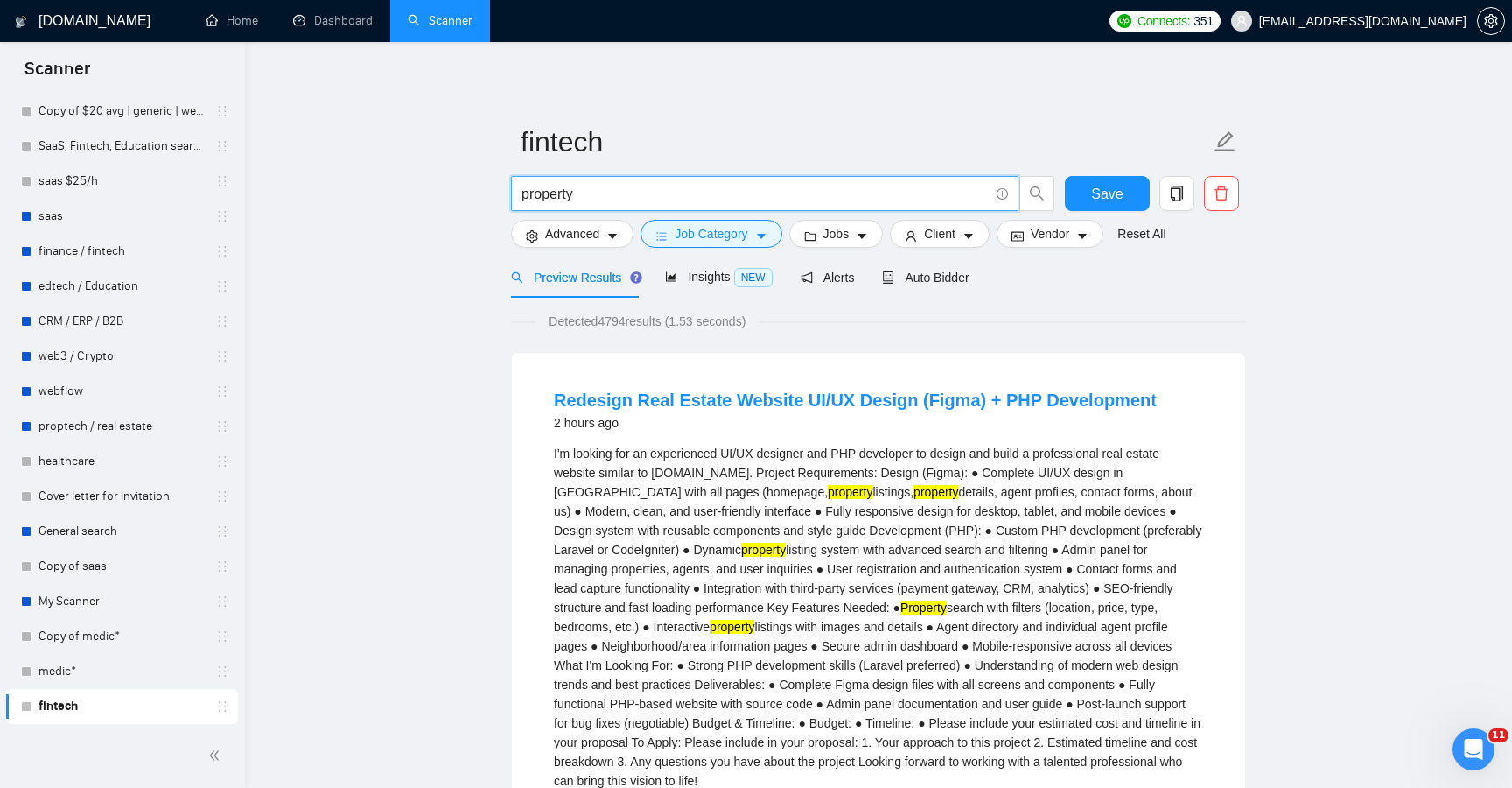
click at [673, 191] on input "property" at bounding box center [756, 193] width 467 height 22
paste input "Travel"
type input "Travel"
click at [1115, 193] on div "Reset all filters" at bounding box center [1150, 201] width 94 height 30
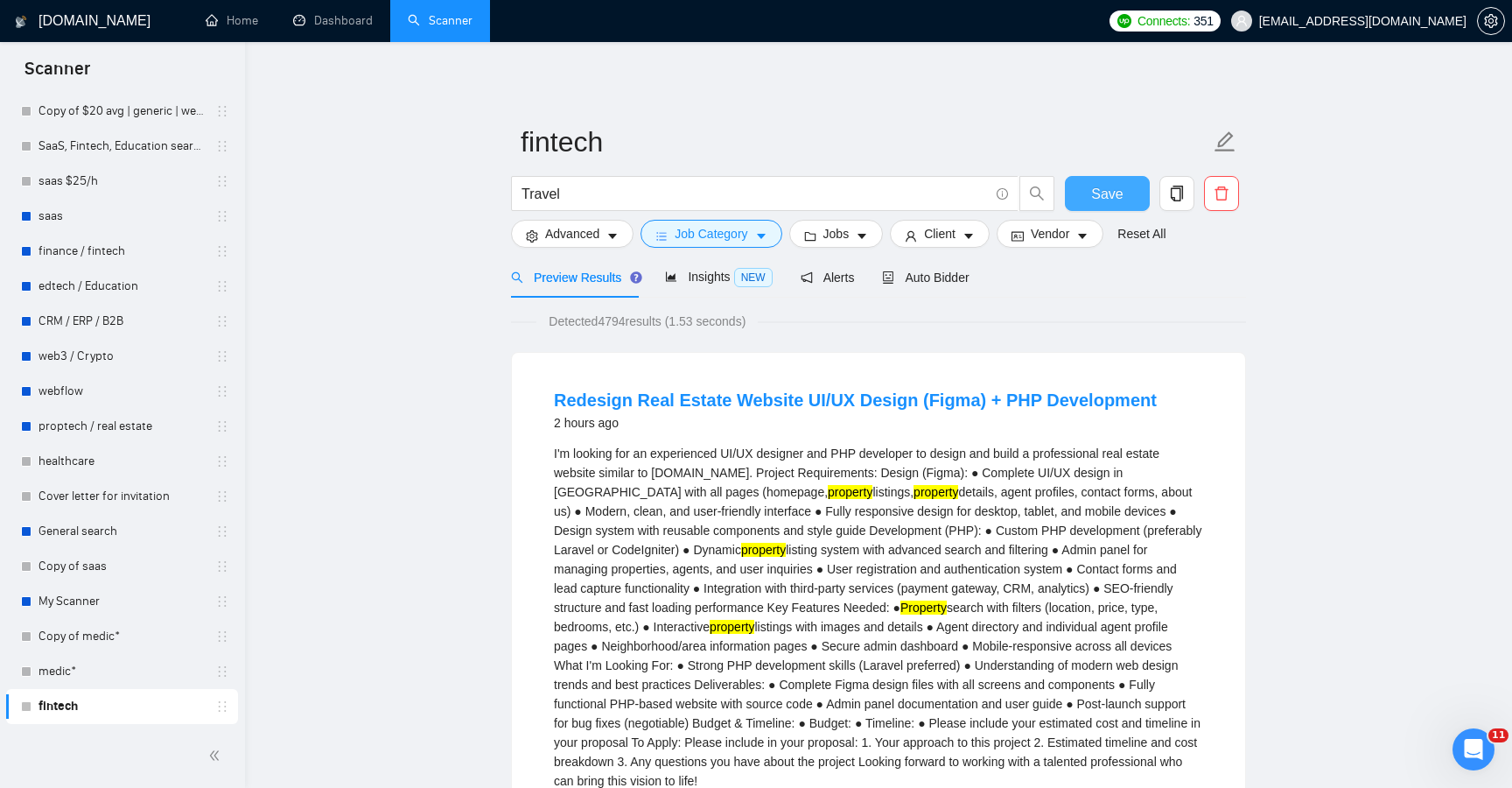
click at [1087, 193] on button "Save" at bounding box center [1108, 193] width 85 height 35
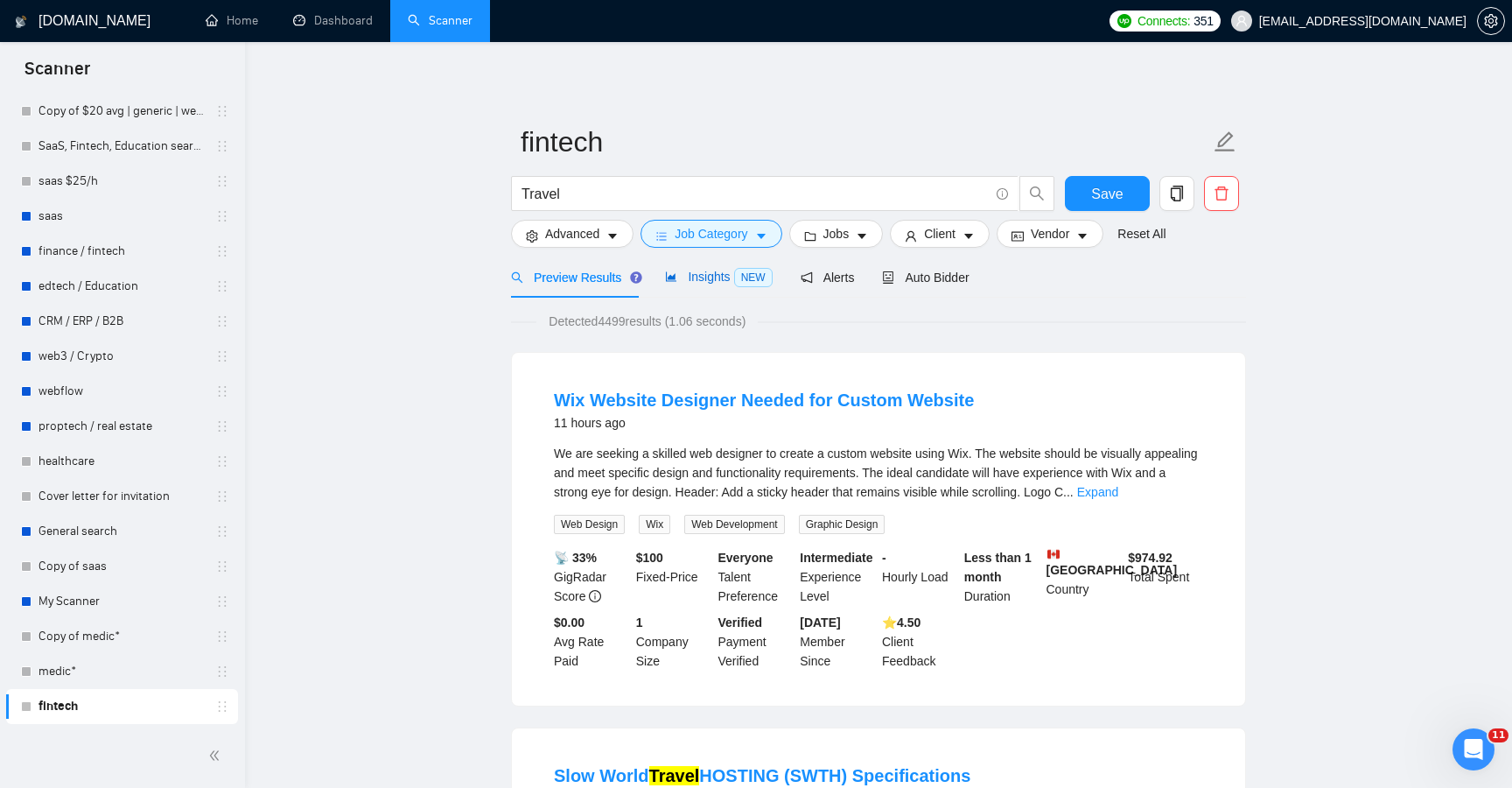
click at [691, 279] on span "Insights NEW" at bounding box center [718, 276] width 106 height 14
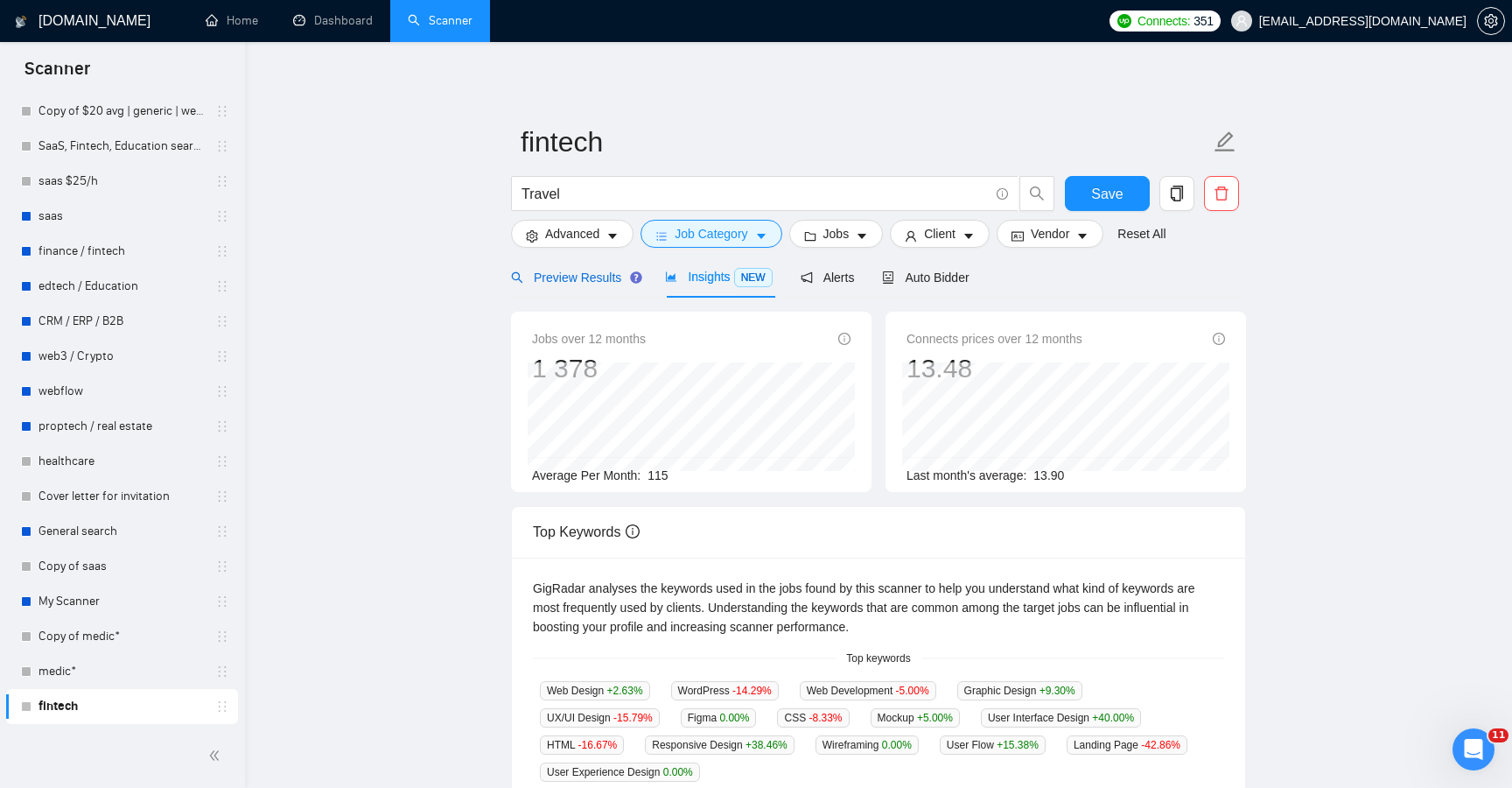
click at [593, 271] on span "Preview Results" at bounding box center [575, 277] width 126 height 14
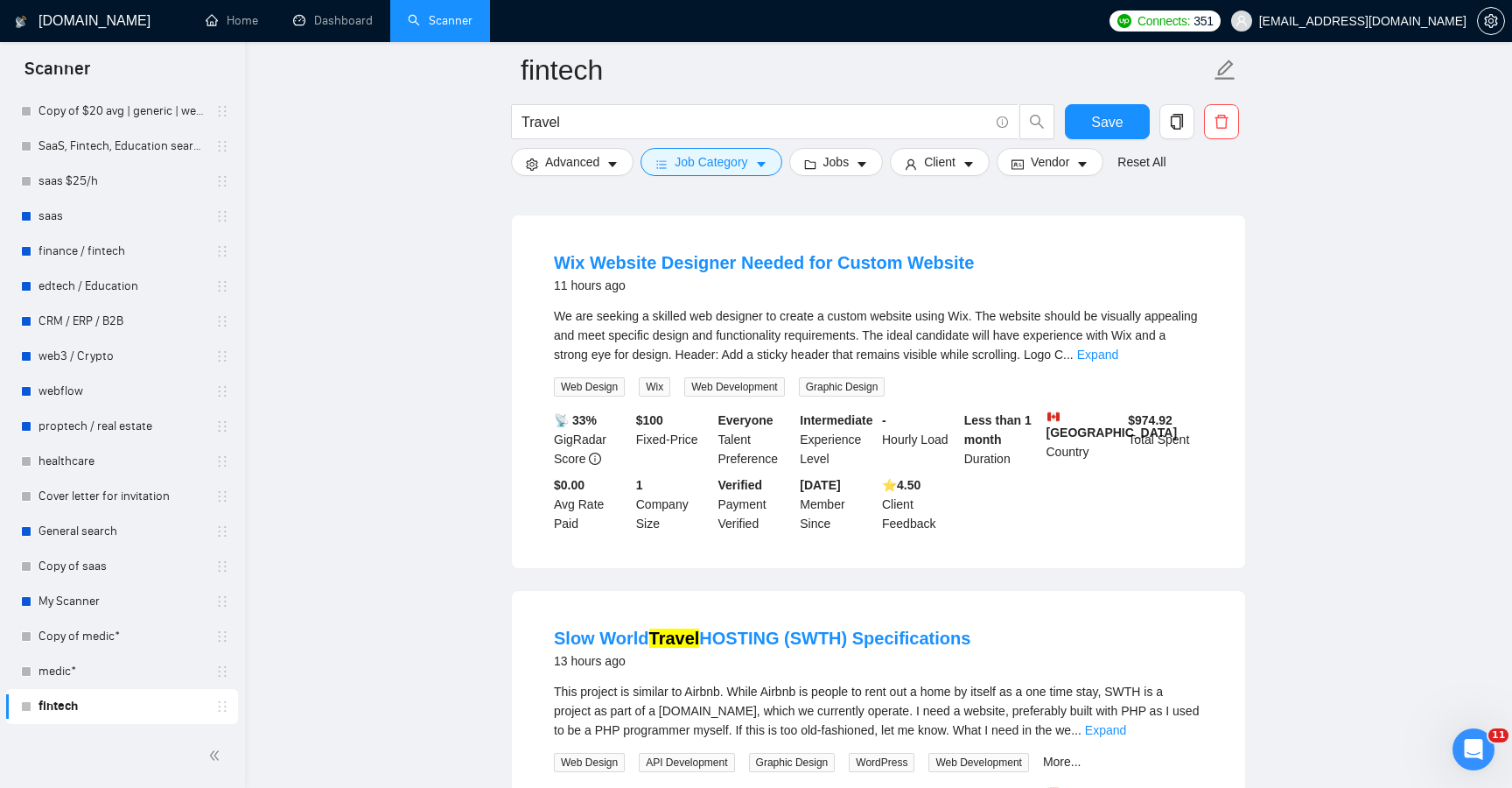
scroll to position [216, 0]
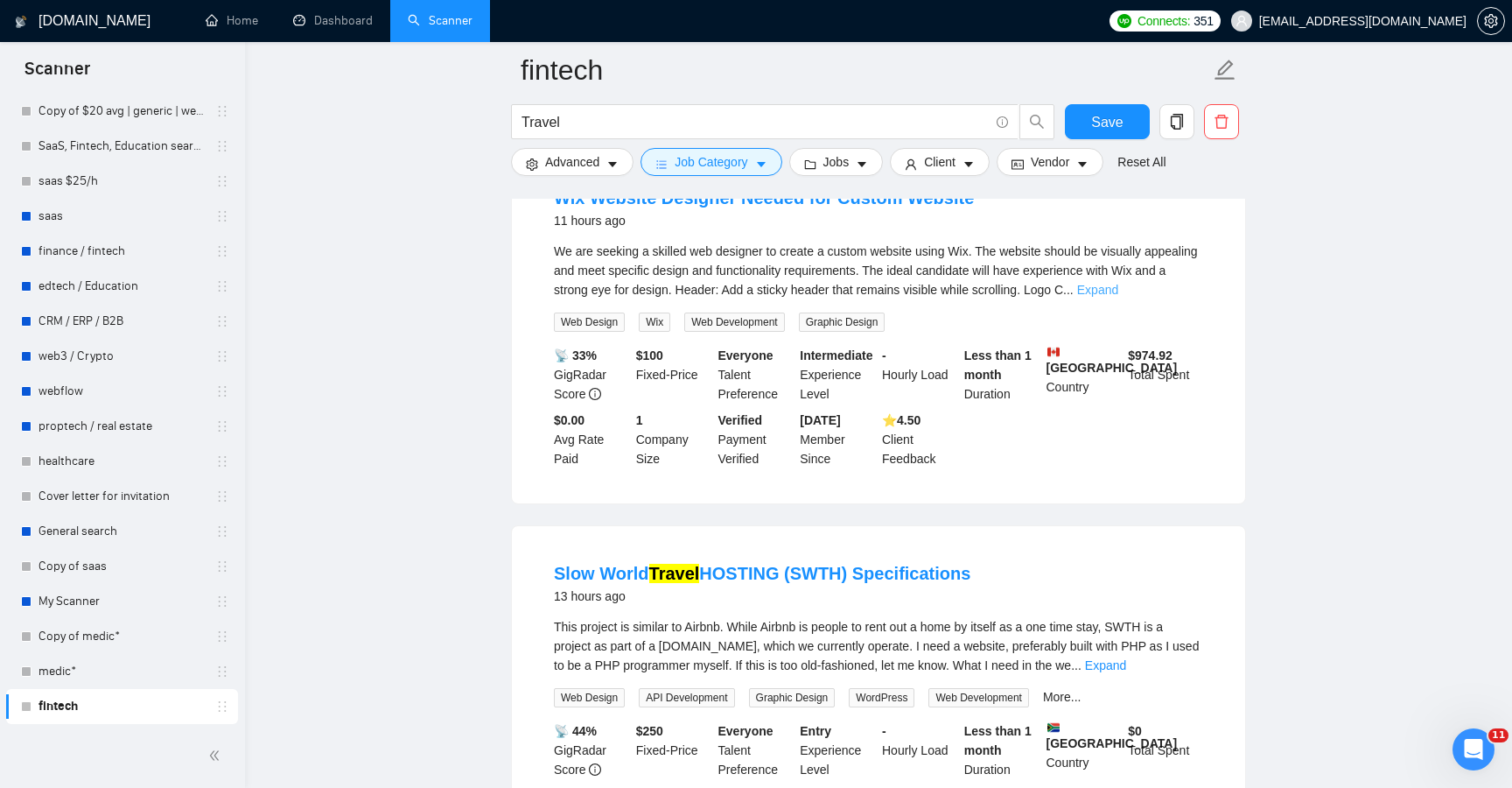
click at [1118, 293] on link "Expand" at bounding box center [1098, 289] width 41 height 14
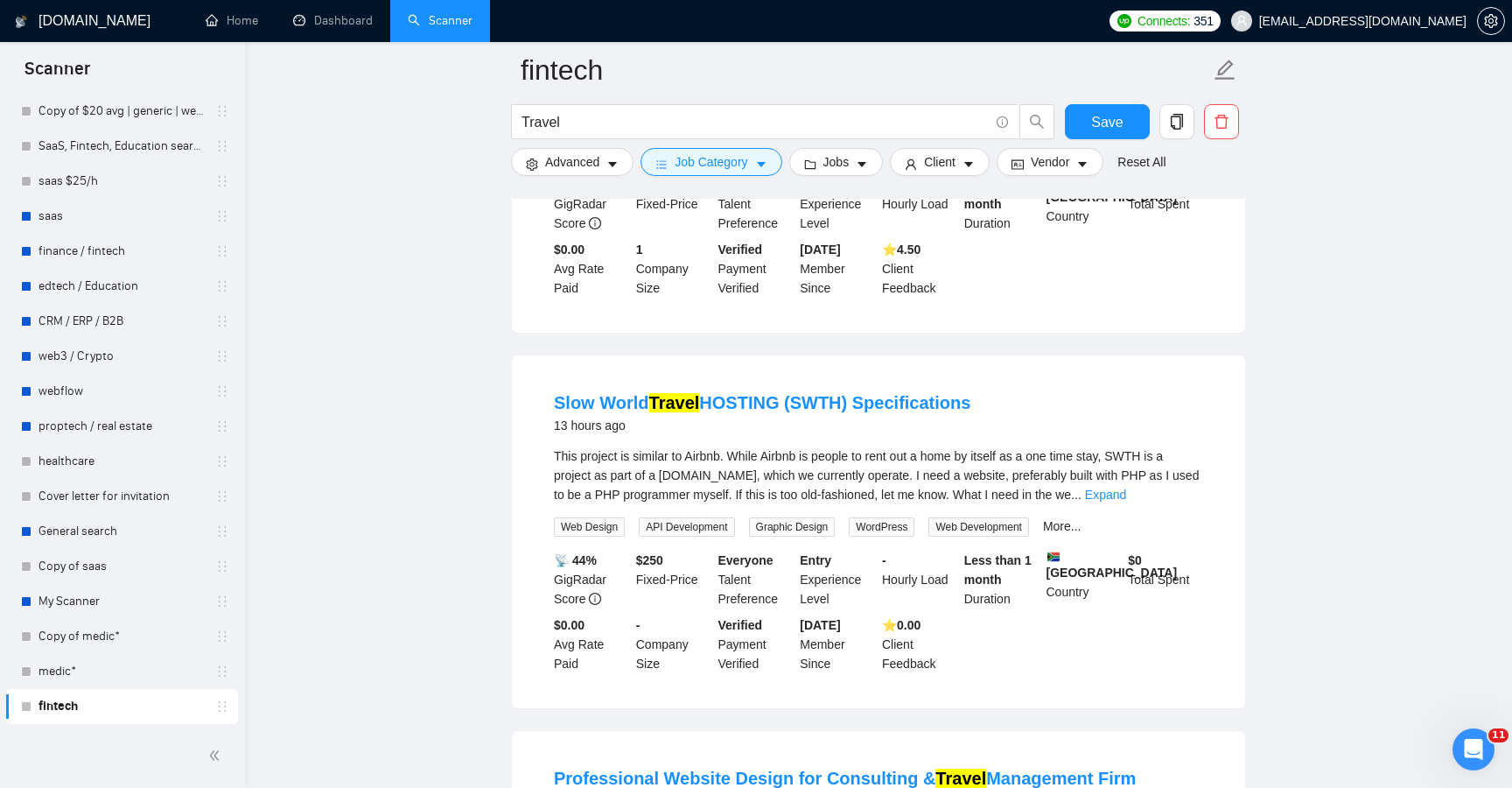
scroll to position [662, 0]
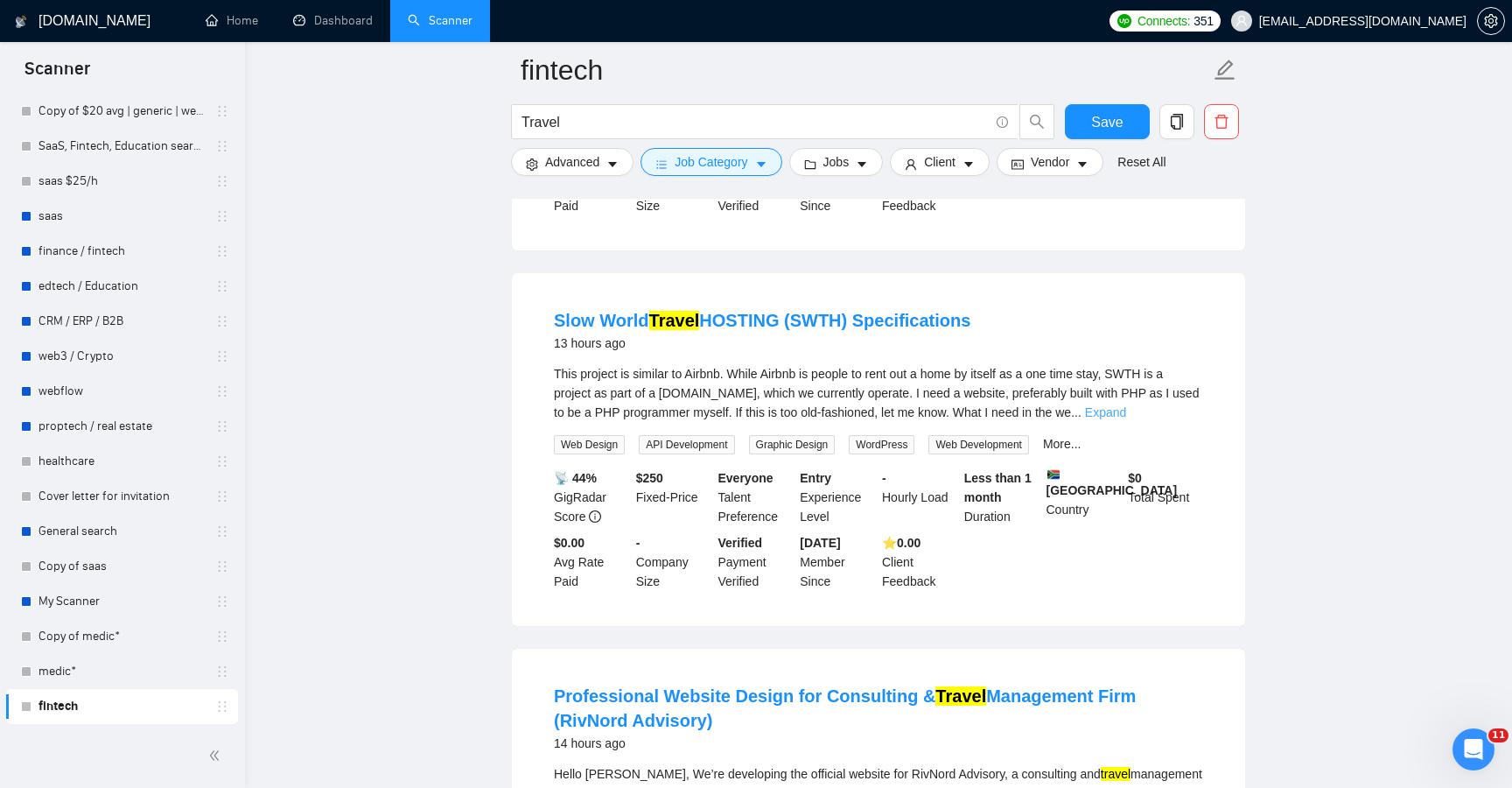
click at [1127, 419] on link "Expand" at bounding box center [1106, 412] width 41 height 14
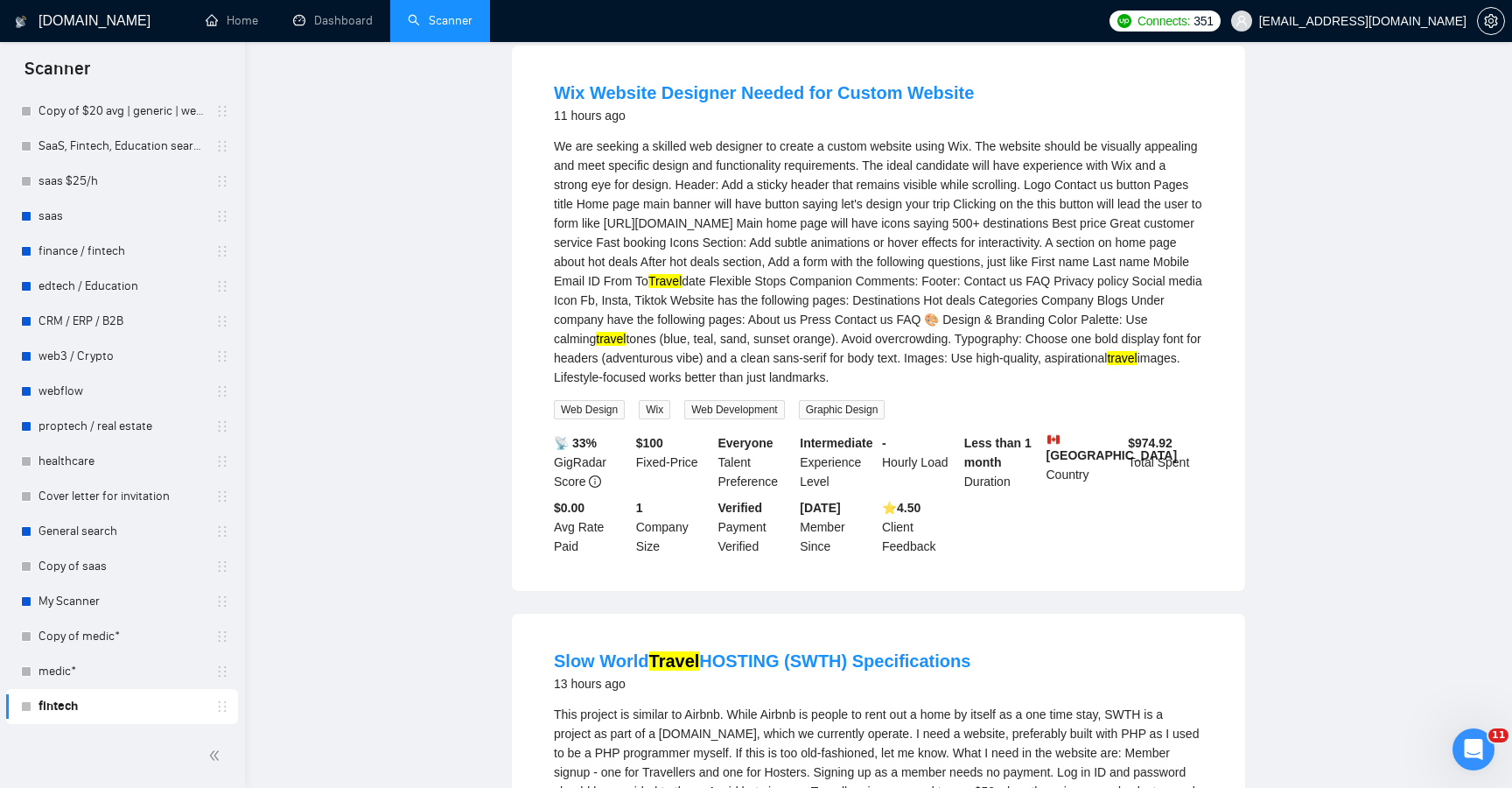
scroll to position [0, 0]
